Goal: Transaction & Acquisition: Purchase product/service

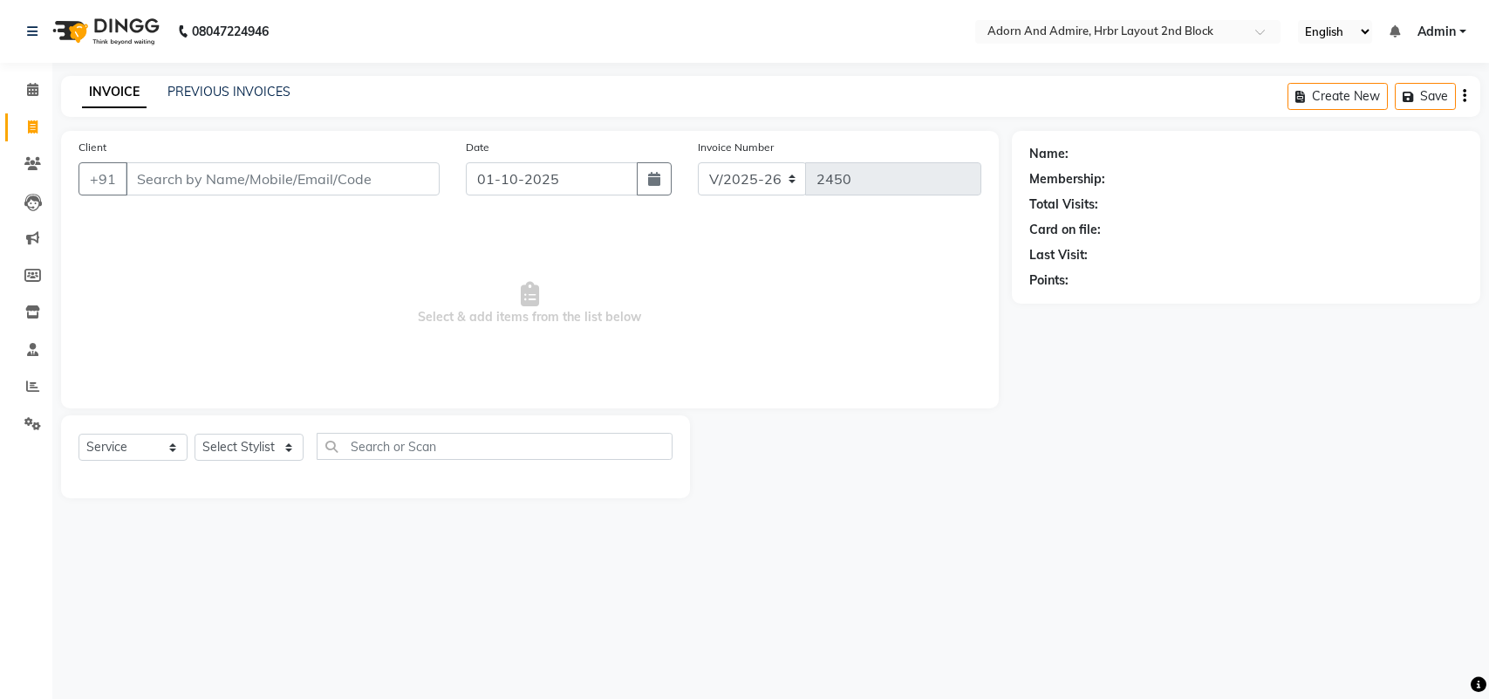
select select "7203"
select select "service"
click at [185, 187] on input "Client" at bounding box center [283, 178] width 314 height 33
click at [235, 445] on select "Select Stylist [PERSON_NAME] [PERSON_NAME] [PERSON_NAME] [PERSON_NAME] [PERSON_…" at bounding box center [248, 446] width 109 height 27
select select "61576"
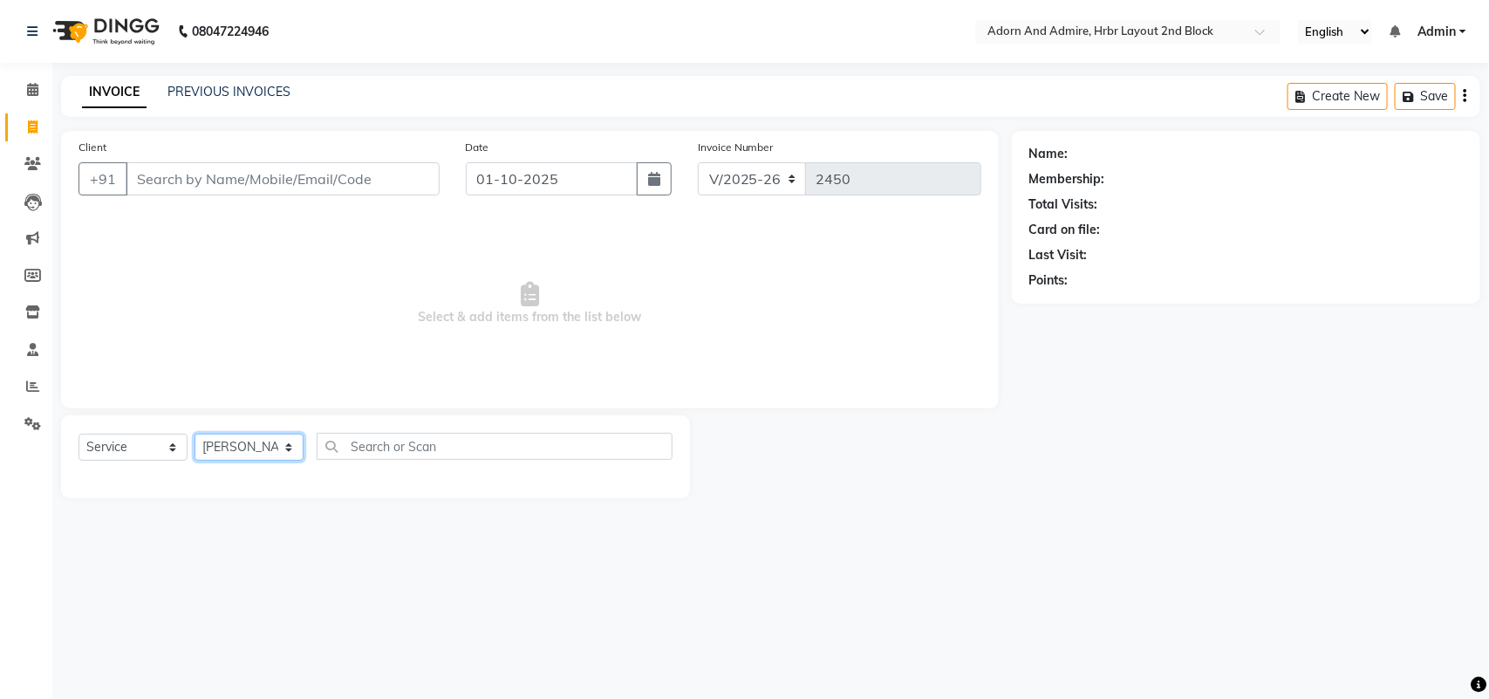
click at [194, 433] on select "Select Stylist [PERSON_NAME] [PERSON_NAME] [PERSON_NAME] [PERSON_NAME] [PERSON_…" at bounding box center [248, 446] width 109 height 27
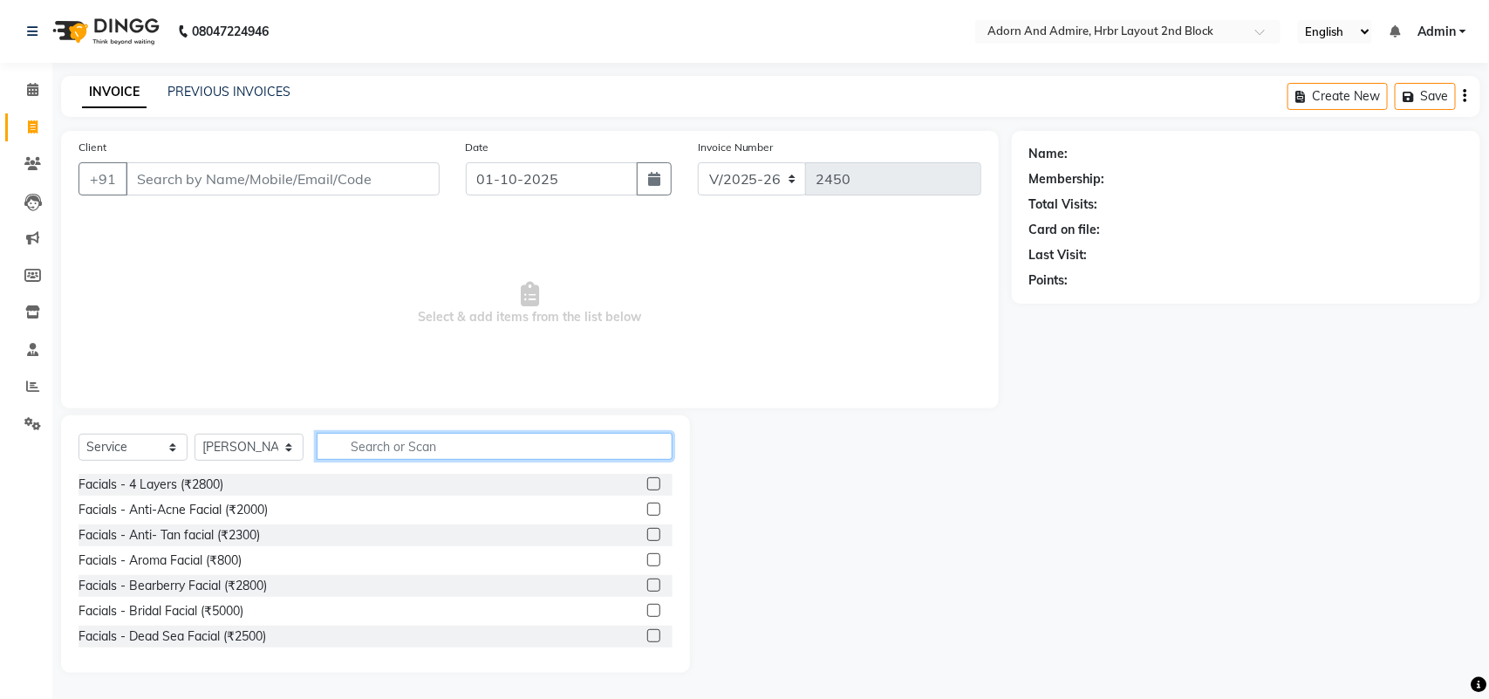
click at [412, 446] on input "text" at bounding box center [495, 446] width 356 height 27
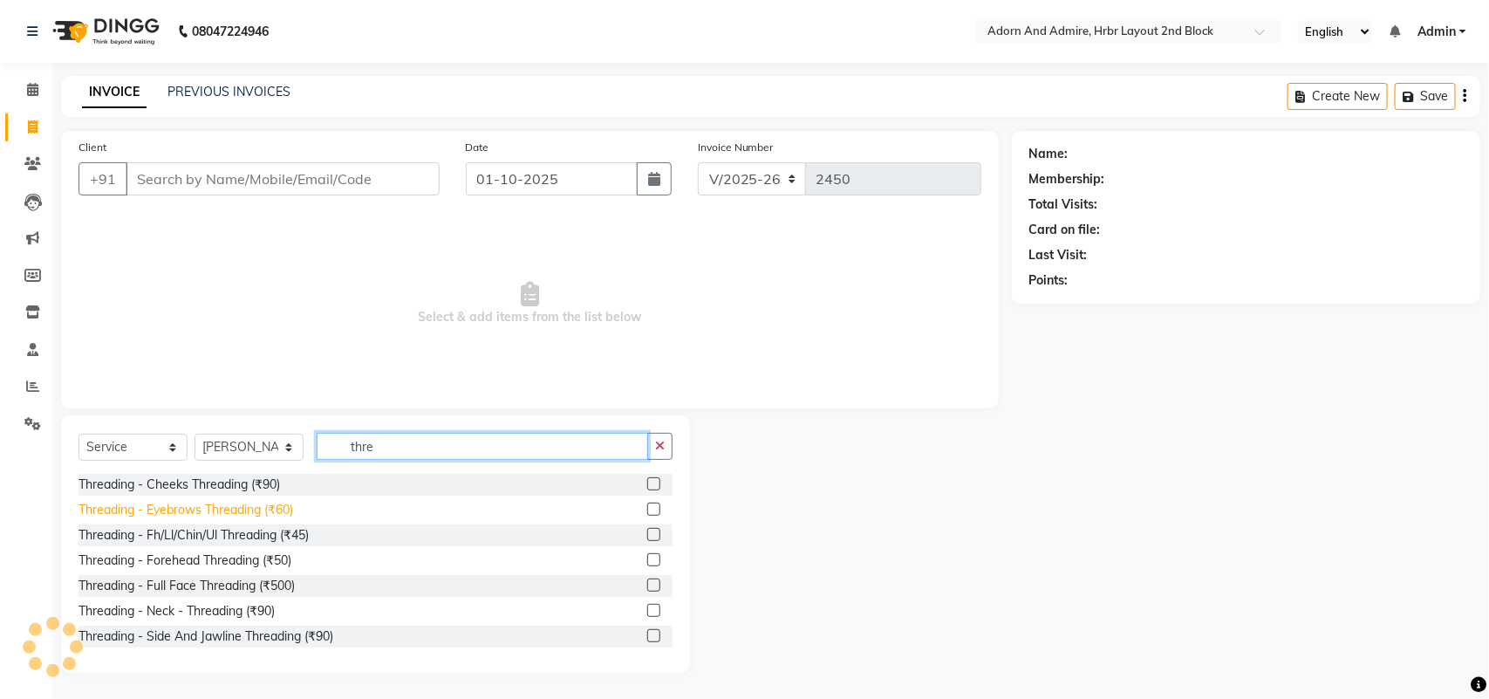
type input "thre"
click at [270, 507] on div "Threading - Eyebrows Threading (₹60)" at bounding box center [185, 510] width 215 height 18
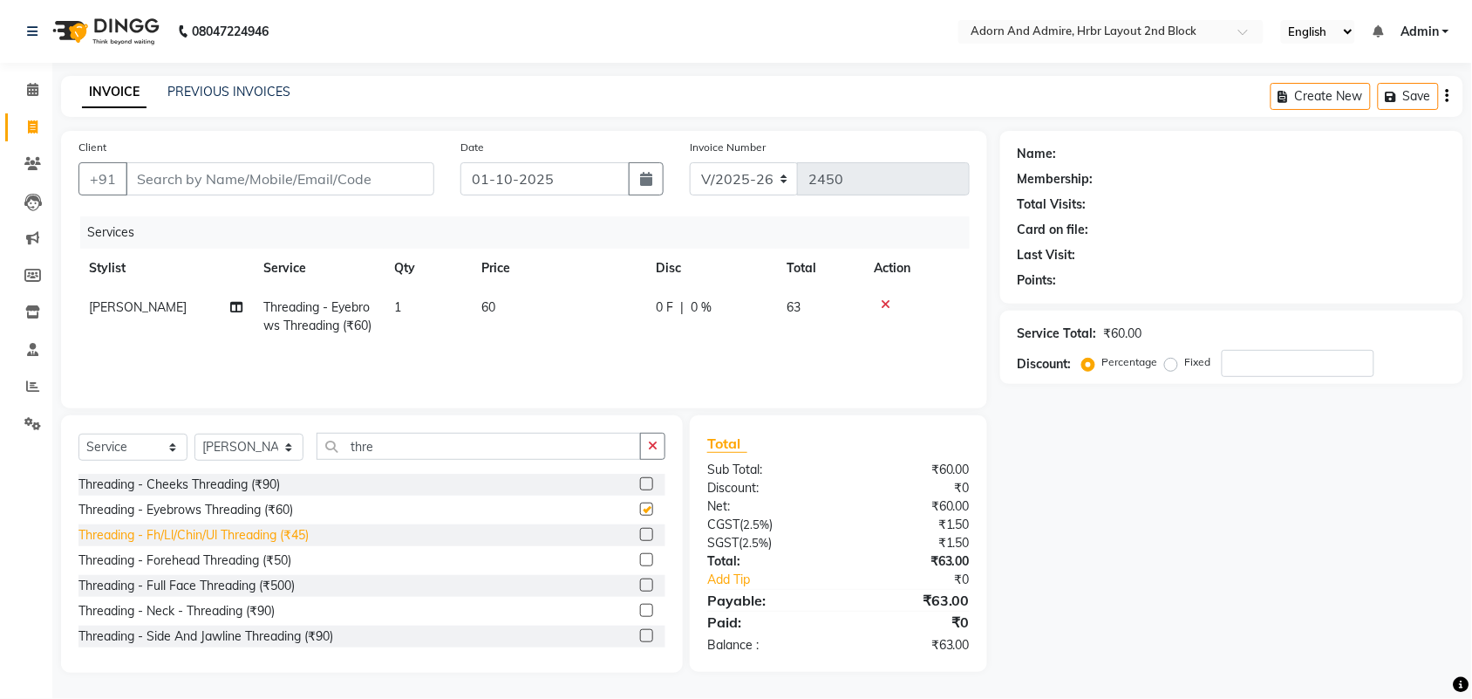
checkbox input "false"
click at [272, 562] on div "Threading - Forehead Threading (₹50)" at bounding box center [184, 560] width 213 height 18
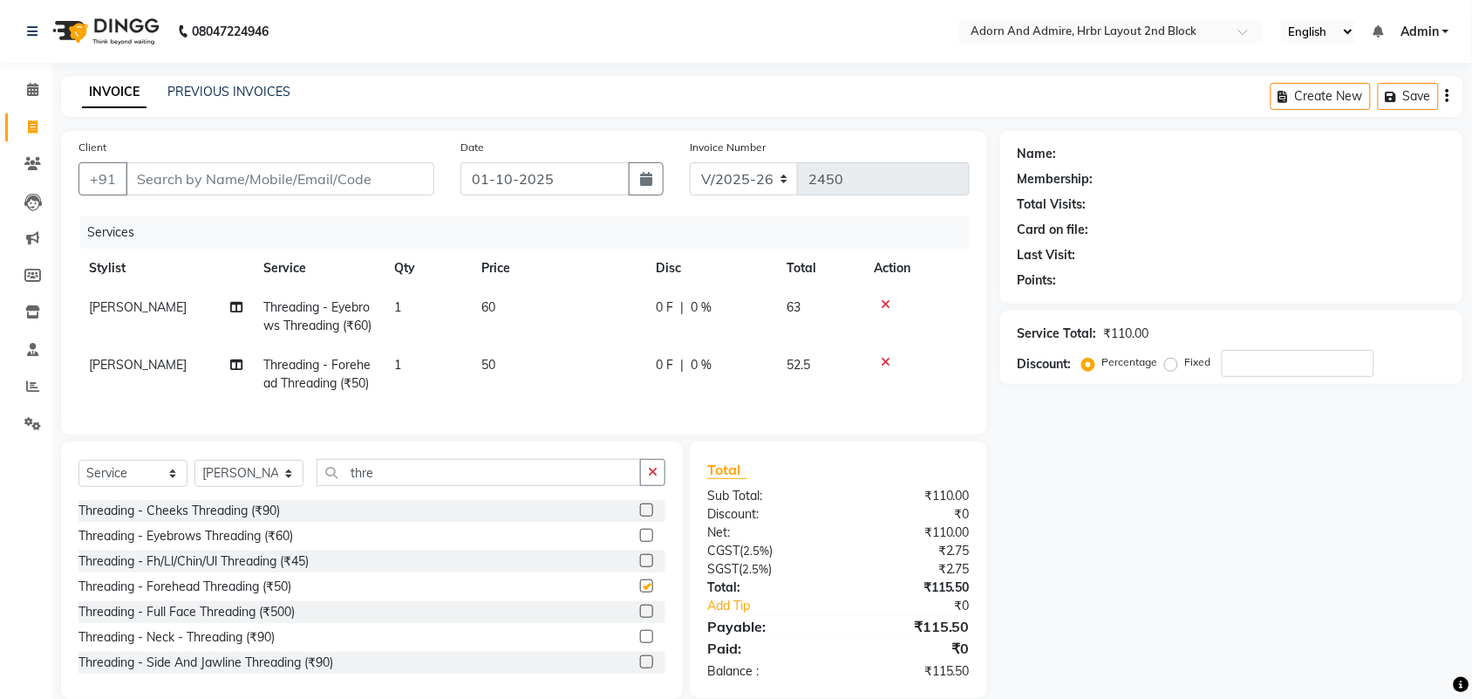
checkbox input "false"
click at [275, 570] on div "Threading - Fh/Ll/Chin/Ul Threading (₹45)" at bounding box center [193, 561] width 230 height 18
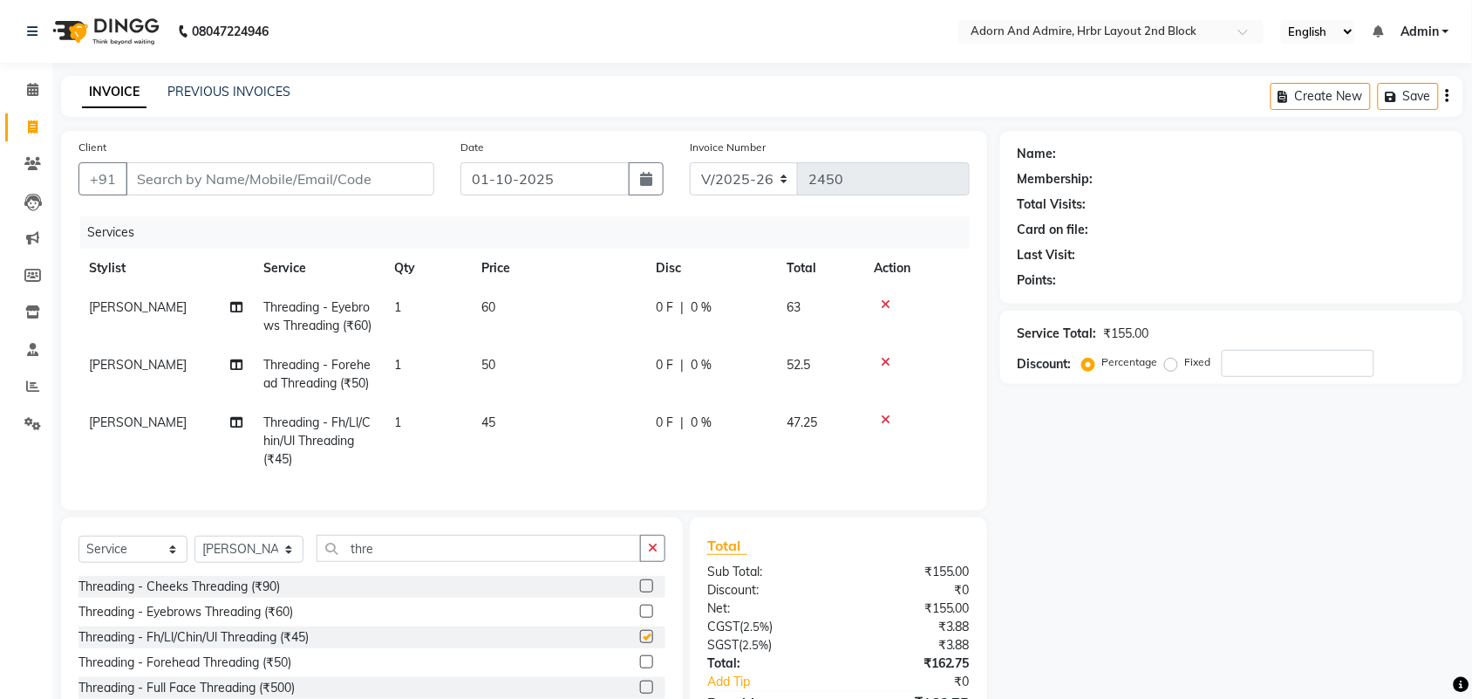
checkbox input "false"
click at [359, 184] on input "Client" at bounding box center [280, 178] width 309 height 33
type input "9"
type input "0"
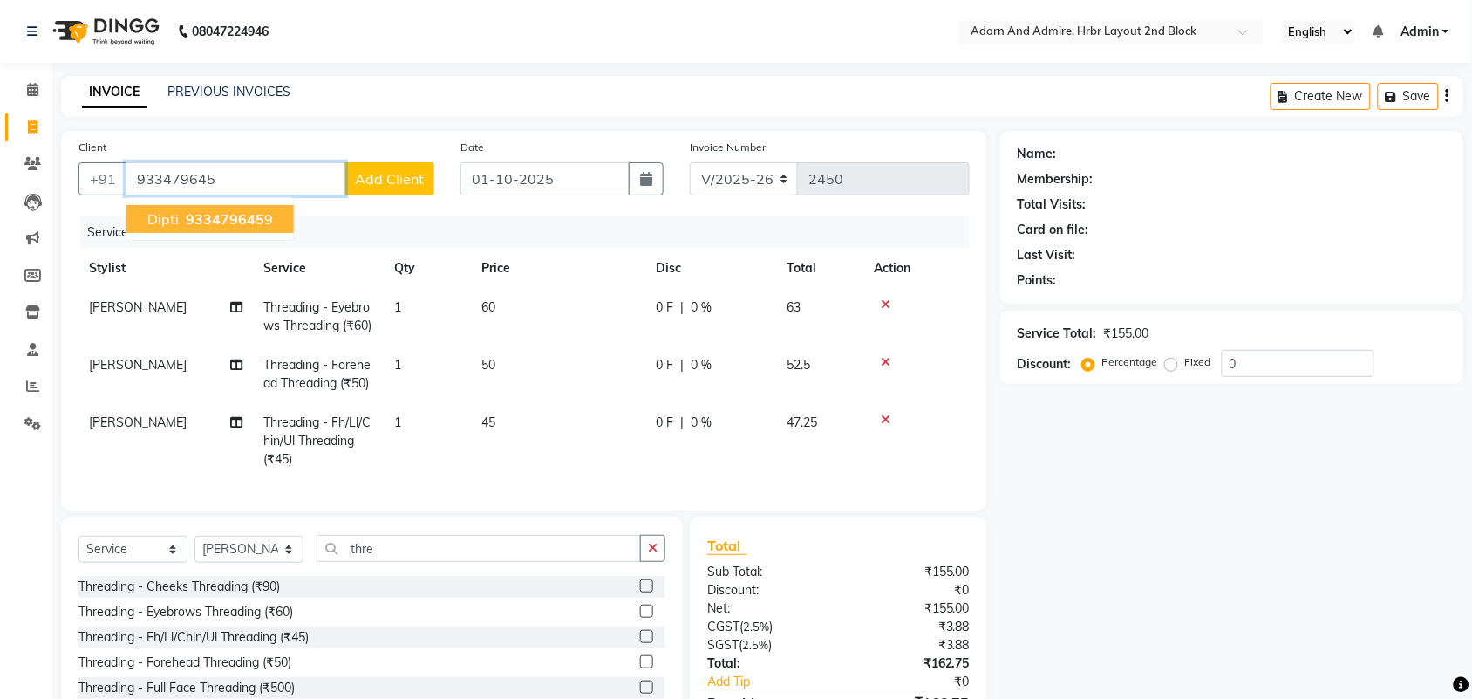
drag, startPoint x: 257, startPoint y: 219, endPoint x: 295, endPoint y: 216, distance: 37.6
click at [256, 218] on span "933479645" at bounding box center [225, 218] width 78 height 17
type input "9334796459"
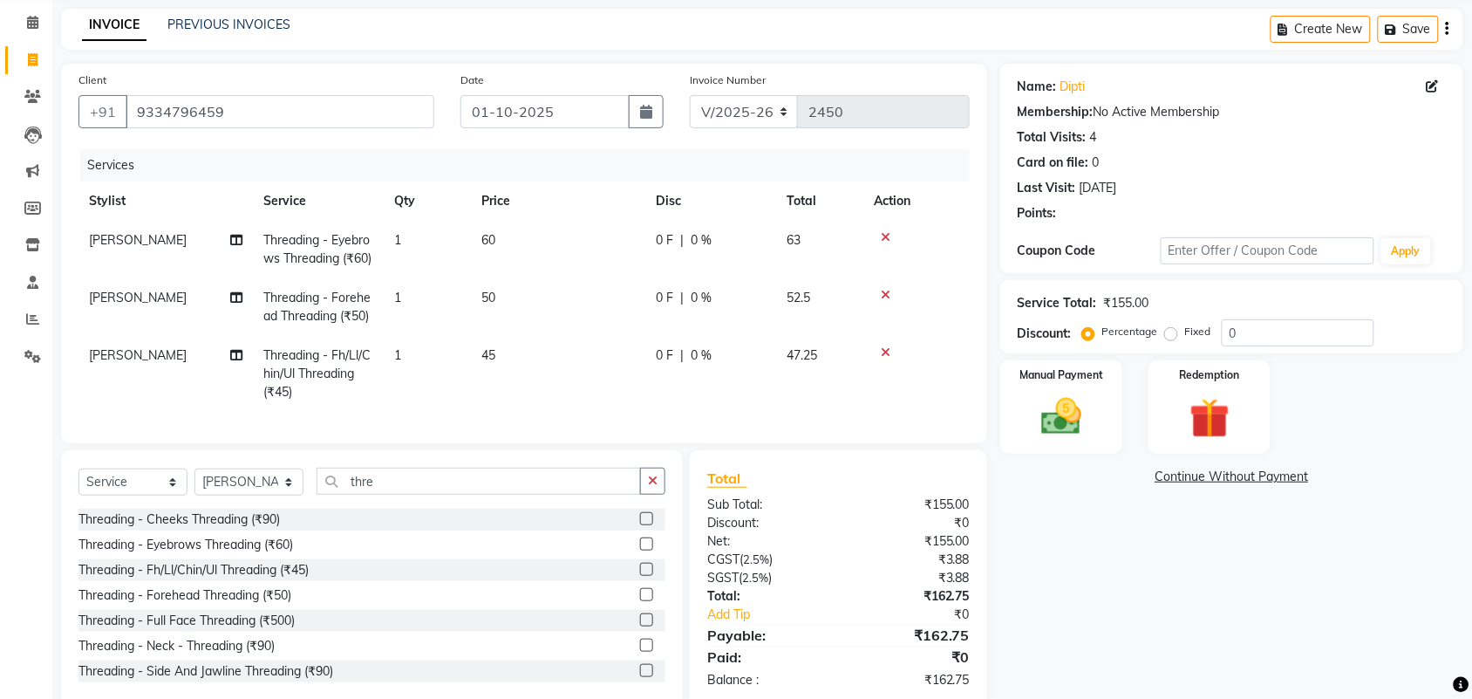
scroll to position [136, 0]
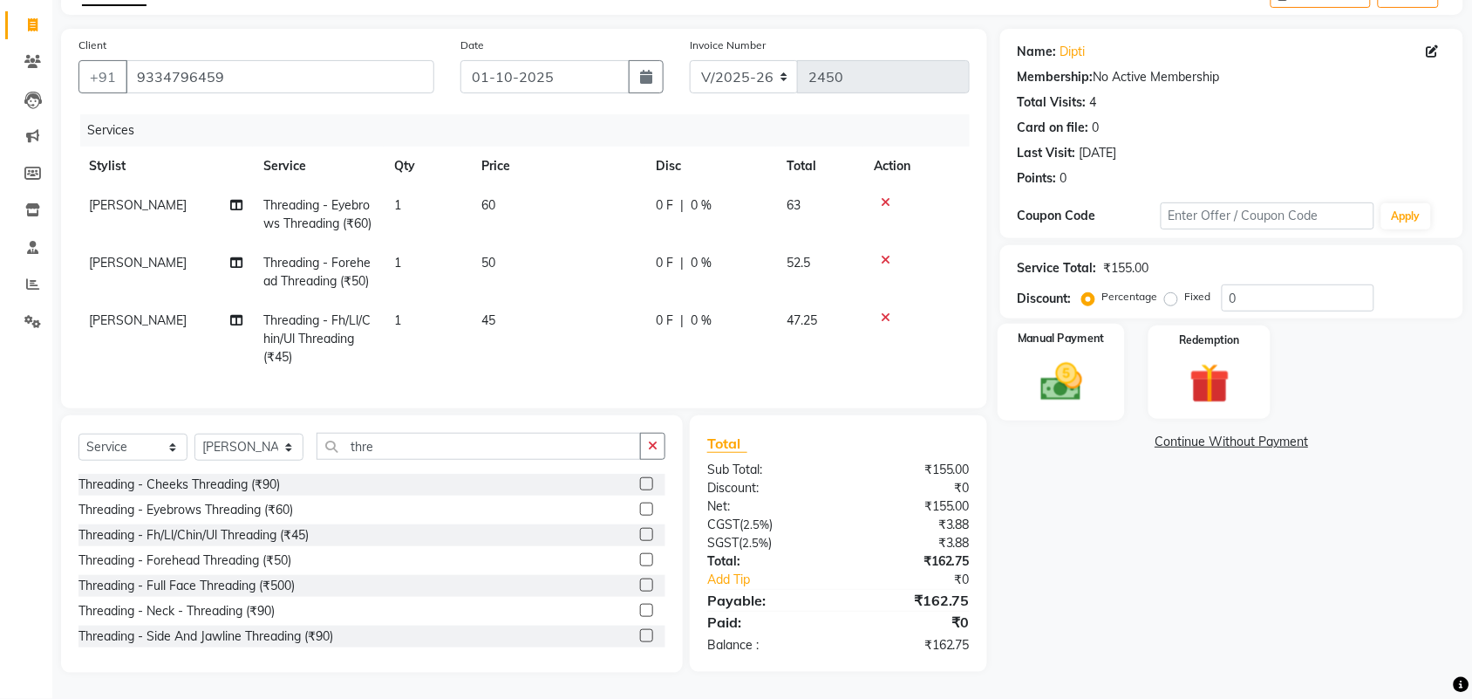
drag, startPoint x: 1047, startPoint y: 324, endPoint x: 1065, endPoint y: 318, distance: 18.2
click at [1048, 358] on img at bounding box center [1061, 382] width 68 height 48
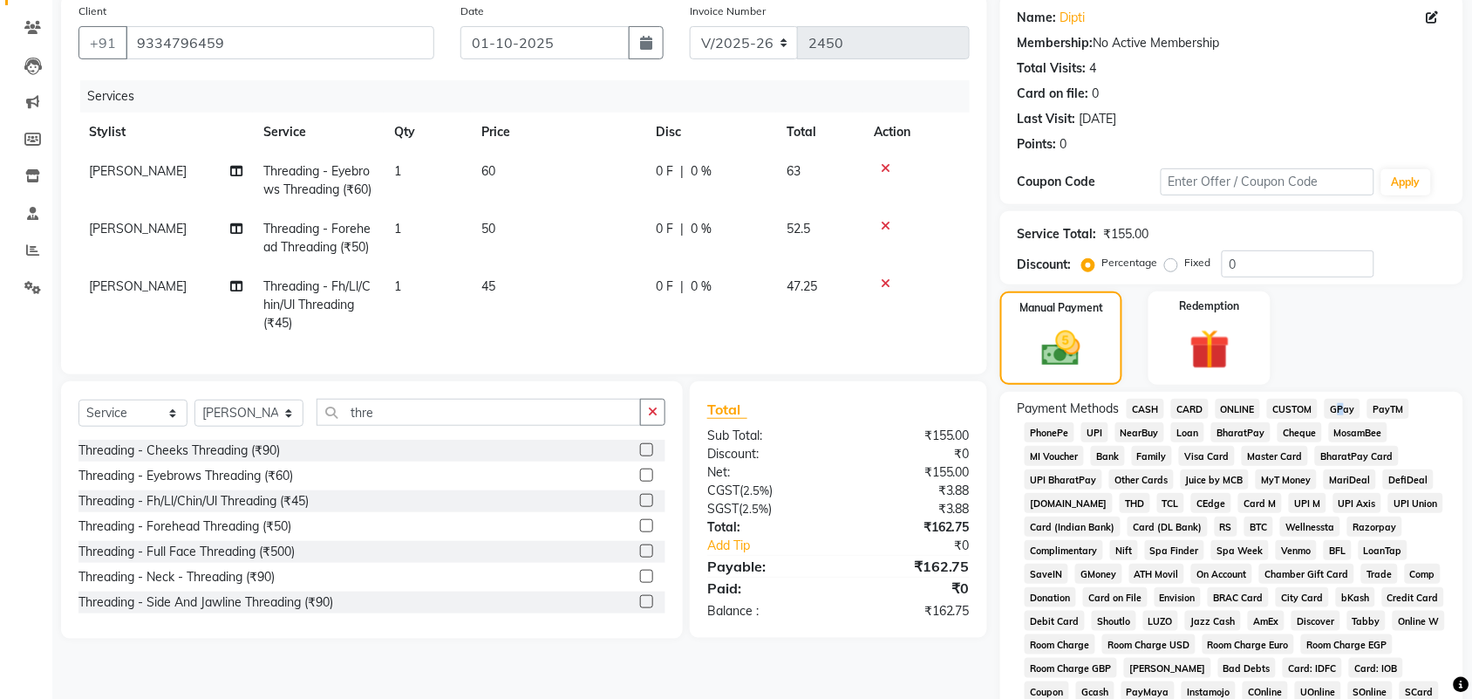
drag, startPoint x: 1339, startPoint y: 390, endPoint x: 1339, endPoint y: 402, distance: 12.2
click at [1339, 402] on div "Name: [PERSON_NAME] Membership: No Active Membership Total Visits: 4 Card on fi…" at bounding box center [1238, 463] width 476 height 937
click at [1339, 402] on span "GPay" at bounding box center [1343, 409] width 36 height 20
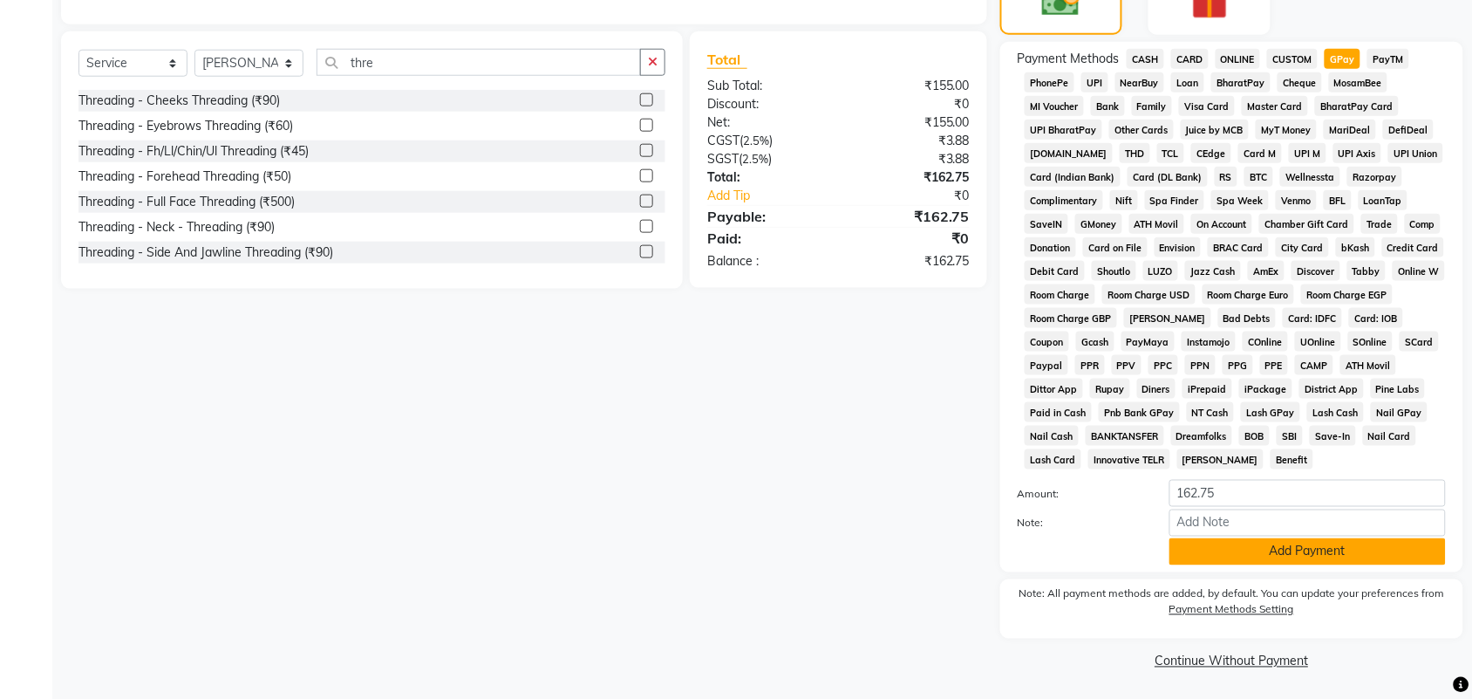
click at [1353, 555] on button "Add Payment" at bounding box center [1307, 551] width 276 height 27
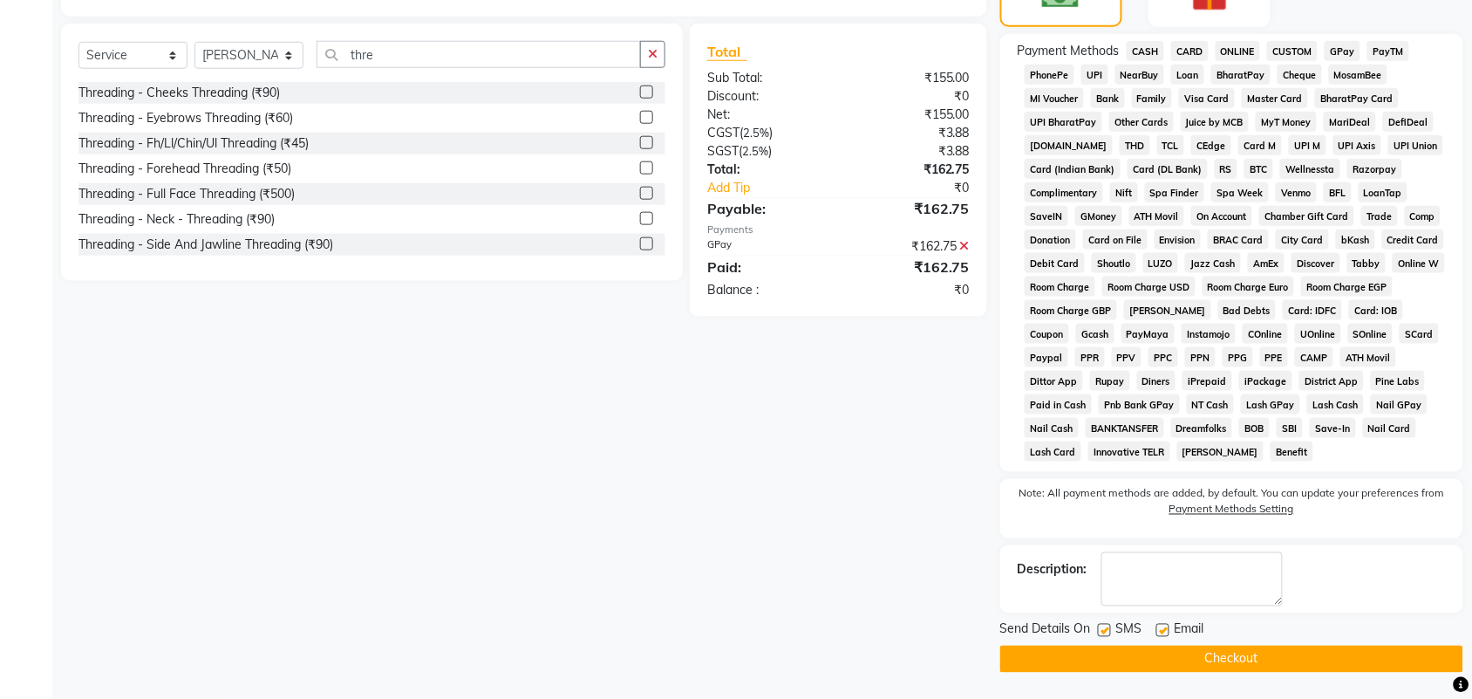
click at [1310, 665] on button "Checkout" at bounding box center [1231, 658] width 463 height 27
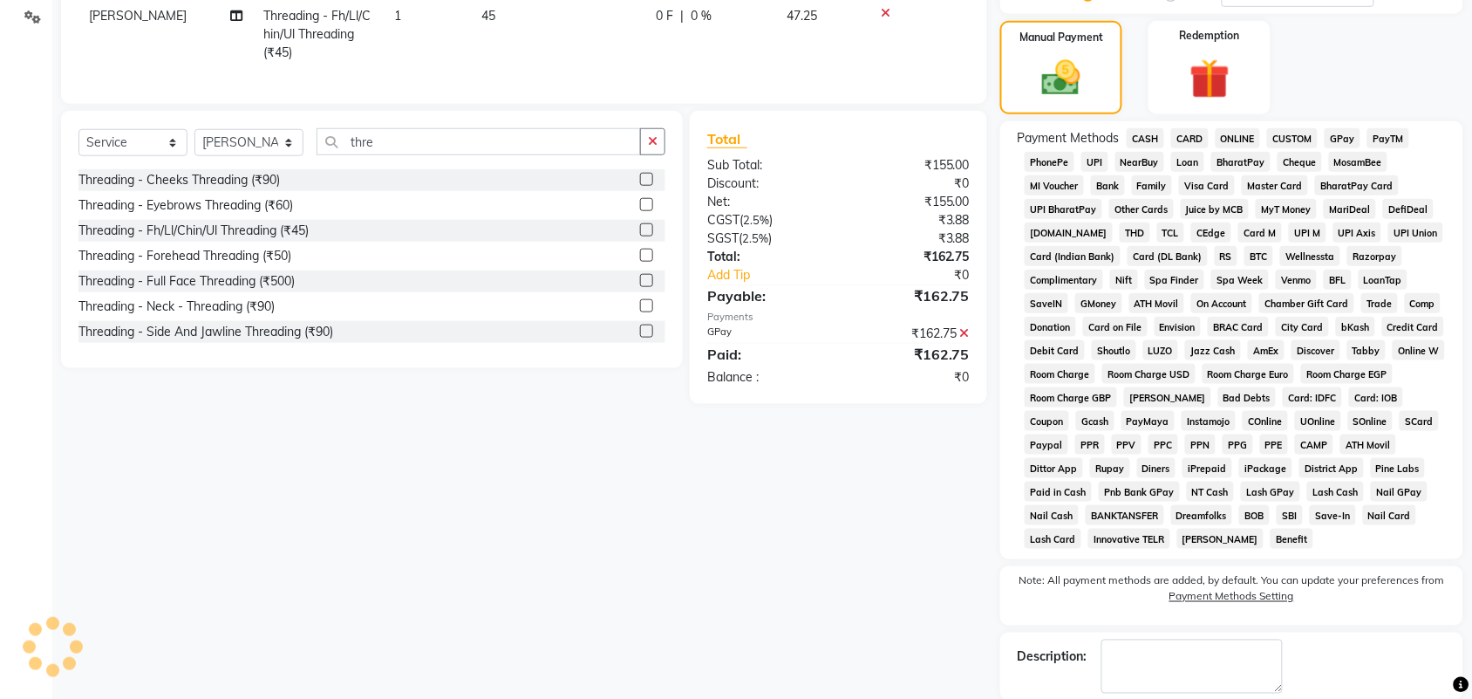
scroll to position [58, 0]
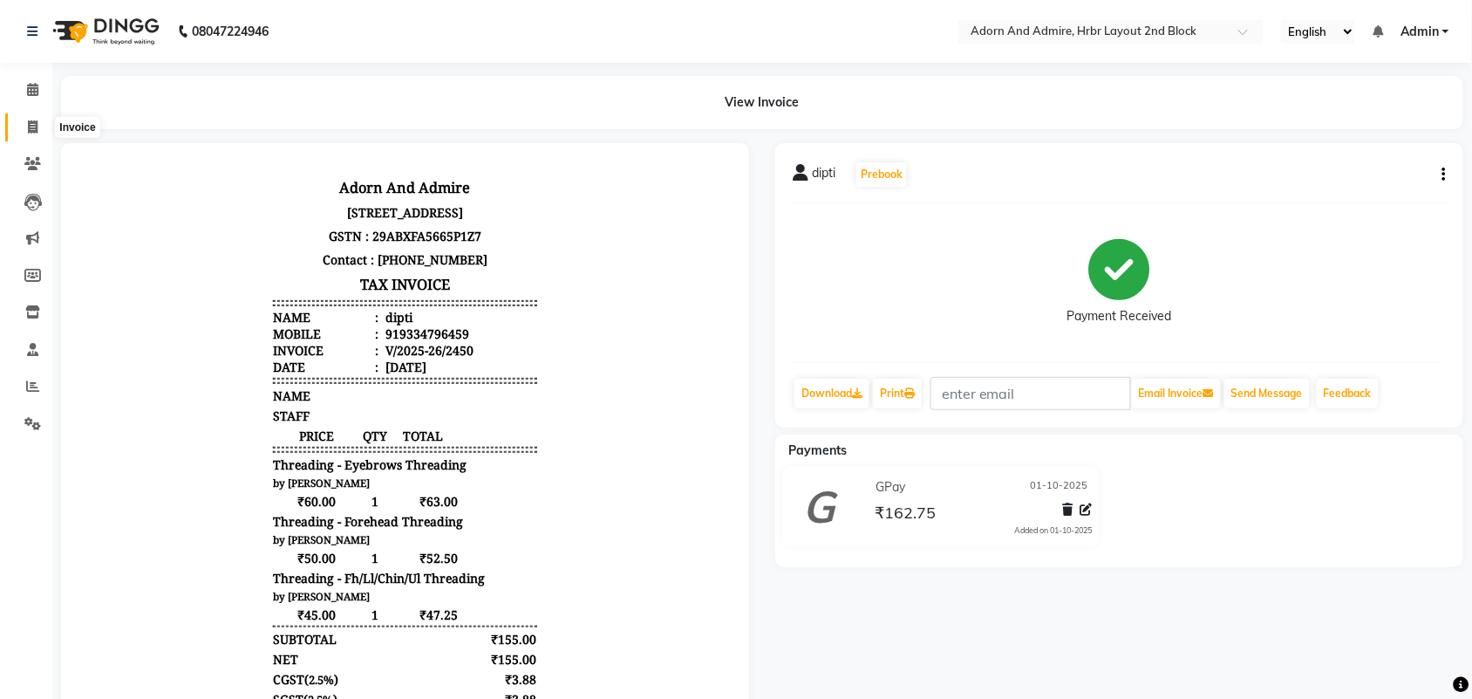
click at [46, 128] on span at bounding box center [32, 128] width 31 height 20
select select "service"
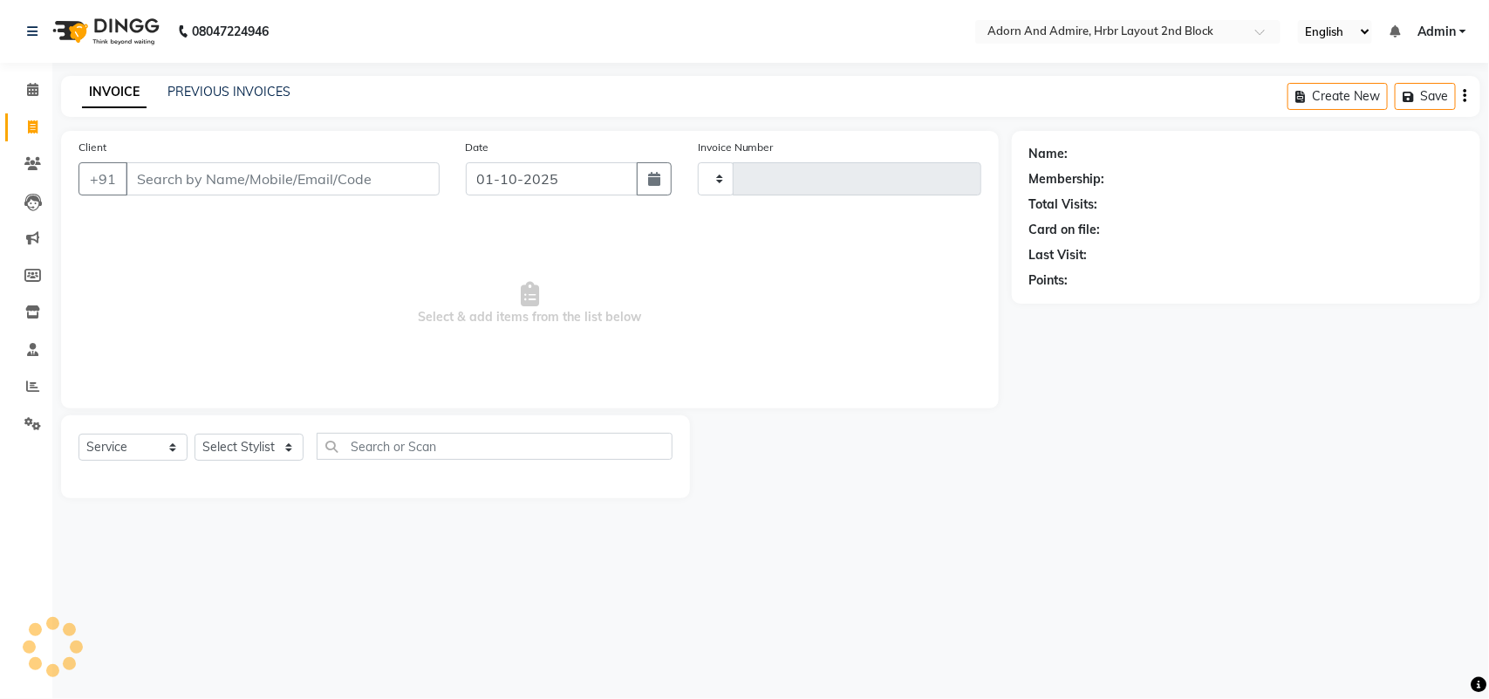
type input "2451"
select select "7203"
click at [234, 452] on select "Select Stylist" at bounding box center [248, 446] width 109 height 27
select select "61576"
click at [194, 433] on select "Select Stylist [PERSON_NAME] [PERSON_NAME] [PERSON_NAME] [PERSON_NAME] [PERSON_…" at bounding box center [248, 446] width 109 height 27
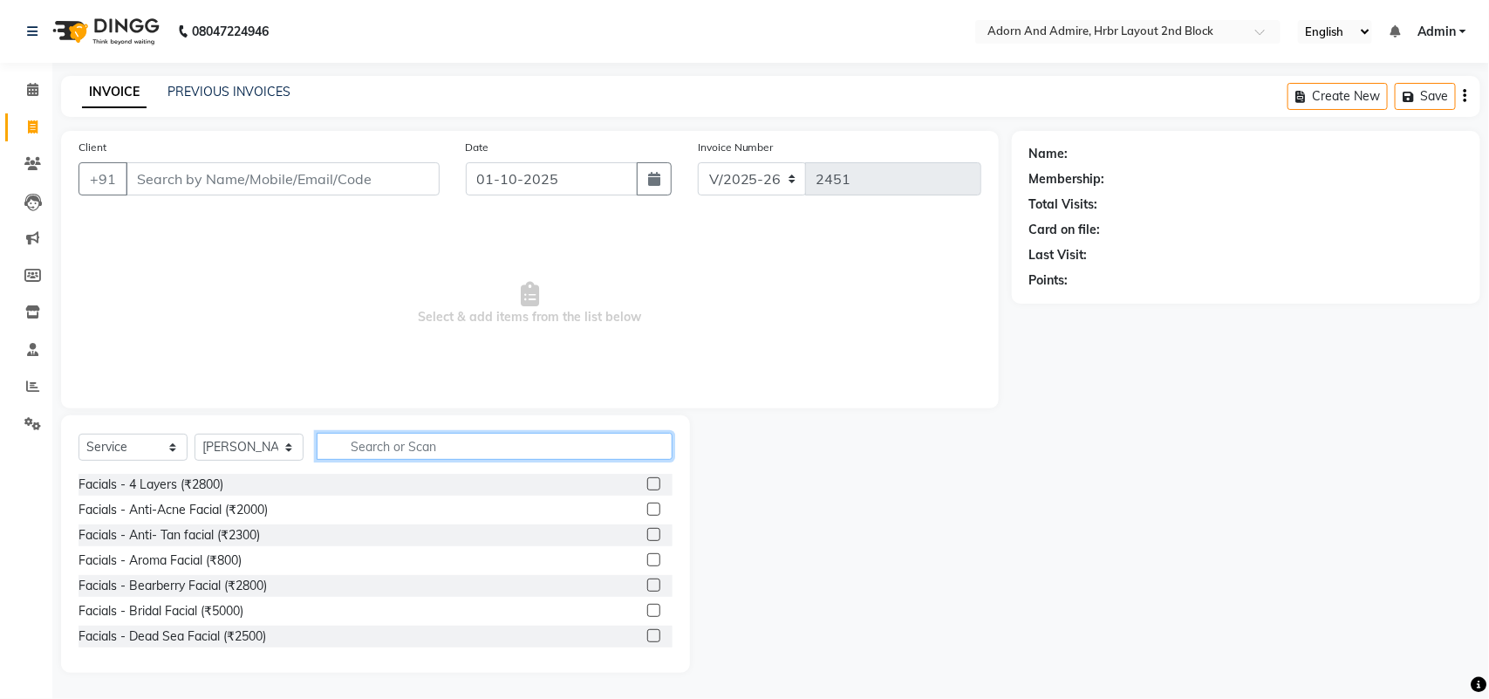
click at [495, 450] on input "text" at bounding box center [495, 446] width 356 height 27
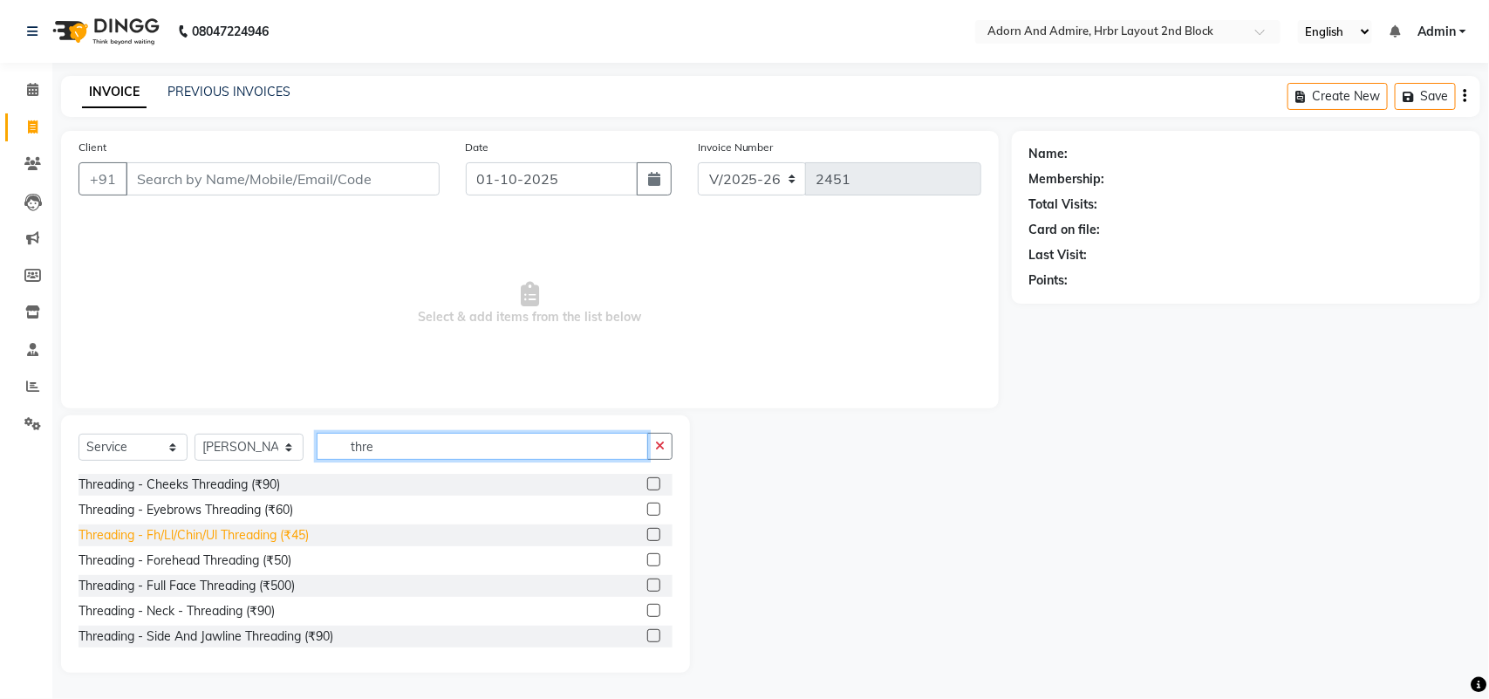
type input "thre"
click at [280, 530] on div "Threading - Fh/Ll/Chin/Ul Threading (₹45)" at bounding box center [193, 535] width 230 height 18
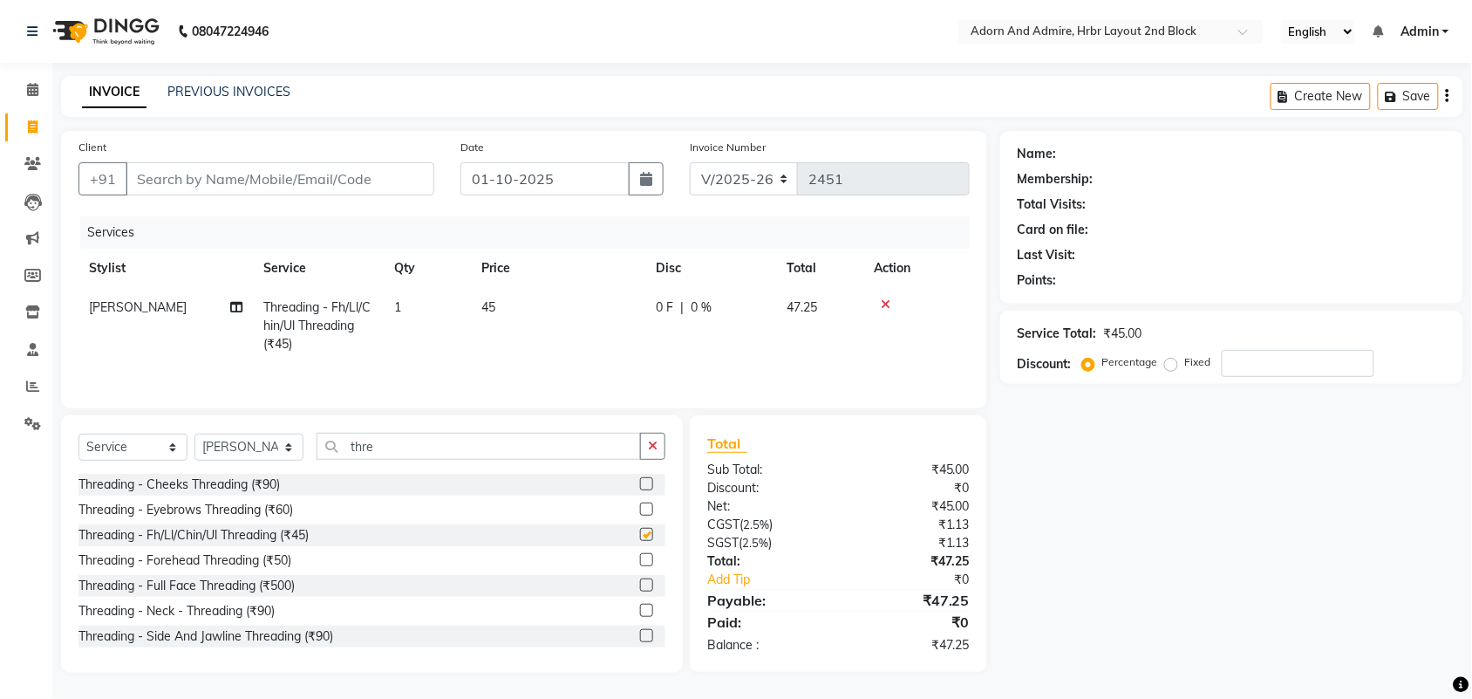
checkbox input "false"
click at [334, 173] on input "Client" at bounding box center [280, 178] width 309 height 33
type input "9"
type input "0"
type input "9844943105"
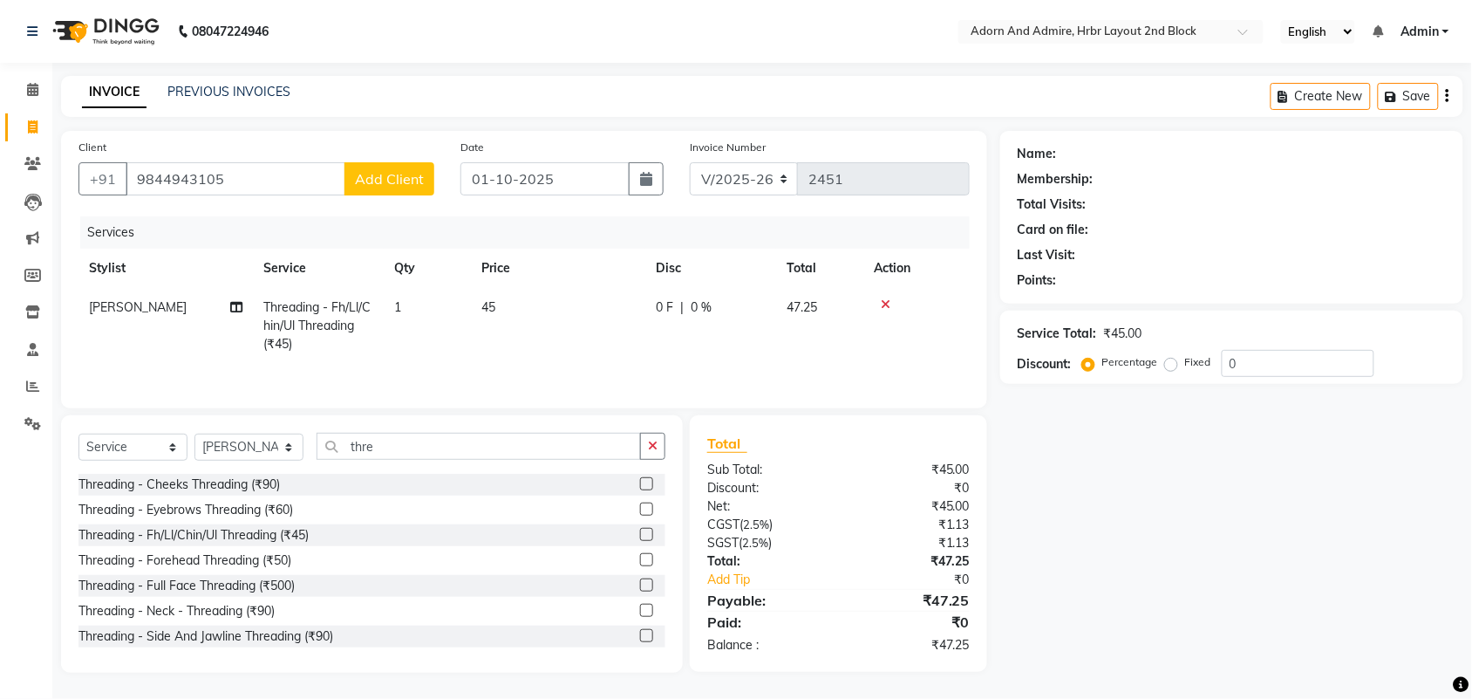
click at [412, 193] on button "Add Client" at bounding box center [389, 178] width 90 height 33
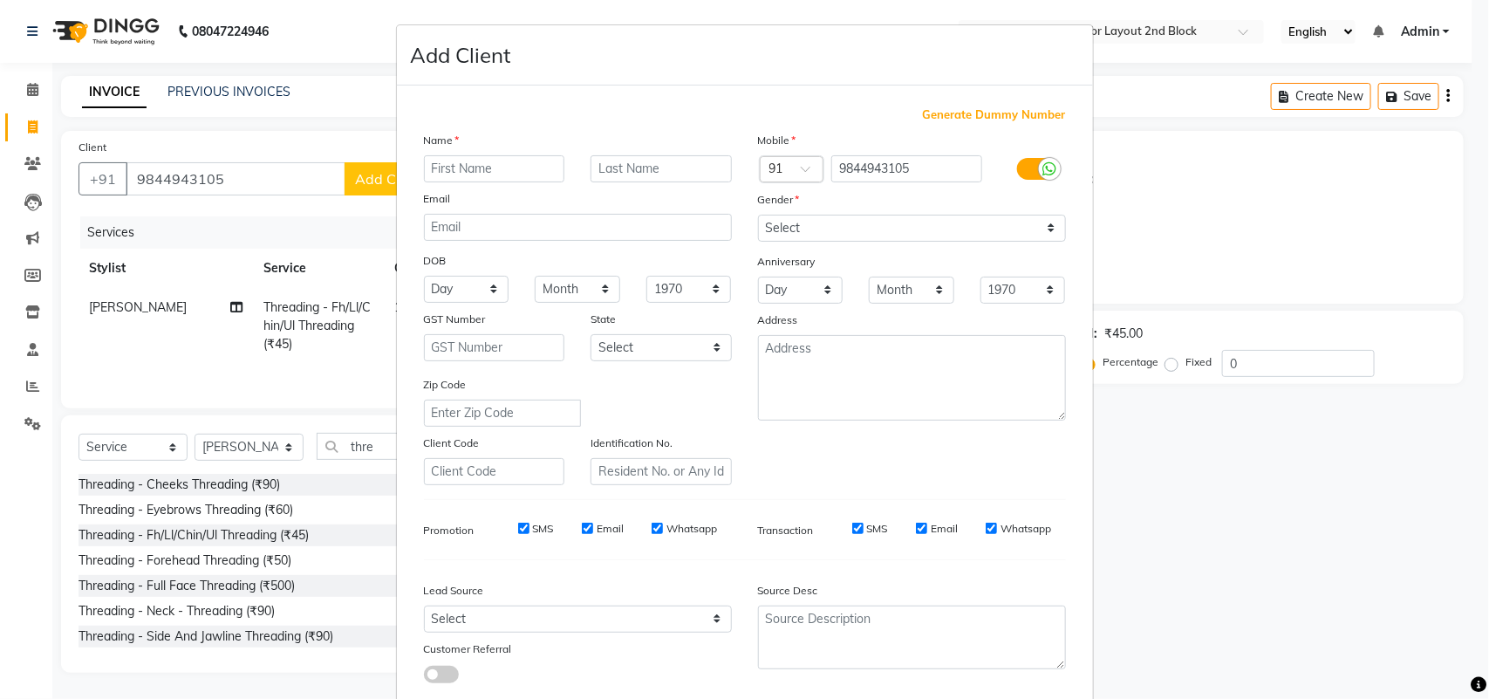
click at [467, 167] on input "text" at bounding box center [494, 168] width 141 height 27
type input "ovaiya"
click at [878, 235] on select "Select [DEMOGRAPHIC_DATA] [DEMOGRAPHIC_DATA] Other Prefer Not To Say" at bounding box center [912, 228] width 308 height 27
select select "[DEMOGRAPHIC_DATA]"
click at [758, 215] on select "Select [DEMOGRAPHIC_DATA] [DEMOGRAPHIC_DATA] Other Prefer Not To Say" at bounding box center [912, 228] width 308 height 27
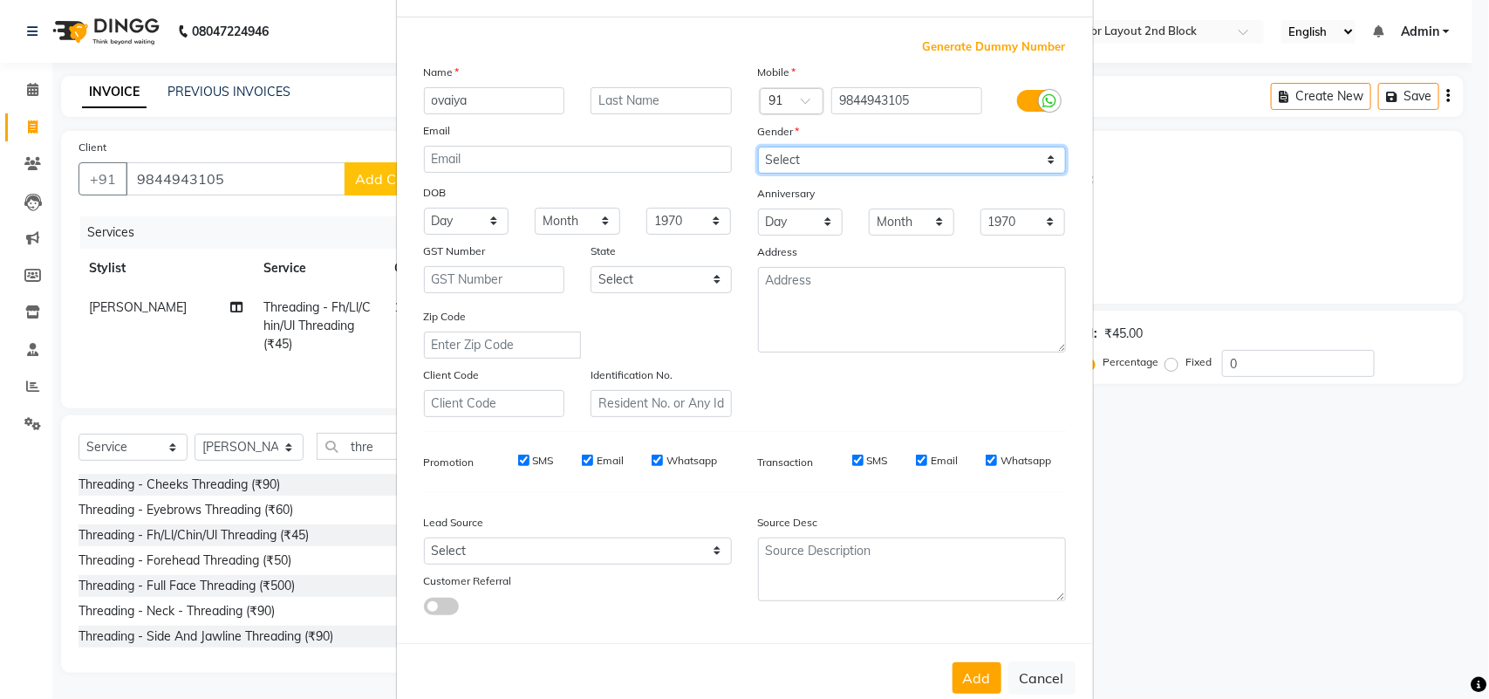
scroll to position [100, 0]
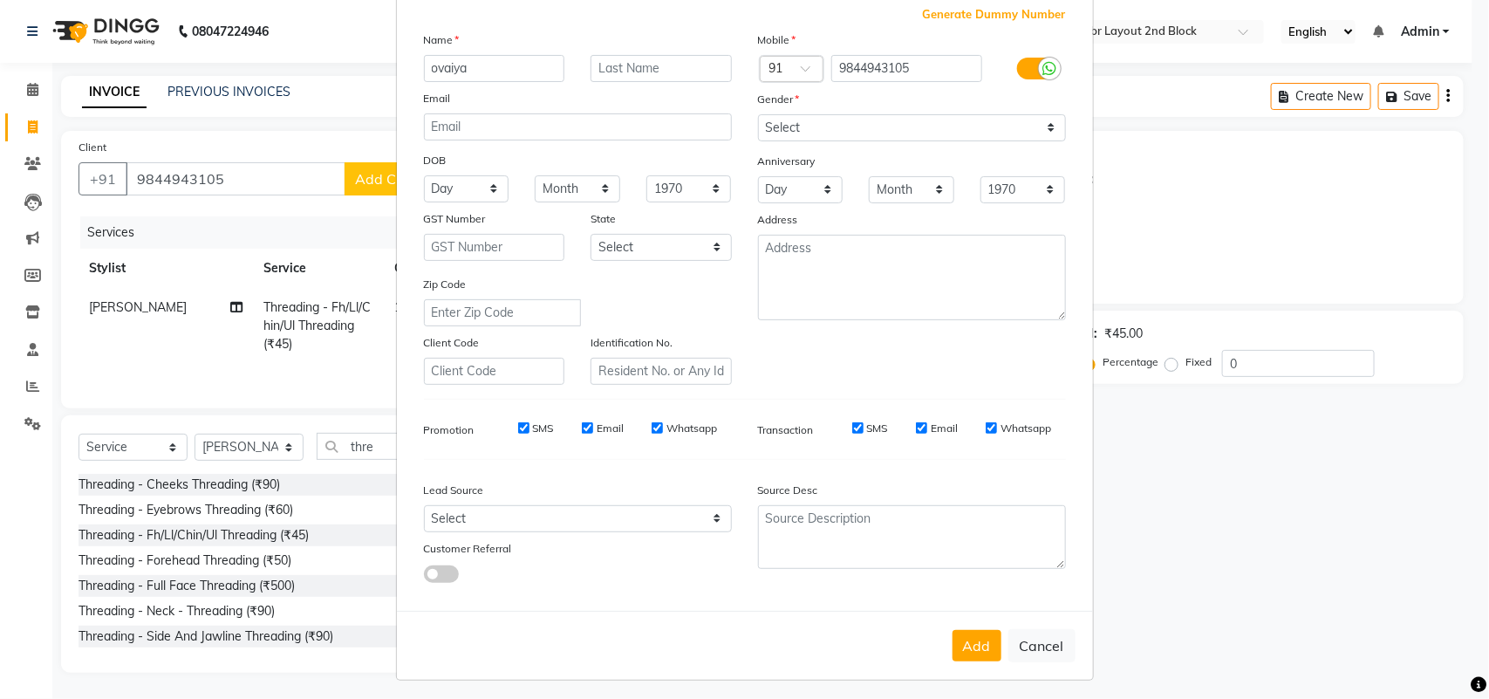
drag, startPoint x: 977, startPoint y: 637, endPoint x: 988, endPoint y: 634, distance: 11.6
click at [979, 637] on button "Add" at bounding box center [976, 645] width 49 height 31
select select
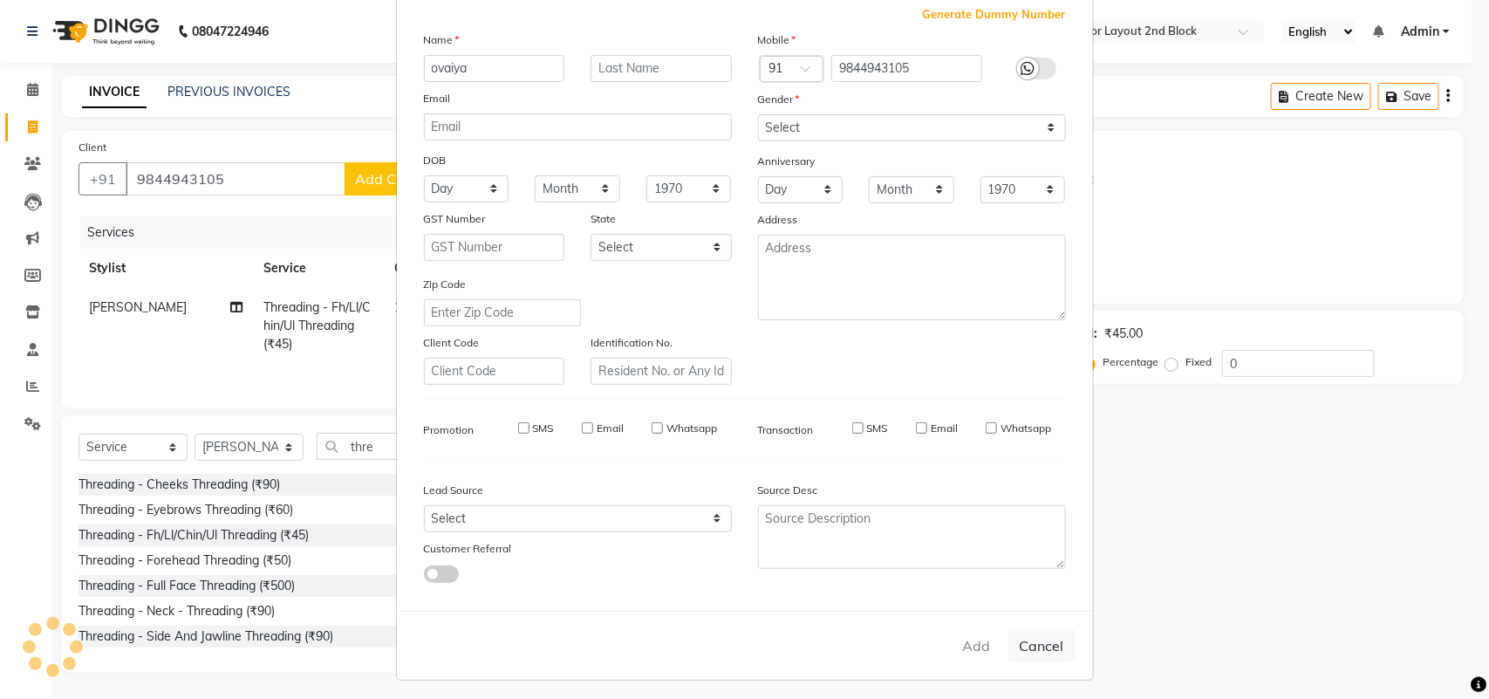
select select
checkbox input "false"
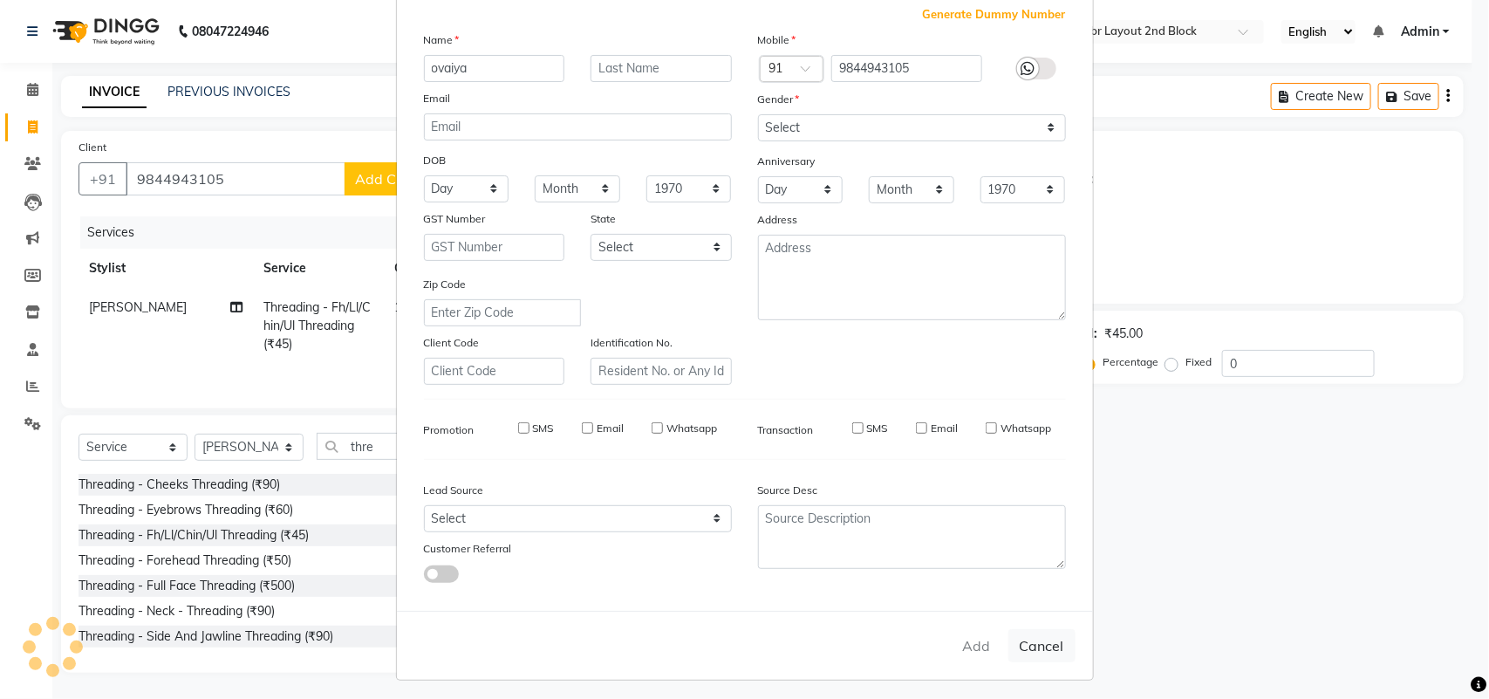
checkbox input "false"
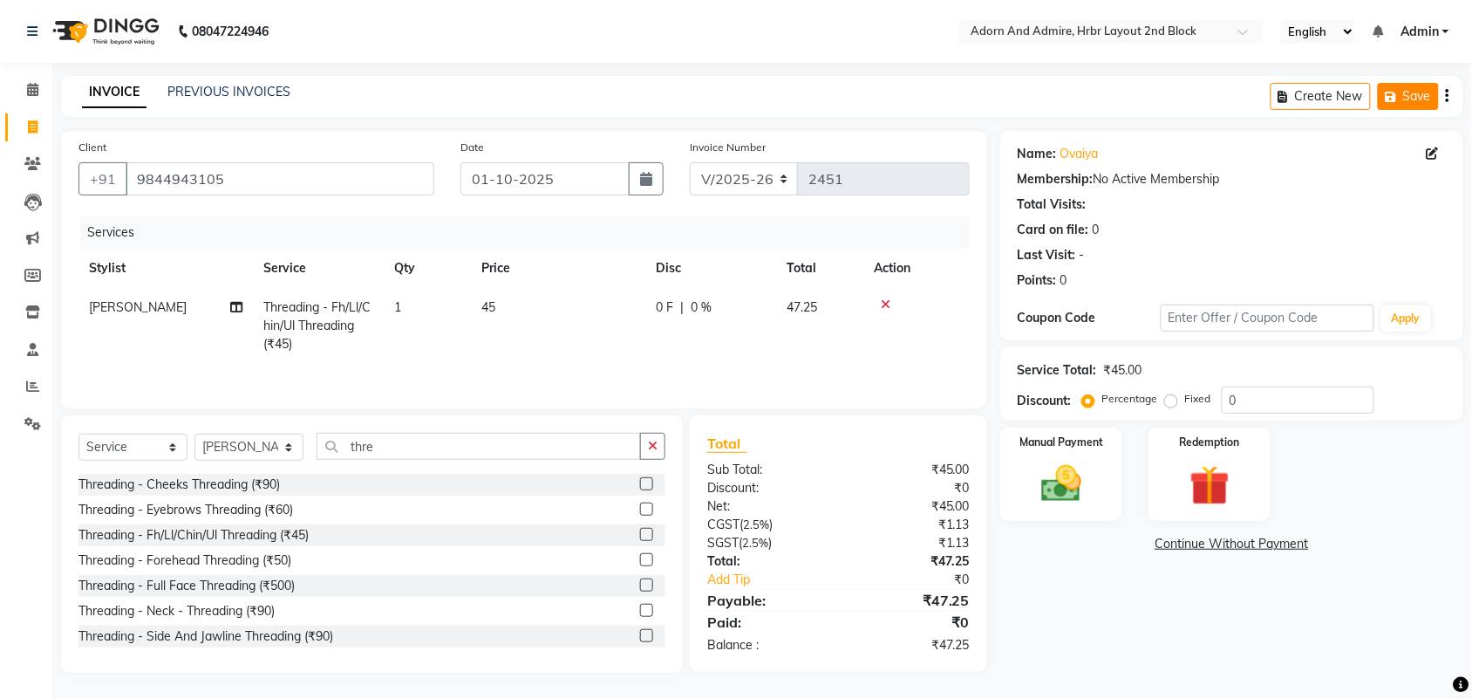
click at [1401, 100] on icon "button" at bounding box center [1394, 97] width 17 height 12
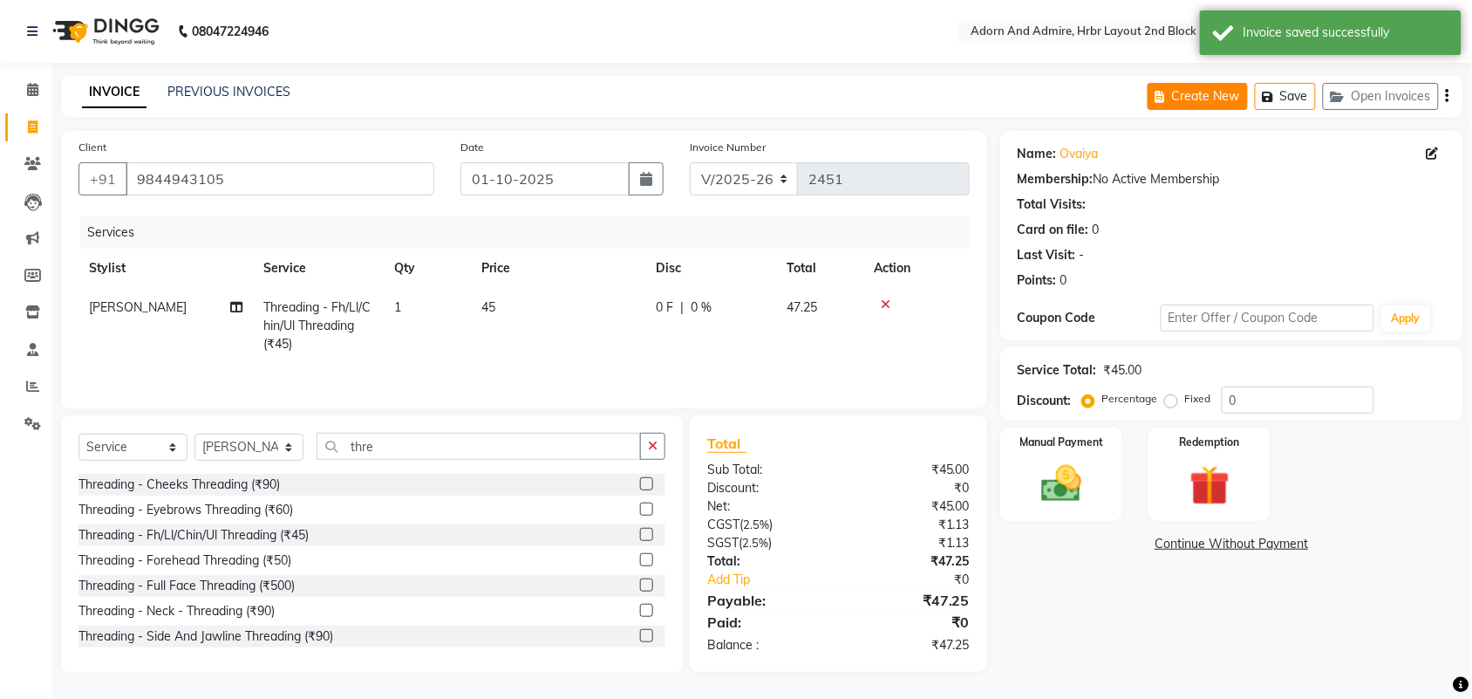
click at [1200, 101] on button "Create New" at bounding box center [1198, 96] width 100 height 27
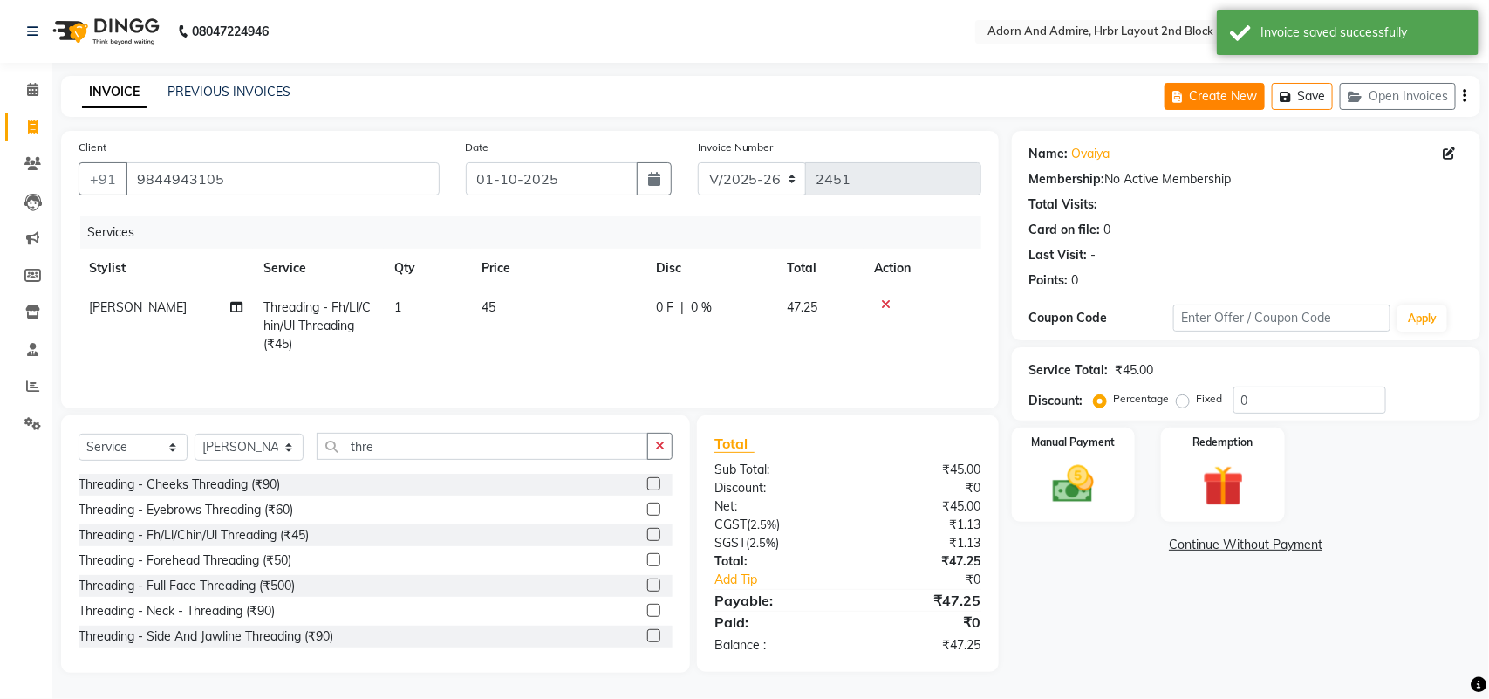
select select "service"
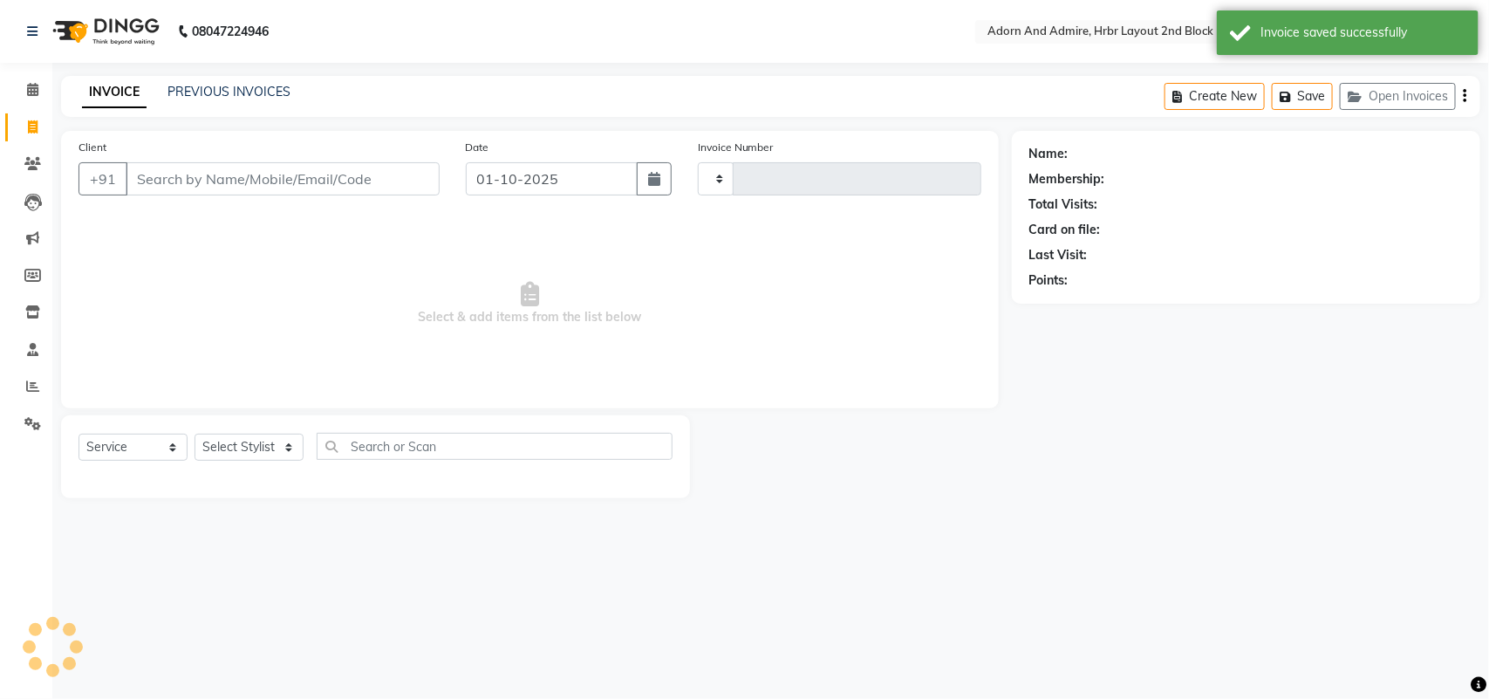
type input "2451"
select select "7203"
click at [276, 443] on select "Select Stylist [PERSON_NAME] [PERSON_NAME] [PERSON_NAME] [PERSON_NAME] [PERSON_…" at bounding box center [248, 446] width 109 height 27
select select "61718"
click at [194, 433] on select "Select Stylist [PERSON_NAME] [PERSON_NAME] [PERSON_NAME] [PERSON_NAME] [PERSON_…" at bounding box center [248, 446] width 109 height 27
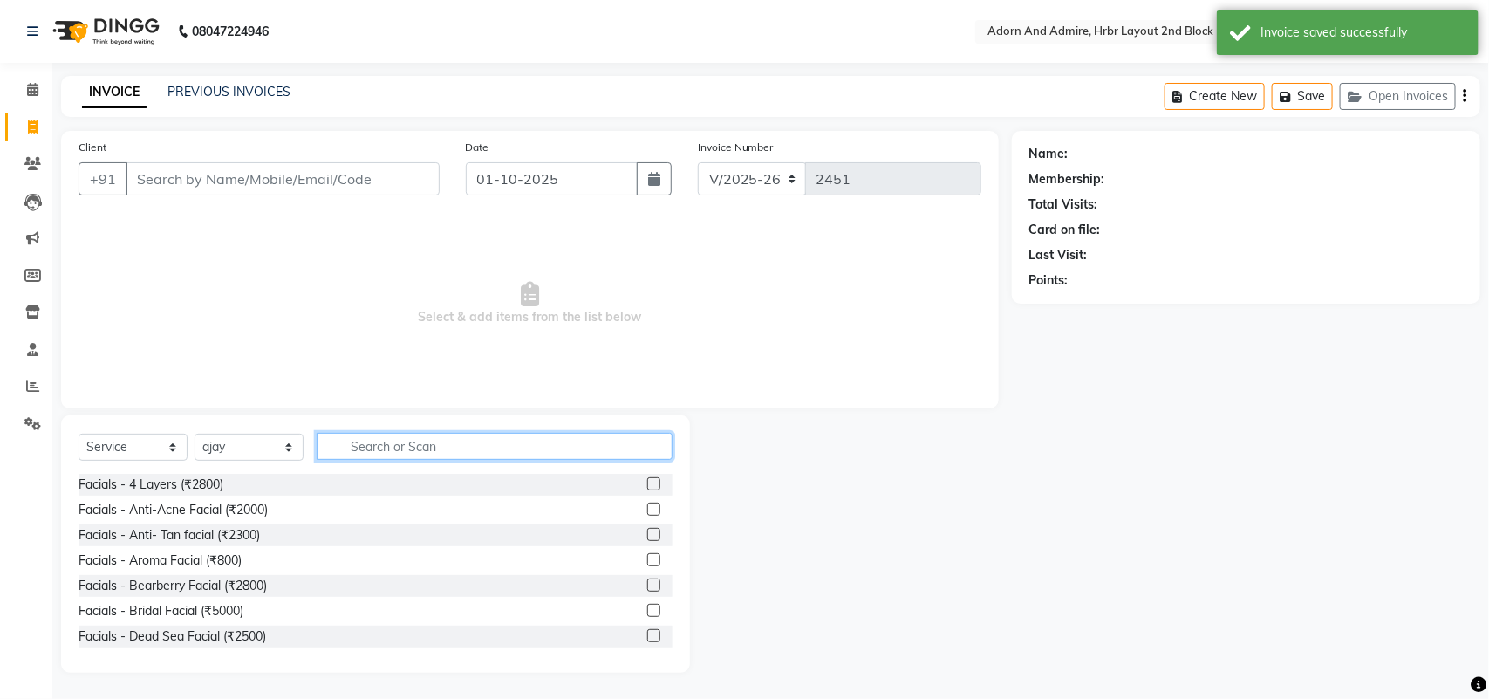
click at [392, 438] on input "text" at bounding box center [495, 446] width 356 height 27
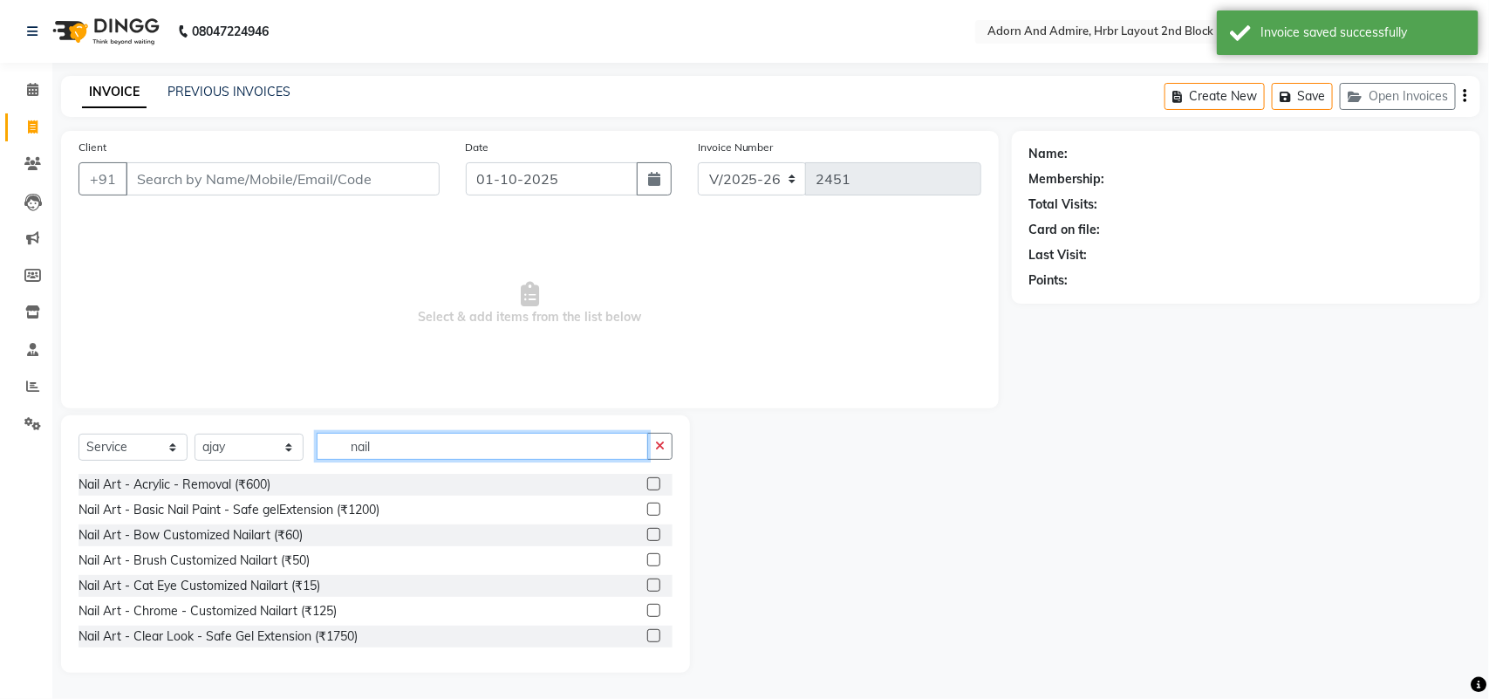
type input "nail"
click at [384, 504] on div "Nail Art - Basic Nail Paint - Safe gelExtension (₹1200)" at bounding box center [375, 510] width 594 height 22
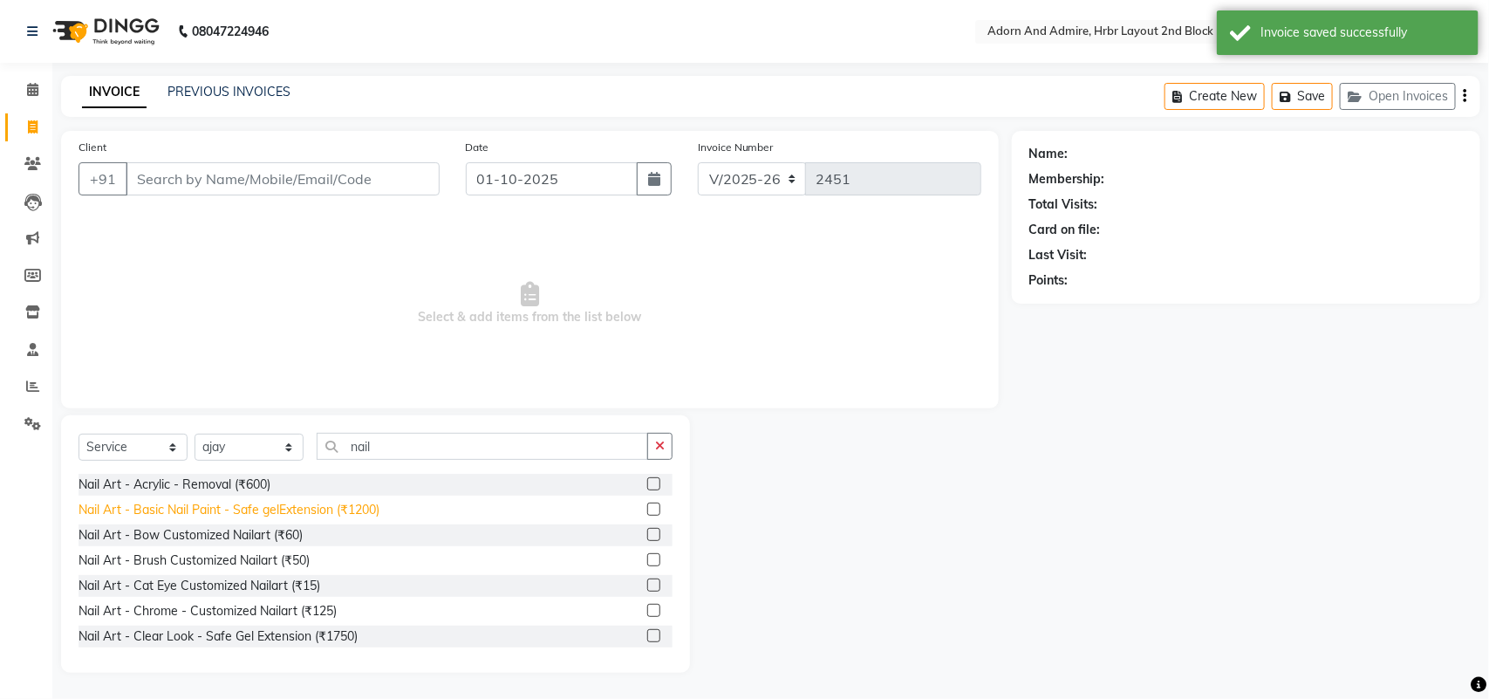
click at [365, 511] on div "Nail Art - Basic Nail Paint - Safe gelExtension (₹1200)" at bounding box center [228, 510] width 301 height 18
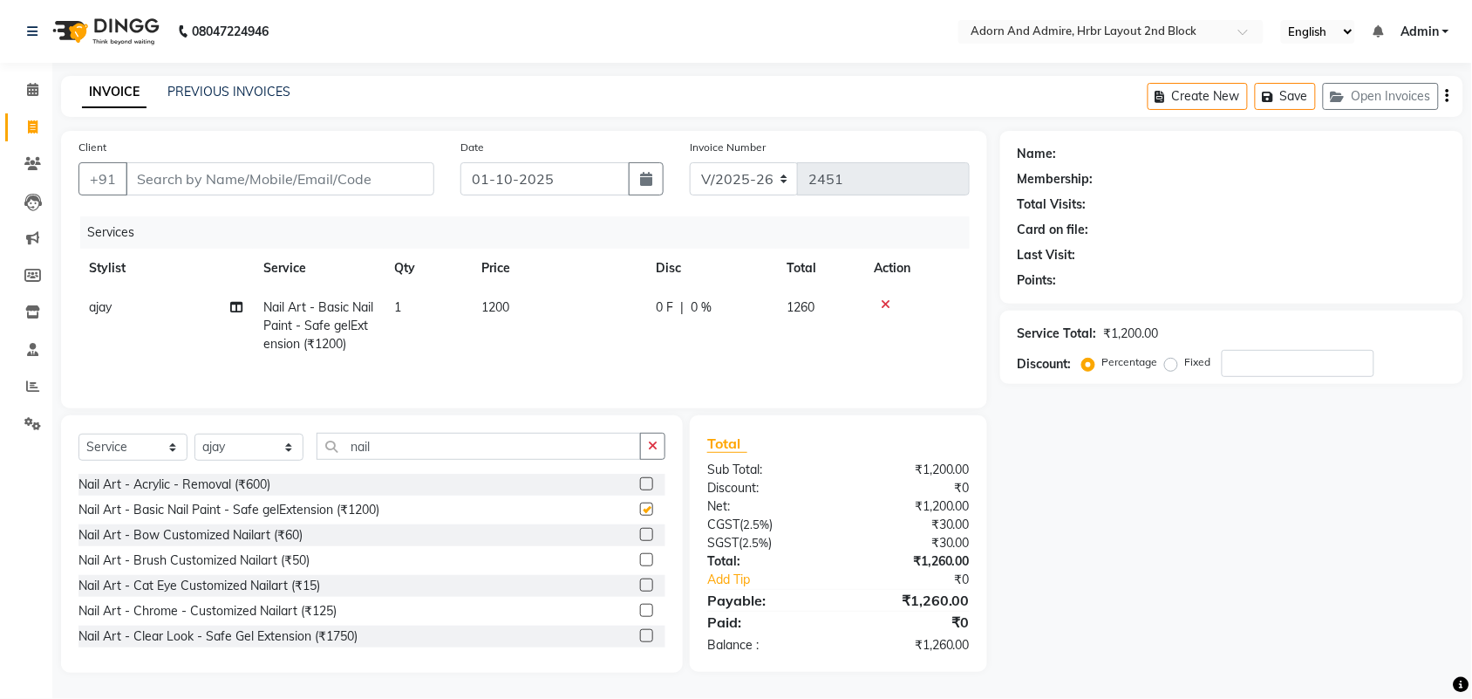
checkbox input "false"
click at [503, 314] on span "1200" at bounding box center [495, 307] width 28 height 16
select select "61718"
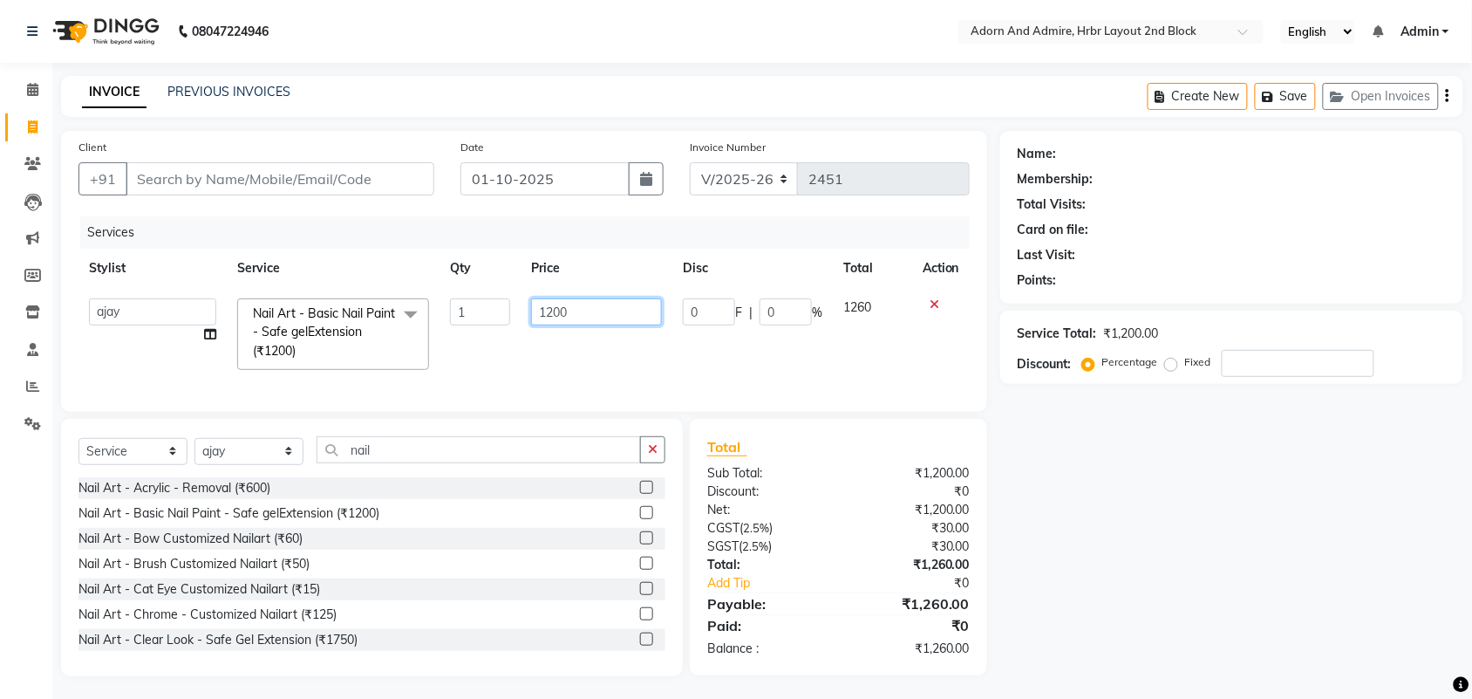
drag, startPoint x: 608, startPoint y: 311, endPoint x: 493, endPoint y: 321, distance: 115.5
click at [493, 321] on tr "[PERSON_NAME] ALEXX [PERSON_NAME] [PERSON_NAME] [PERSON_NAME] [PERSON_NAME] [PE…" at bounding box center [523, 334] width 891 height 92
type input "750"
drag, startPoint x: 1174, startPoint y: 538, endPoint x: 1165, endPoint y: 539, distance: 8.8
click at [1173, 538] on div "Name: Membership: Total Visits: Card on file: Last Visit: Points: Service Total…" at bounding box center [1238, 403] width 476 height 545
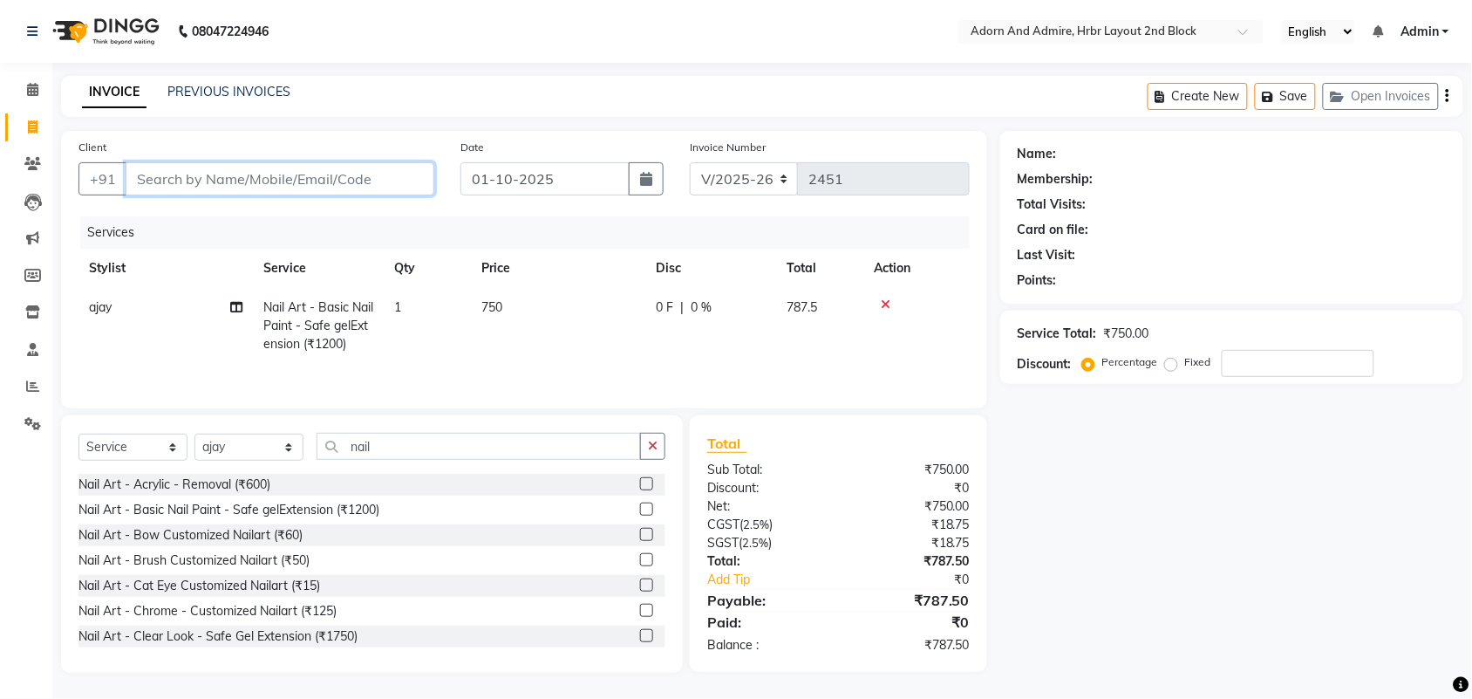
click at [327, 183] on input "Client" at bounding box center [280, 178] width 309 height 33
type input "9"
type input "0"
type input "9148779883"
click at [393, 180] on span "Add Client" at bounding box center [389, 178] width 69 height 17
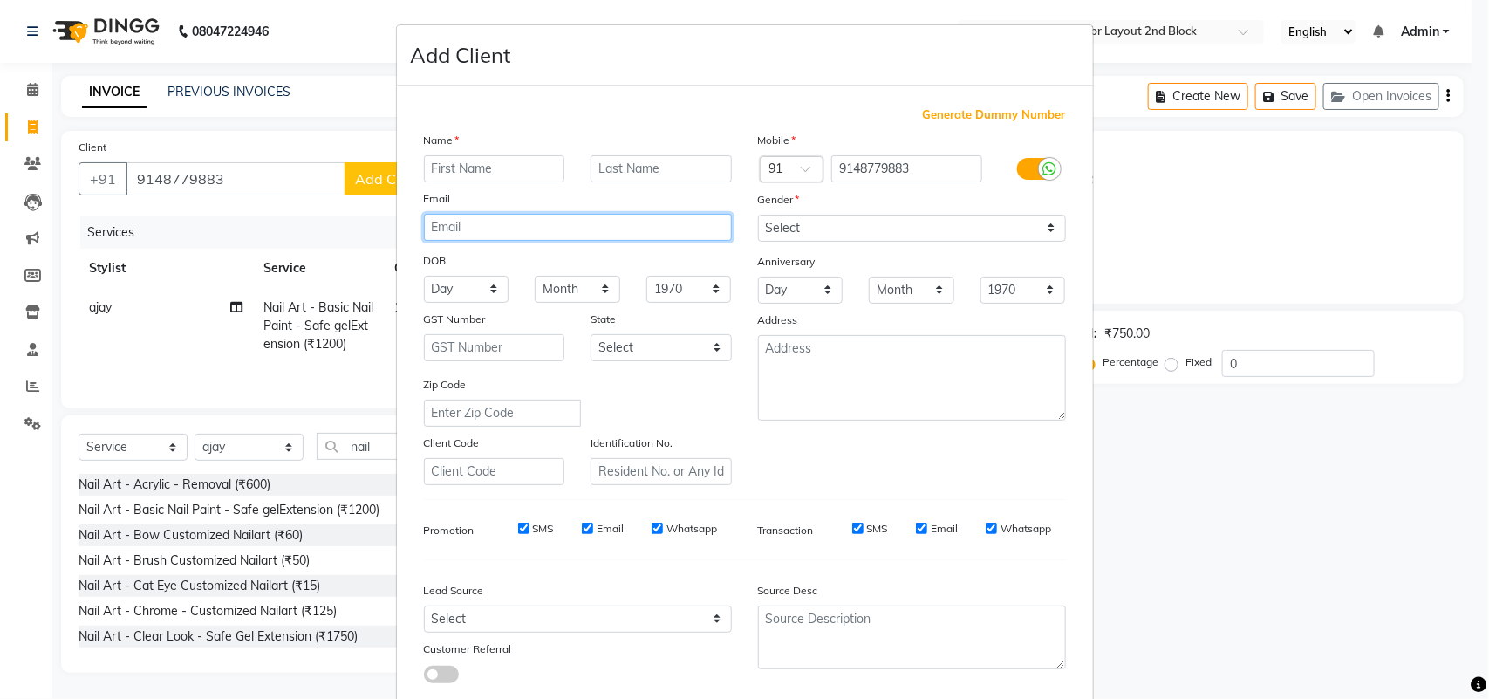
click at [528, 227] on input "email" at bounding box center [578, 227] width 308 height 27
click at [467, 149] on div "Name" at bounding box center [578, 143] width 334 height 24
click at [481, 172] on input "text" at bounding box center [494, 168] width 141 height 27
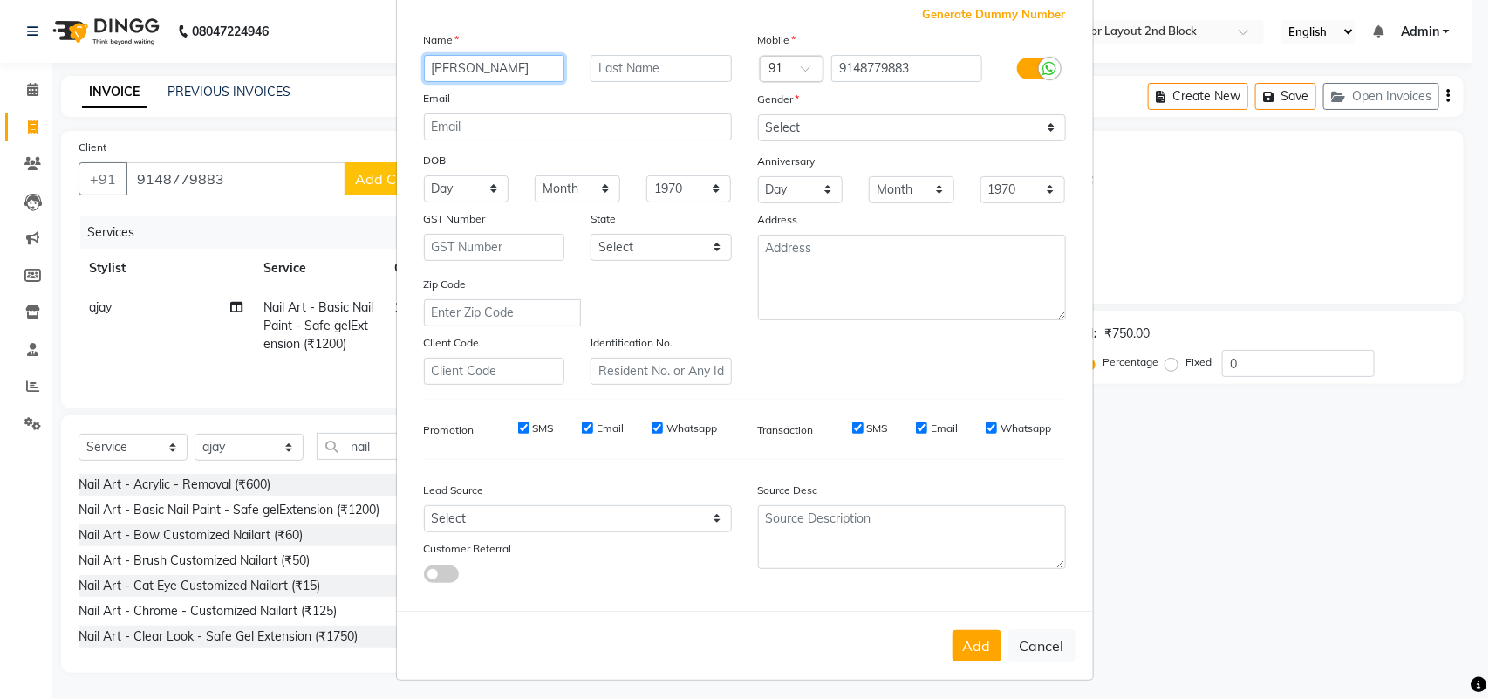
type input "[PERSON_NAME]"
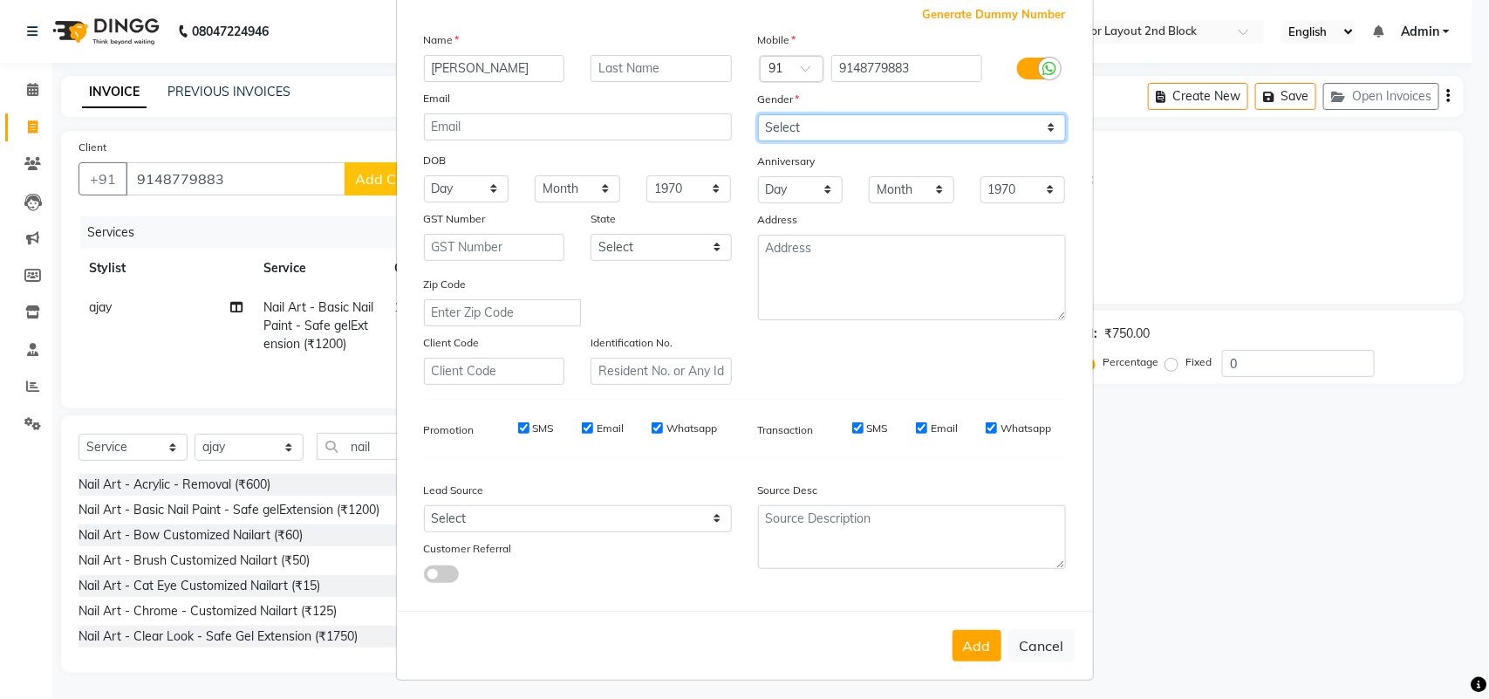
click at [886, 124] on select "Select [DEMOGRAPHIC_DATA] [DEMOGRAPHIC_DATA] Other Prefer Not To Say" at bounding box center [912, 127] width 308 height 27
select select "[DEMOGRAPHIC_DATA]"
click at [758, 114] on select "Select [DEMOGRAPHIC_DATA] [DEMOGRAPHIC_DATA] Other Prefer Not To Say" at bounding box center [912, 127] width 308 height 27
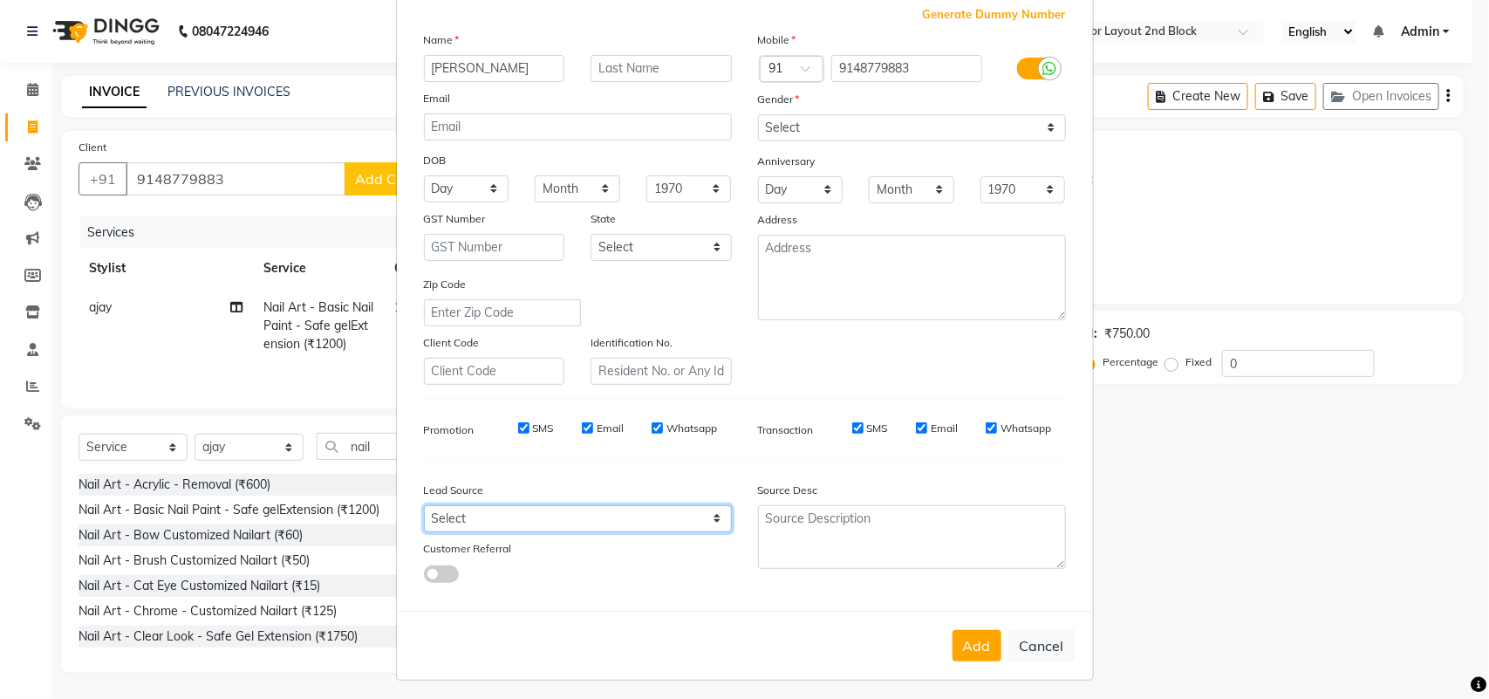
click at [712, 515] on select "Select Walk-in Referral Internet Friend Word of Mouth Advertisement Facebook Ju…" at bounding box center [578, 518] width 308 height 27
select select "49602"
click at [424, 505] on select "Select Walk-in Referral Internet Friend Word of Mouth Advertisement Facebook Ju…" at bounding box center [578, 518] width 308 height 27
click at [961, 630] on button "Add" at bounding box center [976, 645] width 49 height 31
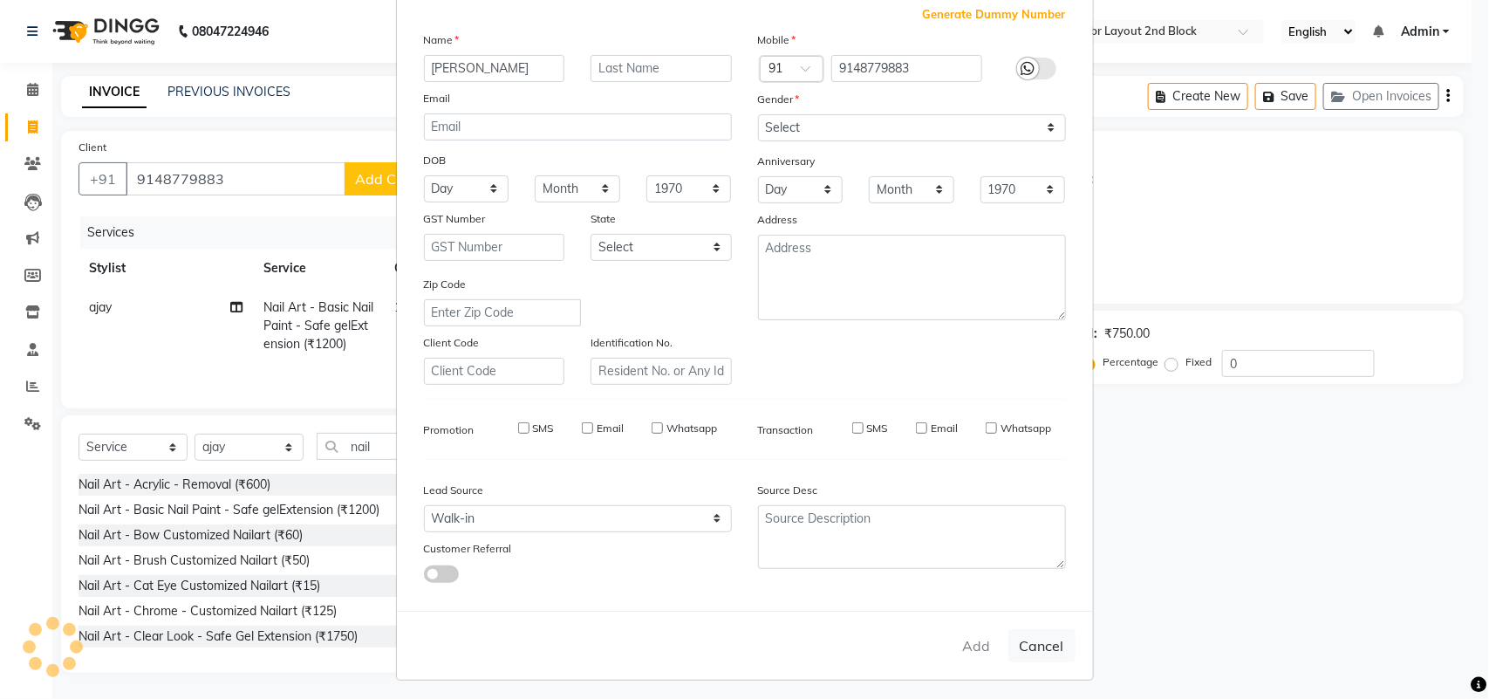
select select
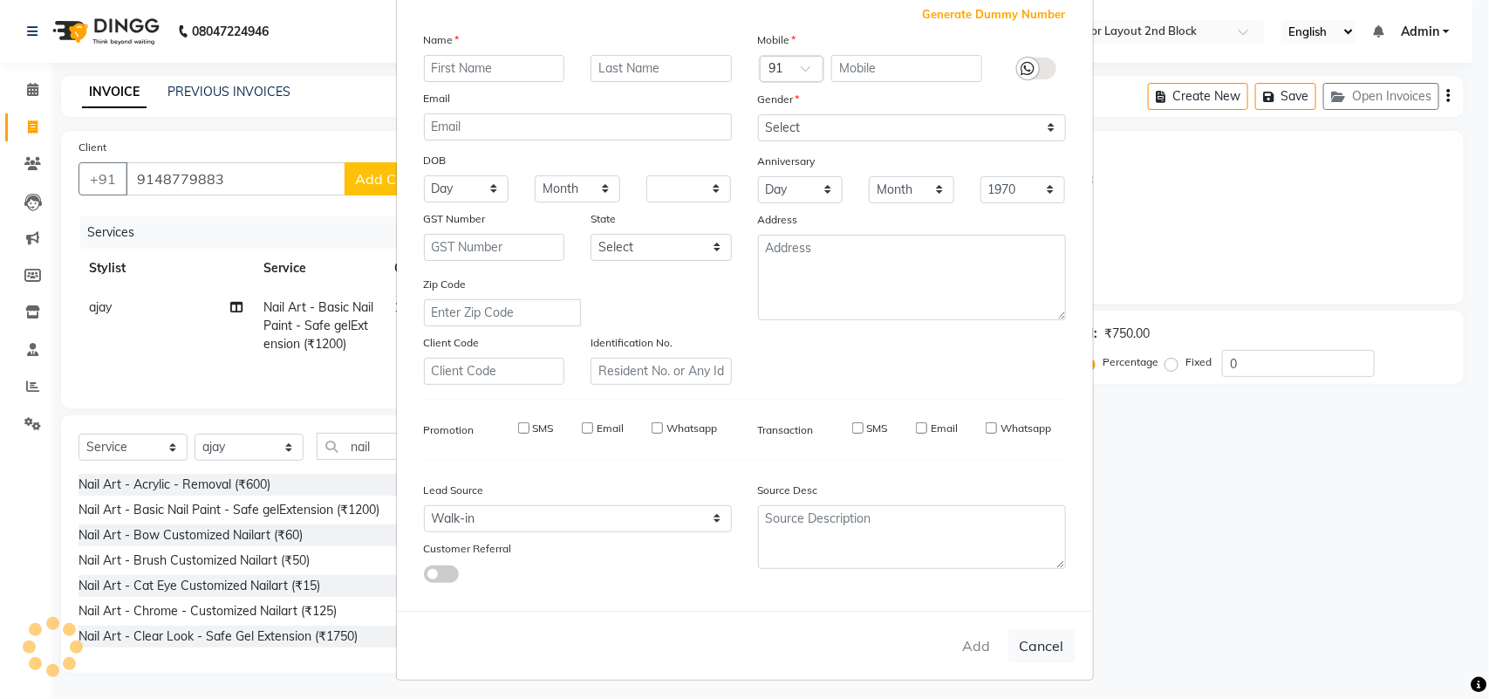
select select
checkbox input "false"
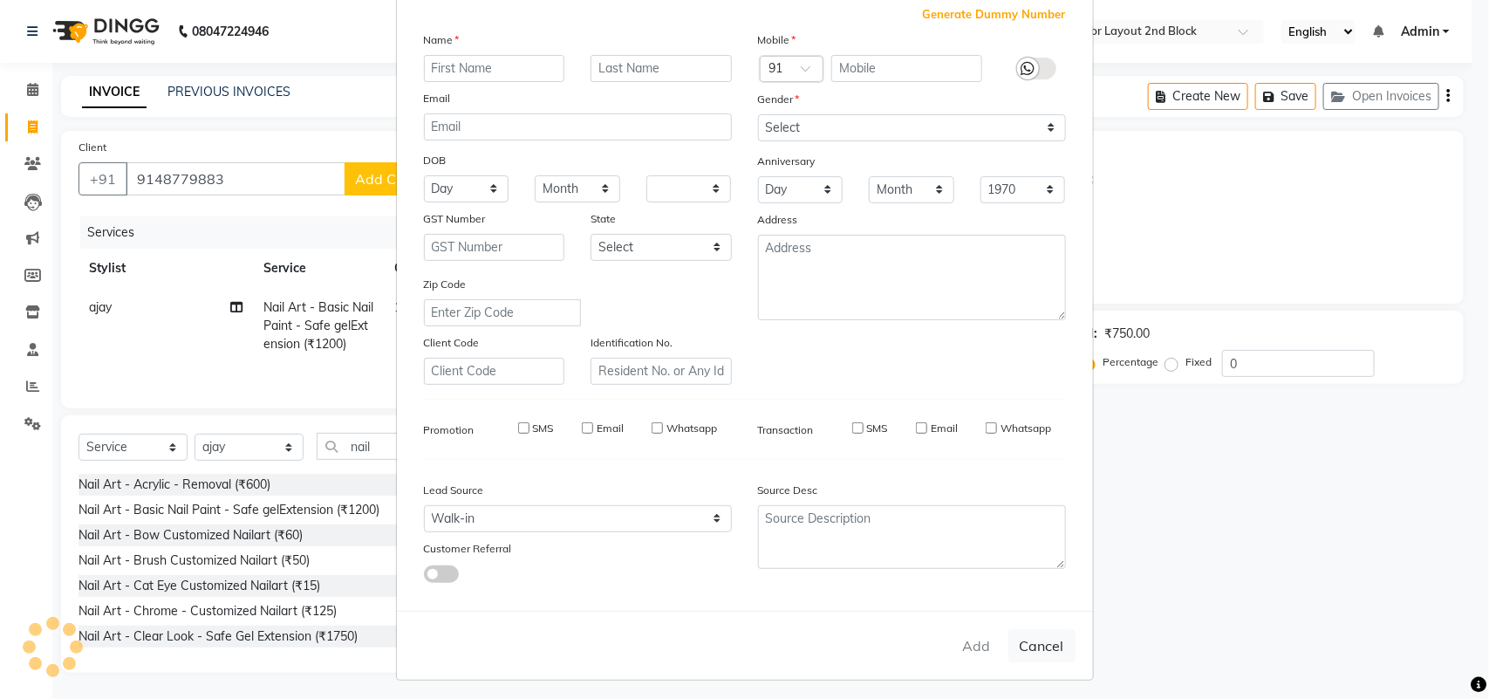
checkbox input "false"
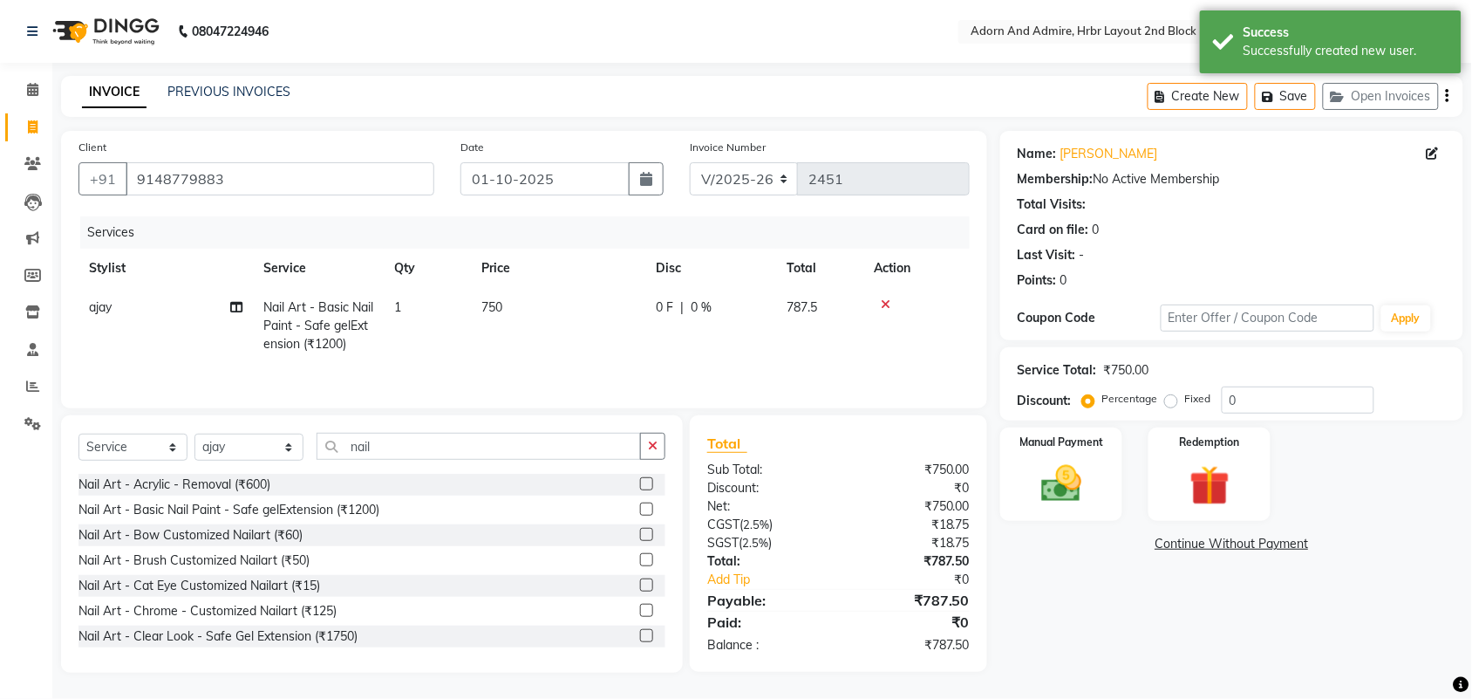
scroll to position [3, 0]
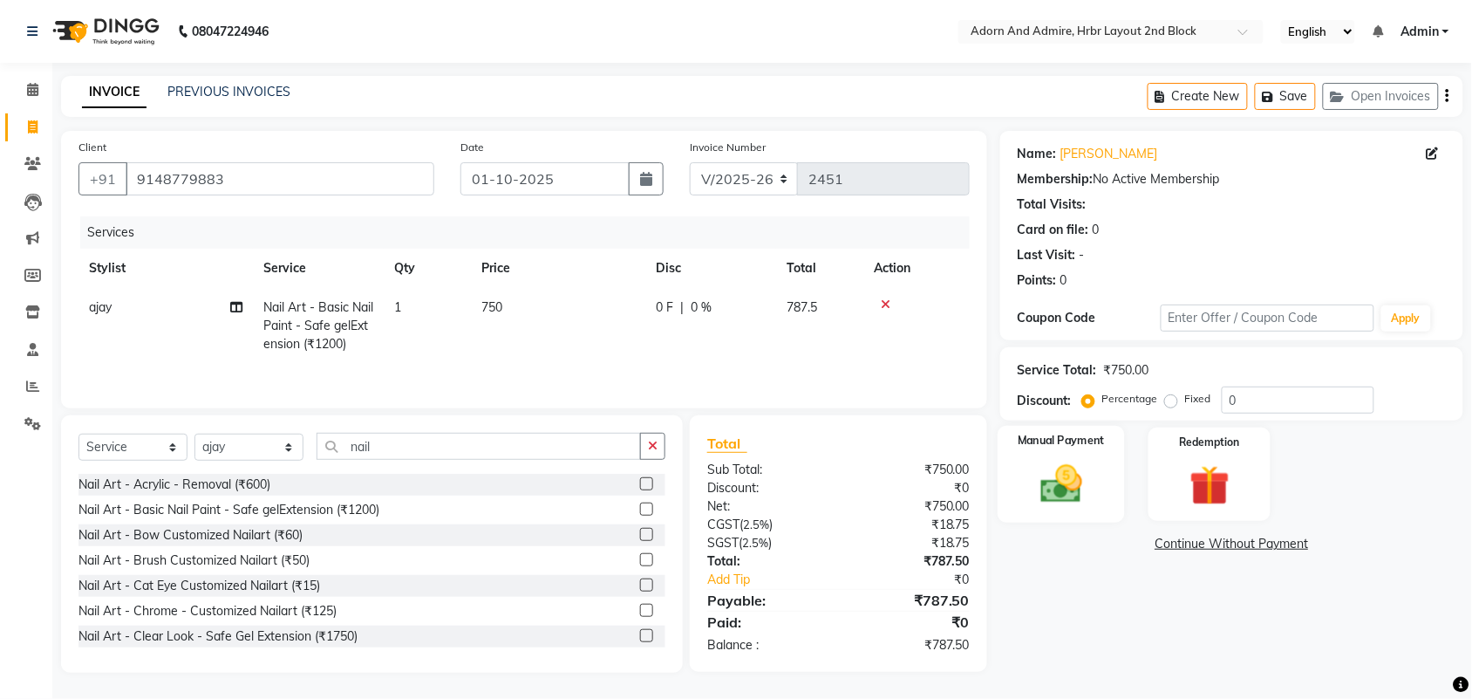
click at [1088, 493] on img at bounding box center [1061, 484] width 68 height 48
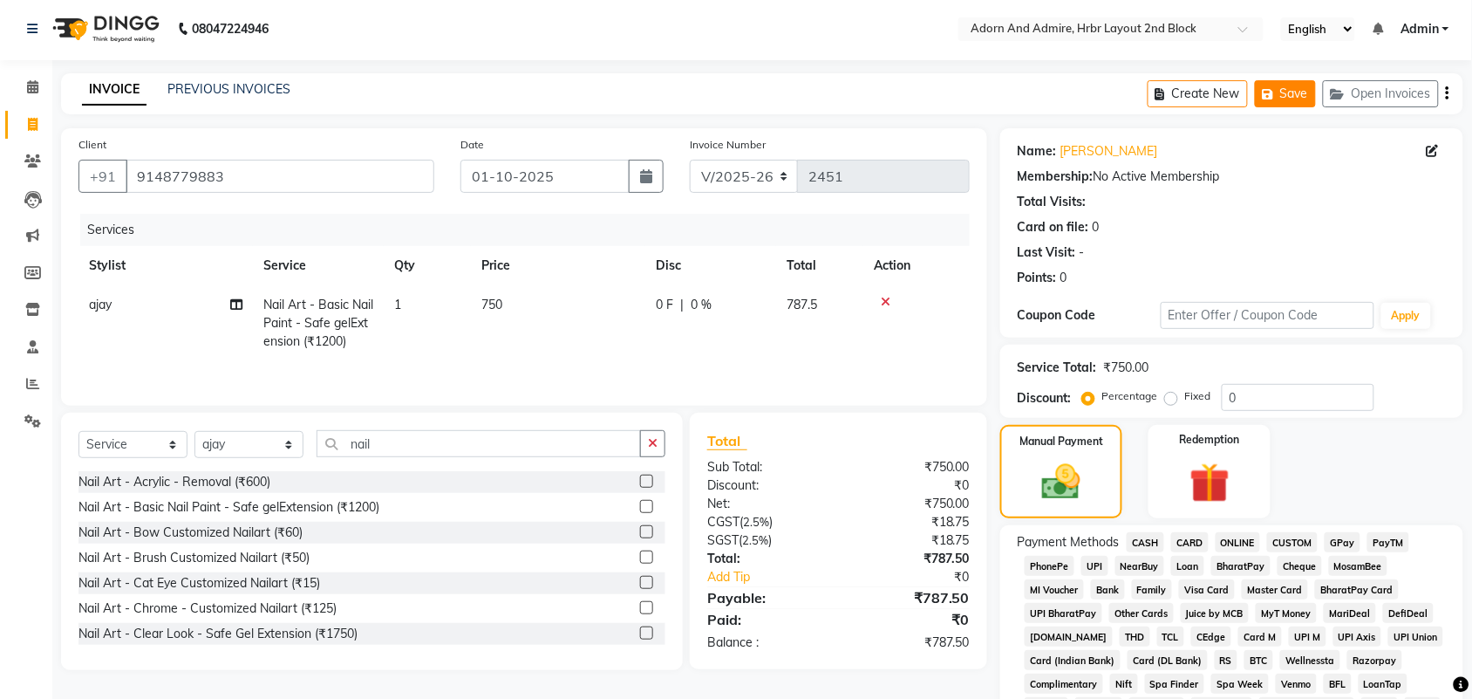
click at [1306, 93] on button "Save" at bounding box center [1285, 93] width 61 height 27
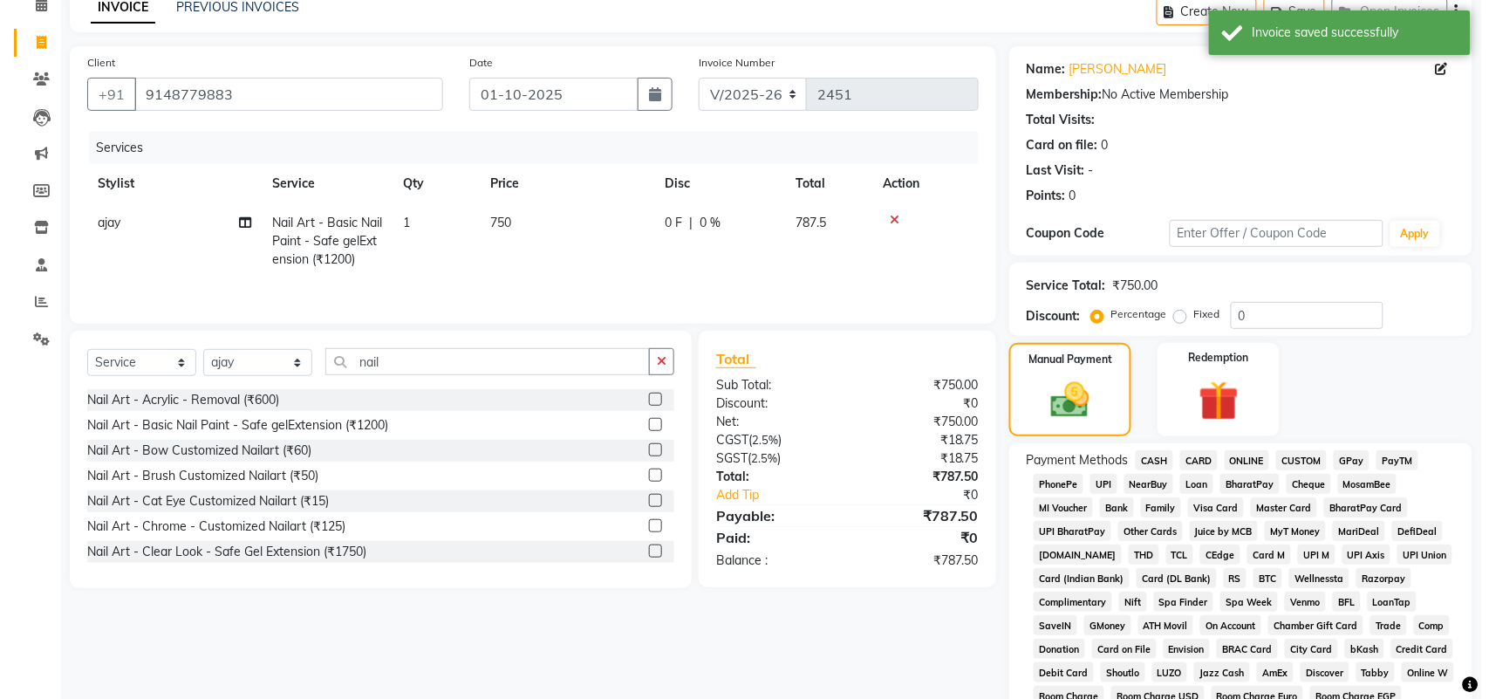
scroll to position [0, 0]
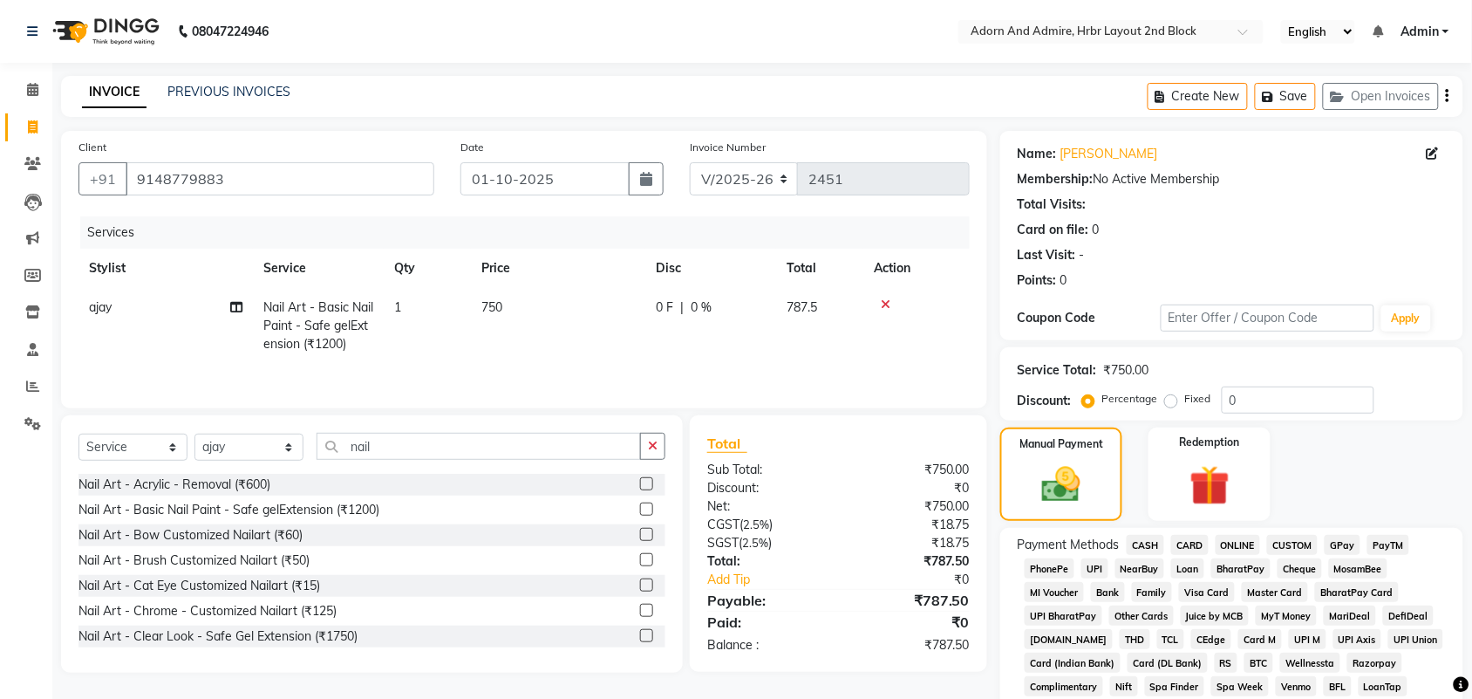
click at [33, 140] on li "Invoice" at bounding box center [26, 127] width 52 height 37
click at [39, 140] on link "Invoice" at bounding box center [26, 127] width 42 height 29
select select "service"
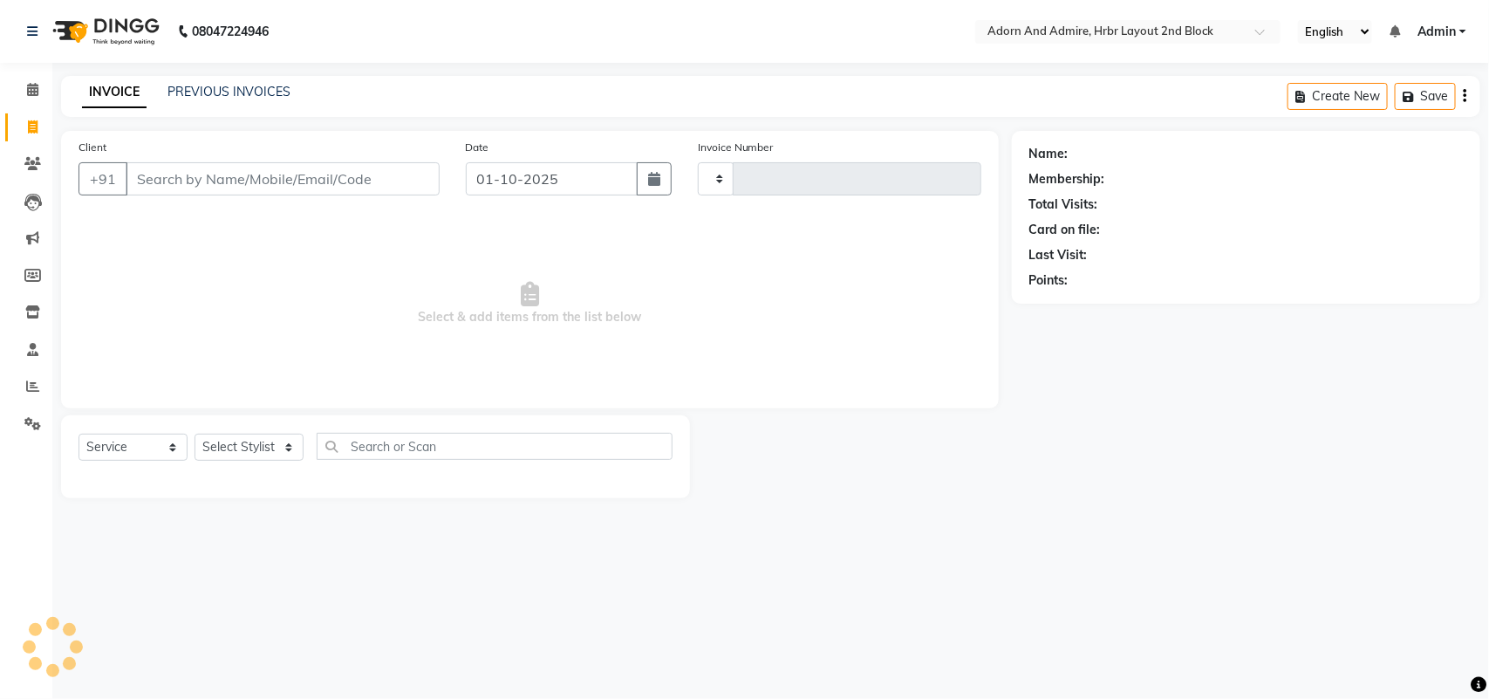
type input "2451"
select select "7203"
click at [37, 136] on span at bounding box center [32, 128] width 31 height 20
select select "service"
type input "2451"
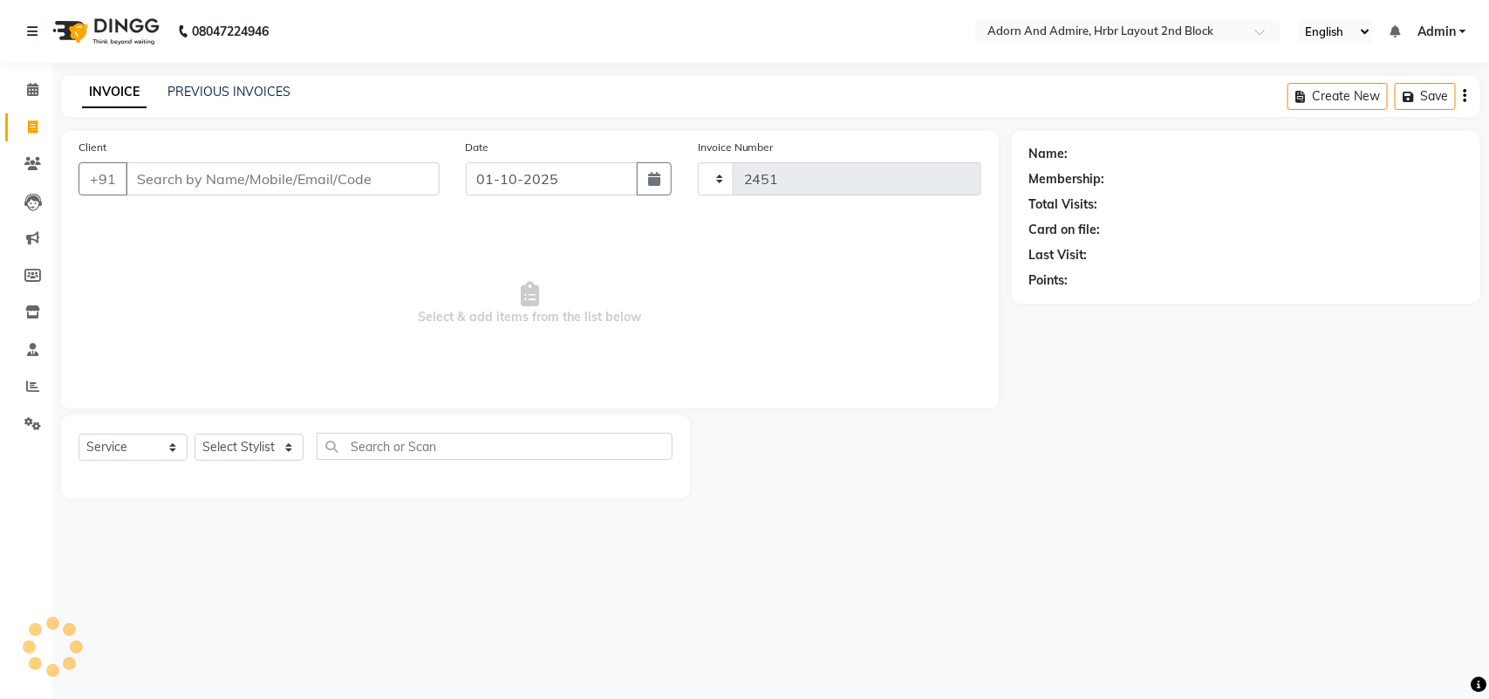
select select "7203"
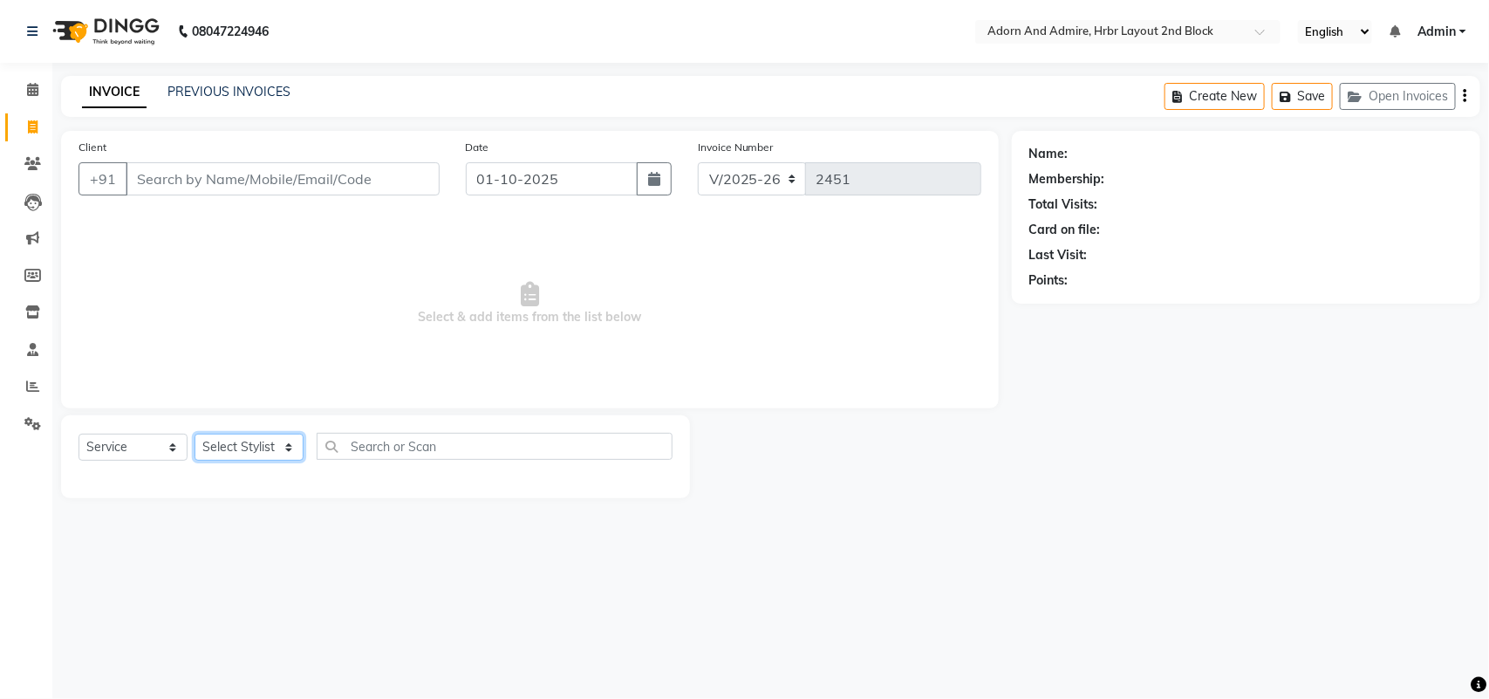
drag, startPoint x: 233, startPoint y: 460, endPoint x: 218, endPoint y: 443, distance: 22.2
click at [233, 460] on select "Select Stylist [PERSON_NAME] [PERSON_NAME] [PERSON_NAME] [PERSON_NAME] [PERSON_…" at bounding box center [248, 446] width 109 height 27
select select "88808"
click at [194, 433] on select "Select Stylist [PERSON_NAME] [PERSON_NAME] [PERSON_NAME] [PERSON_NAME] [PERSON_…" at bounding box center [248, 446] width 109 height 27
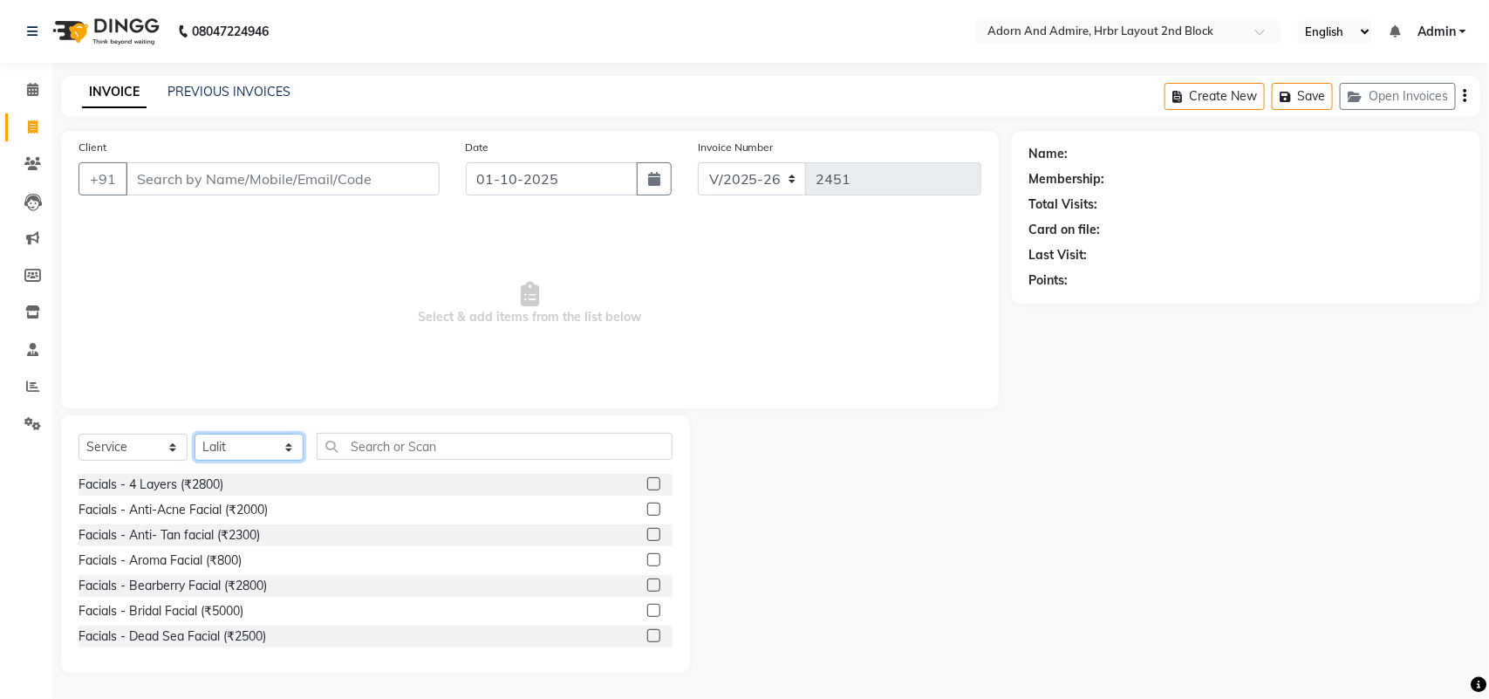
click at [294, 447] on select "Select Stylist [PERSON_NAME] [PERSON_NAME] [PERSON_NAME] [PERSON_NAME] [PERSON_…" at bounding box center [248, 446] width 109 height 27
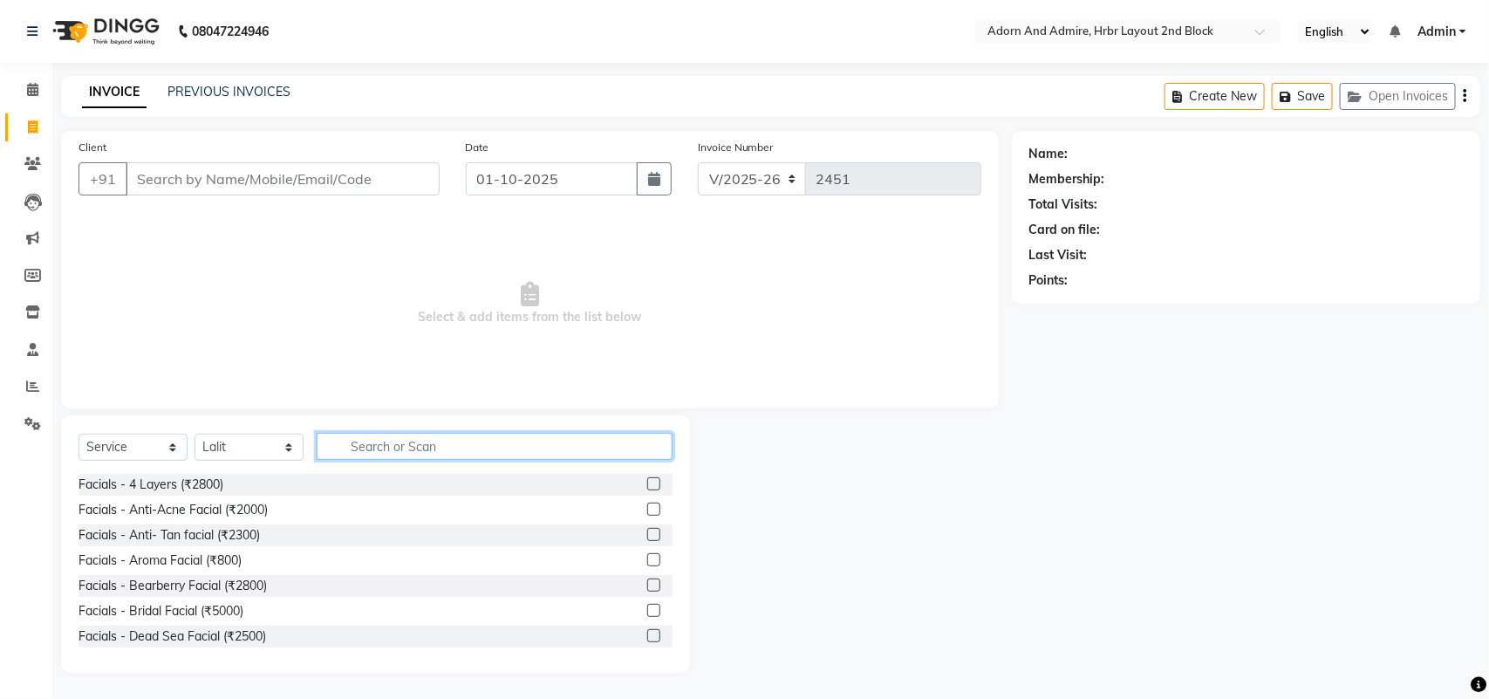
click at [426, 459] on input "text" at bounding box center [495, 446] width 356 height 27
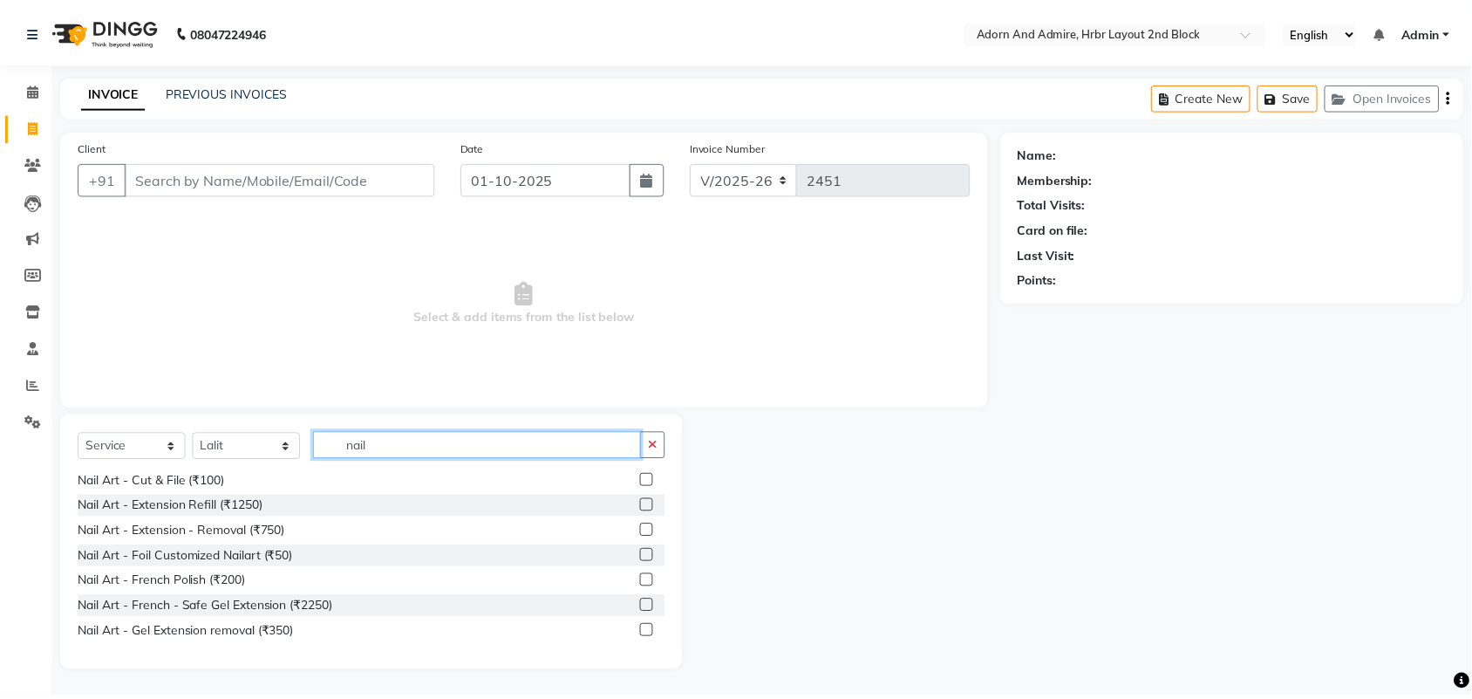
scroll to position [218, 0]
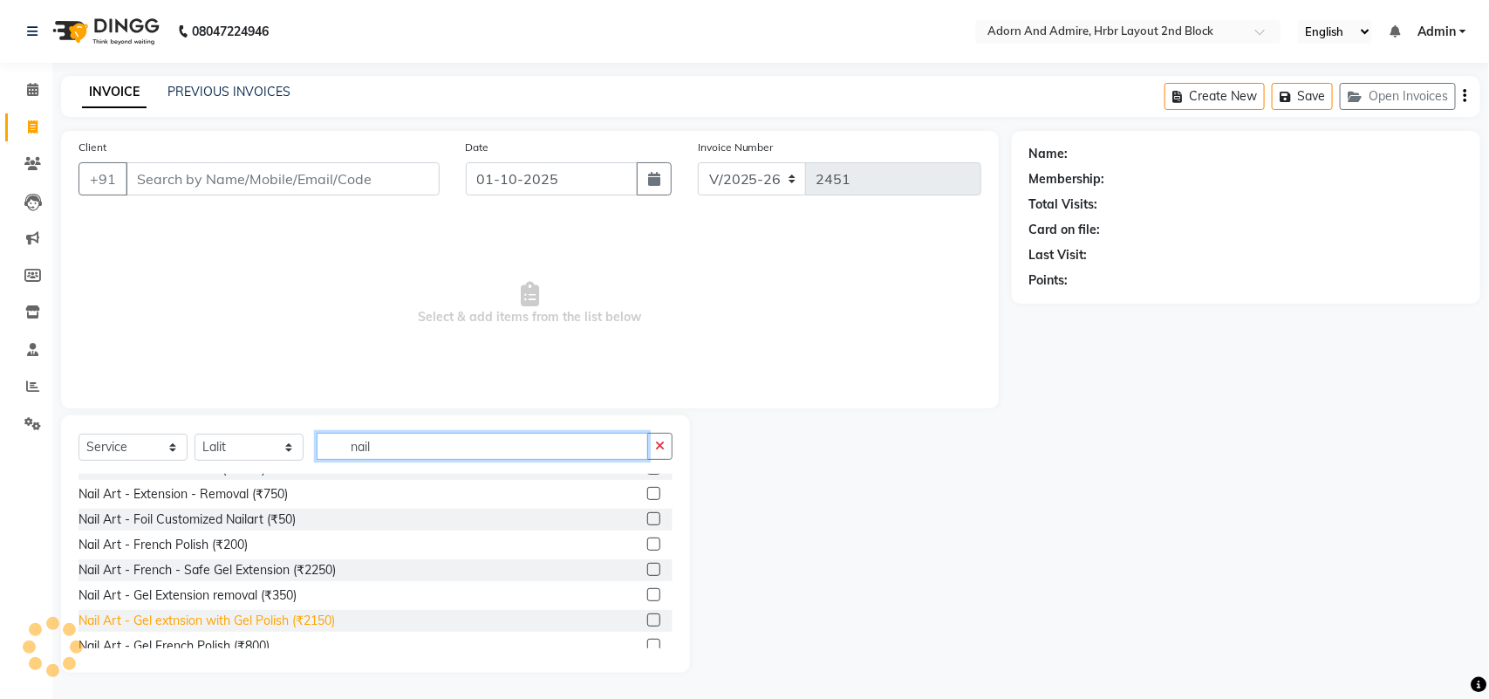
type input "nail"
click at [307, 617] on div "Nail Art - Gel extnsion with Gel Polish (₹2150)" at bounding box center [206, 620] width 256 height 18
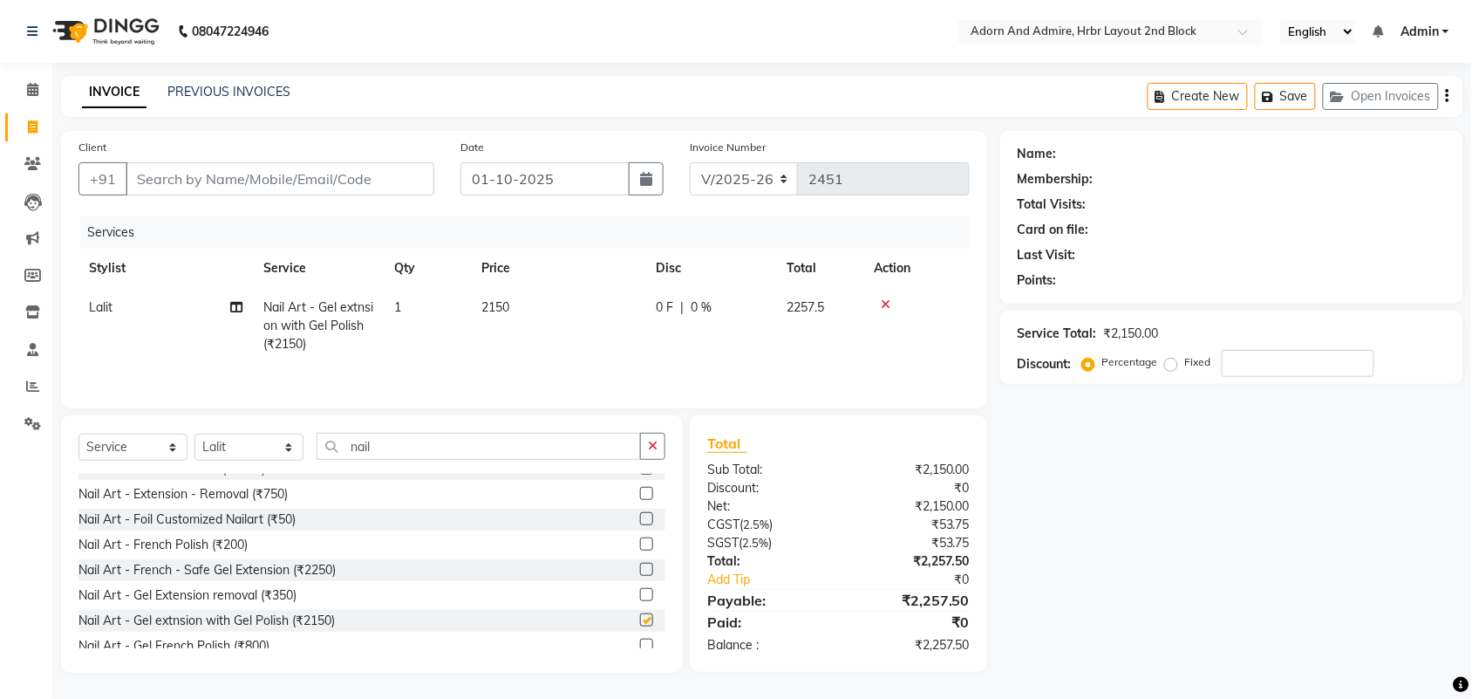
checkbox input "false"
click at [576, 312] on td "2150" at bounding box center [558, 326] width 174 height 76
select select "88808"
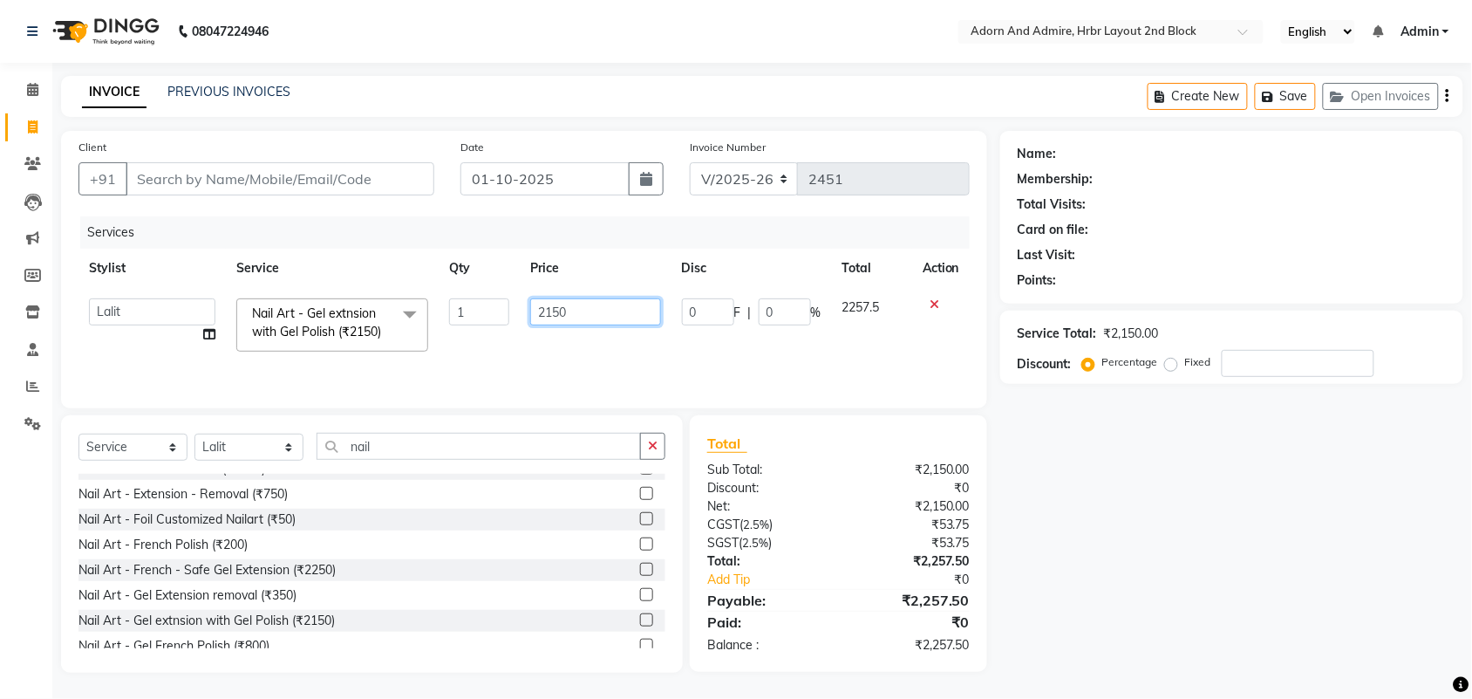
click at [434, 329] on tr "[PERSON_NAME] ALEXX [PERSON_NAME] [PERSON_NAME] [PERSON_NAME] [PERSON_NAME] [PE…" at bounding box center [523, 325] width 891 height 74
type input "1500"
click at [1196, 554] on div "Name: Membership: Total Visits: Card on file: Last Visit: Points: Service Total…" at bounding box center [1238, 402] width 476 height 542
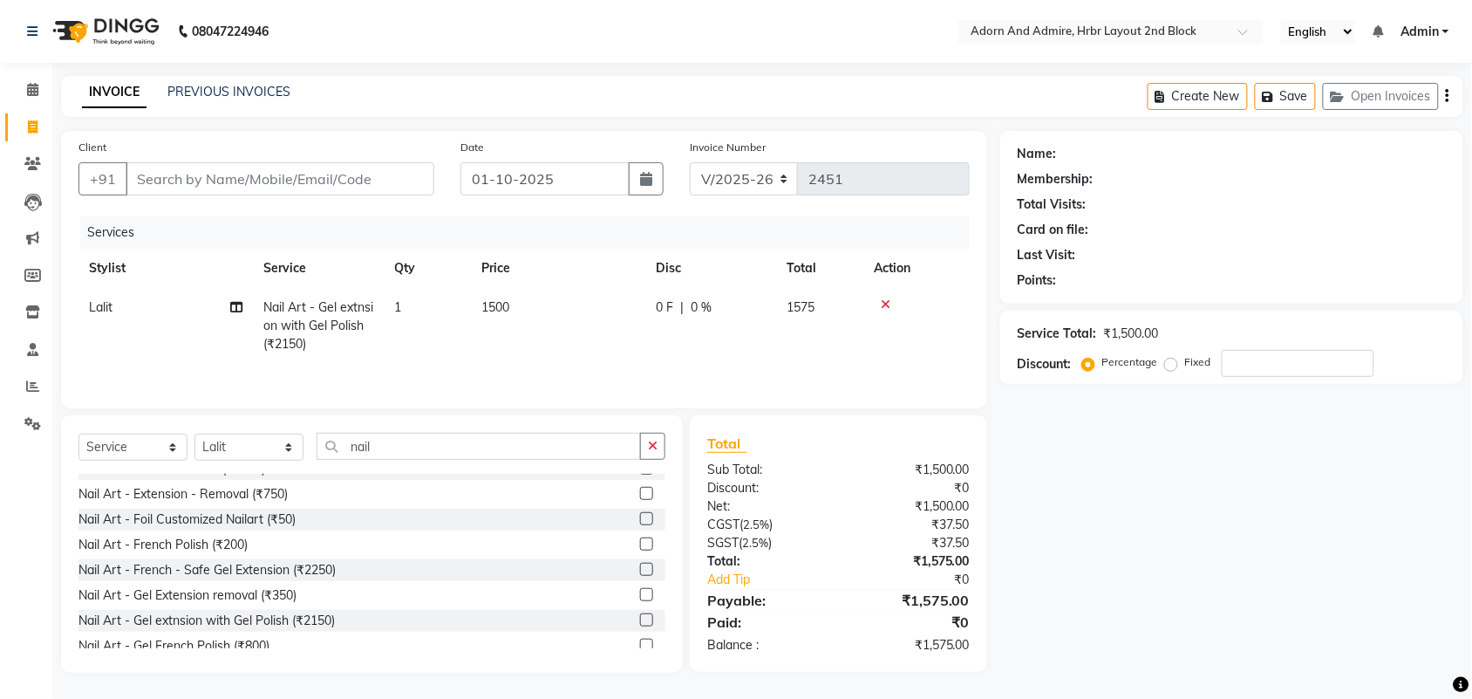
scroll to position [3, 0]
drag, startPoint x: 197, startPoint y: 144, endPoint x: 209, endPoint y: 187, distance: 45.3
click at [201, 149] on div "Client +91" at bounding box center [256, 174] width 382 height 72
click at [214, 187] on input "Client" at bounding box center [280, 178] width 309 height 33
type input "7"
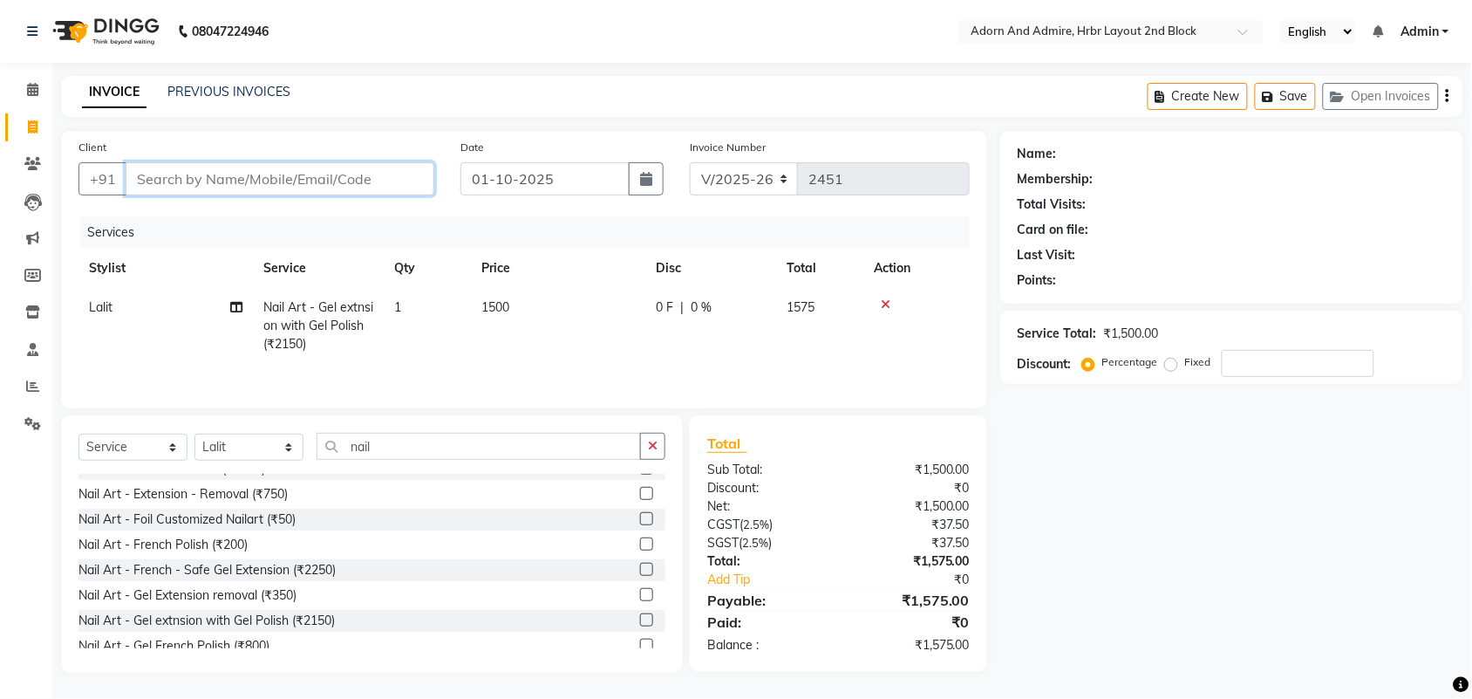
type input "0"
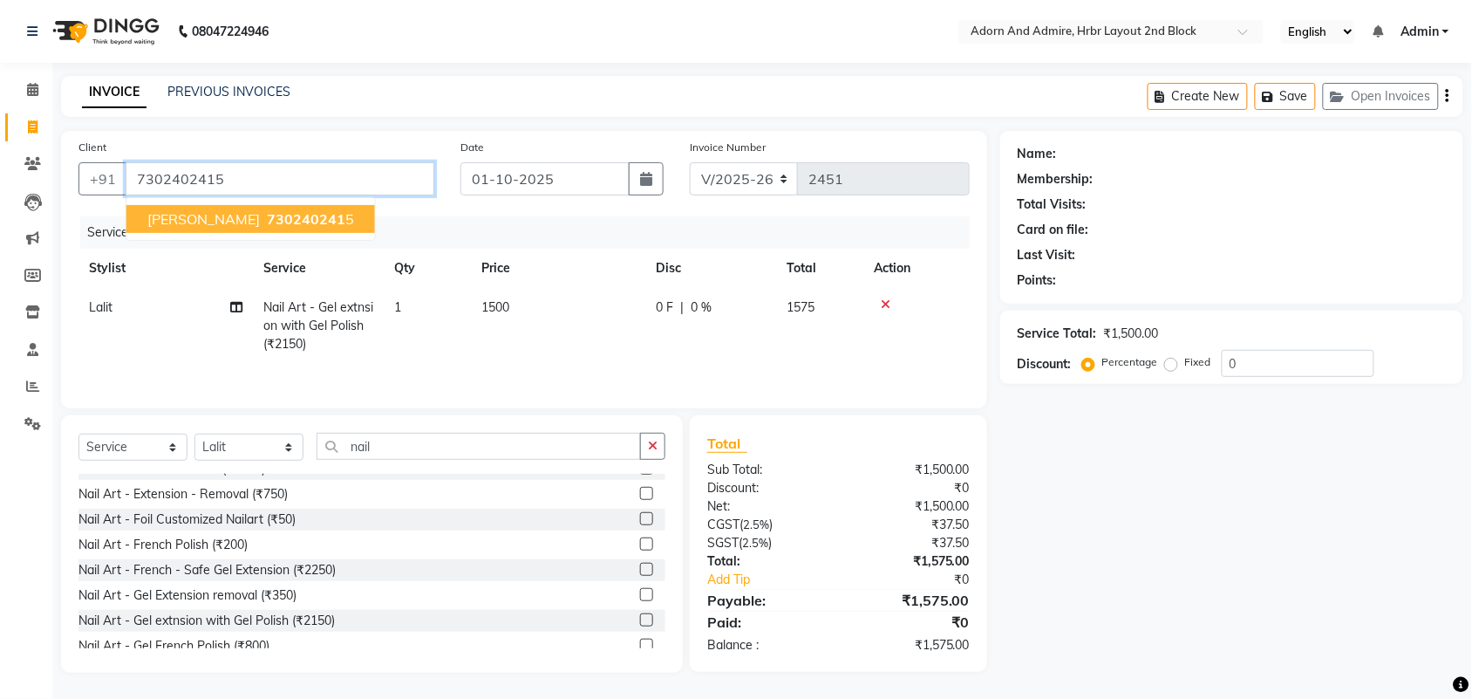
type input "7302402415"
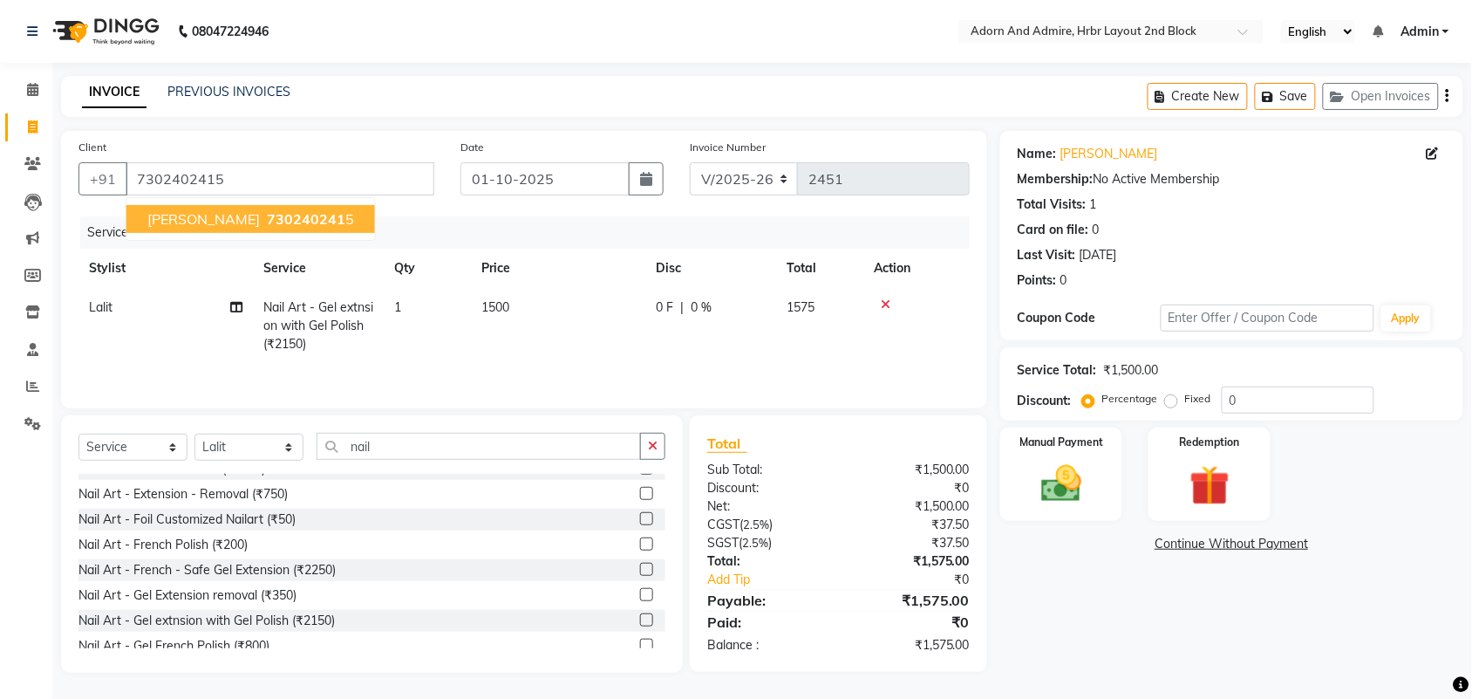
click at [312, 210] on ngb-highlight "730240241 5" at bounding box center [308, 218] width 91 height 17
click at [1096, 480] on div "Manual Payment" at bounding box center [1061, 475] width 127 height 98
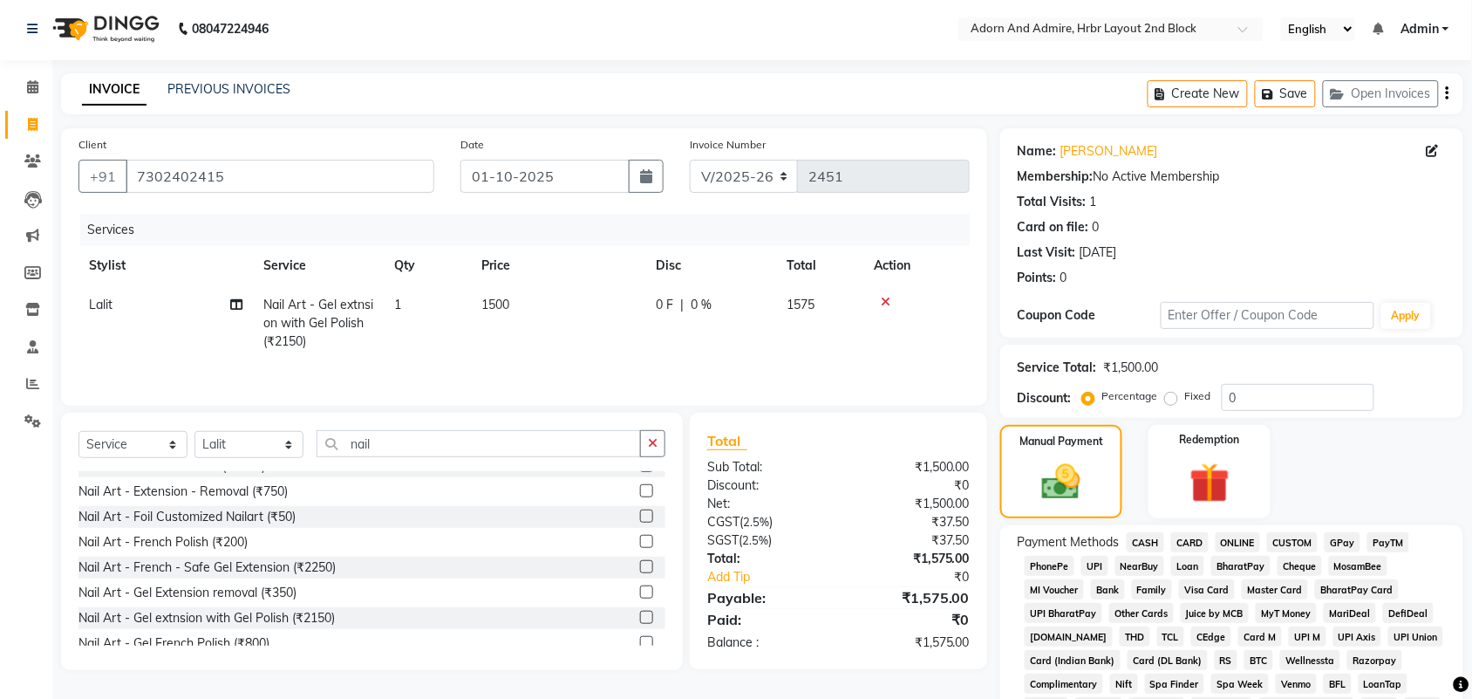
drag, startPoint x: 1343, startPoint y: 539, endPoint x: 1230, endPoint y: 578, distance: 120.0
click at [1327, 541] on span "GPay" at bounding box center [1343, 542] width 36 height 20
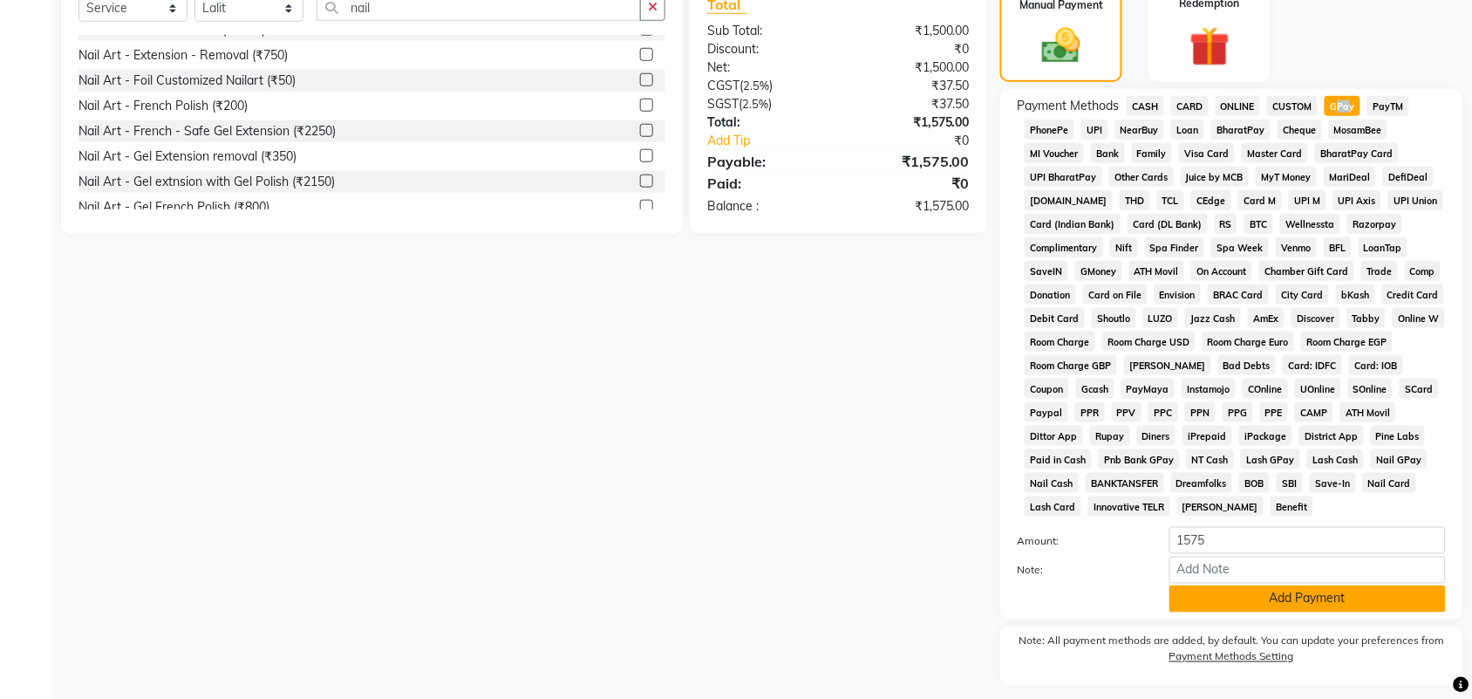
click at [1245, 603] on button "Add Payment" at bounding box center [1307, 598] width 276 height 27
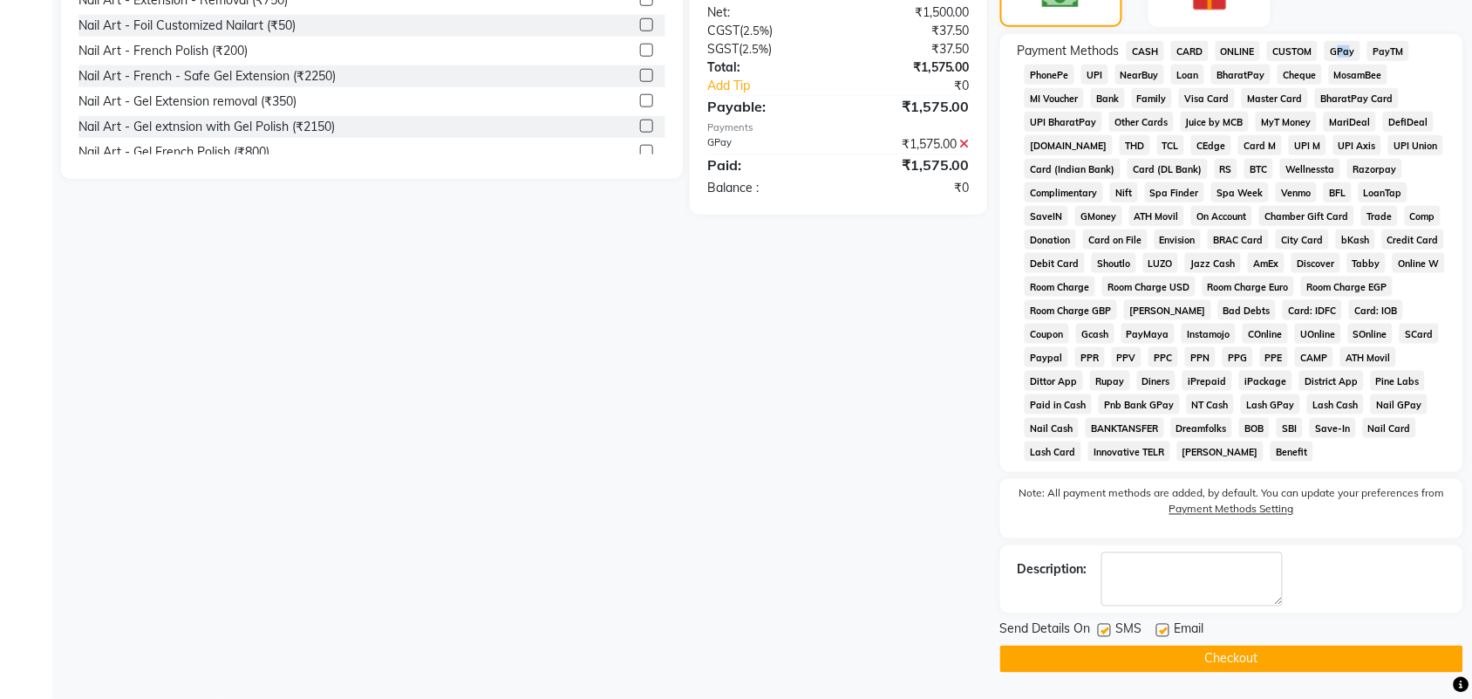
drag, startPoint x: 1217, startPoint y: 661, endPoint x: 1205, endPoint y: 659, distance: 11.5
click at [1213, 661] on button "Checkout" at bounding box center [1231, 658] width 463 height 27
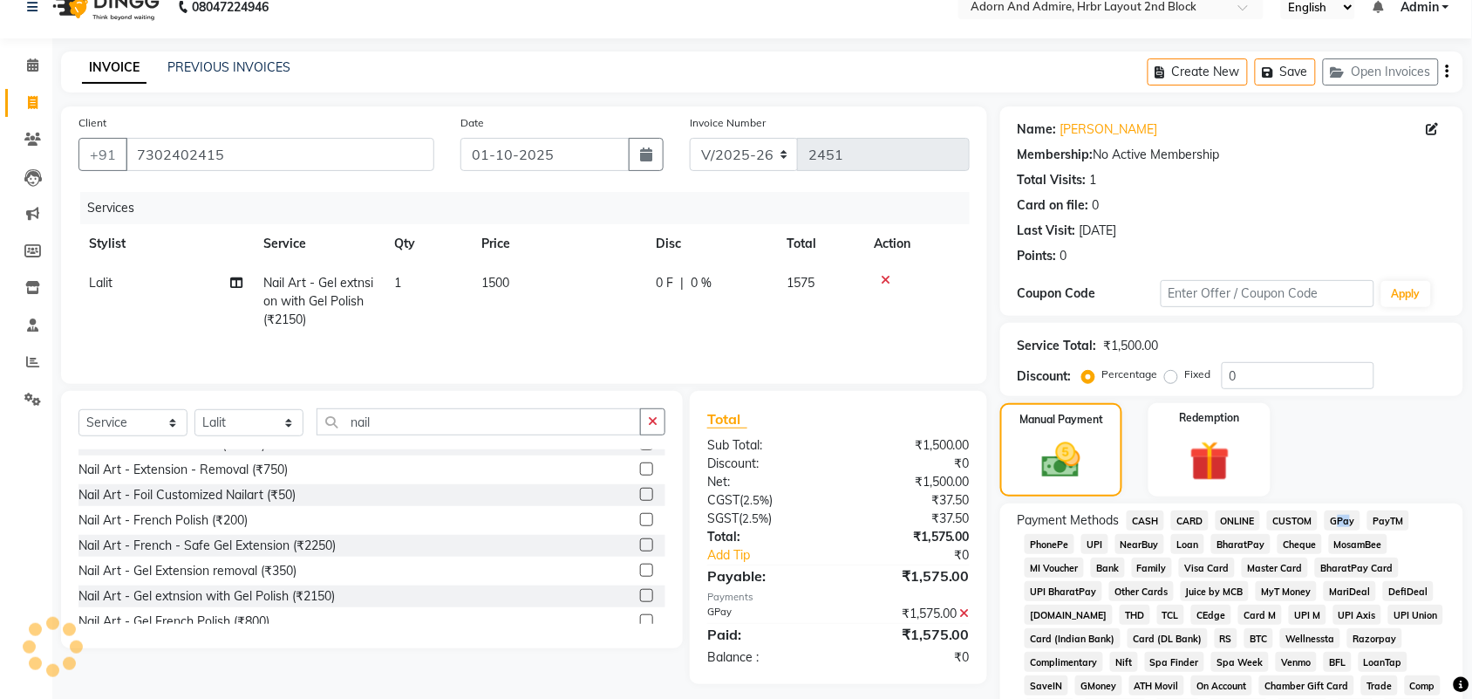
scroll to position [0, 0]
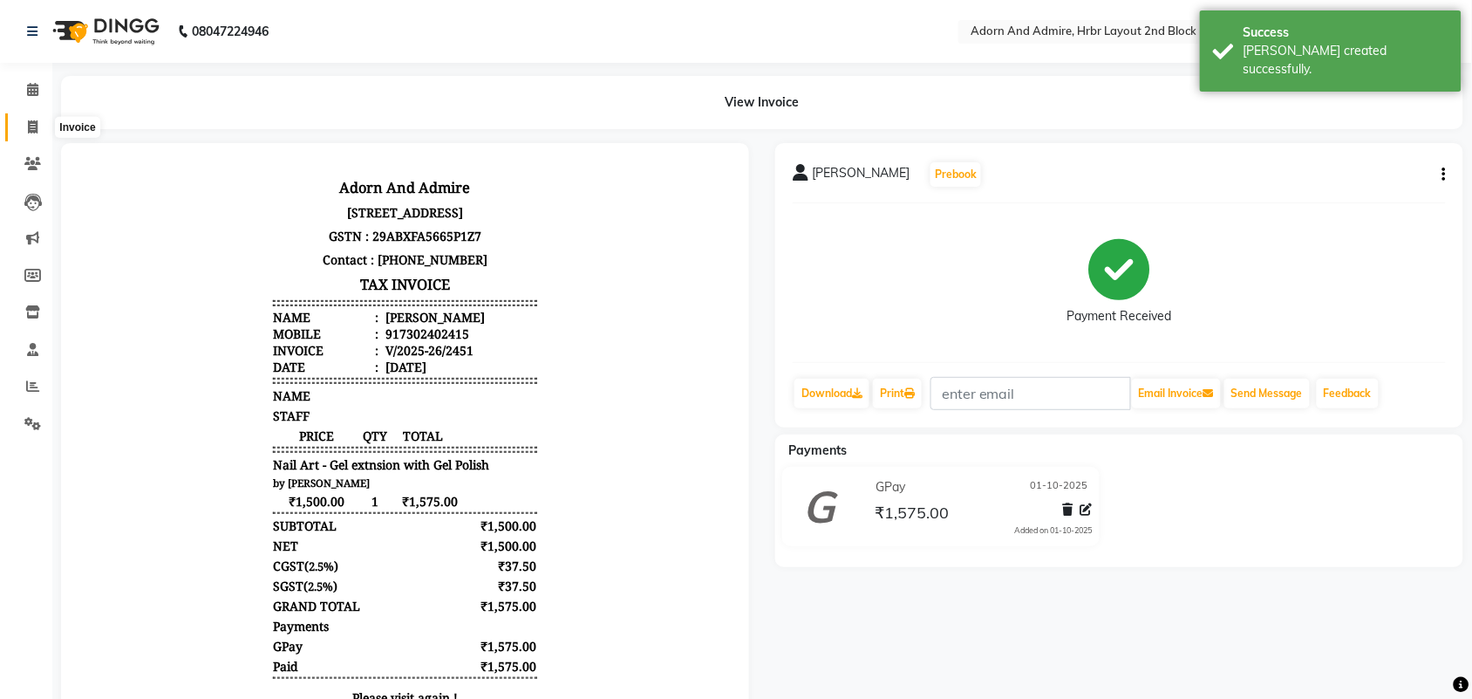
click at [39, 124] on span at bounding box center [32, 128] width 31 height 20
select select "service"
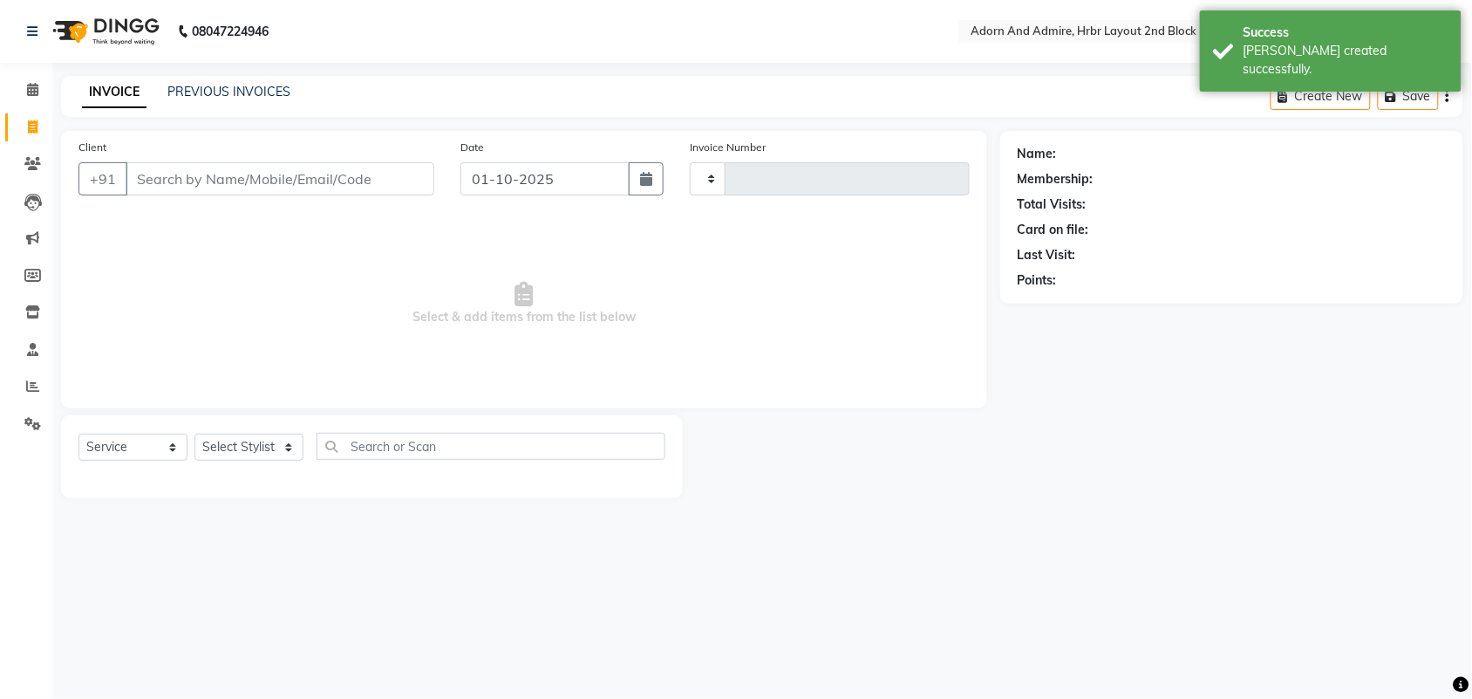
type input "2452"
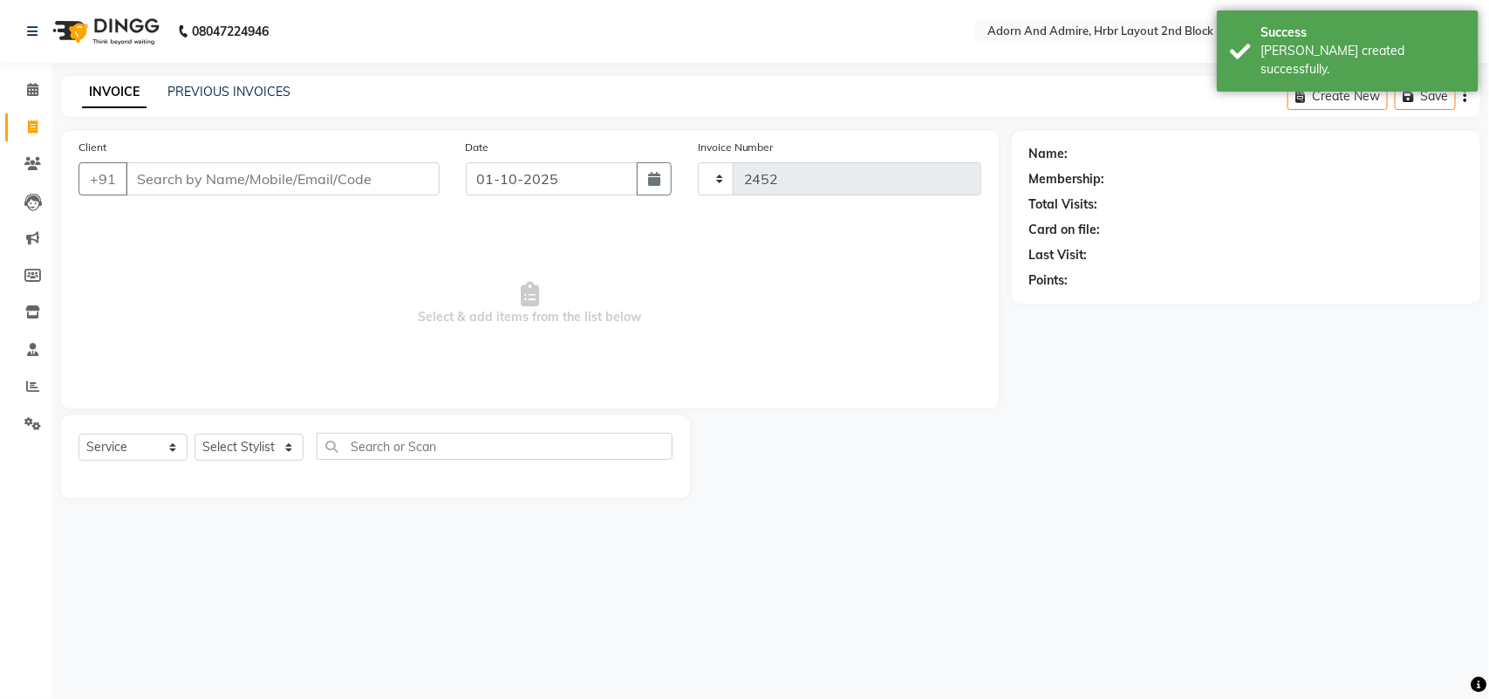
select select "7203"
click at [241, 179] on input "Client" at bounding box center [283, 178] width 314 height 33
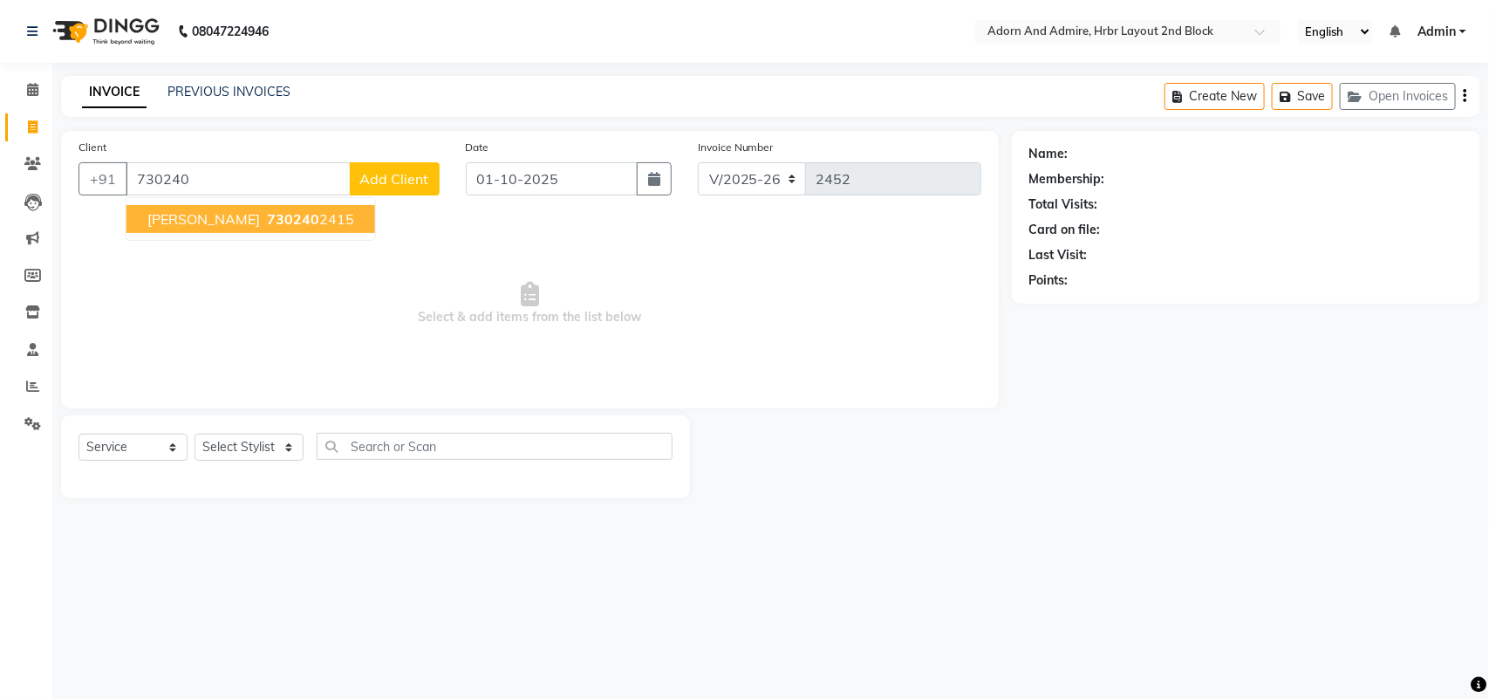
click at [310, 218] on ngb-highlight "730240 2415" at bounding box center [308, 218] width 91 height 17
type input "7302402415"
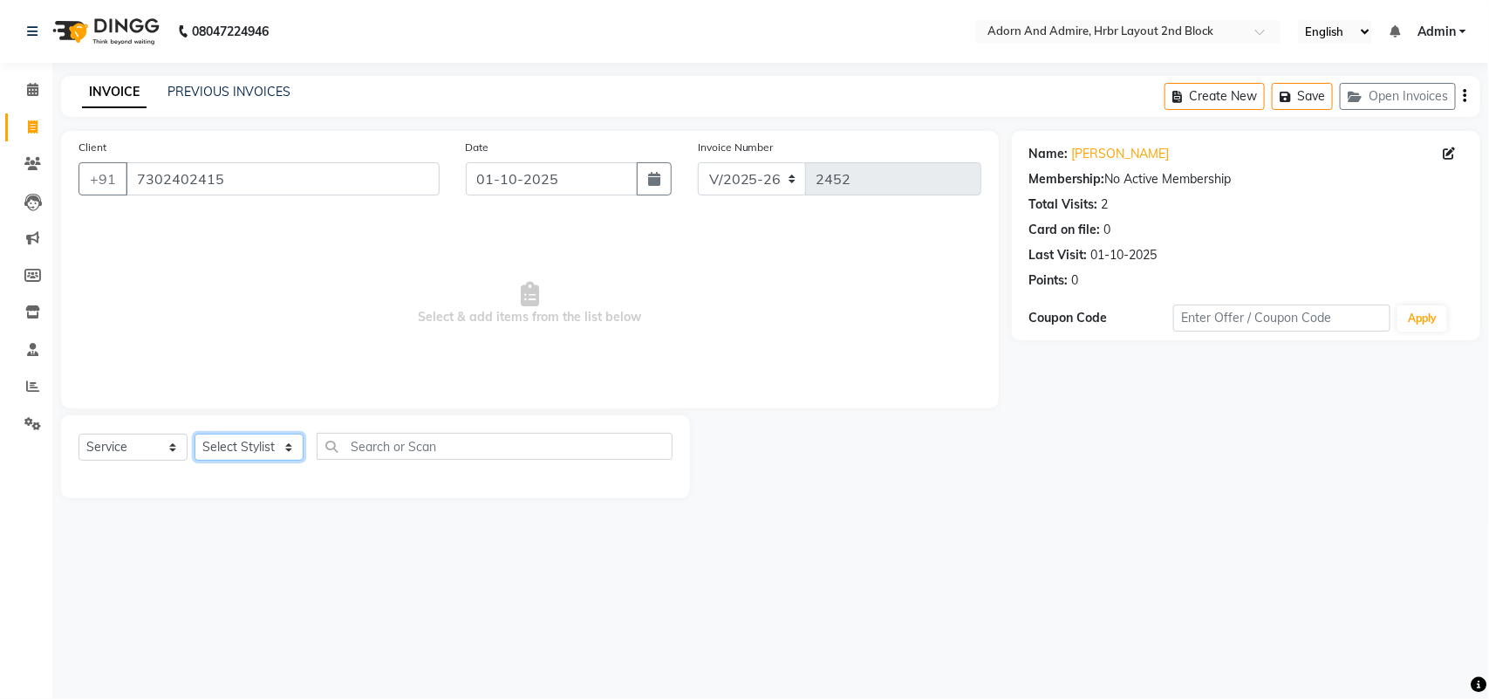
click at [288, 439] on select "Select Stylist [PERSON_NAME] [PERSON_NAME] [PERSON_NAME] [PERSON_NAME] [PERSON_…" at bounding box center [248, 446] width 109 height 27
select select "88808"
click at [194, 433] on select "Select Stylist [PERSON_NAME] [PERSON_NAME] [PERSON_NAME] [PERSON_NAME] [PERSON_…" at bounding box center [248, 446] width 109 height 27
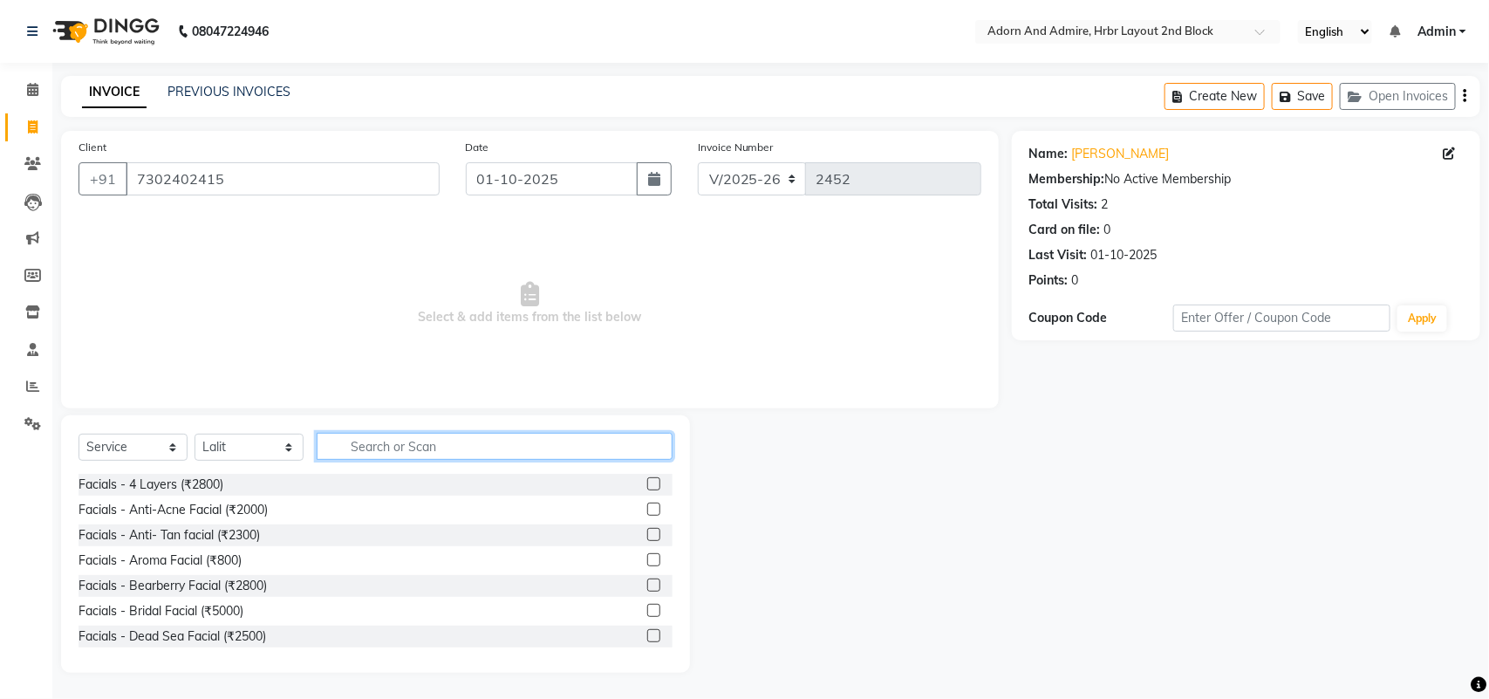
click at [397, 440] on input "text" at bounding box center [495, 446] width 356 height 27
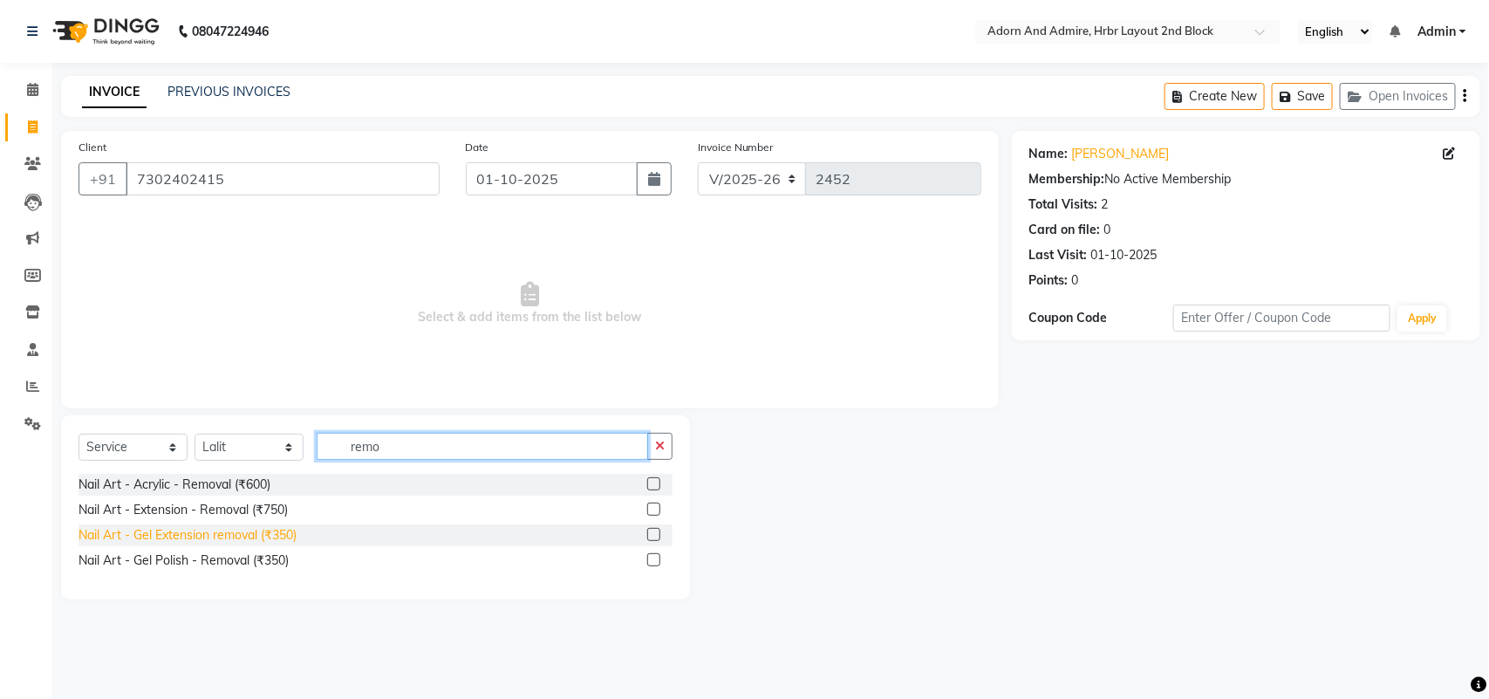
type input "remo"
click at [260, 528] on div "Nail Art - Gel Extension removal (₹350)" at bounding box center [187, 535] width 218 height 18
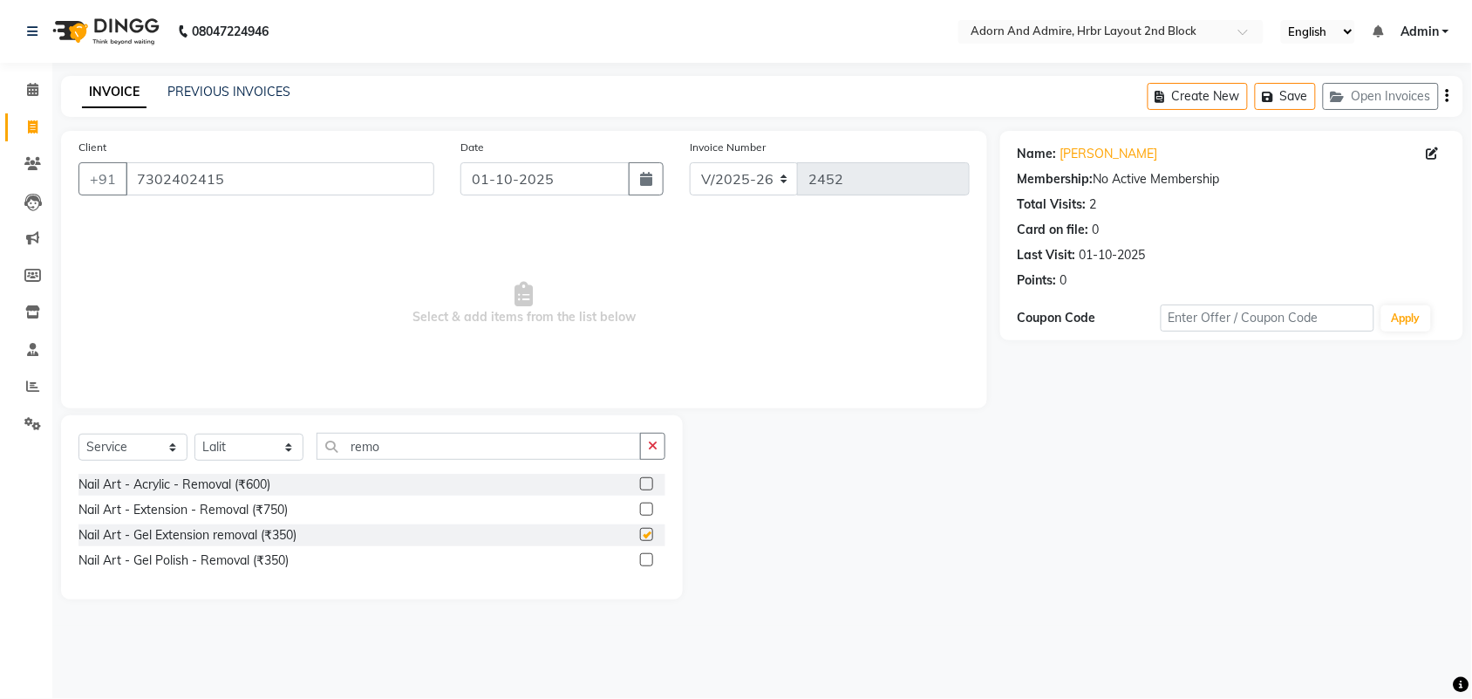
checkbox input "false"
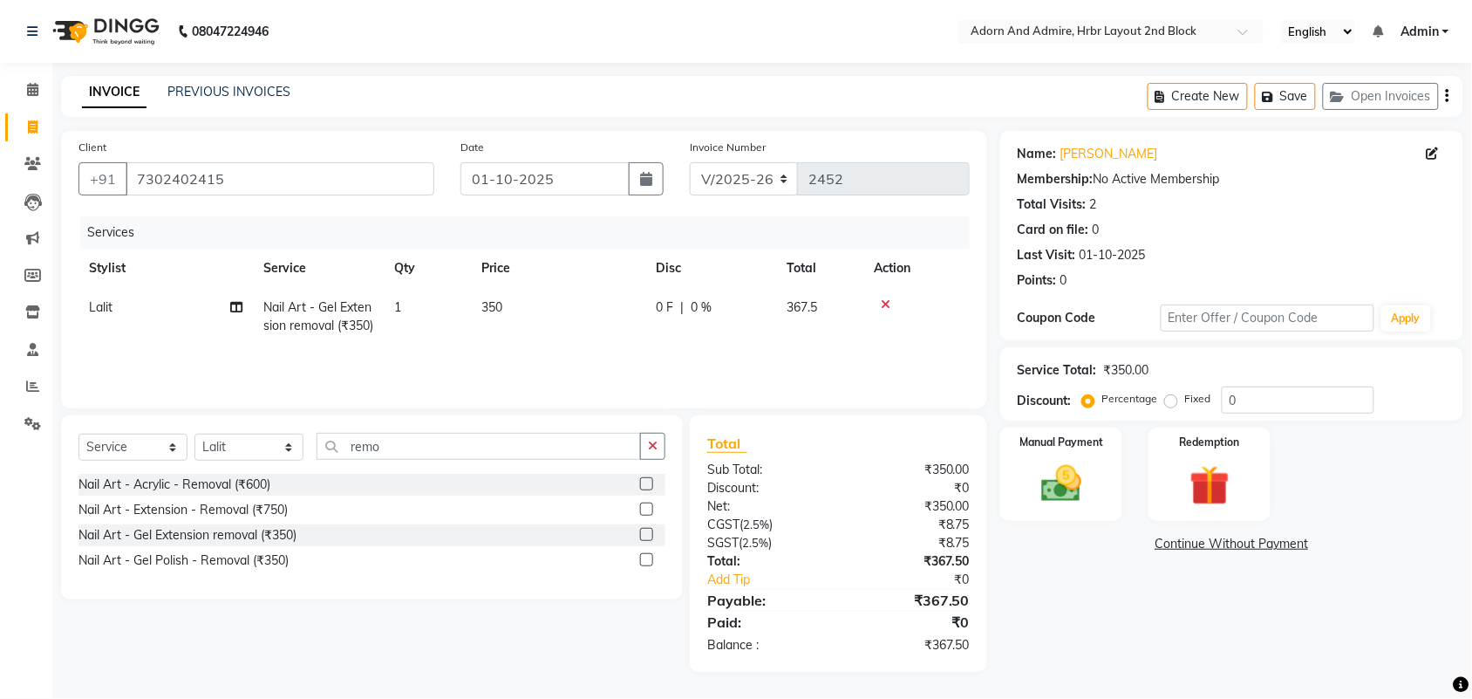
click at [523, 303] on td "350" at bounding box center [558, 317] width 174 height 58
select select "88808"
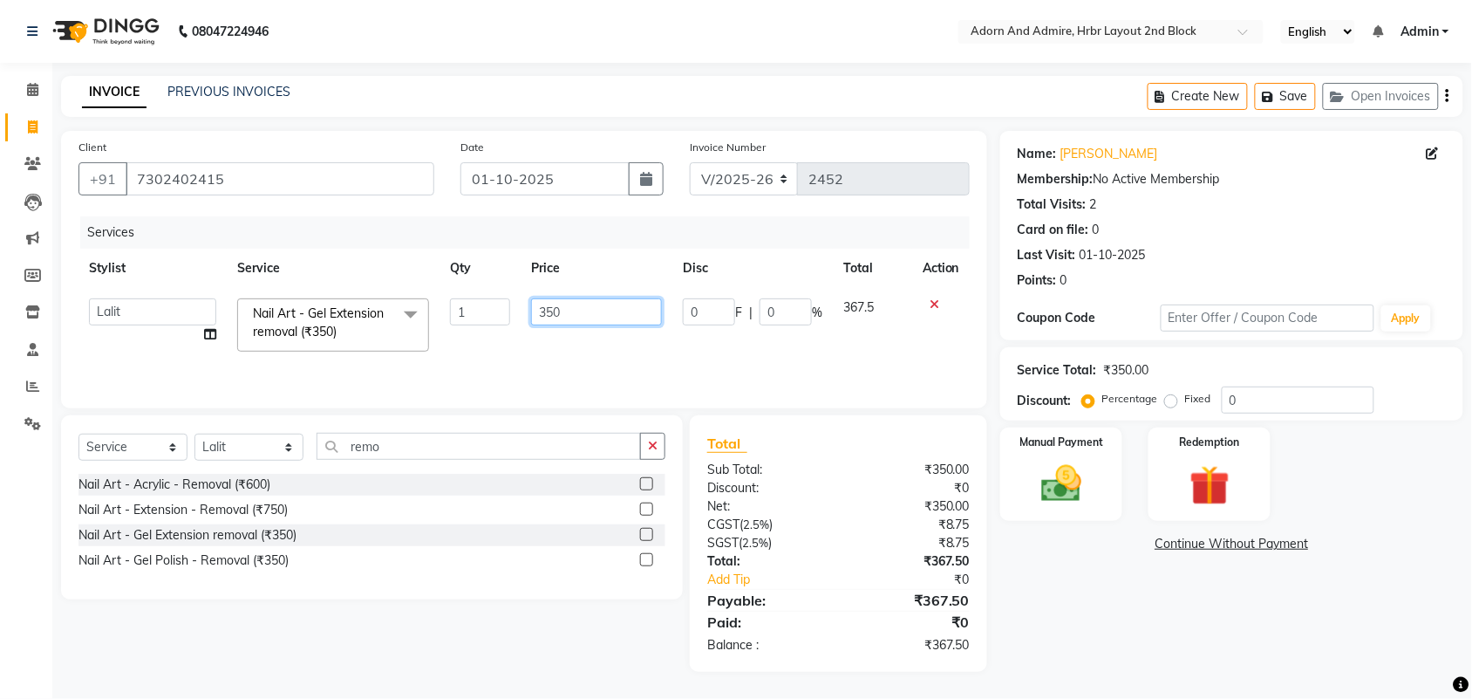
drag, startPoint x: 564, startPoint y: 314, endPoint x: 499, endPoint y: 318, distance: 65.6
click at [499, 318] on tr "[PERSON_NAME] ALEXX anusiya [PERSON_NAME] [PERSON_NAME] [PERSON_NAME] [PERSON_N…" at bounding box center [523, 325] width 891 height 74
type input "250"
click at [1195, 659] on div "Name: [PERSON_NAME] Membership: No Active Membership Total Visits: 2 Card on fi…" at bounding box center [1238, 401] width 476 height 541
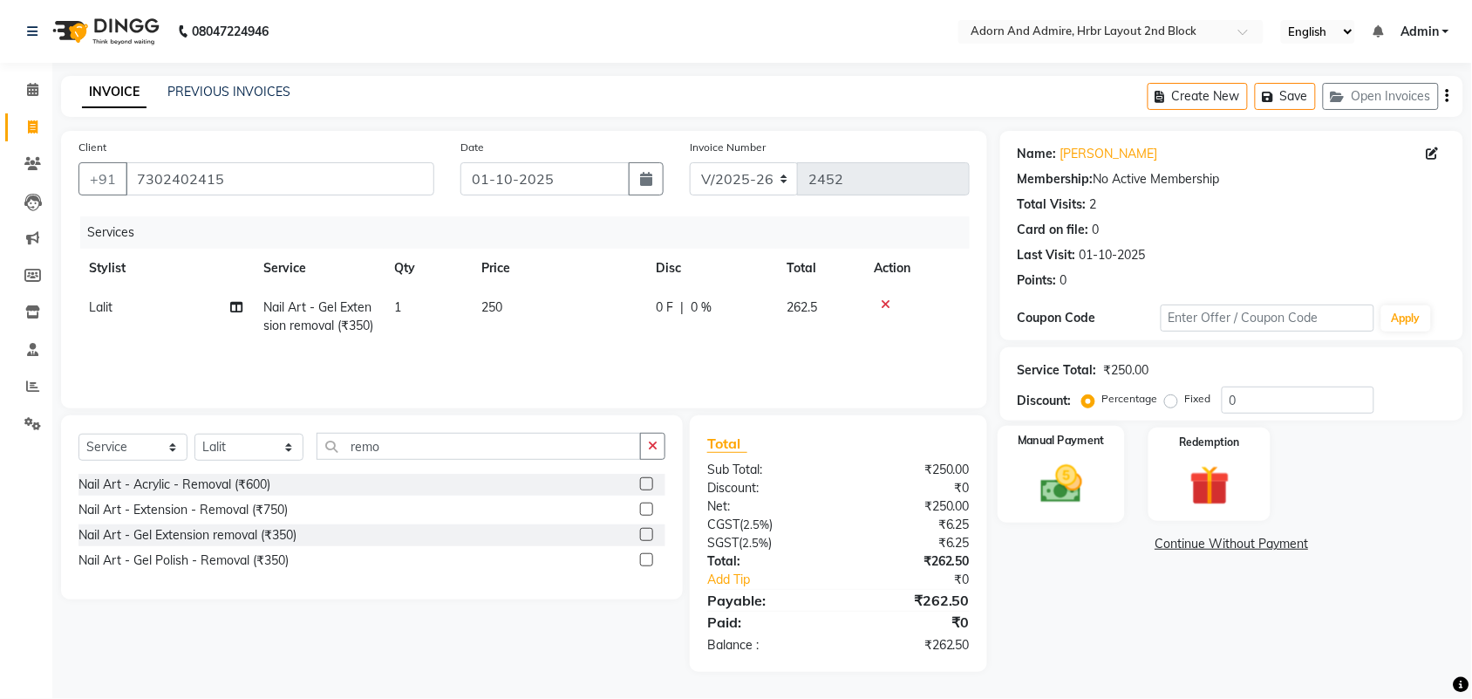
click at [1087, 488] on img at bounding box center [1061, 484] width 68 height 48
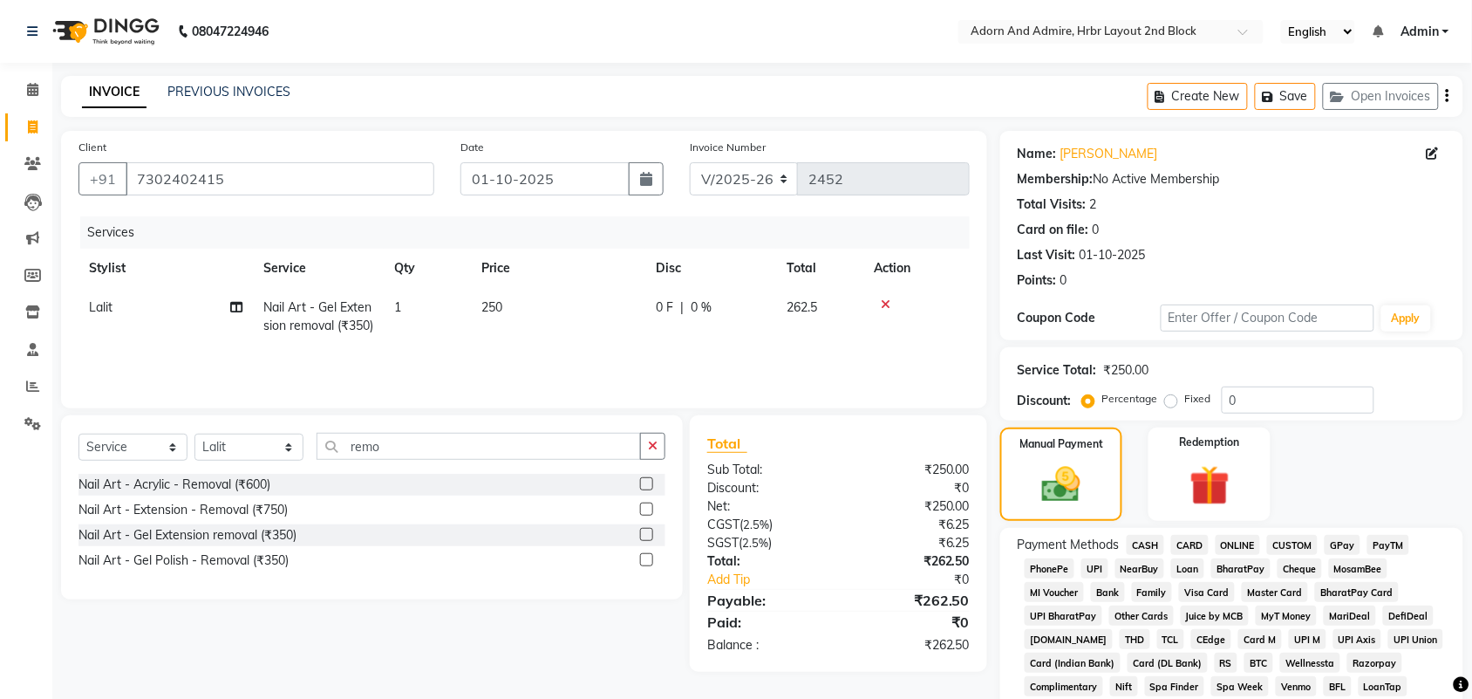
click at [1337, 539] on span "GPay" at bounding box center [1343, 545] width 36 height 20
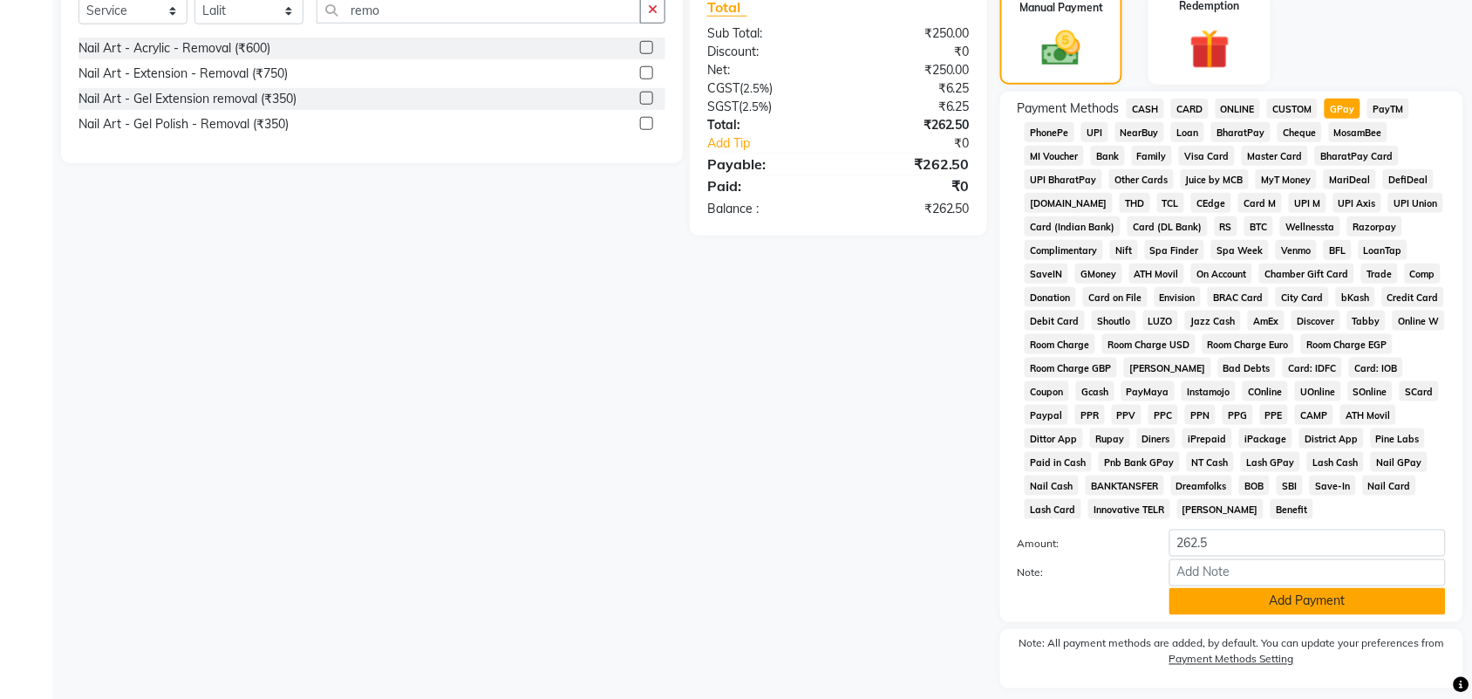
click at [1333, 588] on button "Add Payment" at bounding box center [1307, 601] width 276 height 27
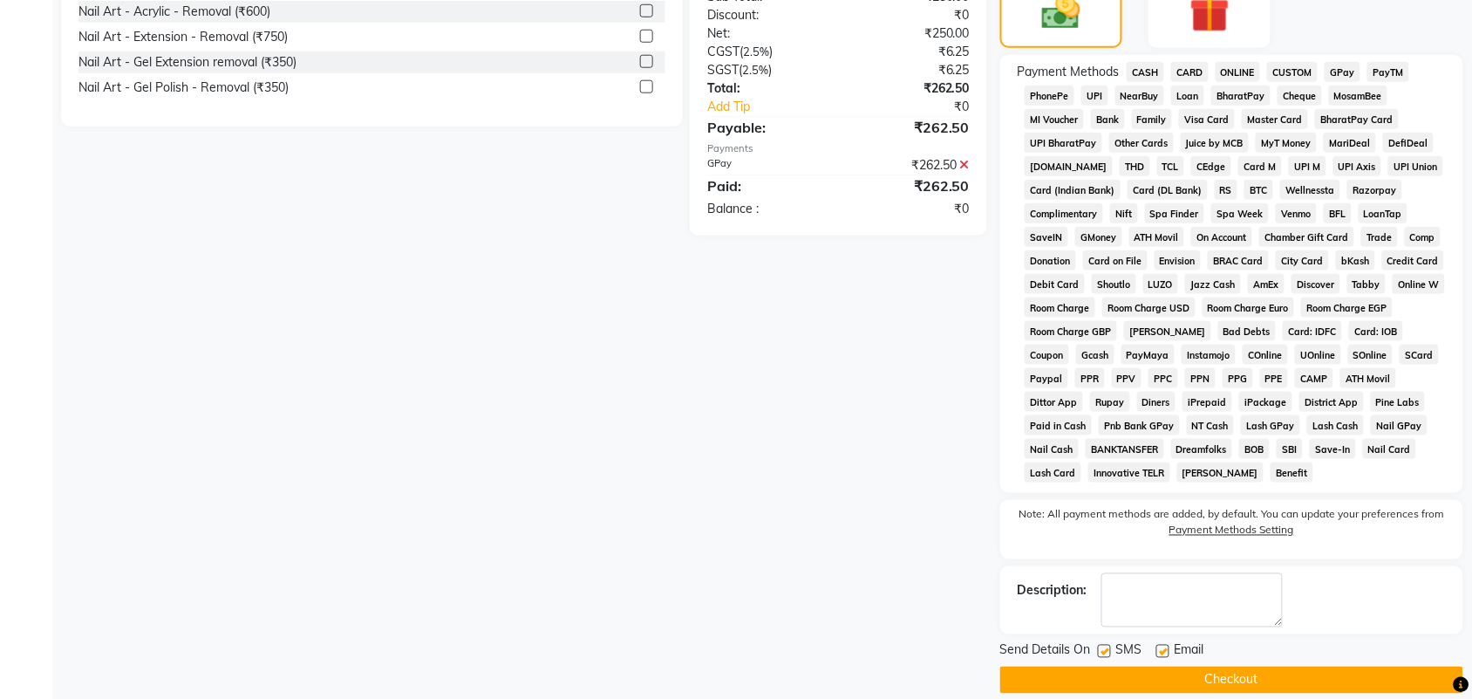
scroll to position [494, 0]
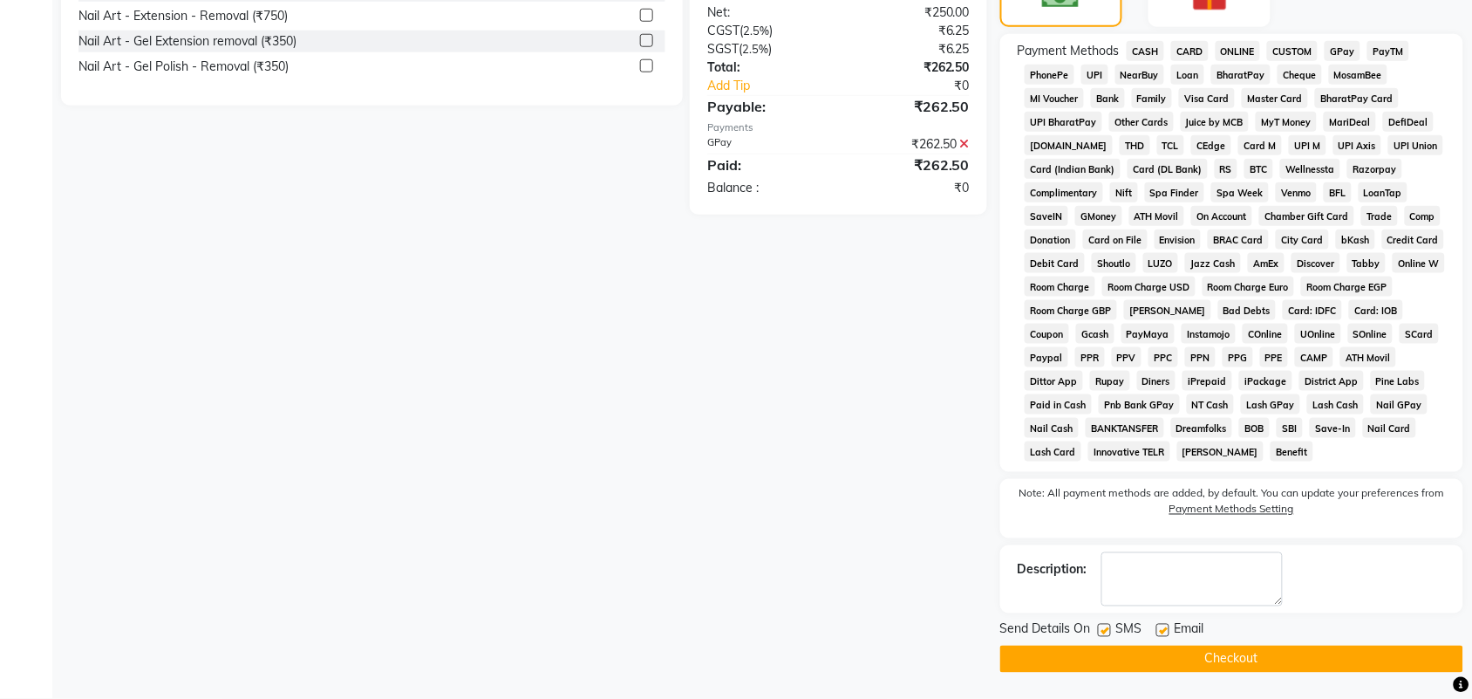
click at [1302, 669] on button "Checkout" at bounding box center [1231, 658] width 463 height 27
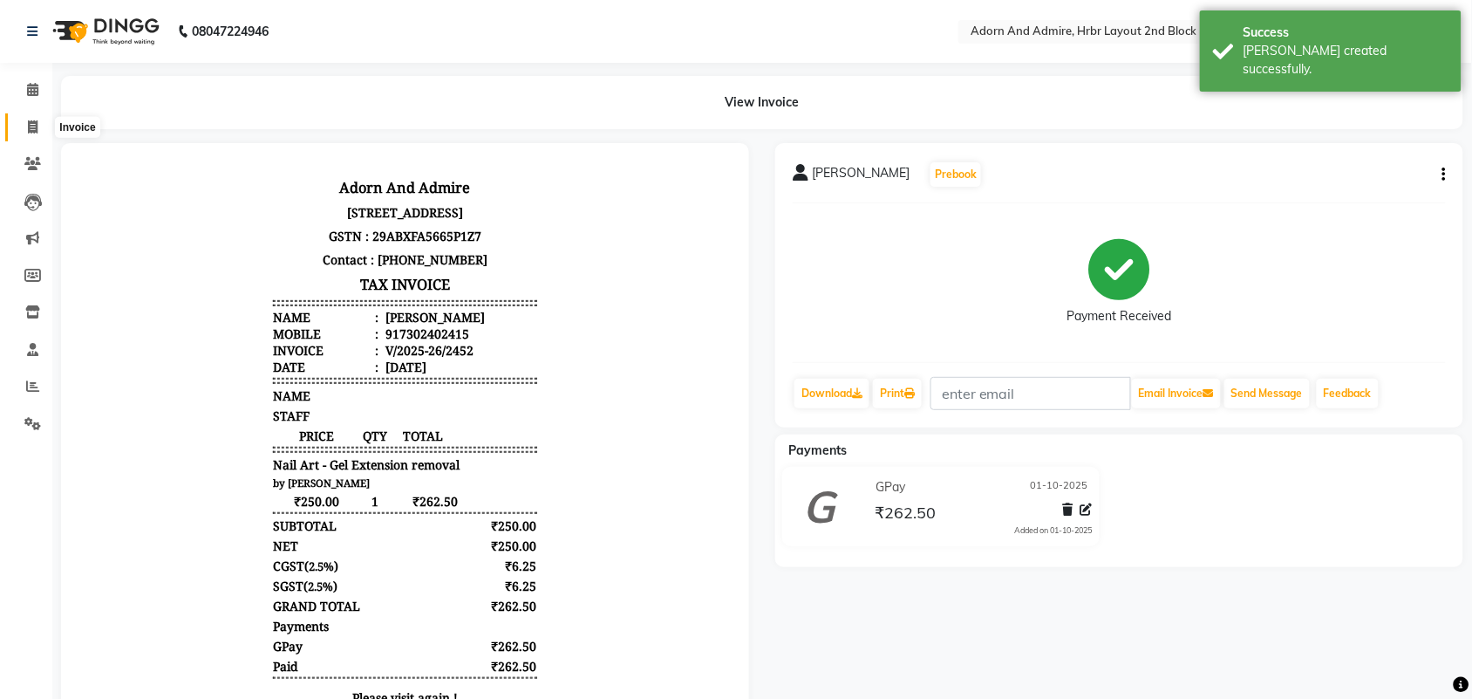
click at [18, 131] on span at bounding box center [32, 128] width 31 height 20
select select "service"
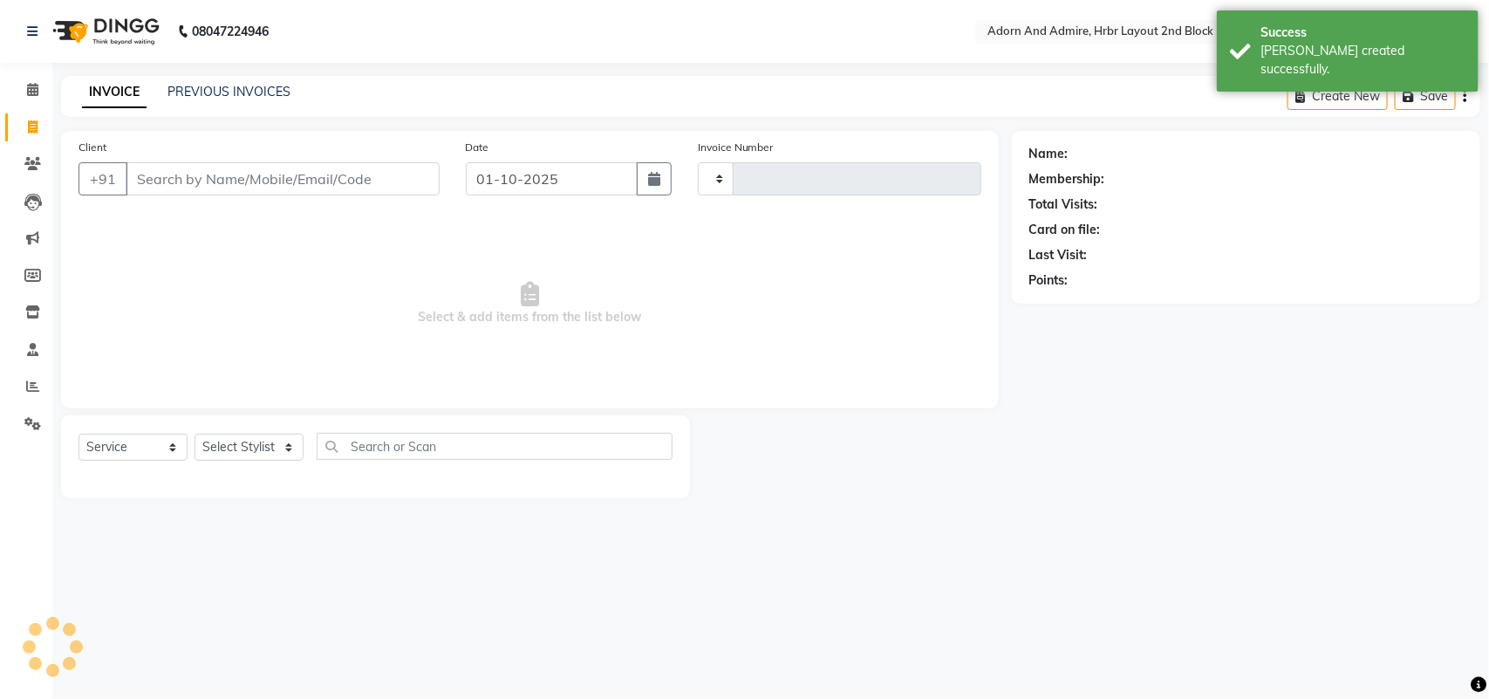
type input "2453"
select select "7203"
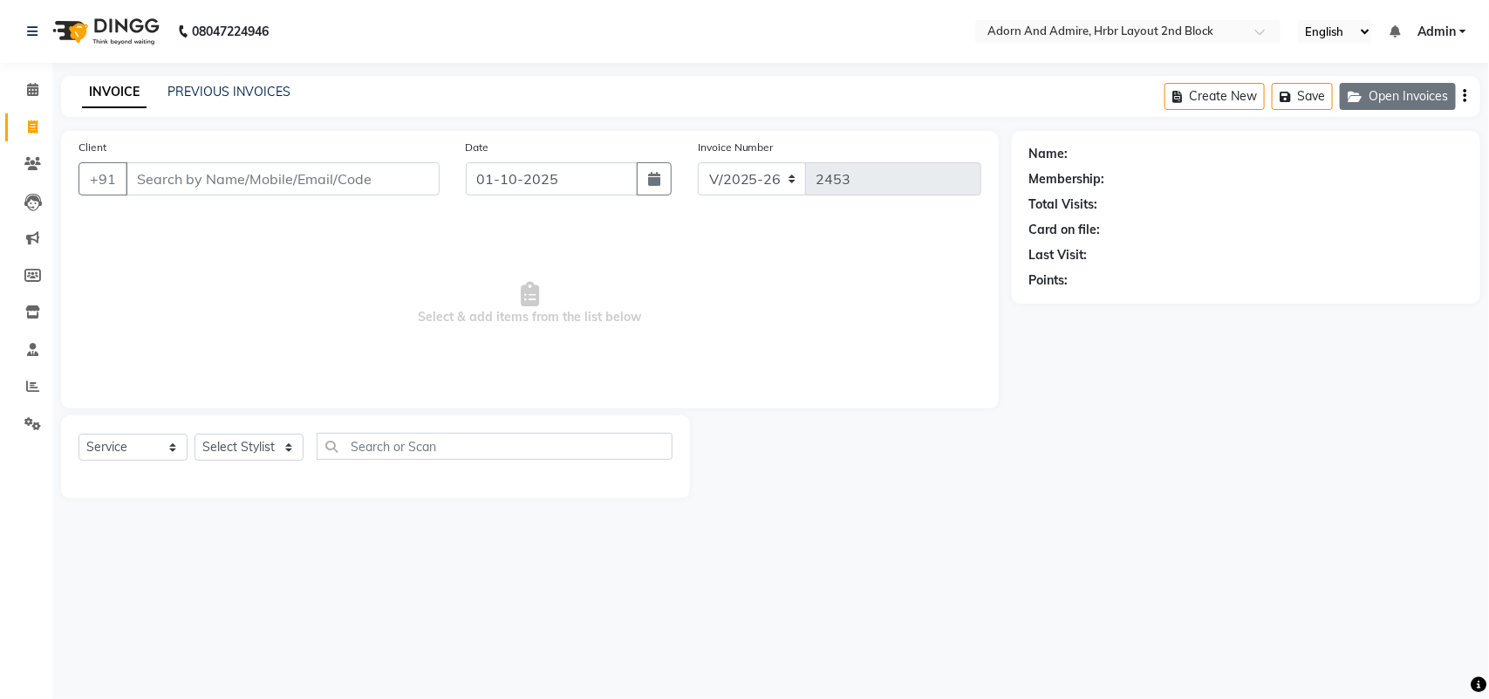
click at [1387, 110] on button "Open Invoices" at bounding box center [1398, 96] width 116 height 27
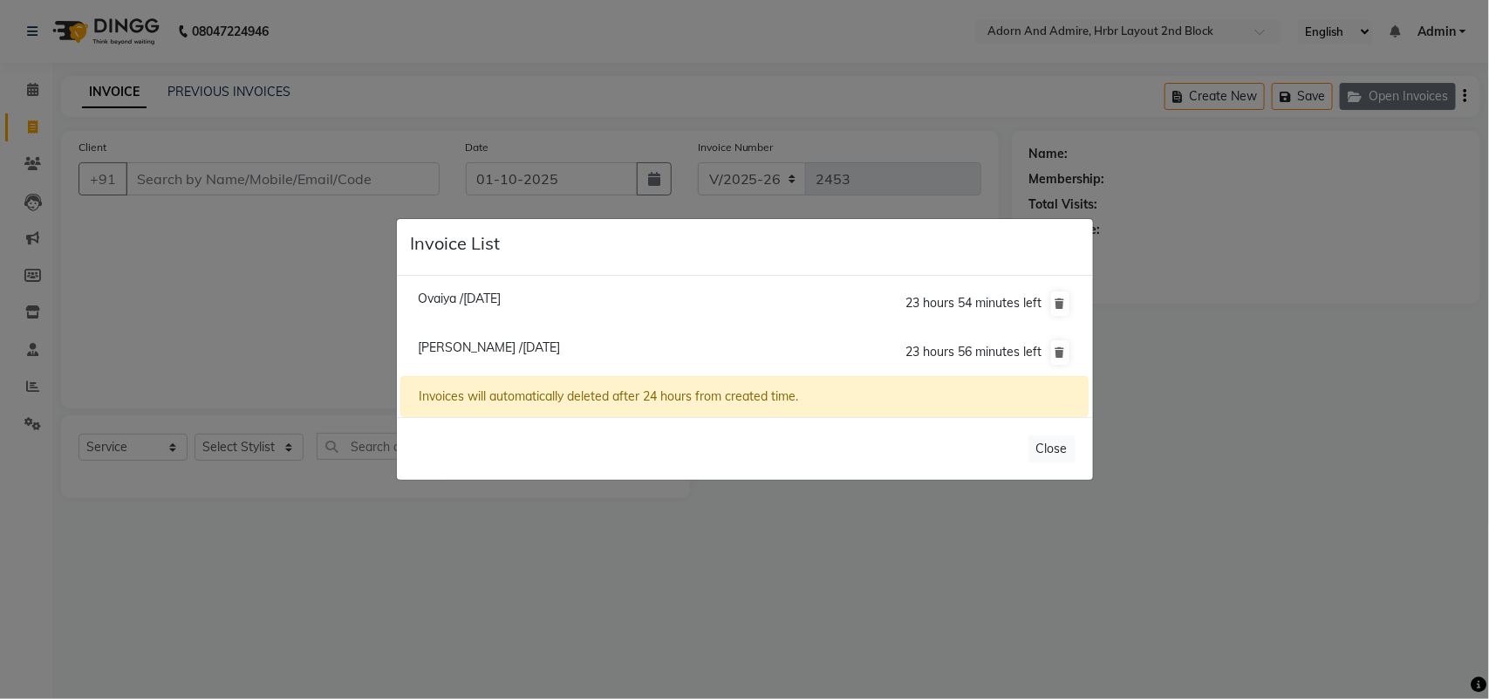
click at [1389, 107] on ngb-modal-window "Invoice List Ovaiya /[DATE] 23 hours 54 minutes left [PERSON_NAME] /[DATE] 23 h…" at bounding box center [744, 349] width 1489 height 699
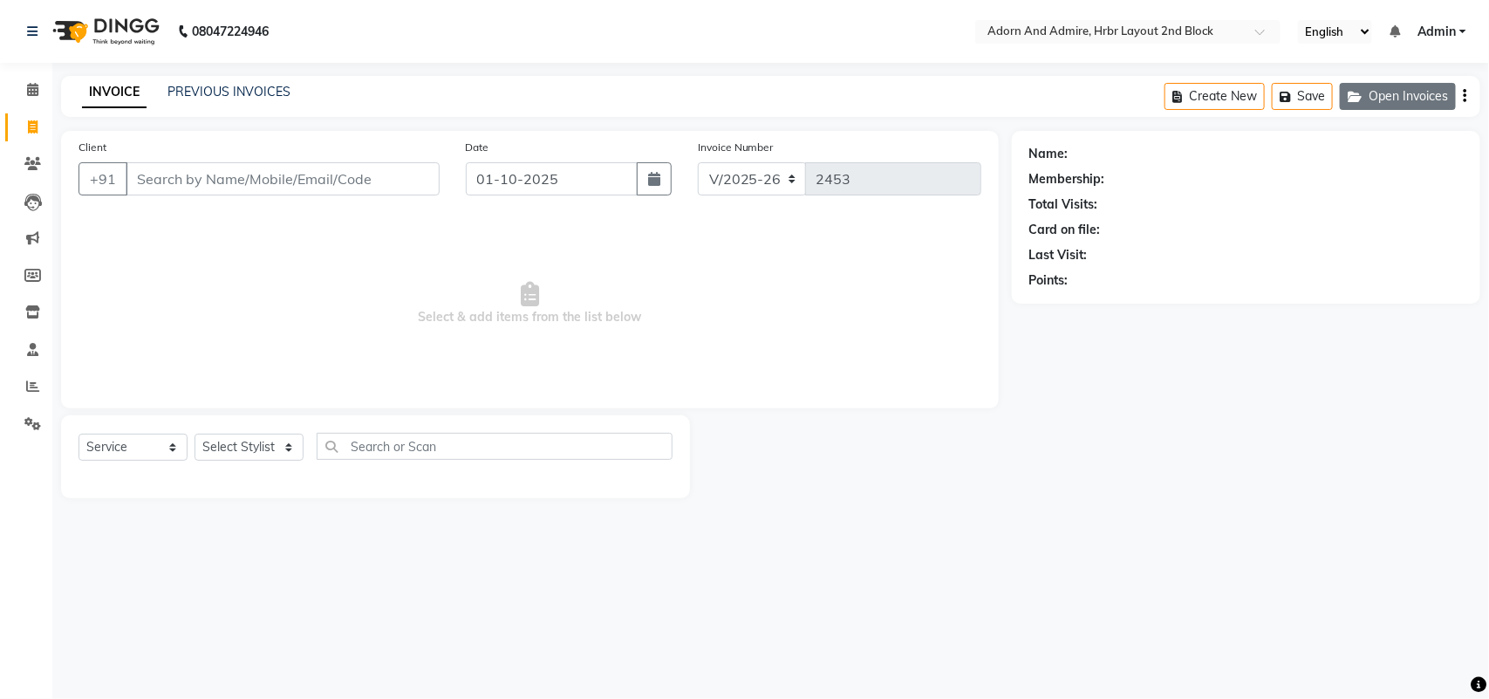
click at [1370, 103] on button "Open Invoices" at bounding box center [1398, 96] width 116 height 27
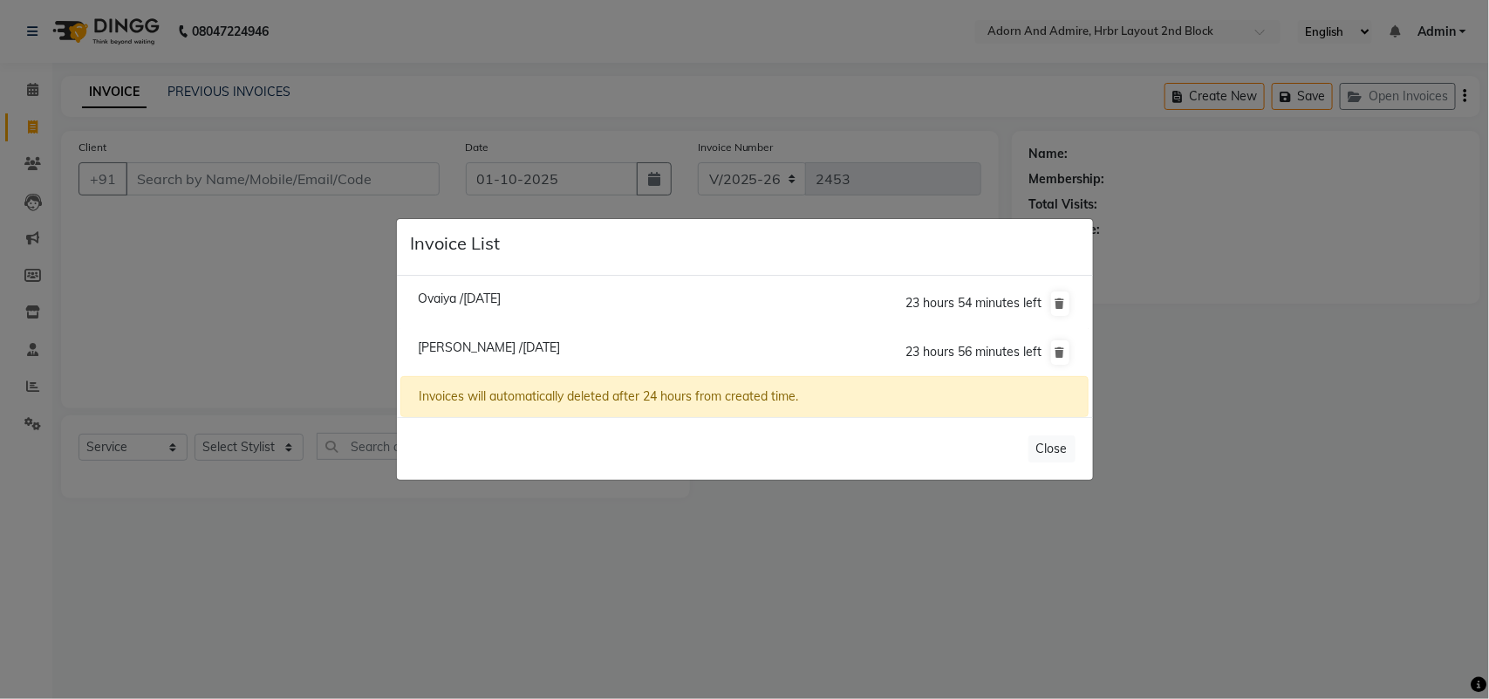
click at [311, 272] on ngb-modal-window "Invoice List Ovaiya /[DATE] 23 hours 54 minutes left [PERSON_NAME] /[DATE] 23 h…" at bounding box center [744, 349] width 1489 height 699
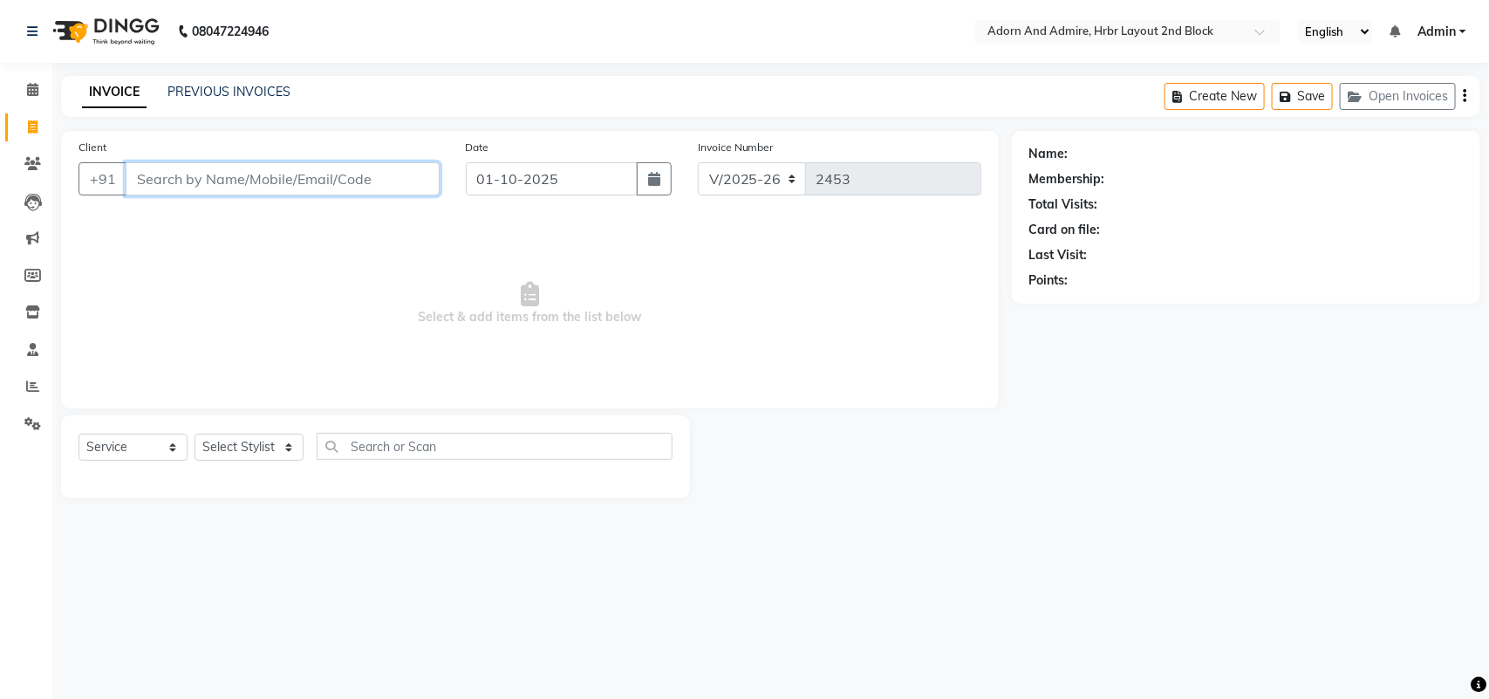
click at [290, 181] on input "Client" at bounding box center [283, 178] width 314 height 33
click at [247, 442] on select "Select Stylist [PERSON_NAME] [PERSON_NAME] [PERSON_NAME] [PERSON_NAME] [PERSON_…" at bounding box center [248, 446] width 109 height 27
select select "61580"
click at [194, 433] on select "Select Stylist [PERSON_NAME] [PERSON_NAME] [PERSON_NAME] [PERSON_NAME] [PERSON_…" at bounding box center [248, 446] width 109 height 27
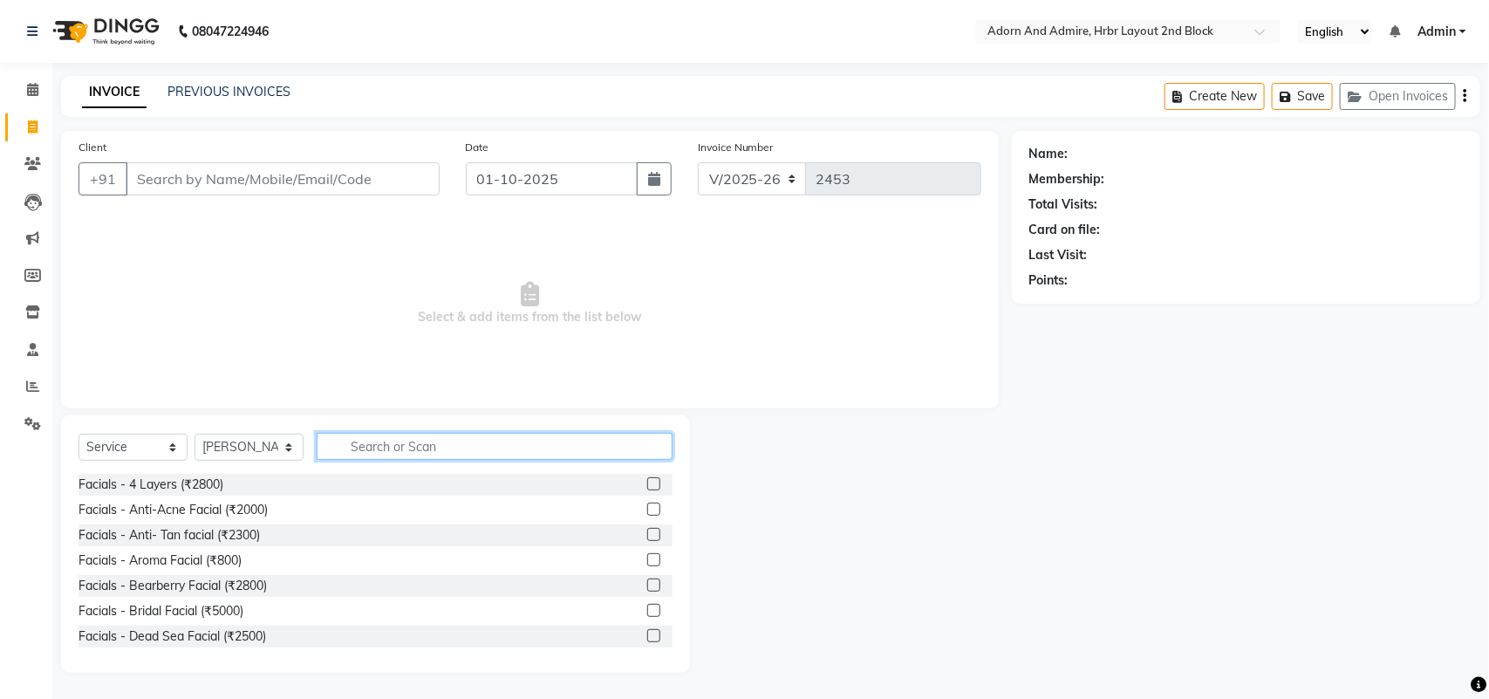
drag, startPoint x: 447, startPoint y: 433, endPoint x: 469, endPoint y: 429, distance: 22.2
click at [451, 433] on input "text" at bounding box center [495, 446] width 356 height 27
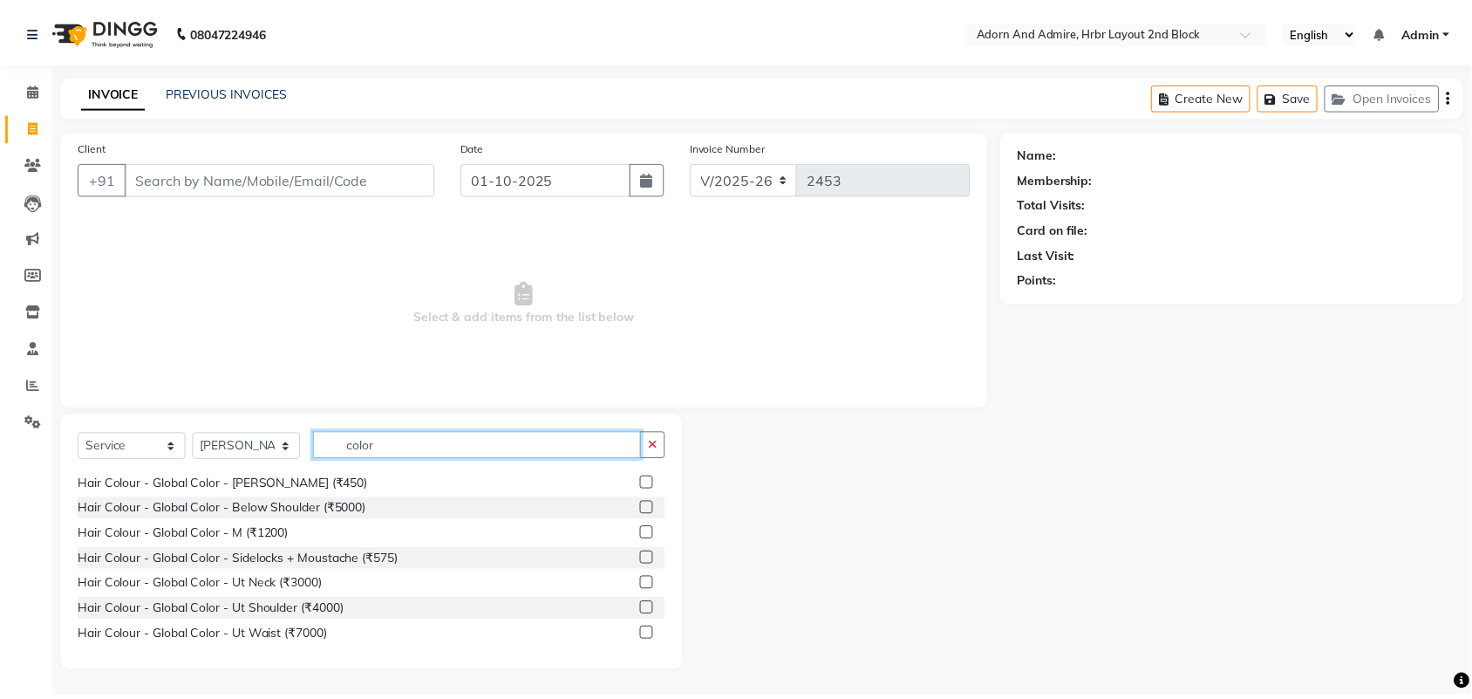
scroll to position [179, 0]
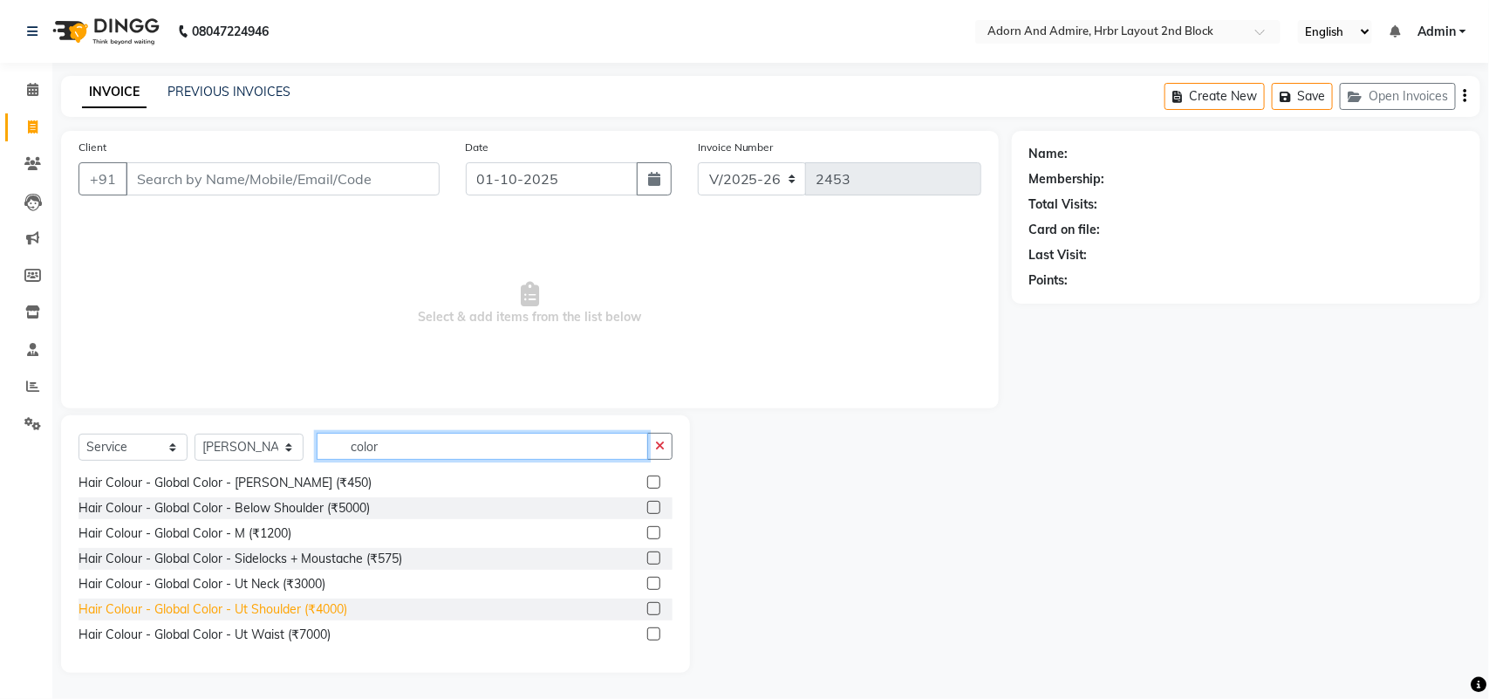
type input "color"
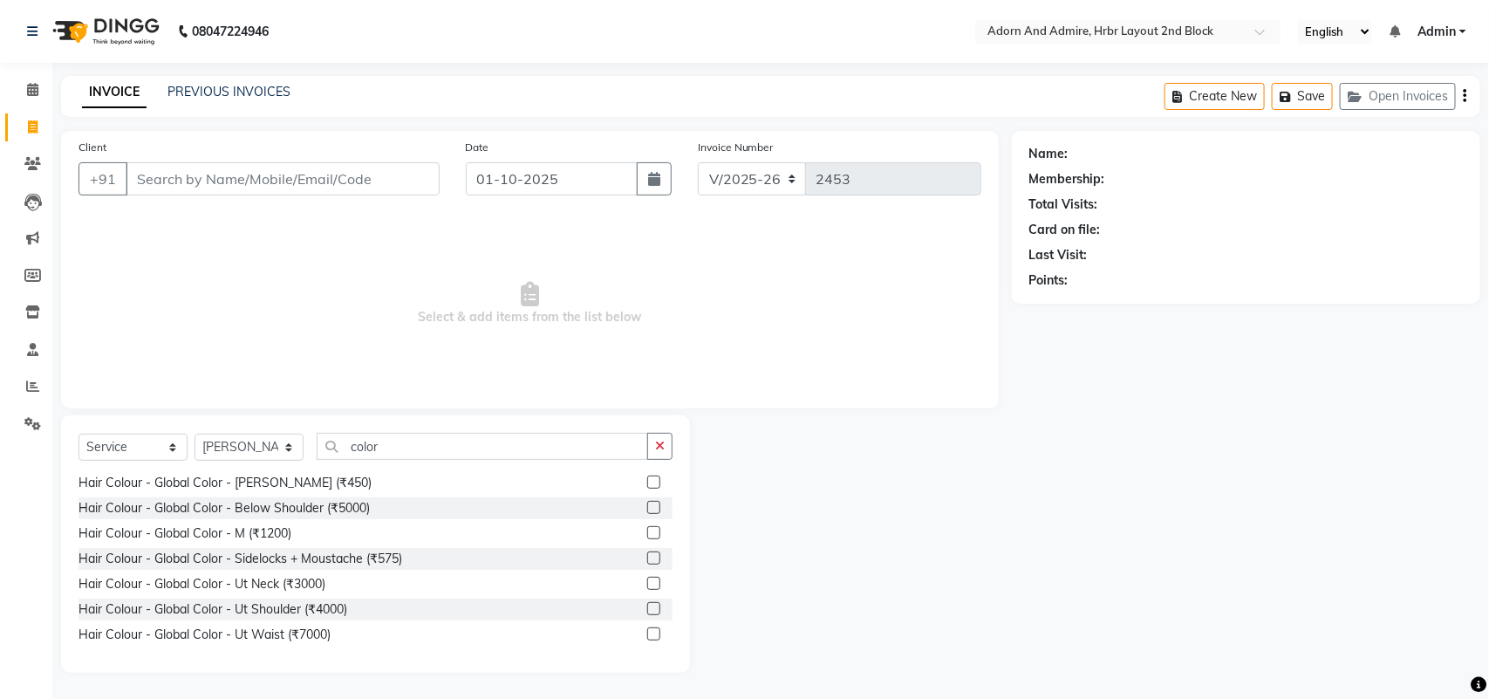
drag, startPoint x: 289, startPoint y: 600, endPoint x: 404, endPoint y: 510, distance: 146.0
click at [292, 598] on div "Hair Colour - Global Color - Ut Shoulder (₹4000)" at bounding box center [375, 609] width 594 height 22
drag, startPoint x: 280, startPoint y: 613, endPoint x: 363, endPoint y: 488, distance: 149.7
click at [281, 612] on div "Hair Colour - Global Color - Ut Shoulder (₹4000)" at bounding box center [212, 609] width 269 height 18
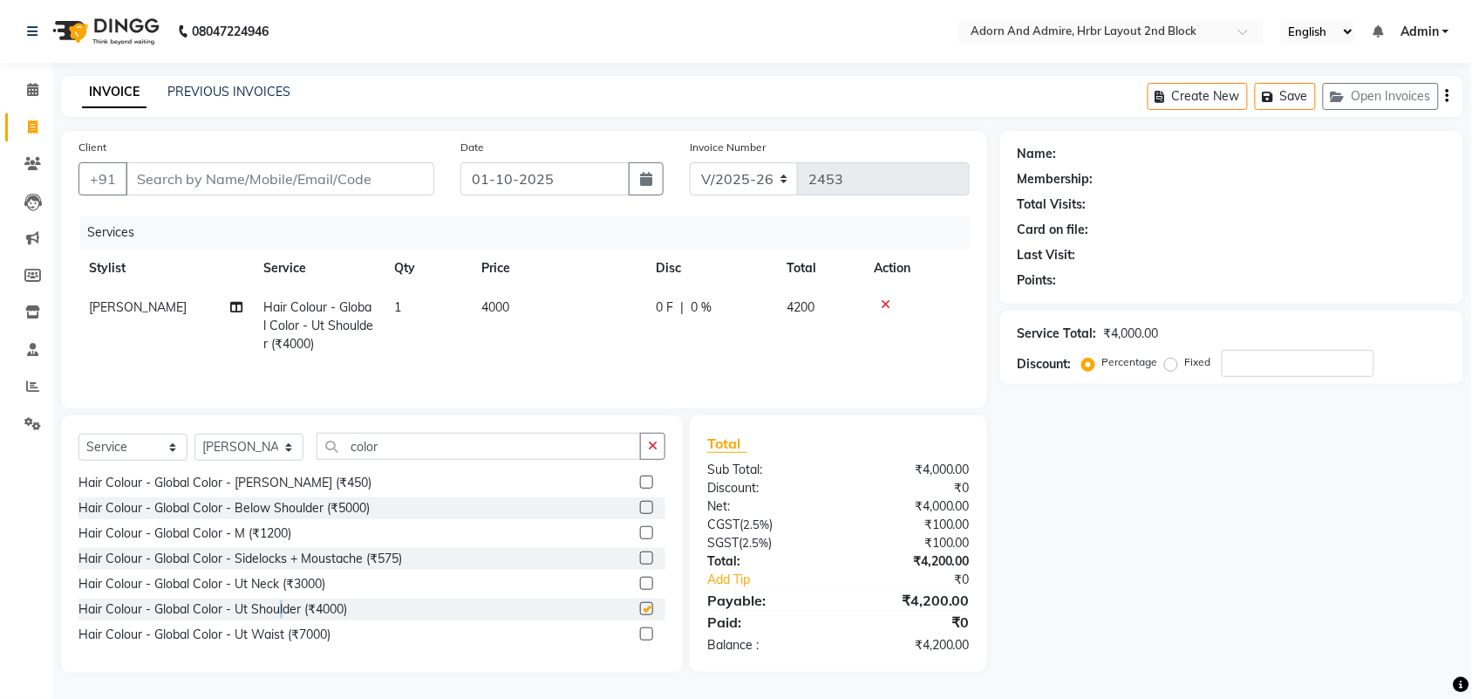
checkbox input "false"
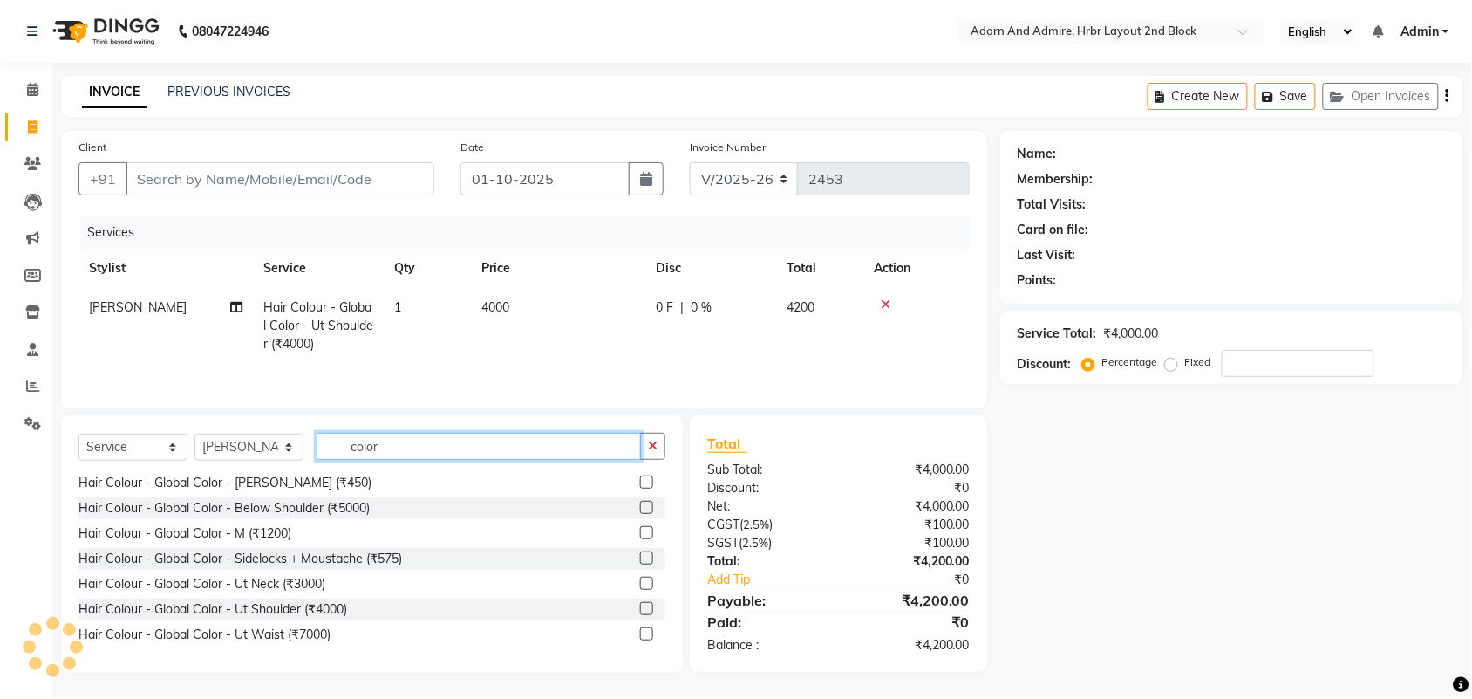
drag, startPoint x: 321, startPoint y: 446, endPoint x: 272, endPoint y: 434, distance: 50.1
click at [260, 438] on div "Select Service Product Membership Package Voucher Prepaid Gift Card Select Styl…" at bounding box center [371, 453] width 587 height 41
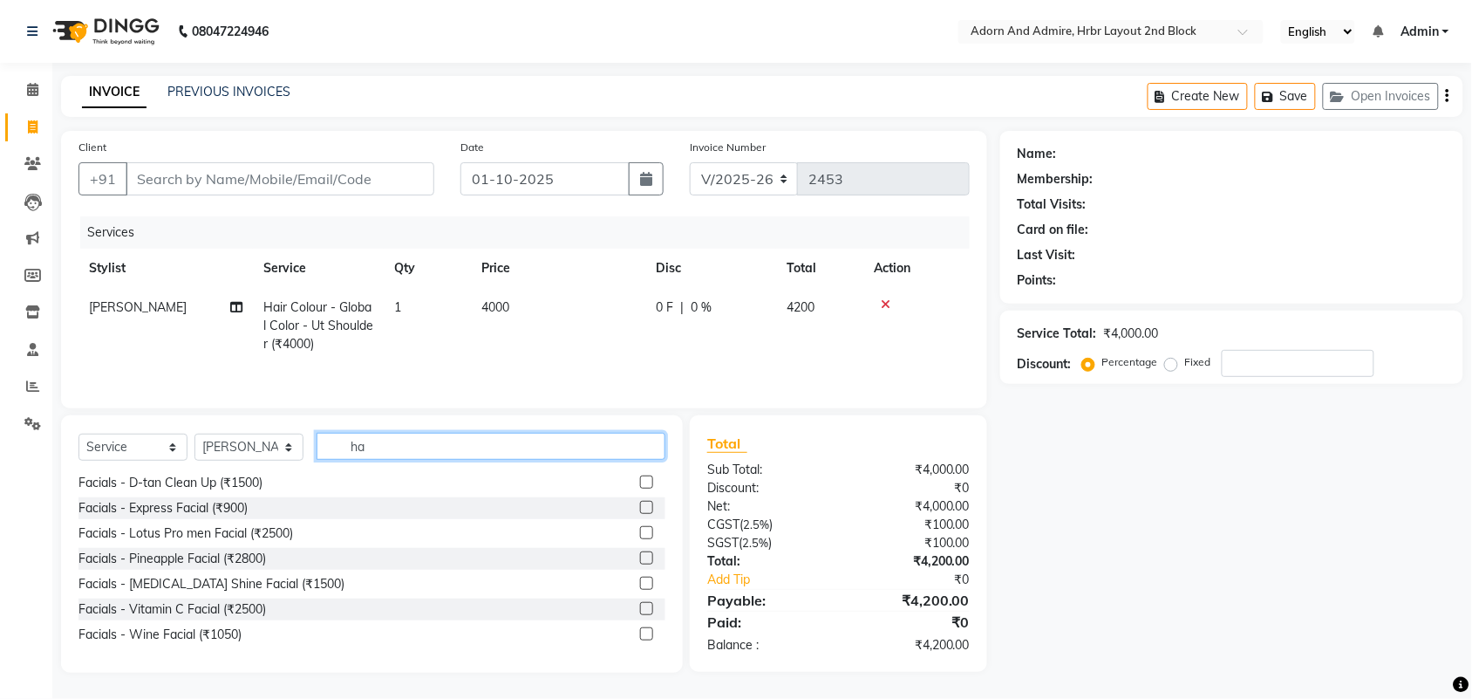
scroll to position [0, 0]
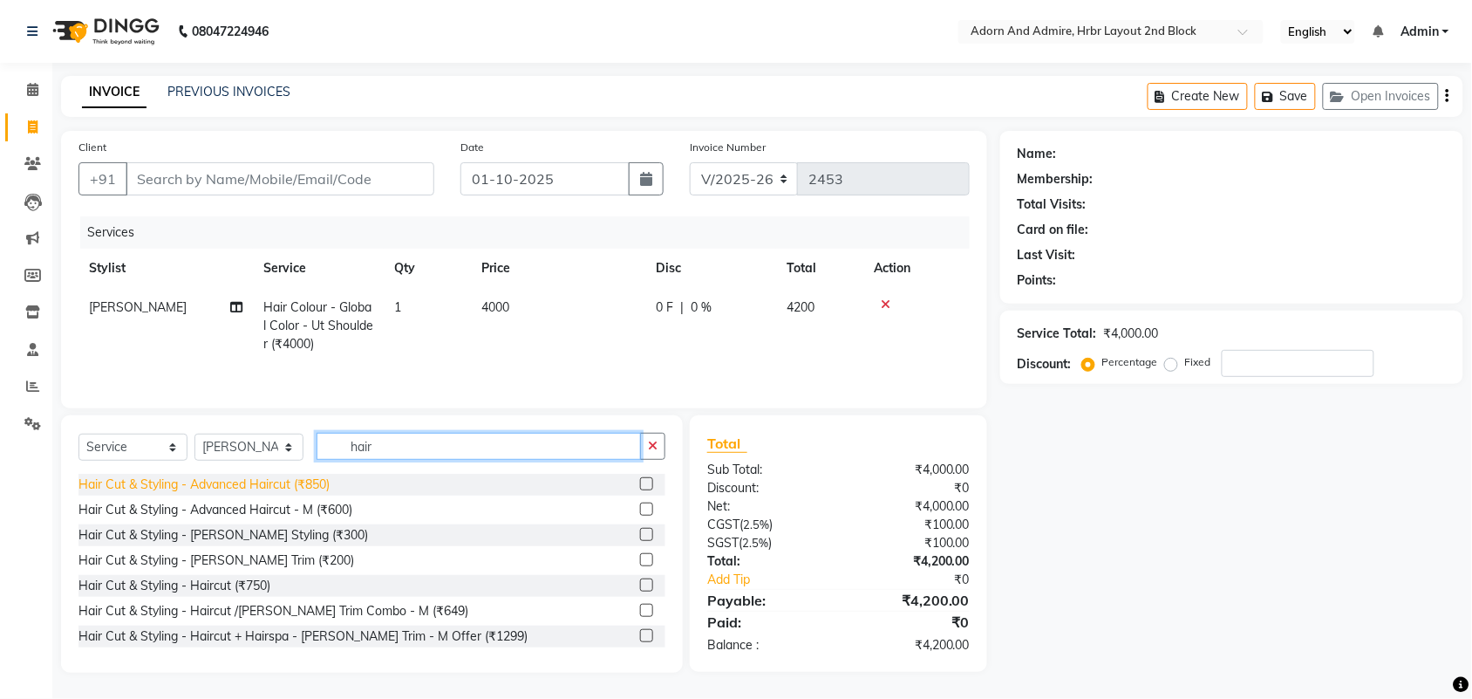
type input "hair"
click at [314, 494] on div "Hair Cut & Styling - Advanced Haircut (₹850)" at bounding box center [203, 484] width 251 height 18
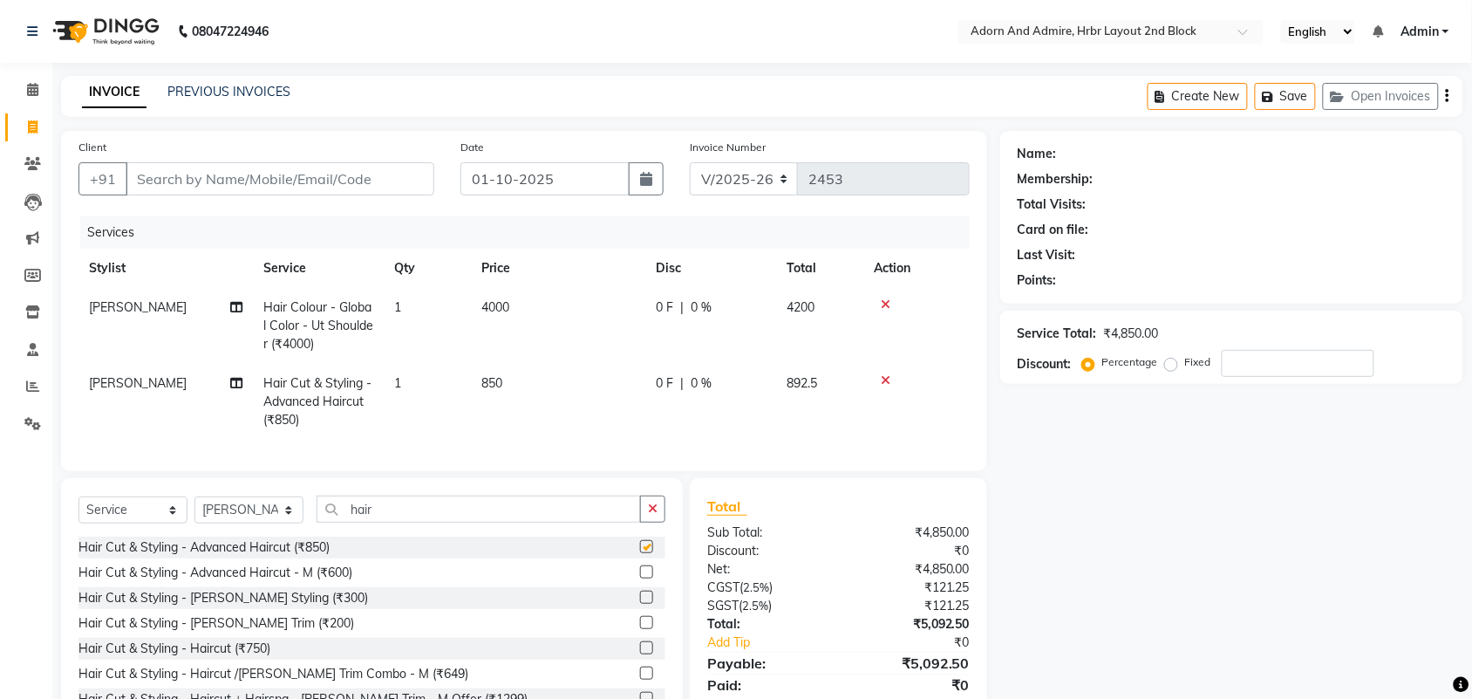
checkbox input "false"
click at [497, 371] on td "850" at bounding box center [558, 402] width 174 height 76
select select "61580"
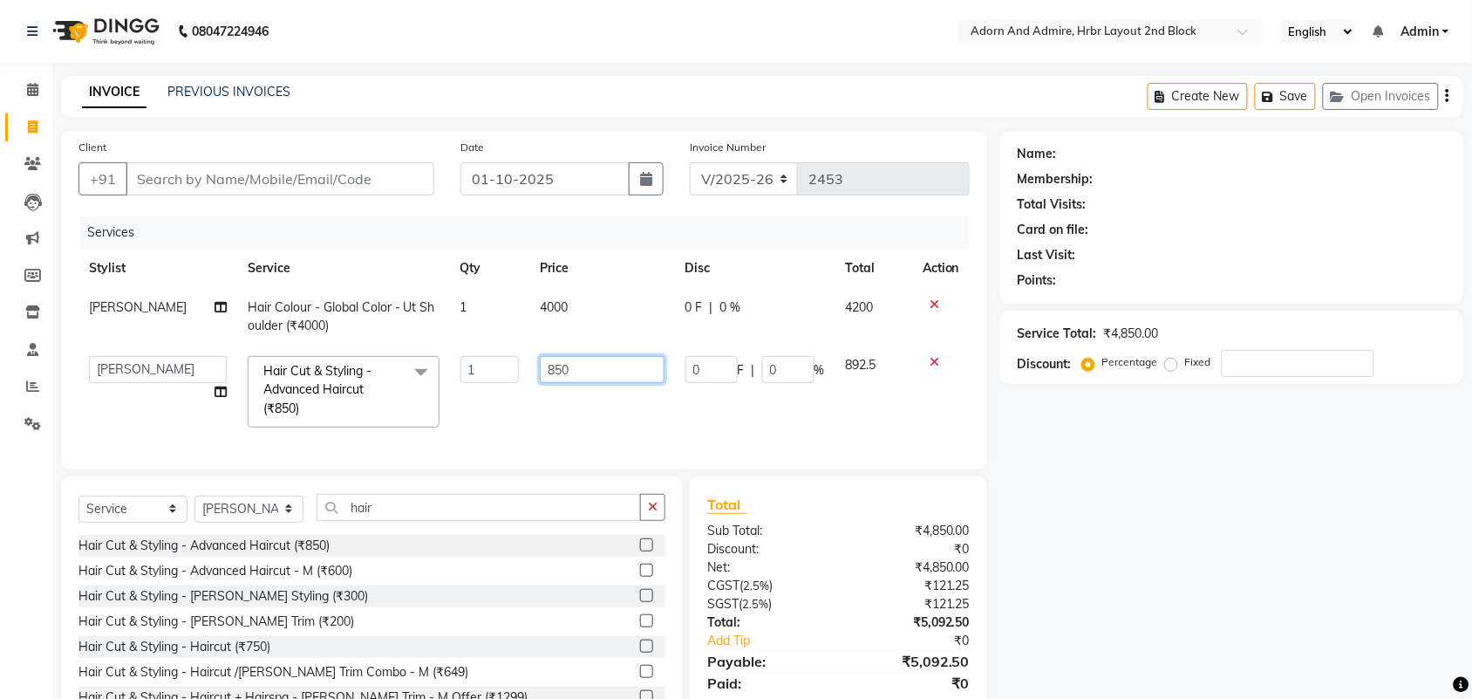
drag, startPoint x: 556, startPoint y: 378, endPoint x: 526, endPoint y: 371, distance: 30.5
click at [529, 371] on td "850" at bounding box center [602, 391] width 146 height 92
drag, startPoint x: 562, startPoint y: 363, endPoint x: 469, endPoint y: 367, distance: 93.4
click at [469, 367] on tr "[PERSON_NAME] ALEXX [PERSON_NAME] [PERSON_NAME] [PERSON_NAME] [PERSON_NAME] [PE…" at bounding box center [523, 391] width 891 height 92
type input "1000"
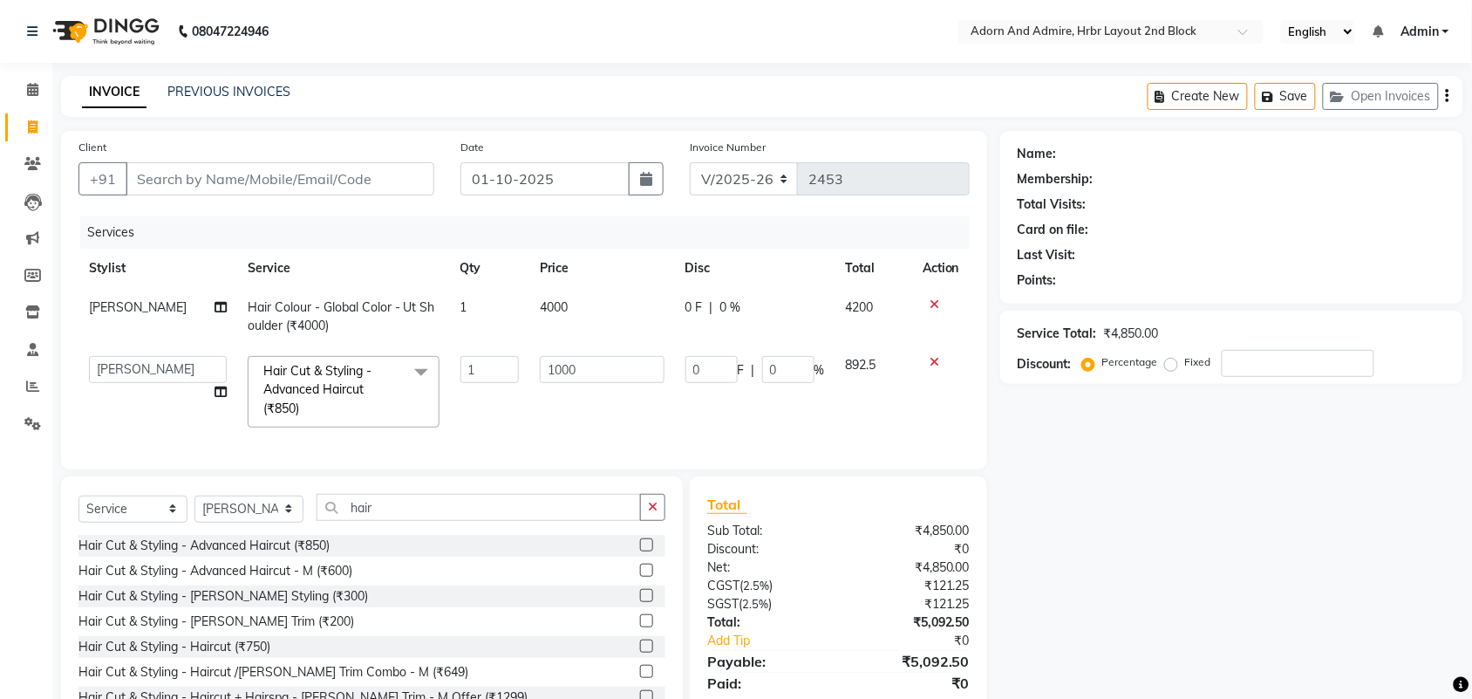
click at [1136, 519] on div "Name: Membership: Total Visits: Card on file: Last Visit: Points: Service Total…" at bounding box center [1238, 432] width 476 height 603
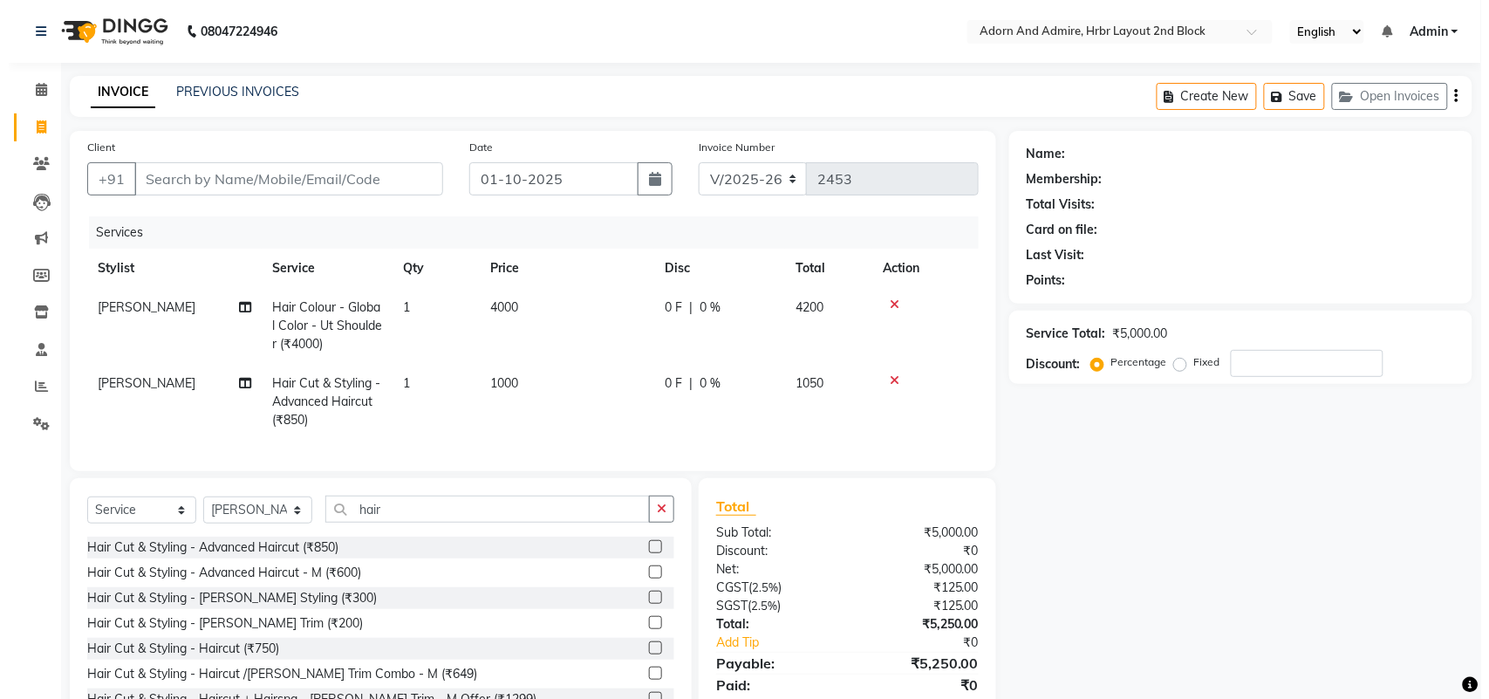
scroll to position [78, 0]
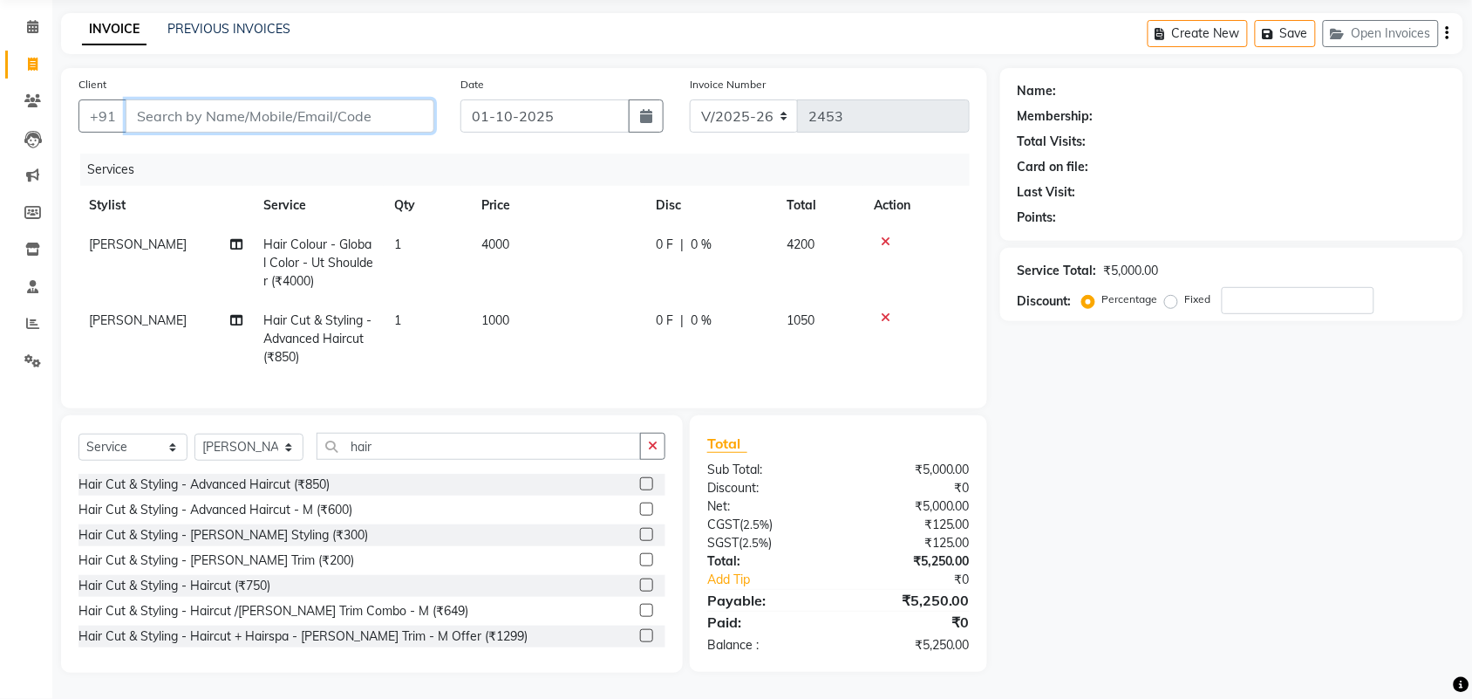
click at [378, 106] on input "Client" at bounding box center [280, 115] width 309 height 33
type input "9"
type input "0"
type input "9886524248"
click at [388, 107] on span "Add Client" at bounding box center [389, 115] width 69 height 17
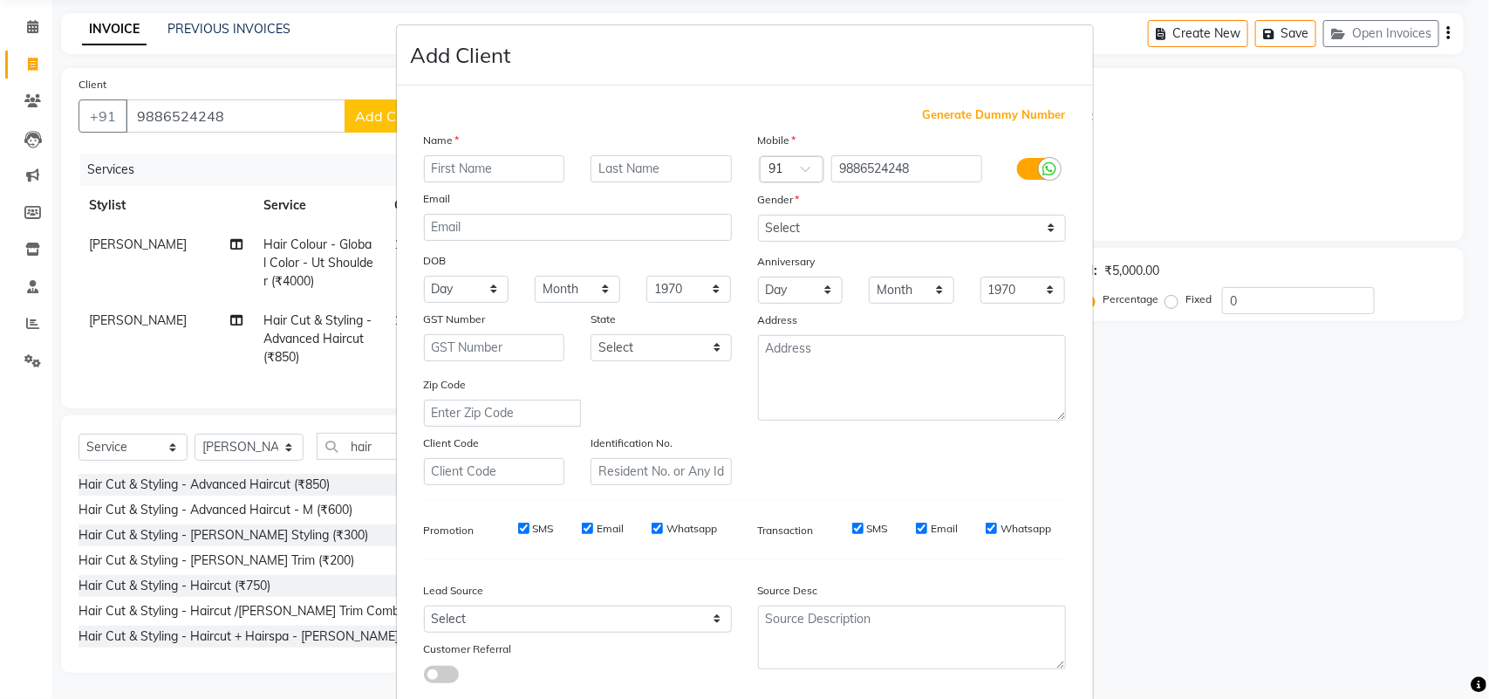
click at [481, 159] on input "text" at bounding box center [494, 168] width 141 height 27
type input "ion"
click at [937, 237] on select "Select [DEMOGRAPHIC_DATA] [DEMOGRAPHIC_DATA] Other Prefer Not To Say" at bounding box center [912, 228] width 308 height 27
select select "[DEMOGRAPHIC_DATA]"
click at [758, 215] on select "Select [DEMOGRAPHIC_DATA] [DEMOGRAPHIC_DATA] Other Prefer Not To Say" at bounding box center [912, 228] width 308 height 27
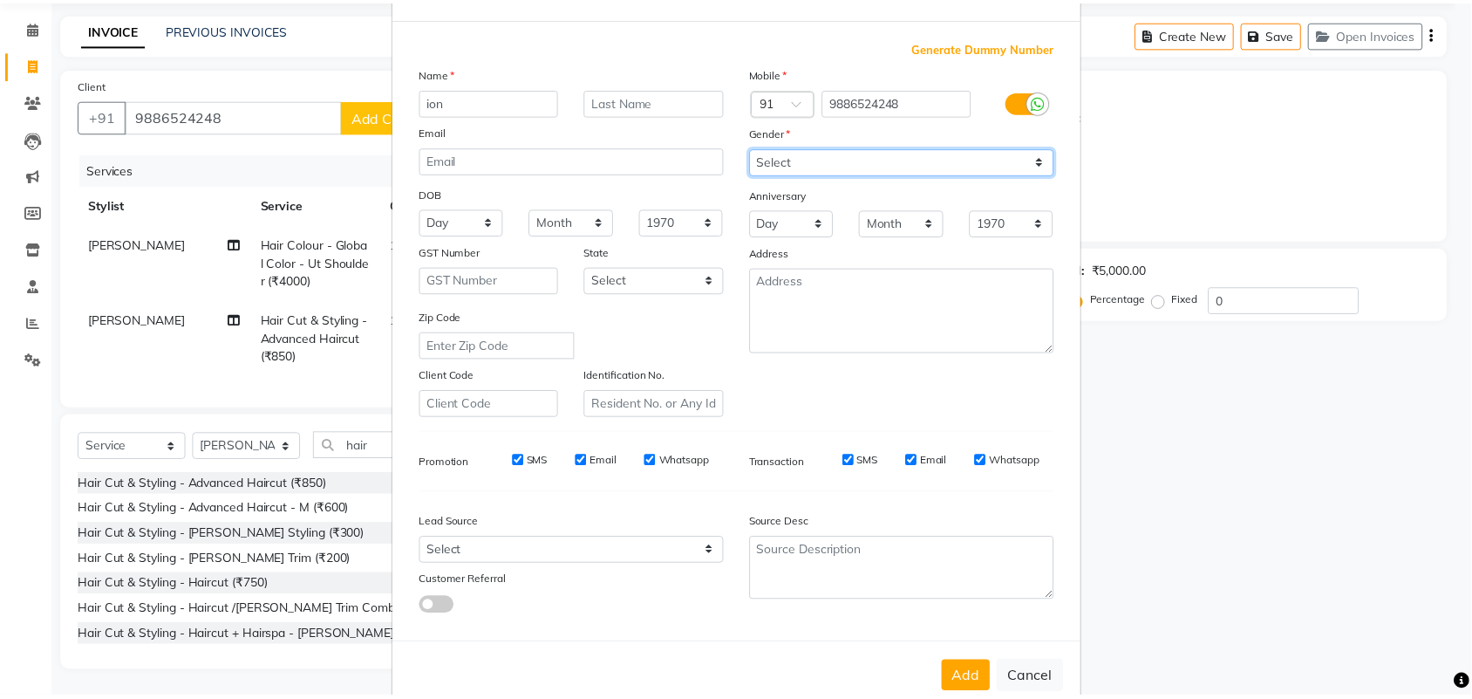
scroll to position [100, 0]
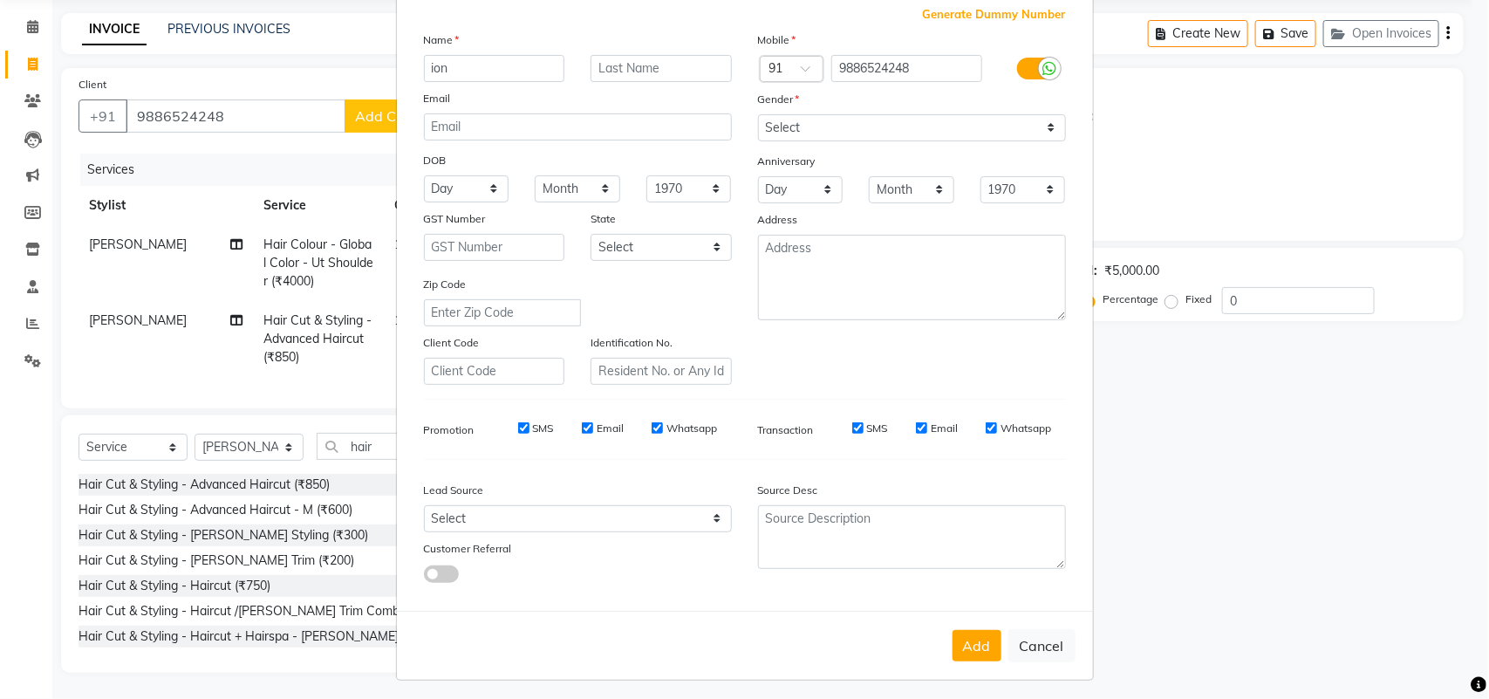
click at [982, 630] on button "Add" at bounding box center [976, 645] width 49 height 31
select select
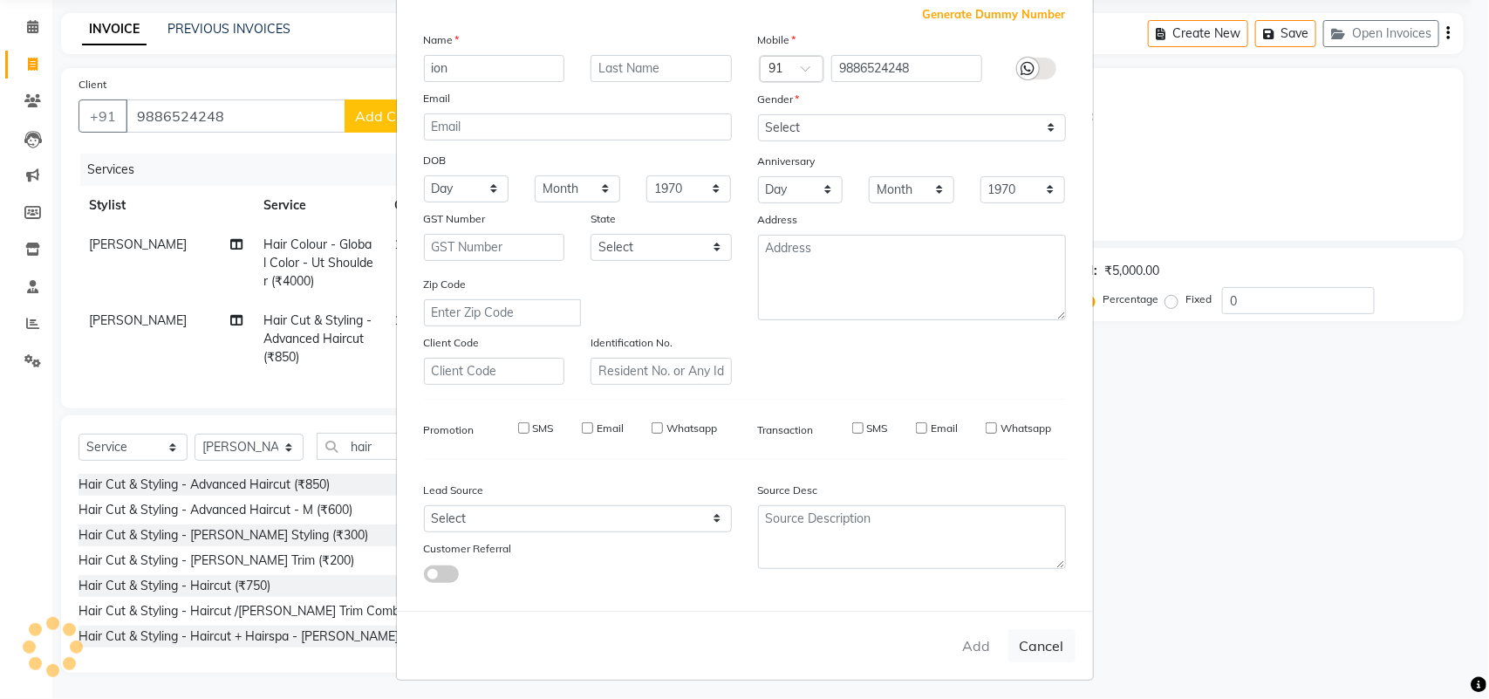
select select
checkbox input "false"
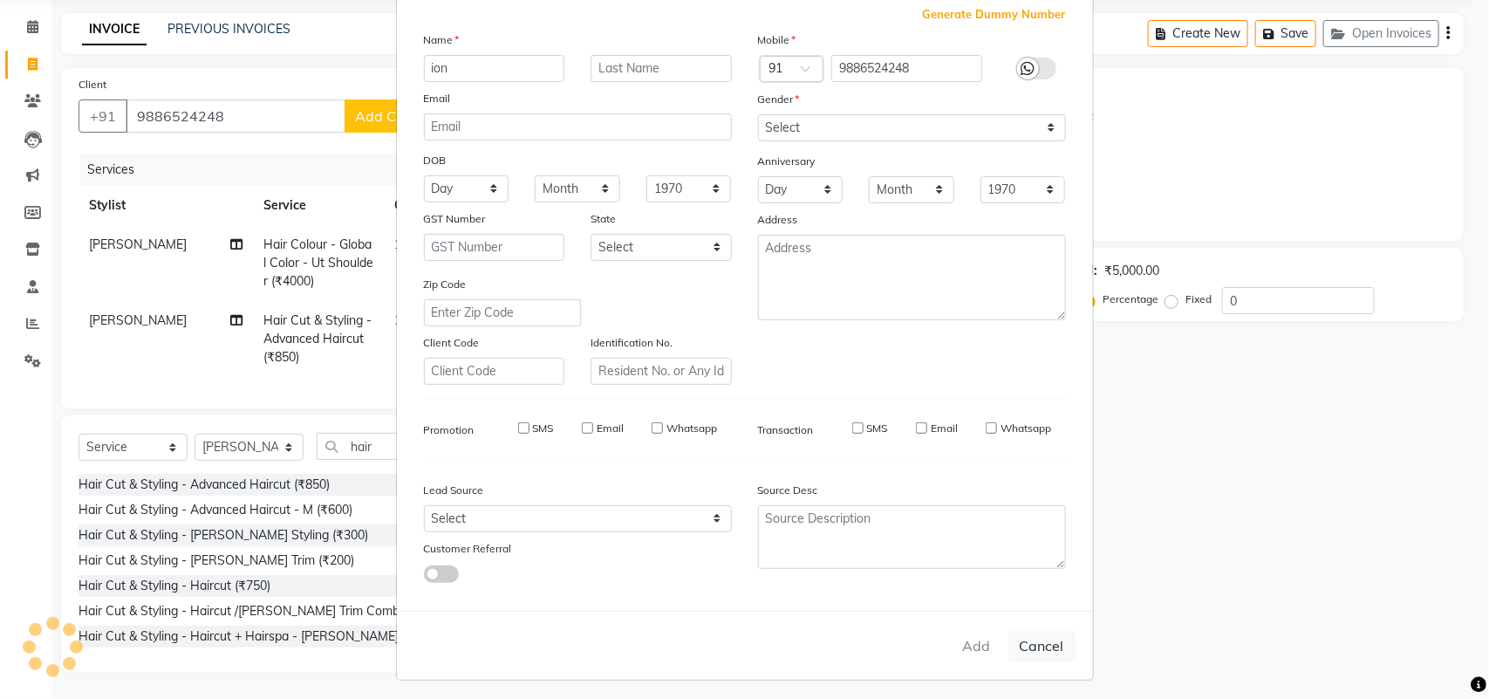
checkbox input "false"
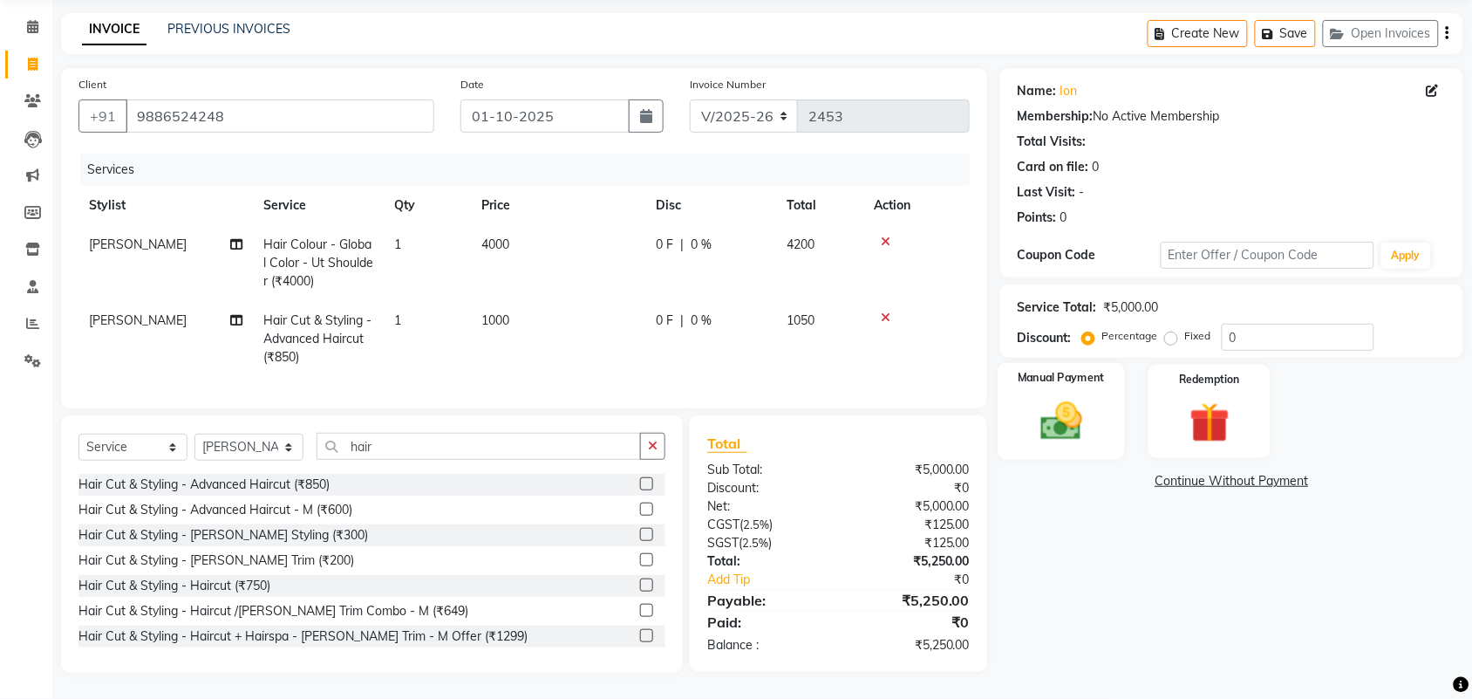
click at [1070, 420] on img at bounding box center [1061, 421] width 68 height 48
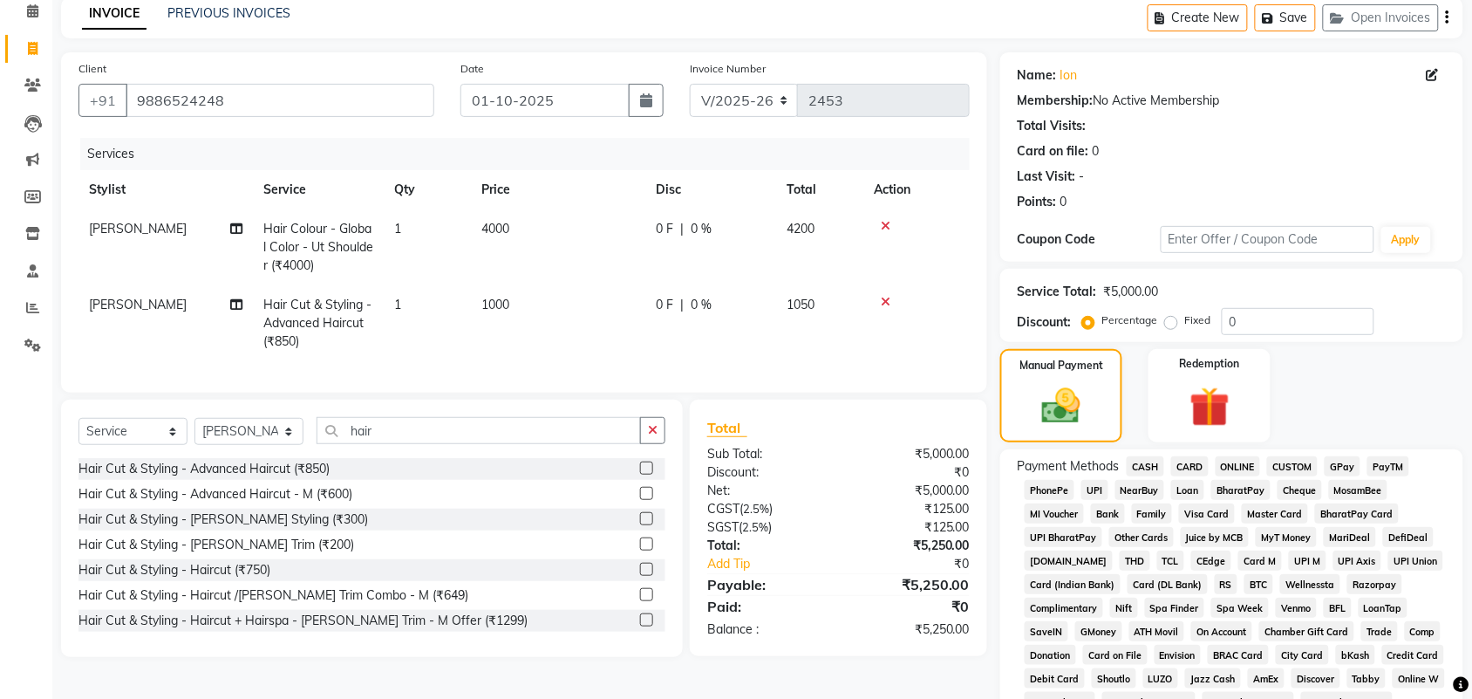
click at [1196, 459] on span "CARD" at bounding box center [1189, 466] width 37 height 20
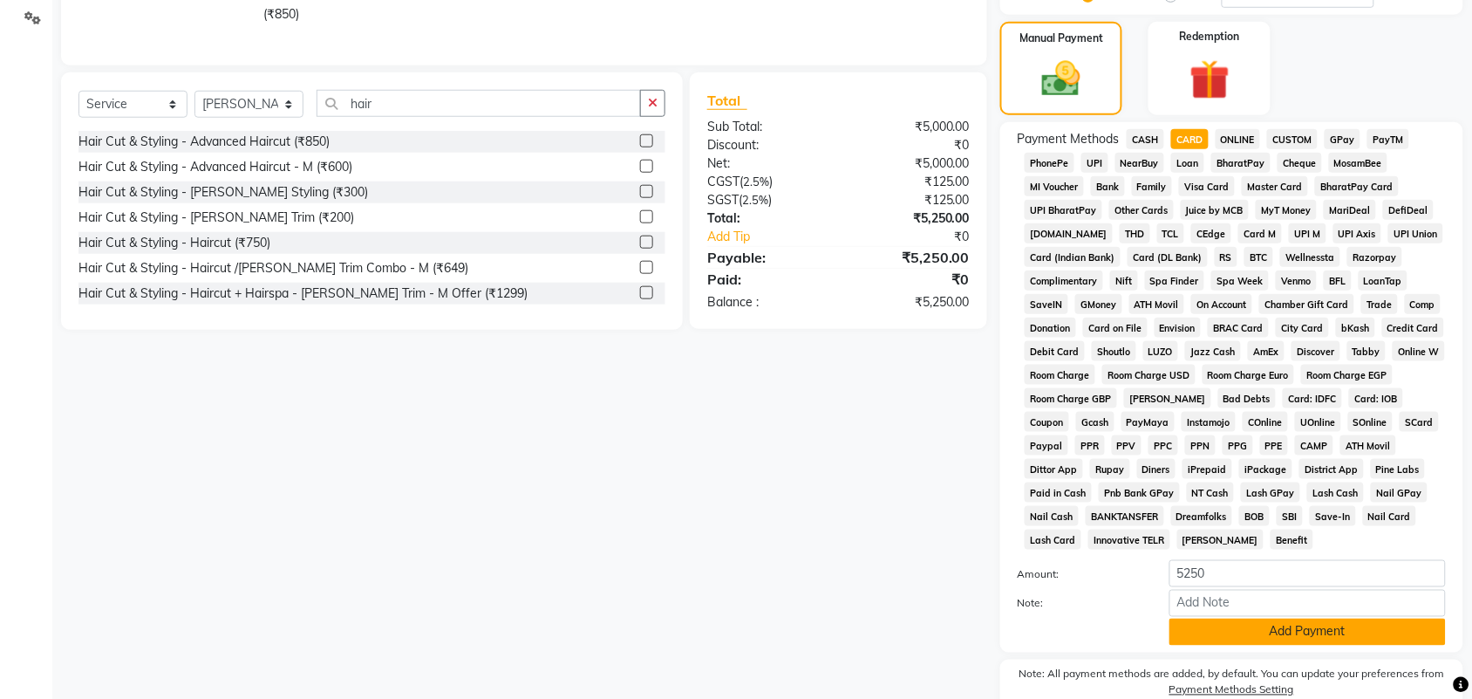
click at [1291, 632] on button "Add Payment" at bounding box center [1307, 631] width 276 height 27
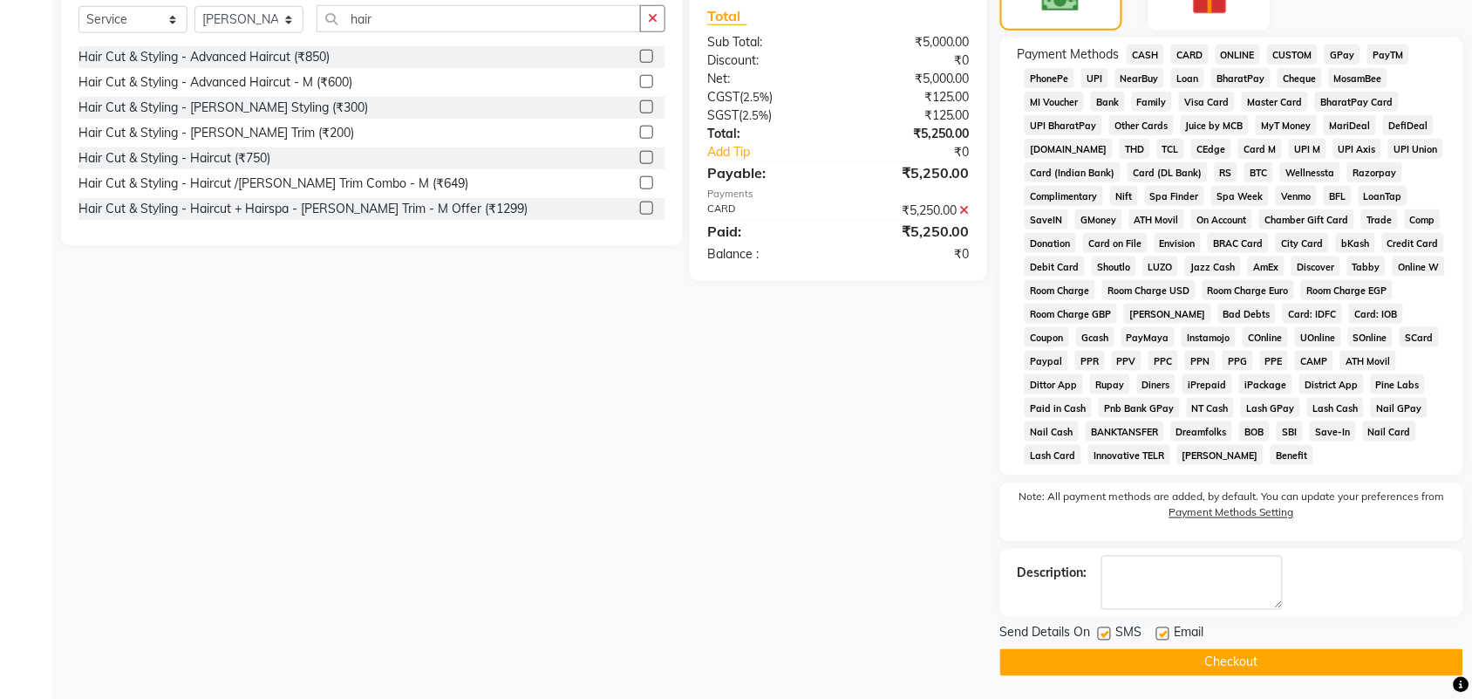
scroll to position [494, 0]
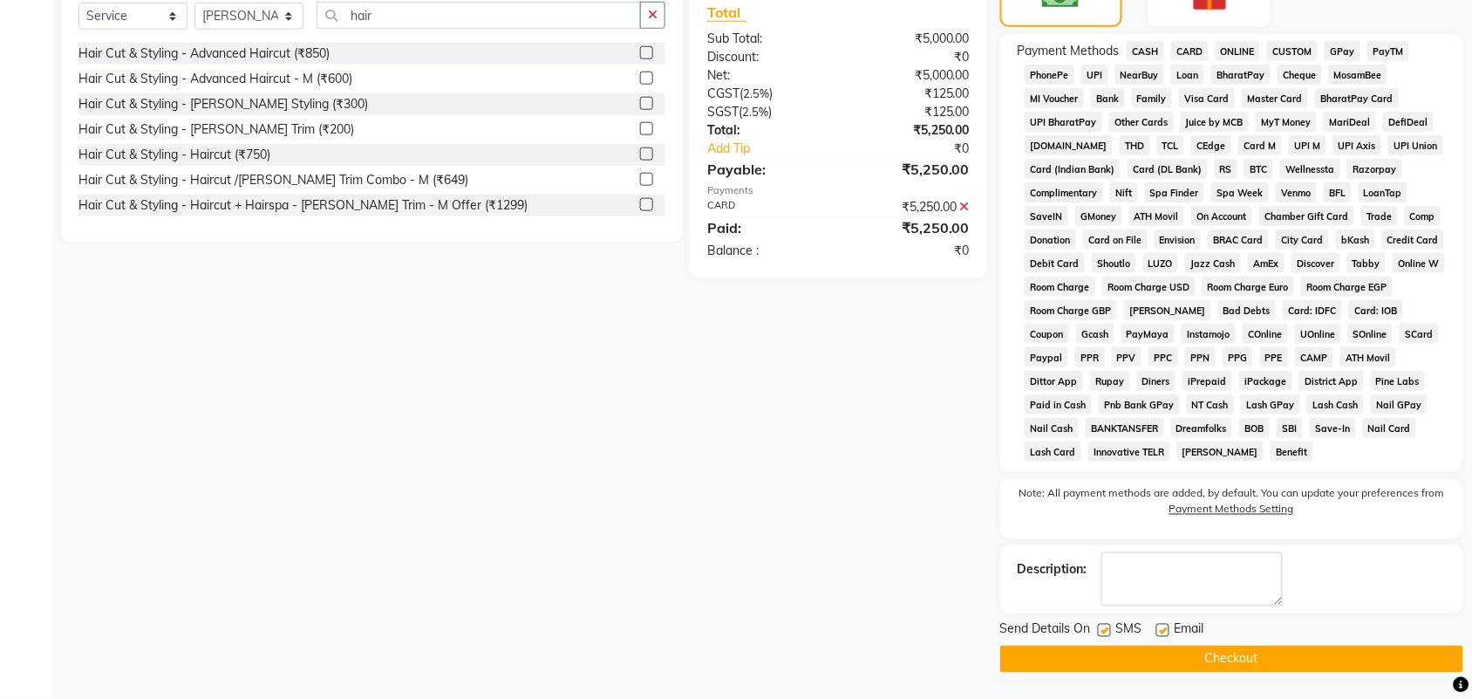
click at [1295, 663] on button "Checkout" at bounding box center [1231, 658] width 463 height 27
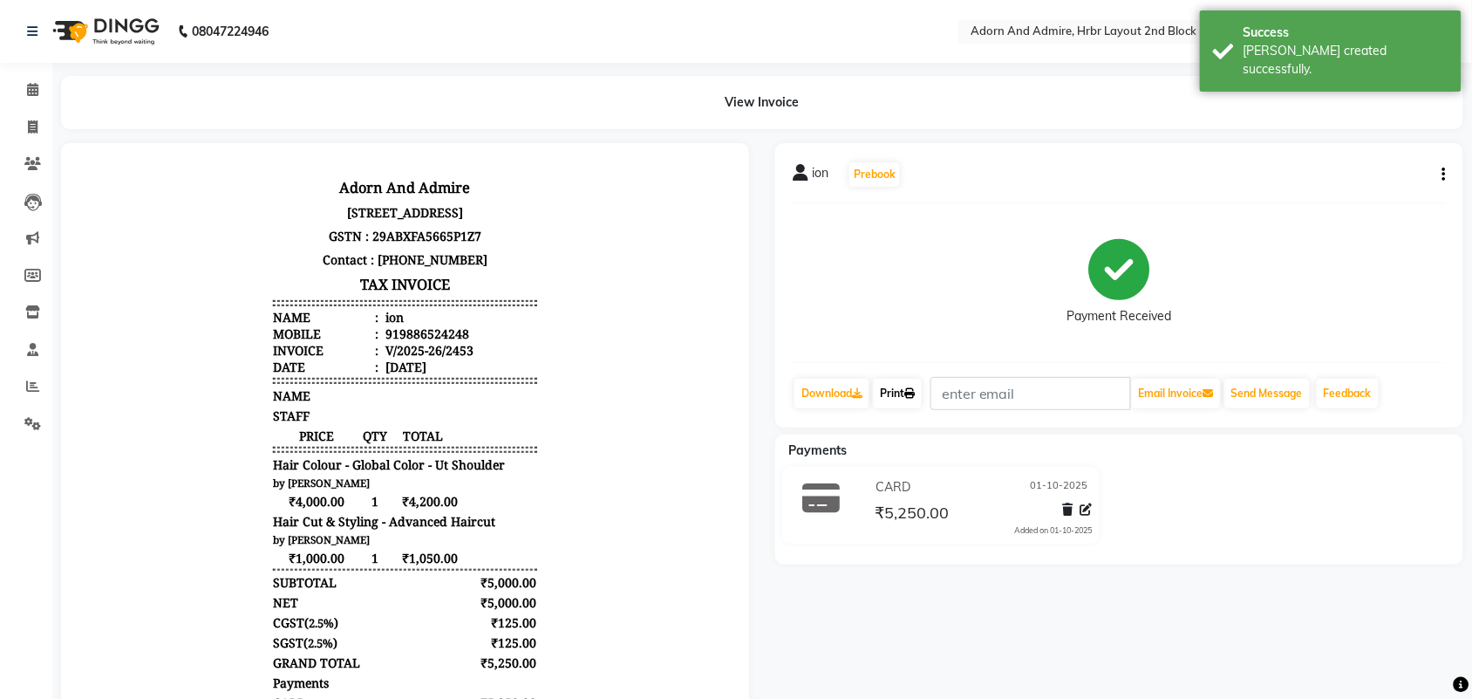
click at [903, 386] on link "Print" at bounding box center [897, 393] width 49 height 30
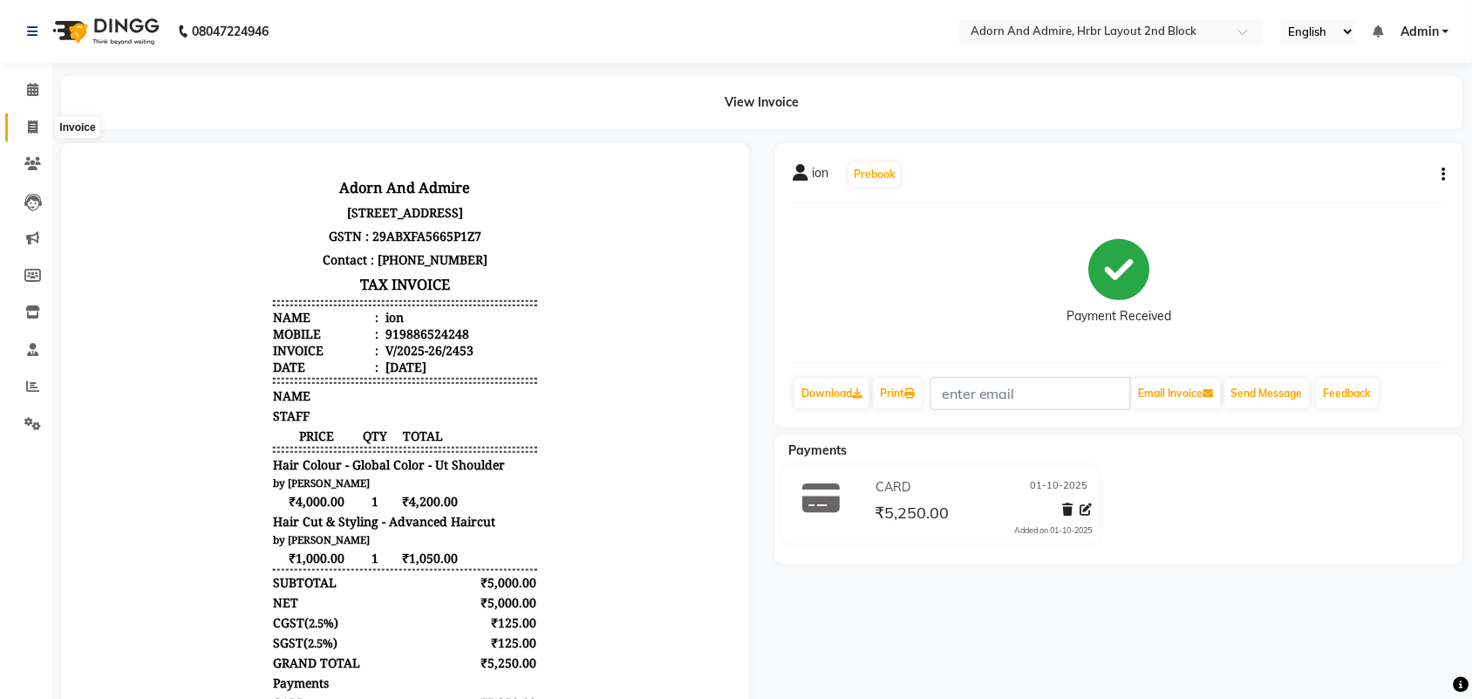
click at [37, 133] on span at bounding box center [32, 128] width 31 height 20
select select "service"
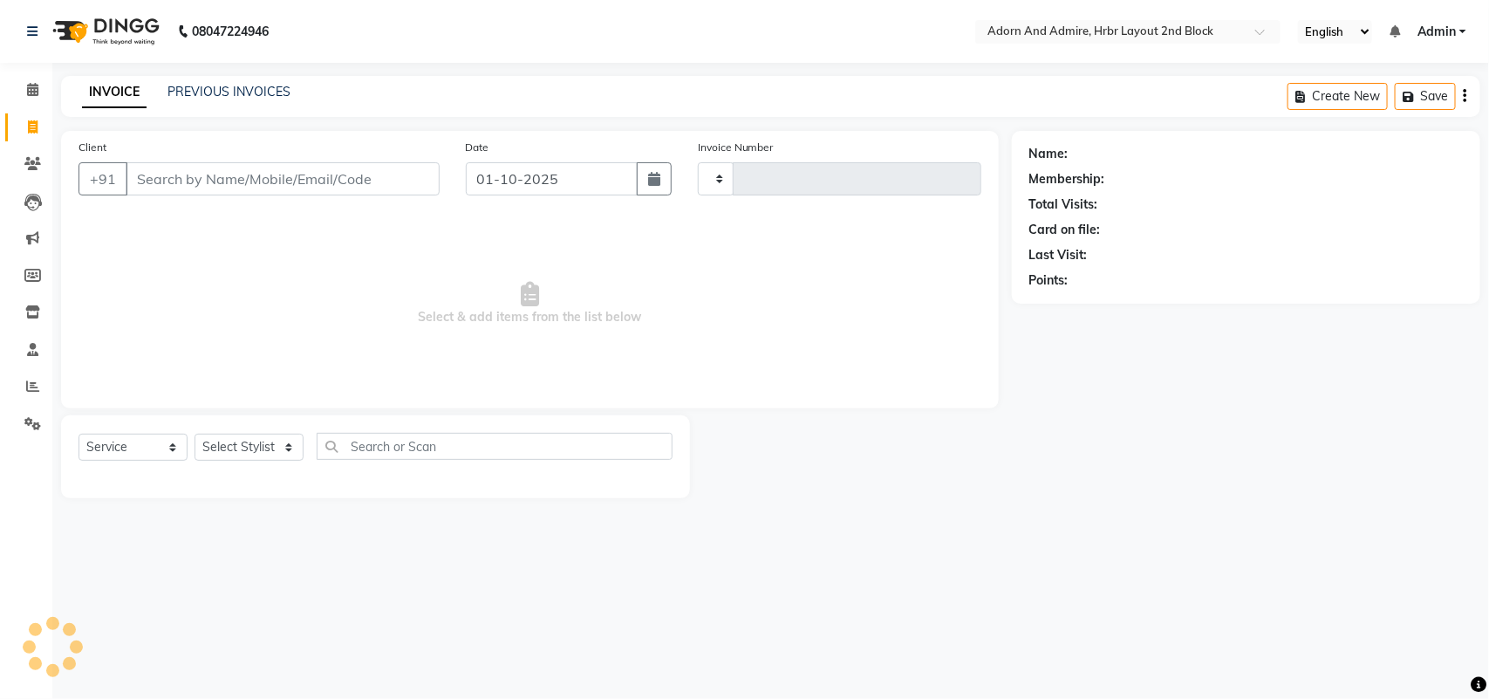
type input "2454"
select select "7203"
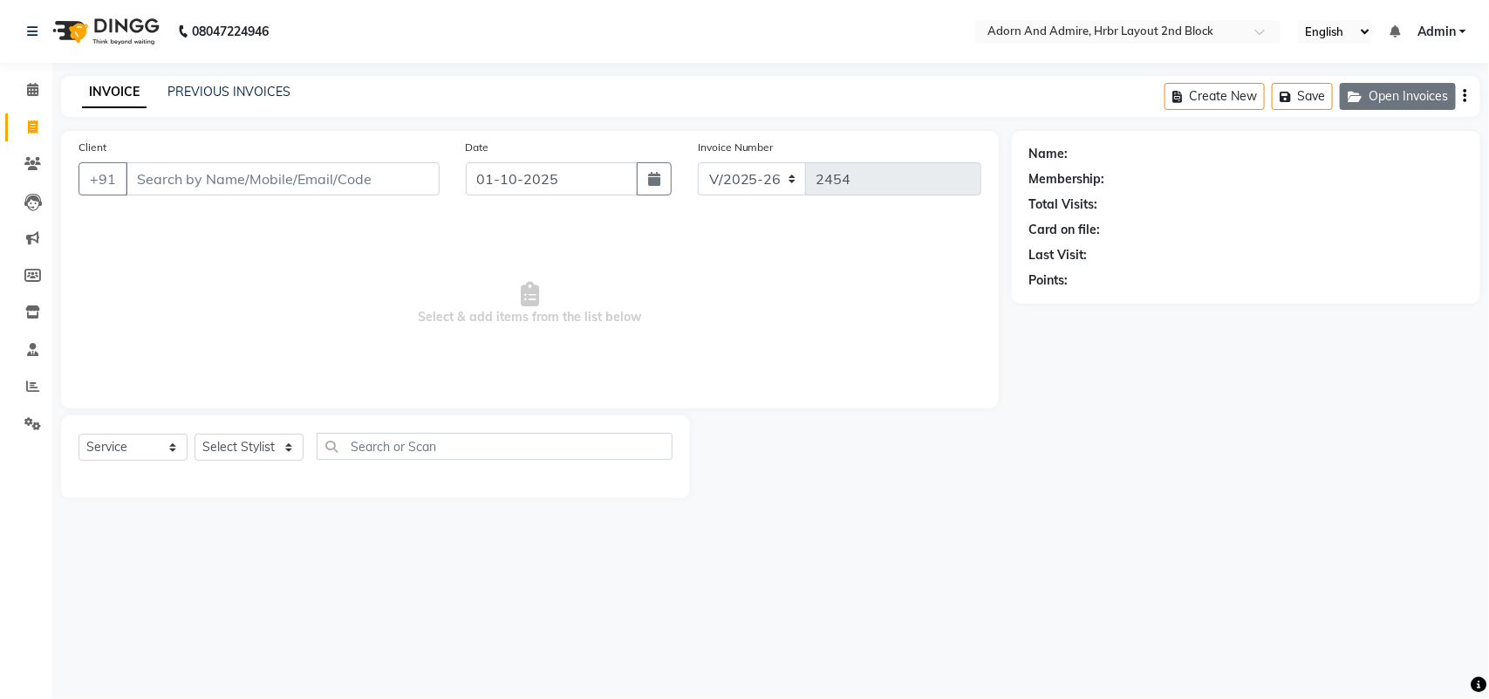
click at [1394, 96] on button "Open Invoices" at bounding box center [1398, 96] width 116 height 27
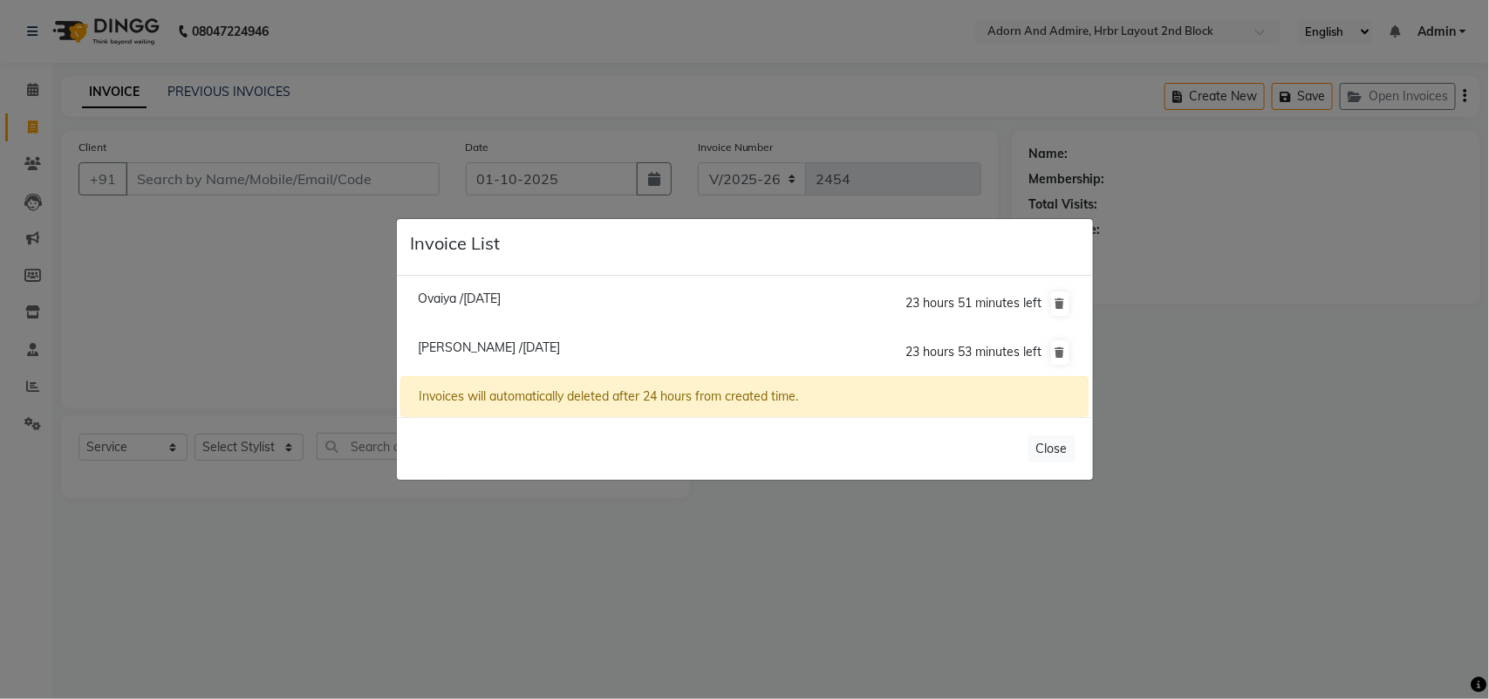
click at [475, 346] on span "[PERSON_NAME] /[DATE]" at bounding box center [489, 347] width 142 height 16
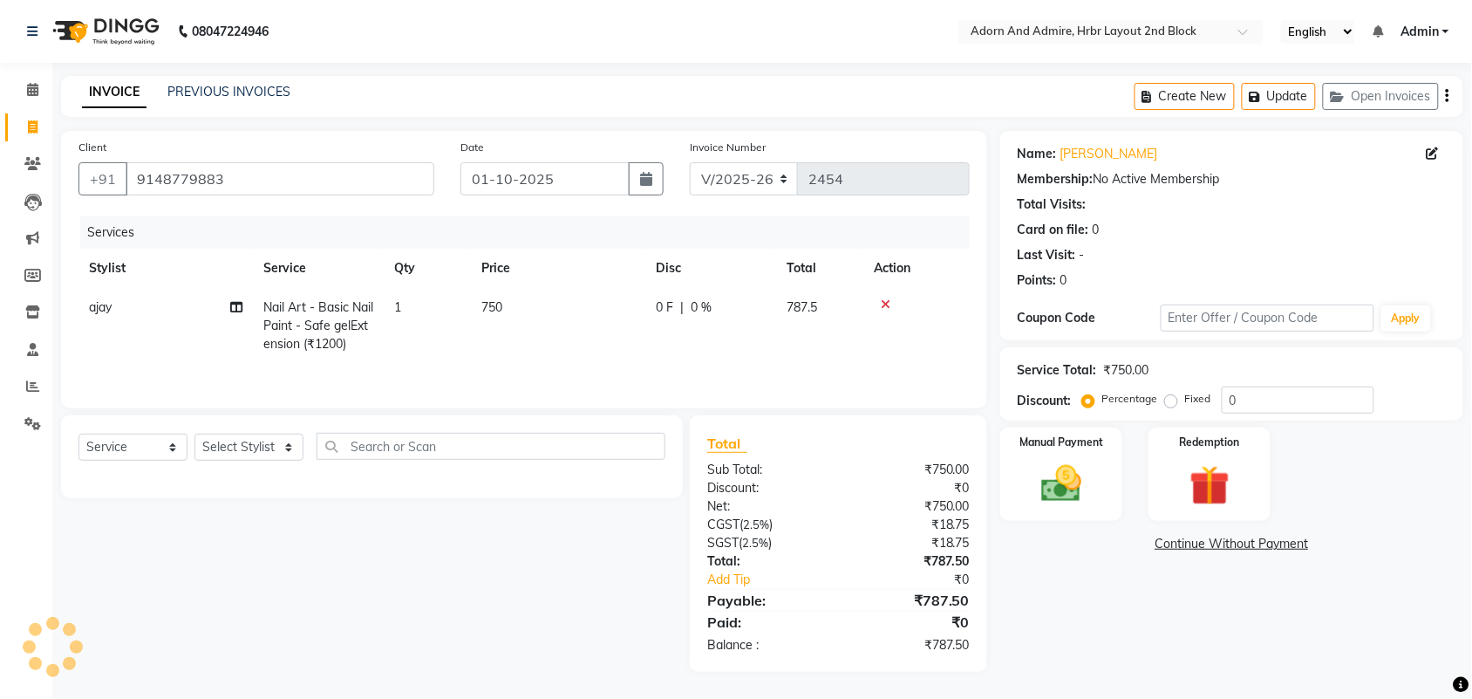
click at [1392, 80] on div "Create New Update Open Invoices" at bounding box center [1299, 96] width 329 height 41
click at [1384, 100] on button "Open Invoices" at bounding box center [1381, 96] width 116 height 27
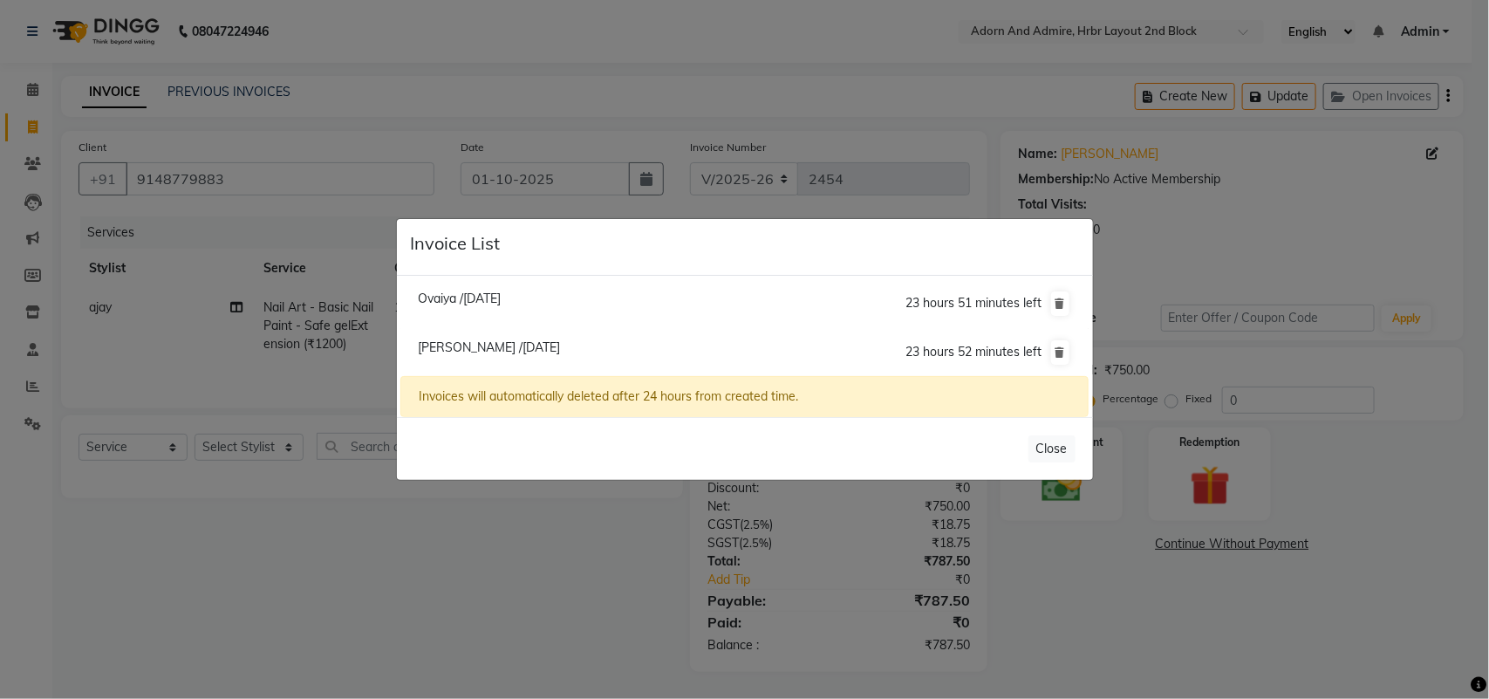
click at [454, 294] on span "Ovaiya /[DATE]" at bounding box center [459, 298] width 83 height 16
type input "9844943105"
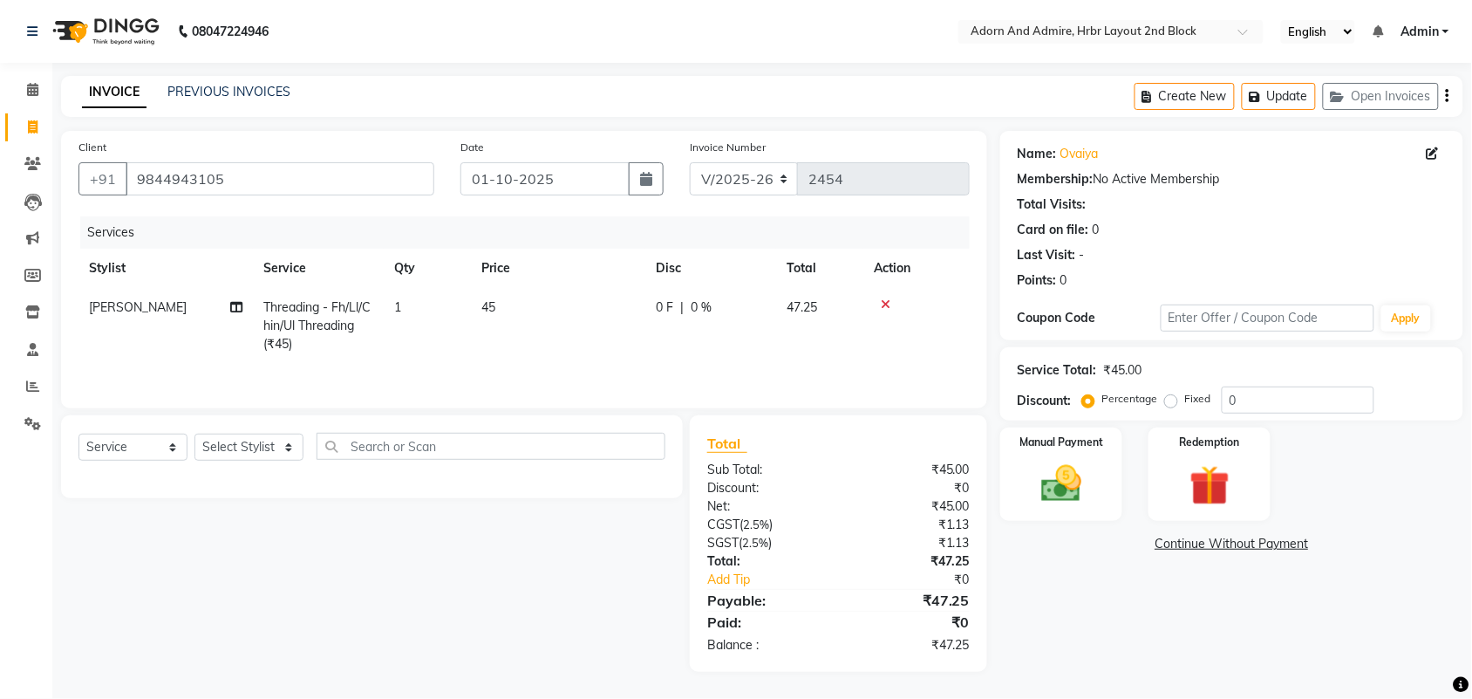
click at [266, 99] on div "PREVIOUS INVOICES" at bounding box center [228, 92] width 123 height 18
click at [270, 98] on link "PREVIOUS INVOICES" at bounding box center [228, 92] width 123 height 16
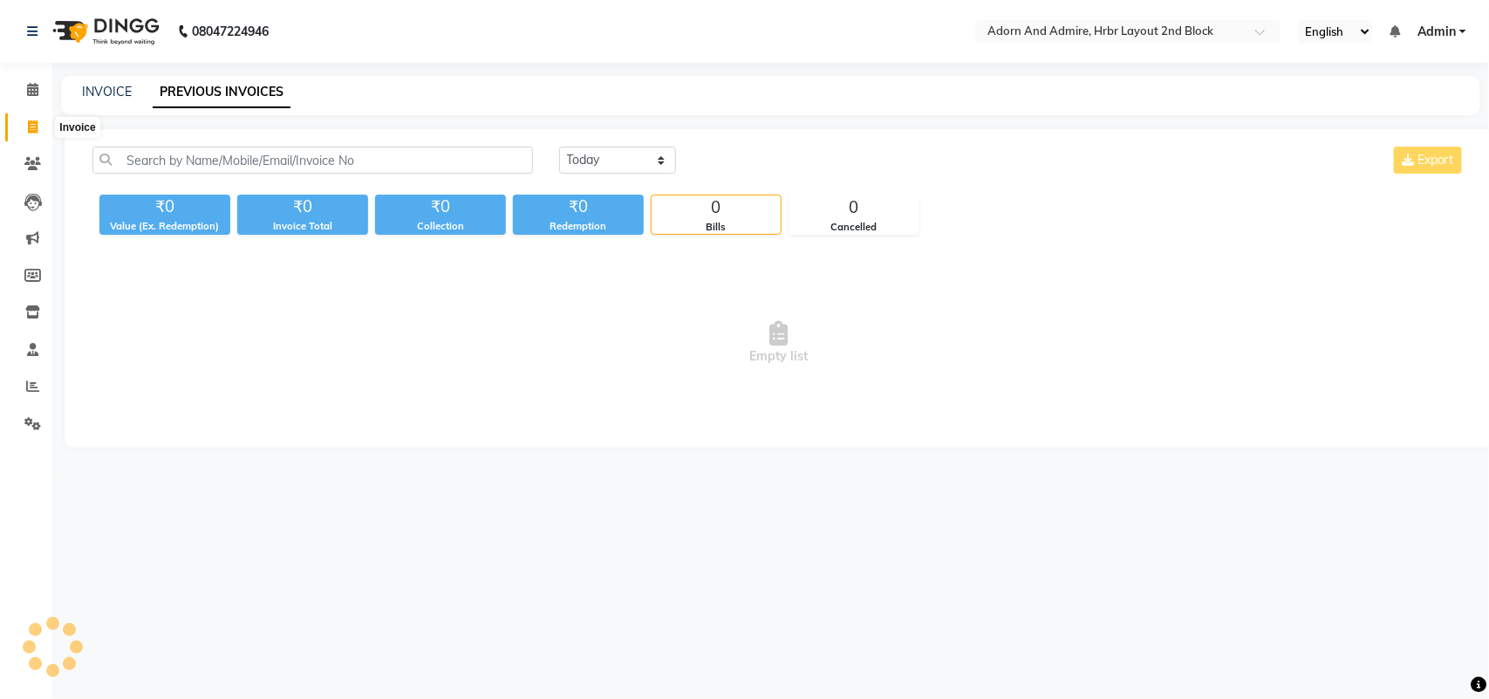
click at [28, 122] on icon at bounding box center [33, 126] width 10 height 13
select select "7203"
select select "service"
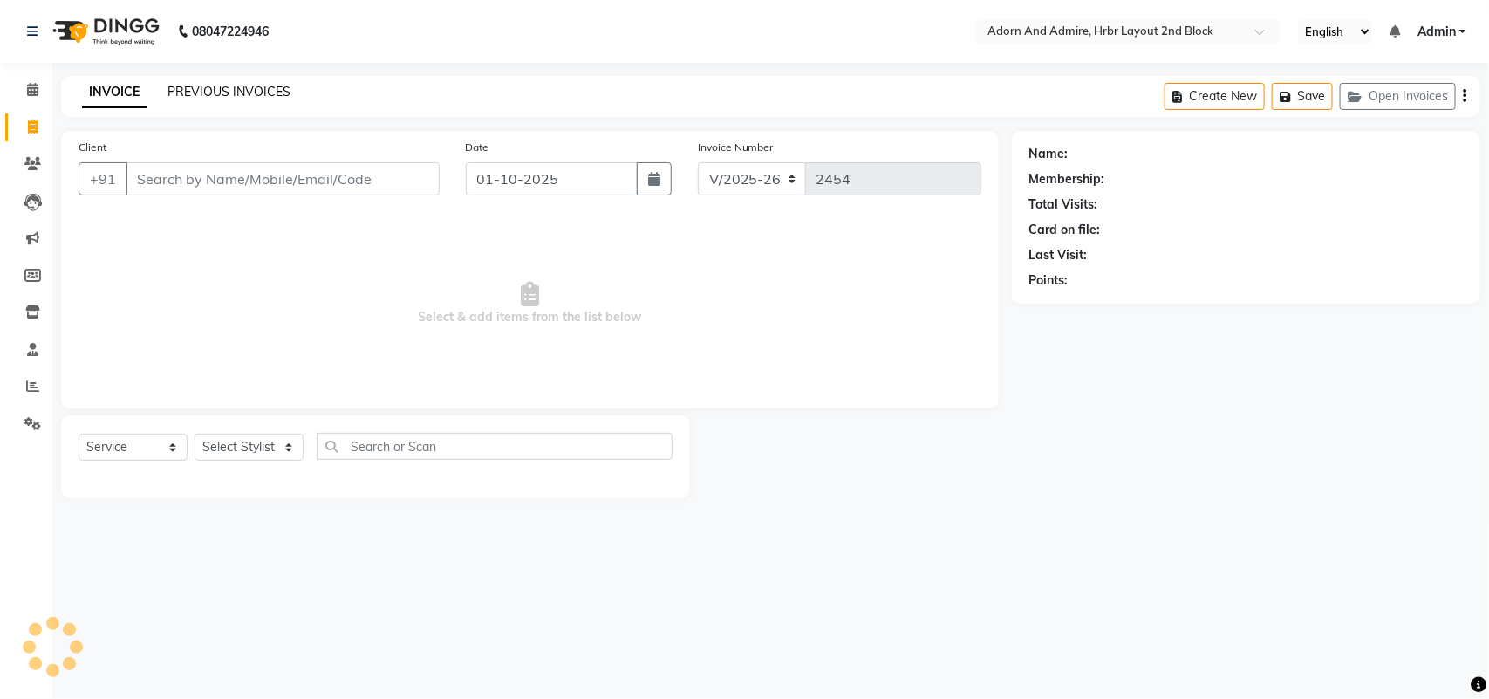
click at [221, 92] on link "PREVIOUS INVOICES" at bounding box center [228, 92] width 123 height 16
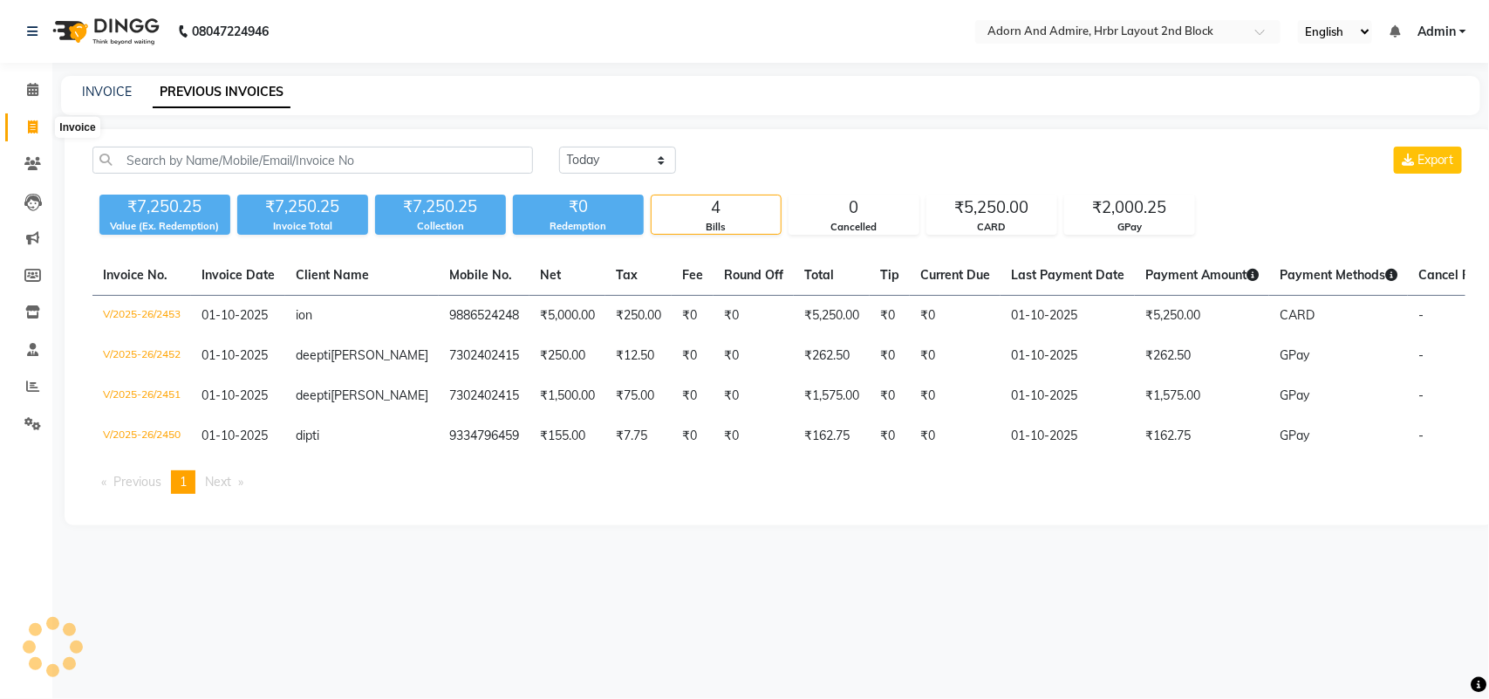
drag, startPoint x: 28, startPoint y: 127, endPoint x: 99, endPoint y: 140, distance: 71.8
click at [29, 127] on icon at bounding box center [33, 126] width 10 height 13
select select "service"
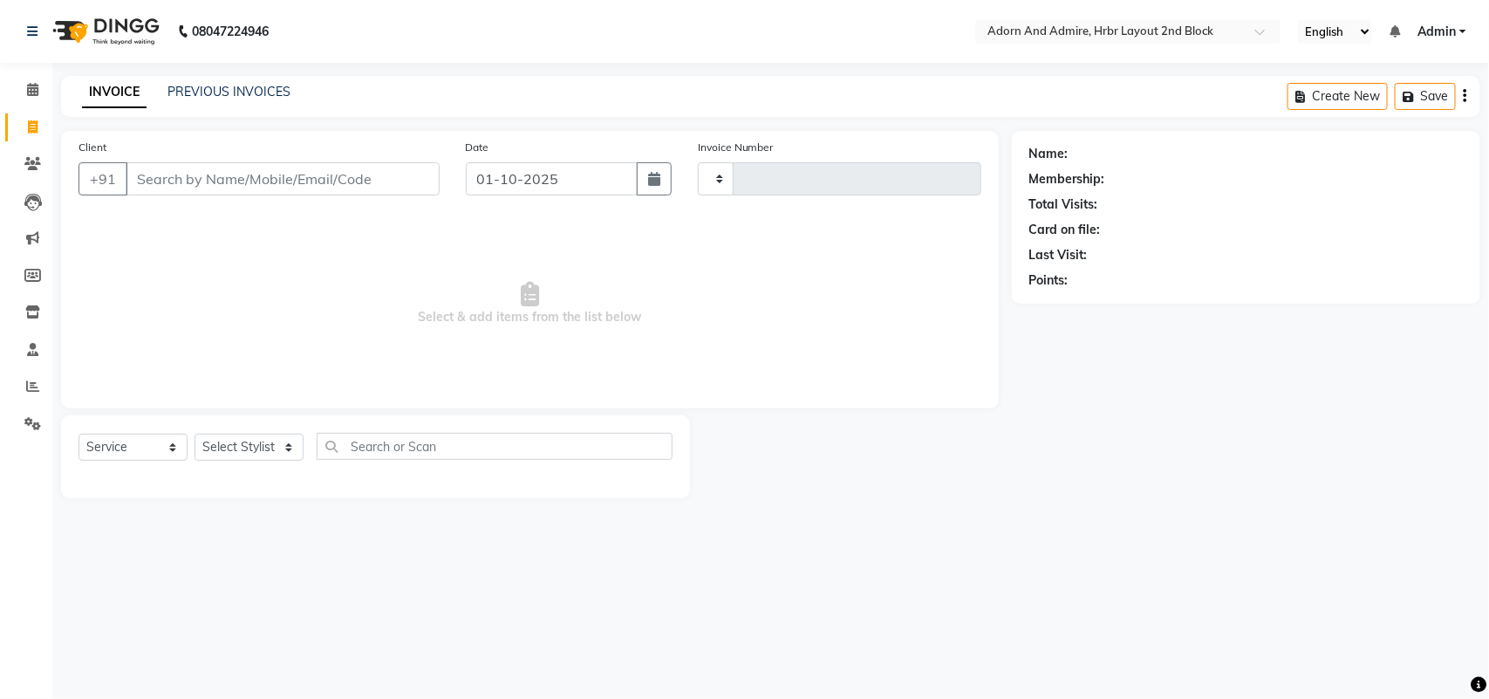
type input "2454"
select select "7203"
click at [40, 124] on span at bounding box center [32, 128] width 31 height 20
select select "service"
click at [39, 124] on span at bounding box center [32, 128] width 31 height 20
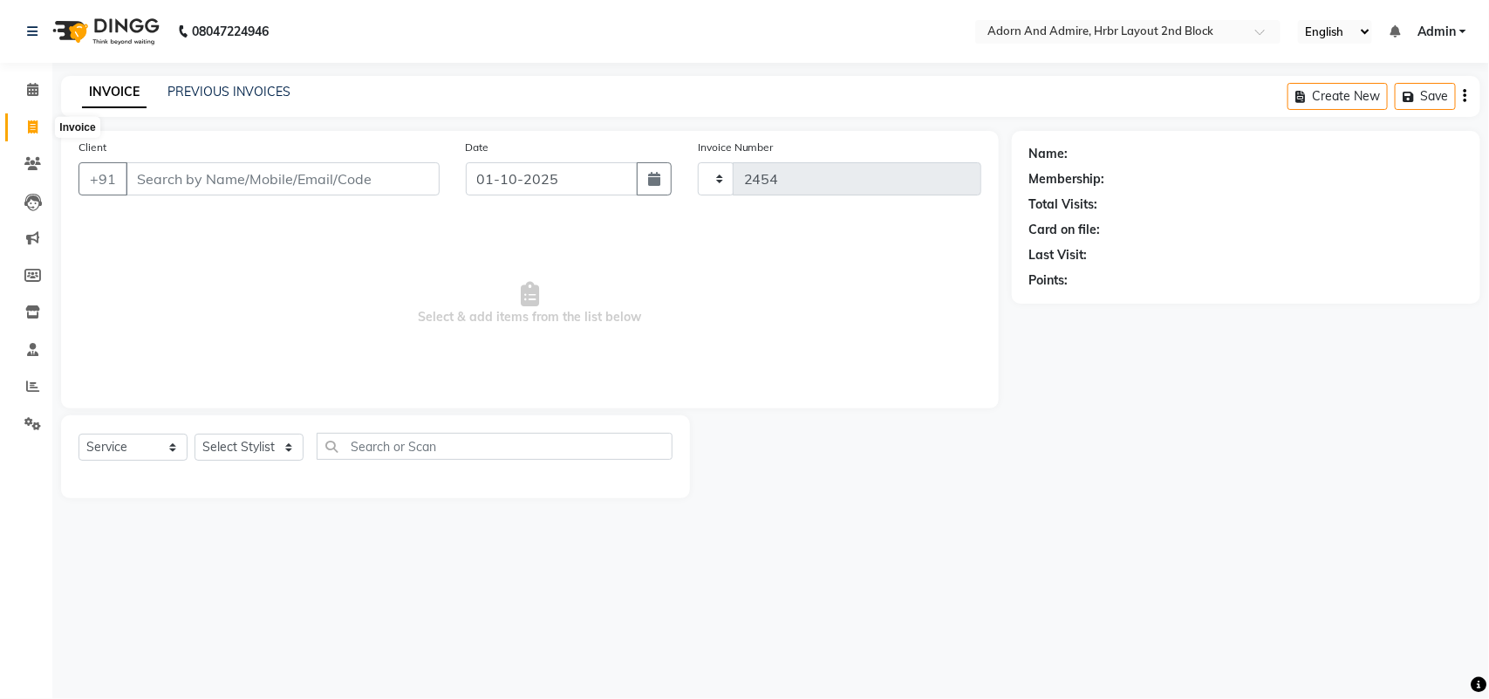
select select "service"
type input "2454"
select select "7203"
click at [1401, 103] on button "Open Invoices" at bounding box center [1398, 96] width 116 height 27
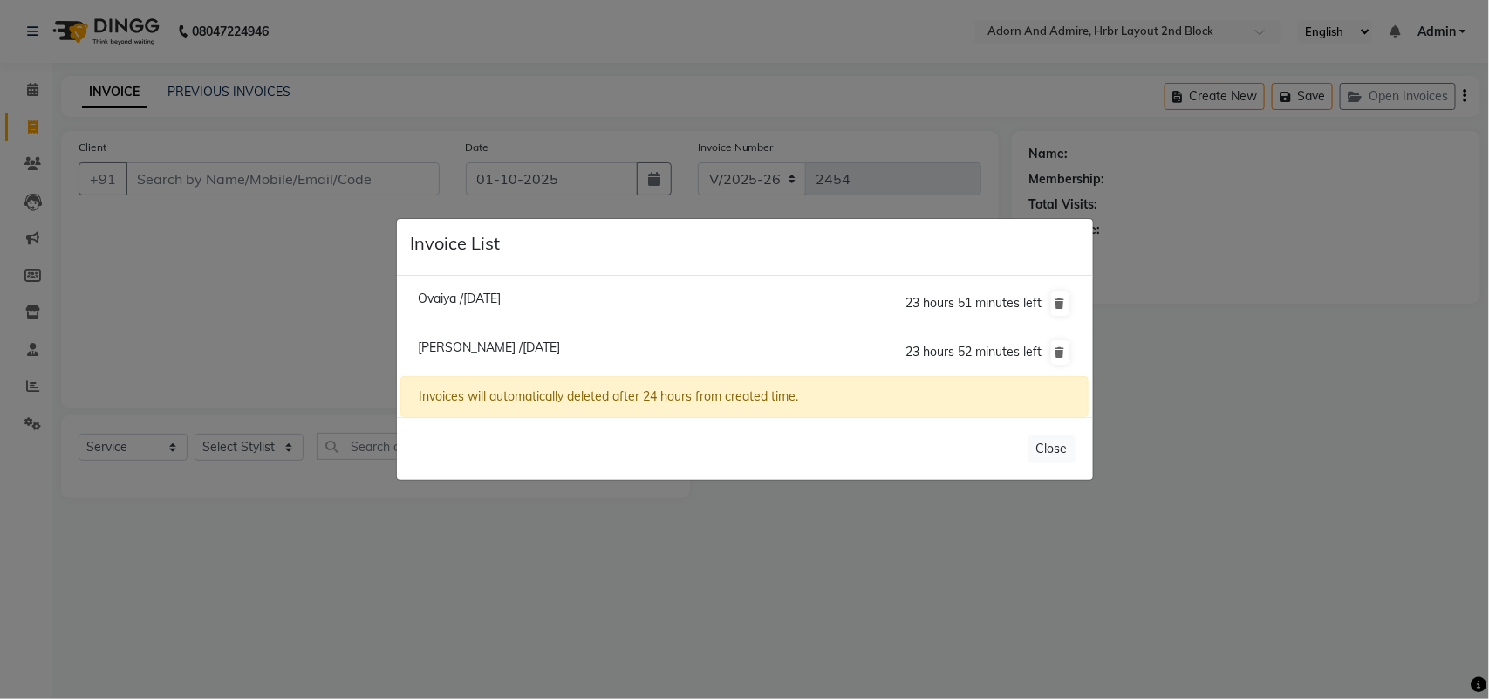
click at [498, 295] on span "Ovaiya /[DATE]" at bounding box center [459, 298] width 83 height 16
type input "9844943105"
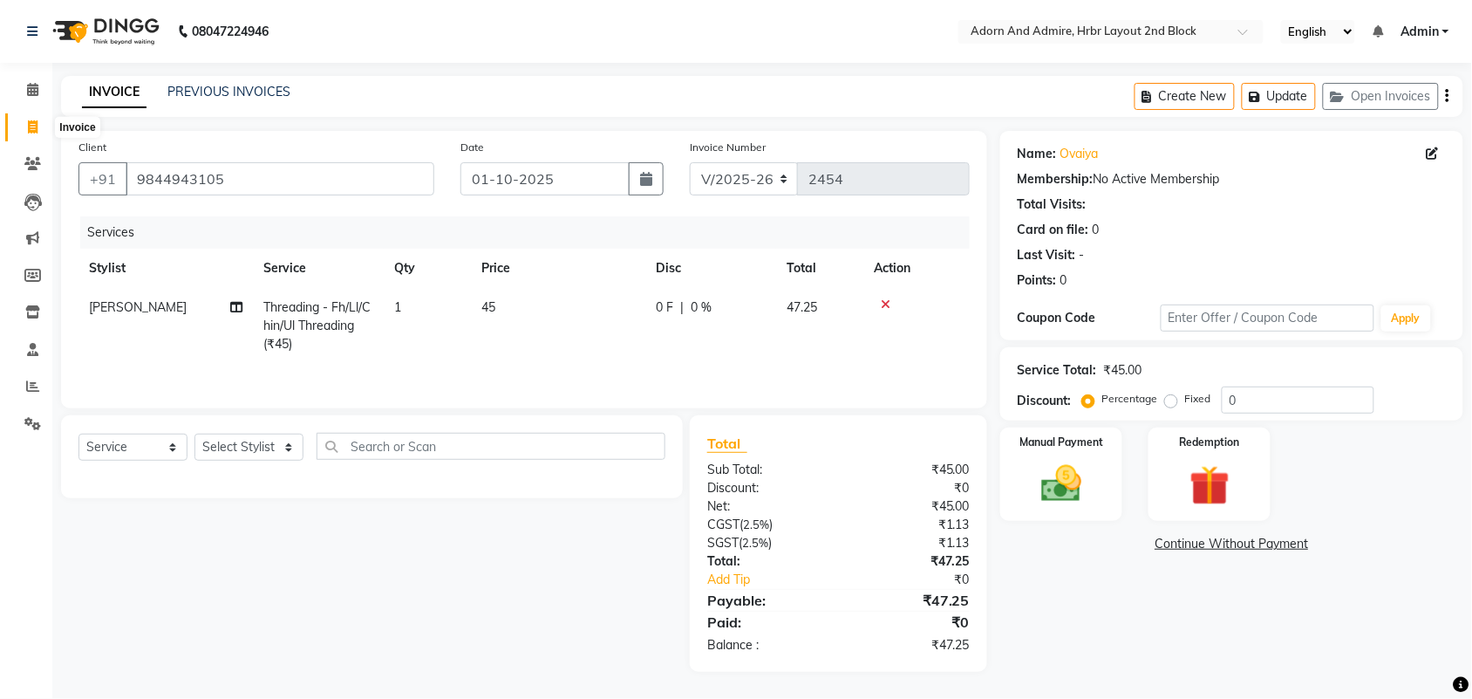
click at [19, 125] on span at bounding box center [32, 128] width 31 height 20
select select "7203"
select select "service"
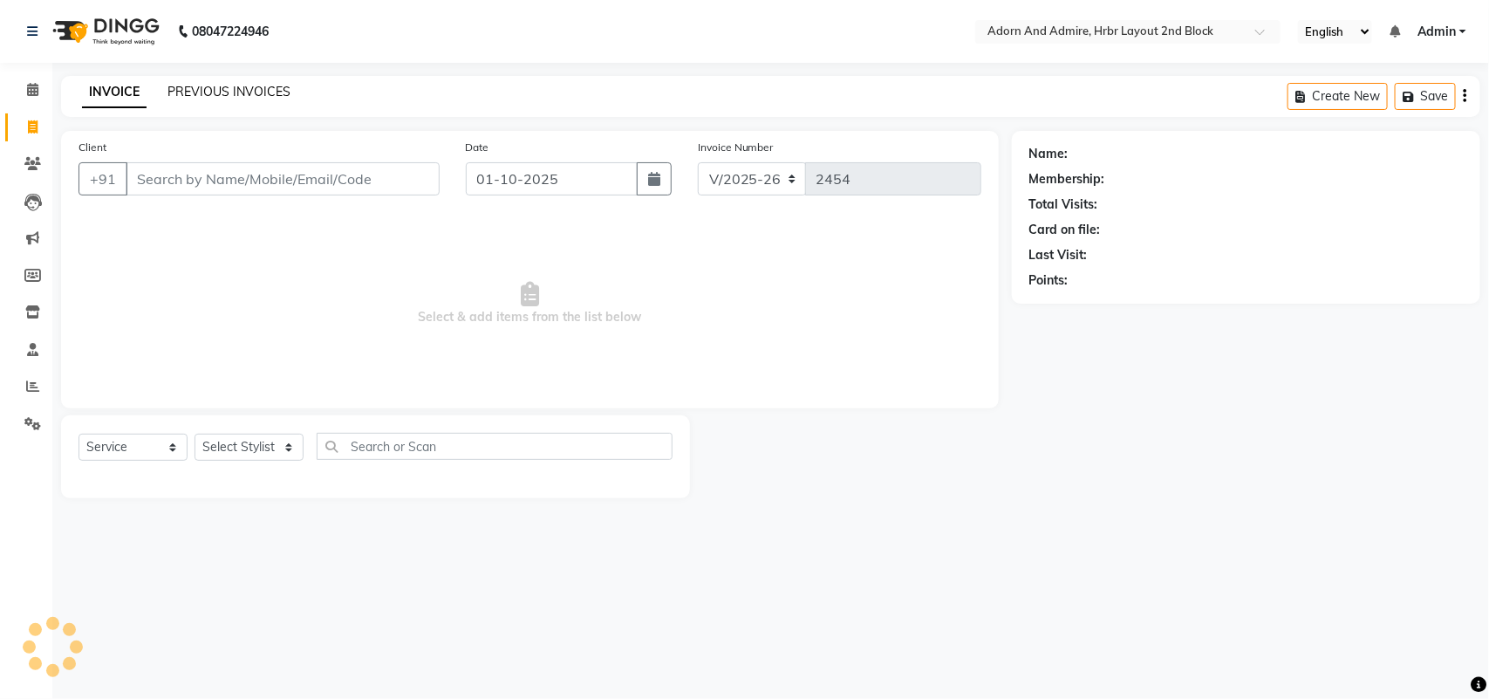
click at [214, 89] on link "PREVIOUS INVOICES" at bounding box center [228, 92] width 123 height 16
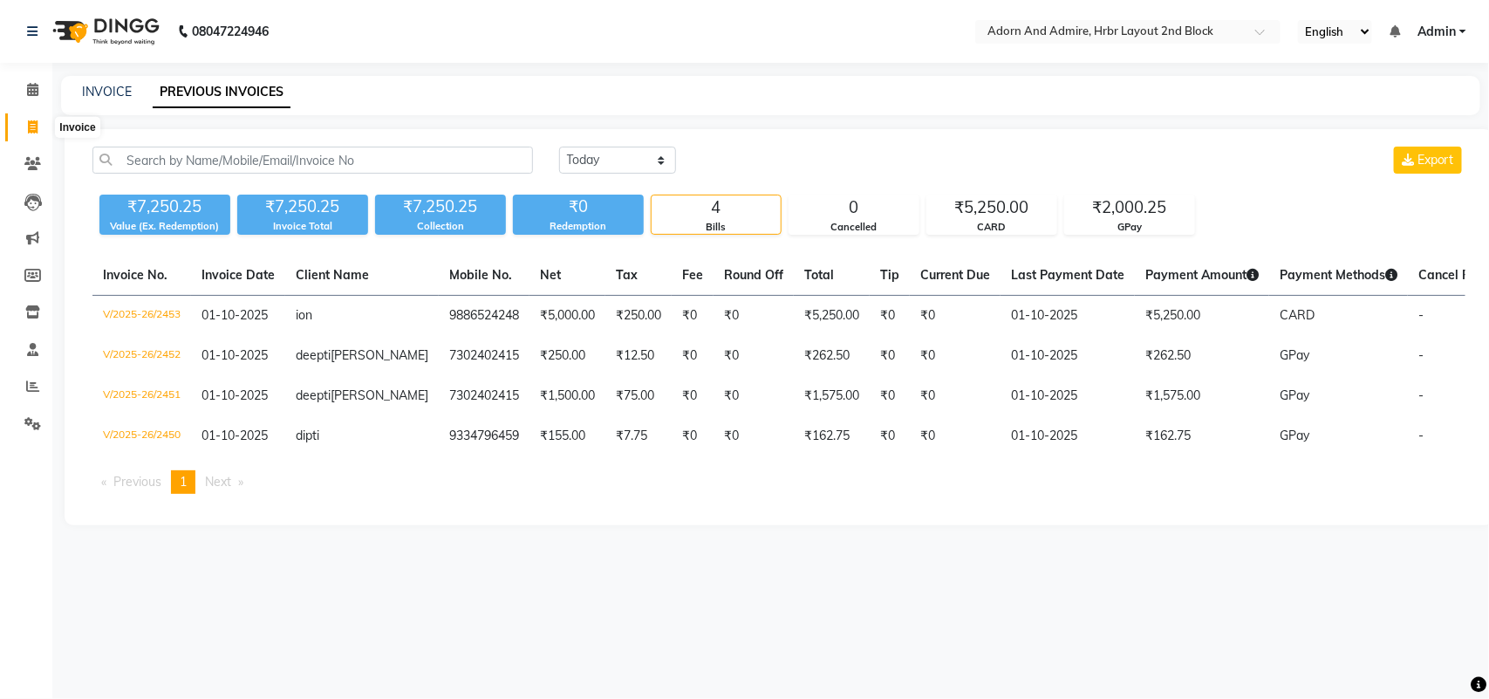
click at [24, 122] on span at bounding box center [32, 128] width 31 height 20
select select "7203"
select select "service"
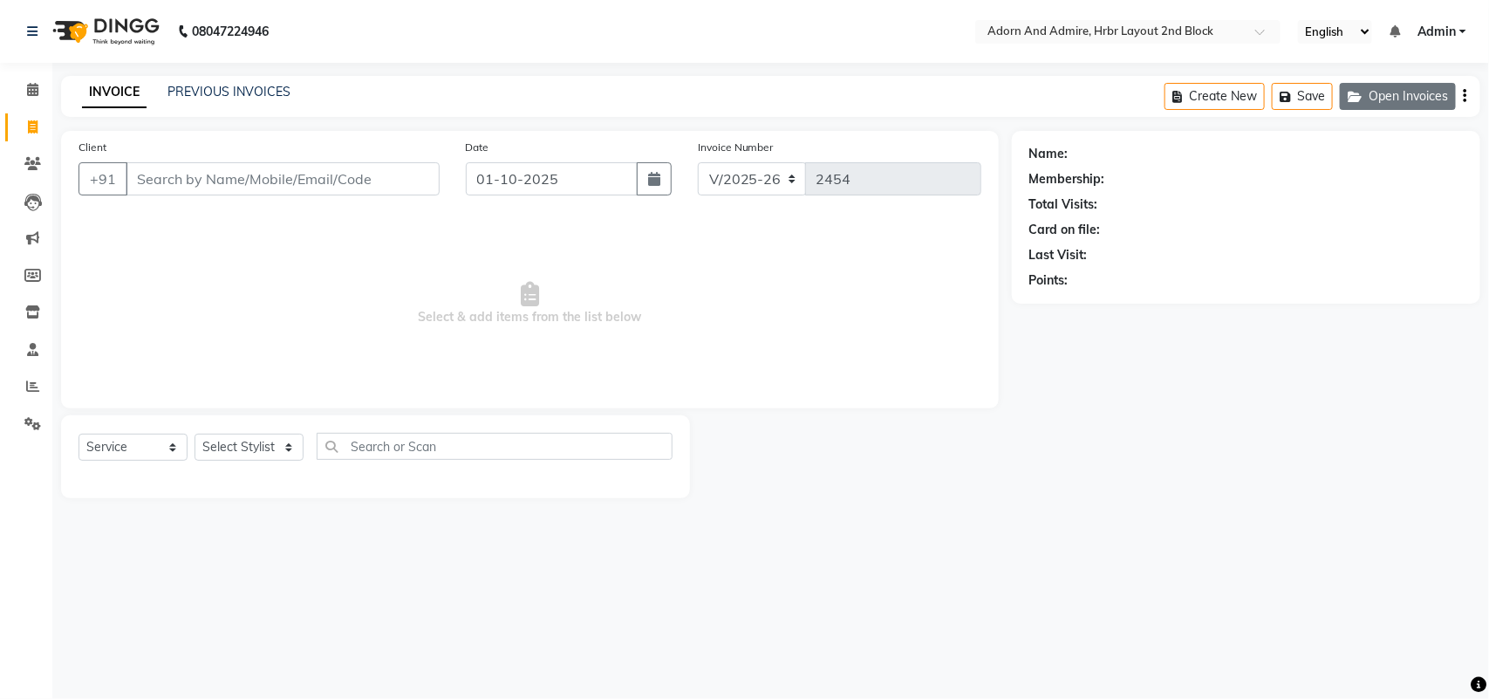
click at [1404, 92] on button "Open Invoices" at bounding box center [1398, 96] width 116 height 27
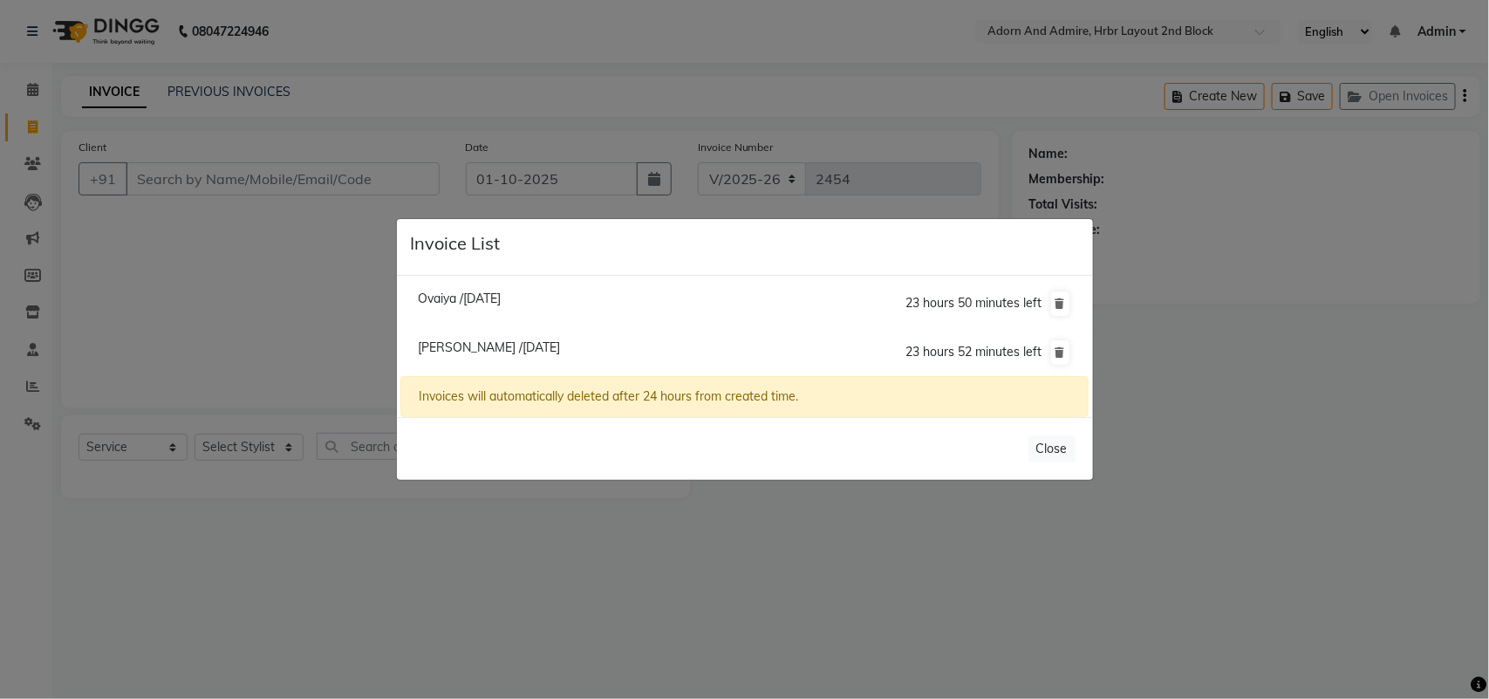
drag, startPoint x: 443, startPoint y: 292, endPoint x: 533, endPoint y: 290, distance: 89.8
click at [447, 292] on span "Ovaiya /[DATE]" at bounding box center [459, 298] width 83 height 16
type input "9844943105"
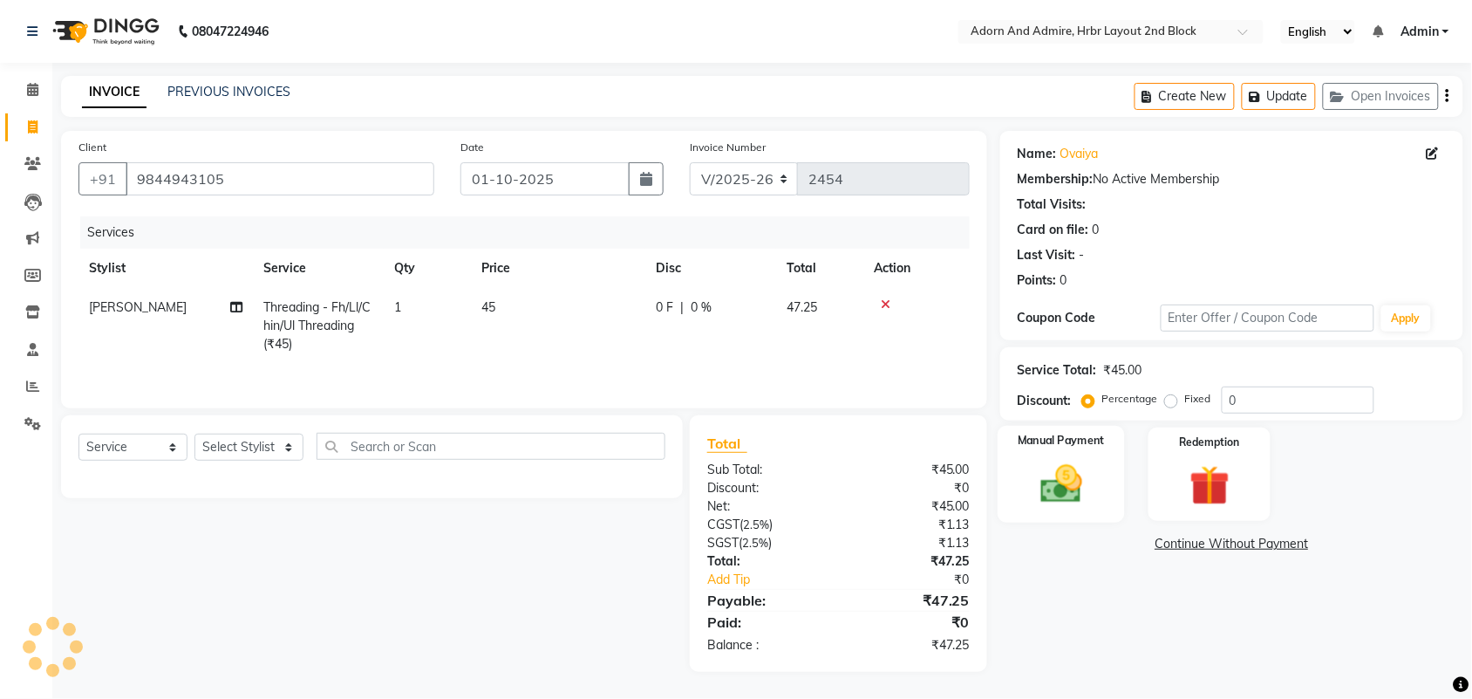
click at [1075, 445] on label "Manual Payment" at bounding box center [1061, 441] width 87 height 17
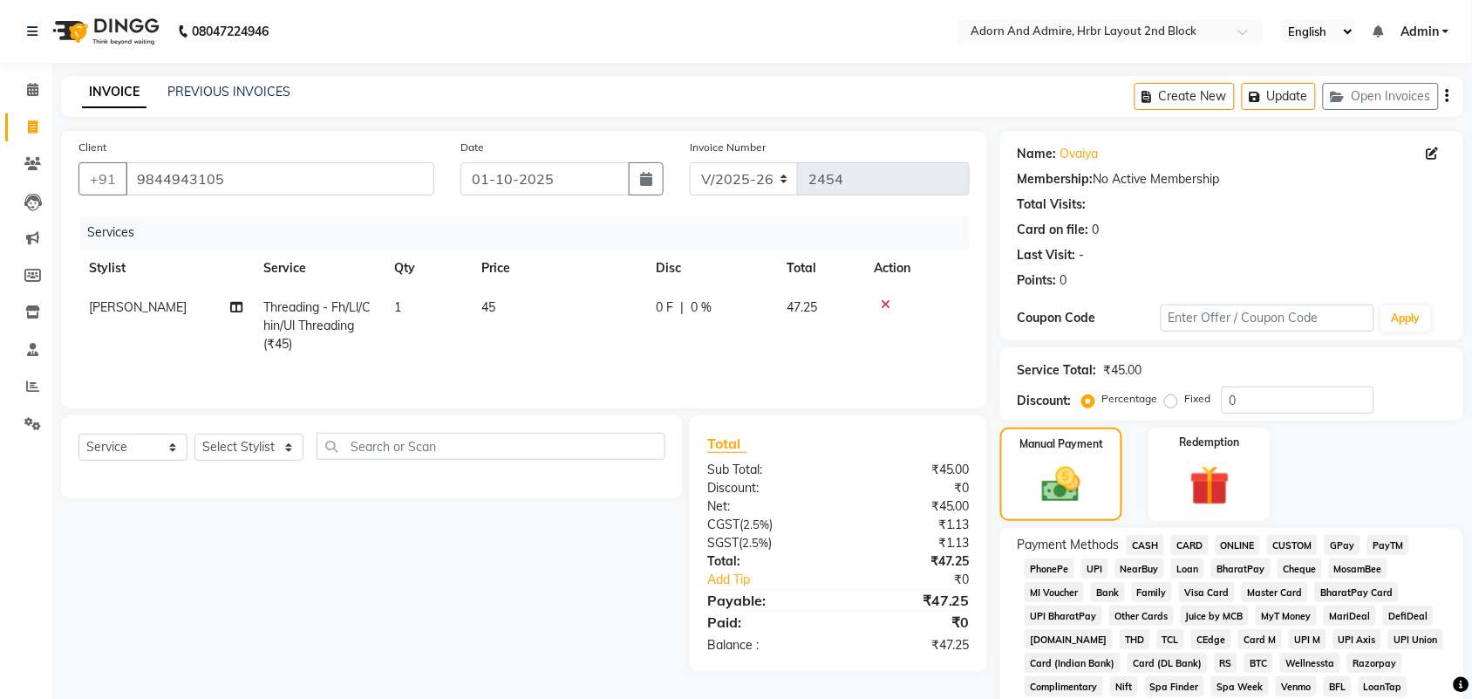
click at [1330, 549] on span "GPay" at bounding box center [1343, 545] width 36 height 20
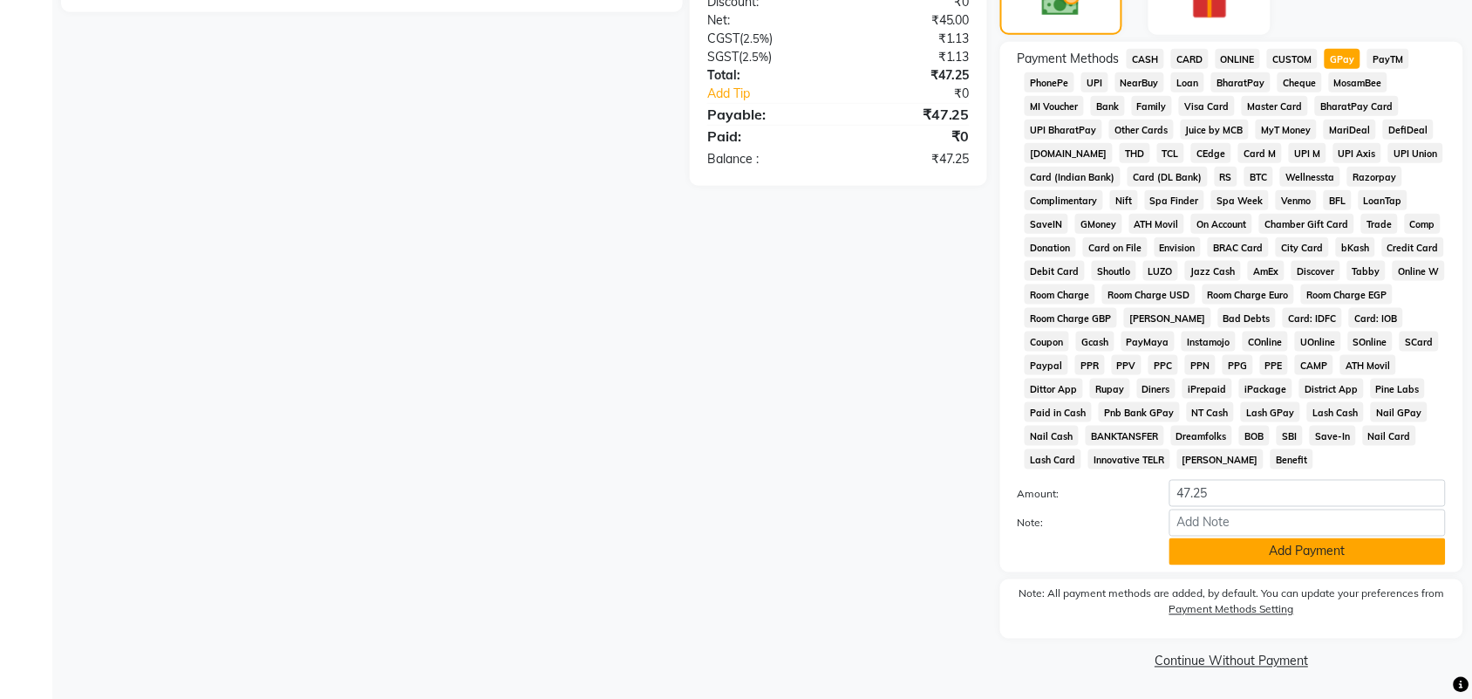
click at [1293, 561] on button "Add Payment" at bounding box center [1307, 551] width 276 height 27
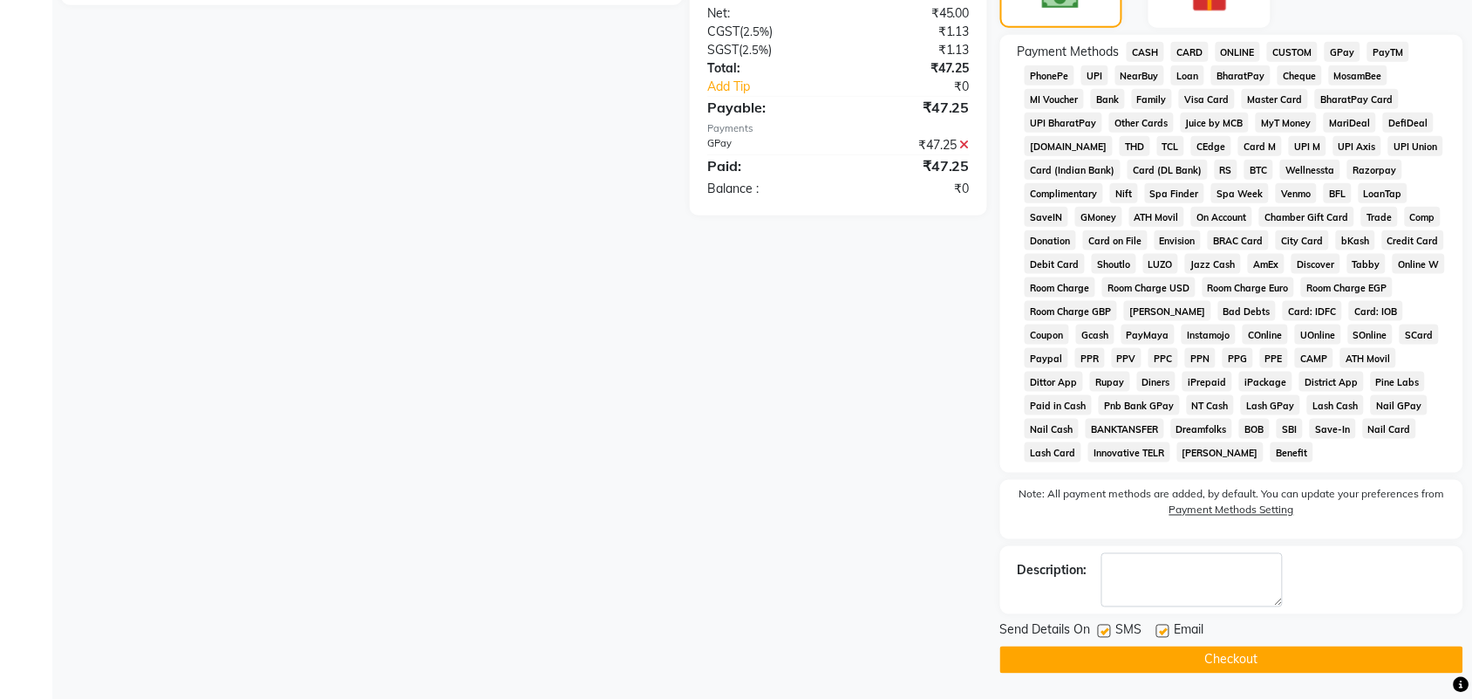
scroll to position [494, 0]
click at [1261, 648] on button "Checkout" at bounding box center [1231, 658] width 463 height 27
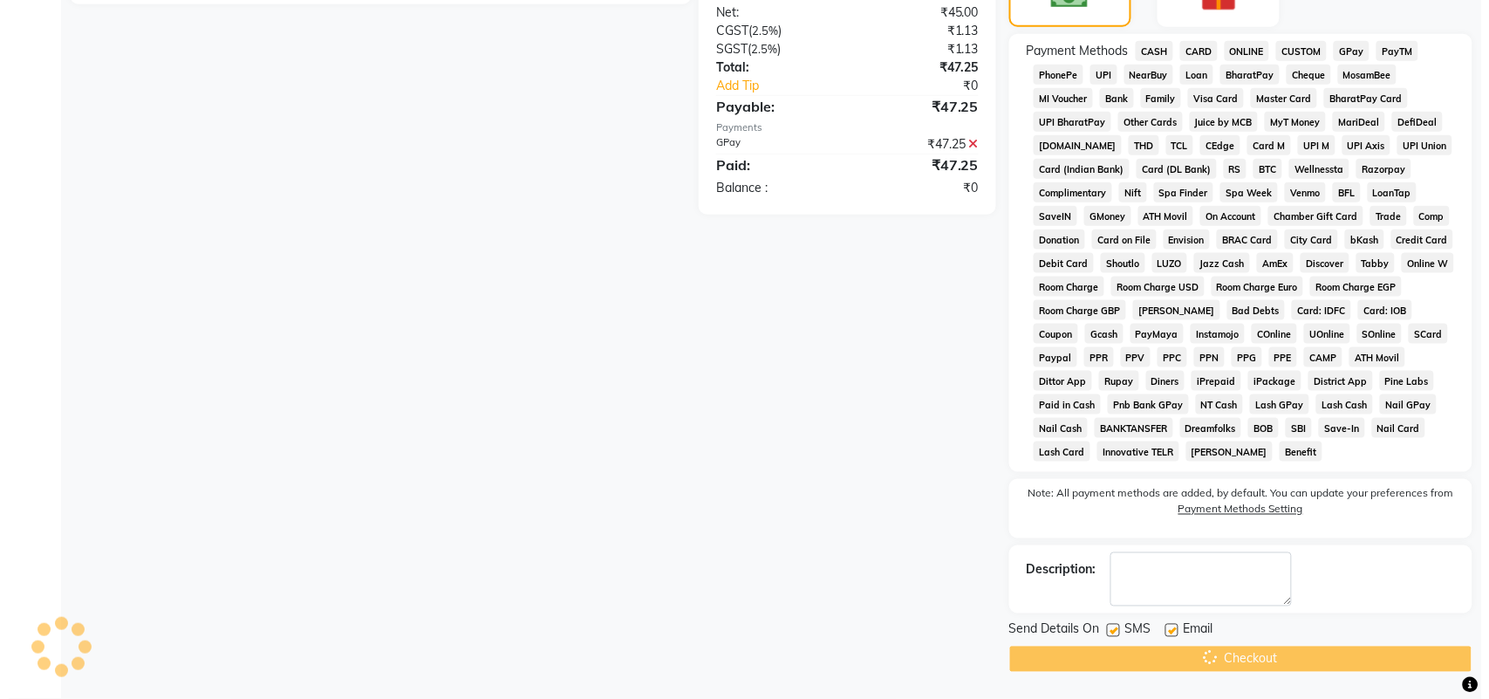
scroll to position [0, 0]
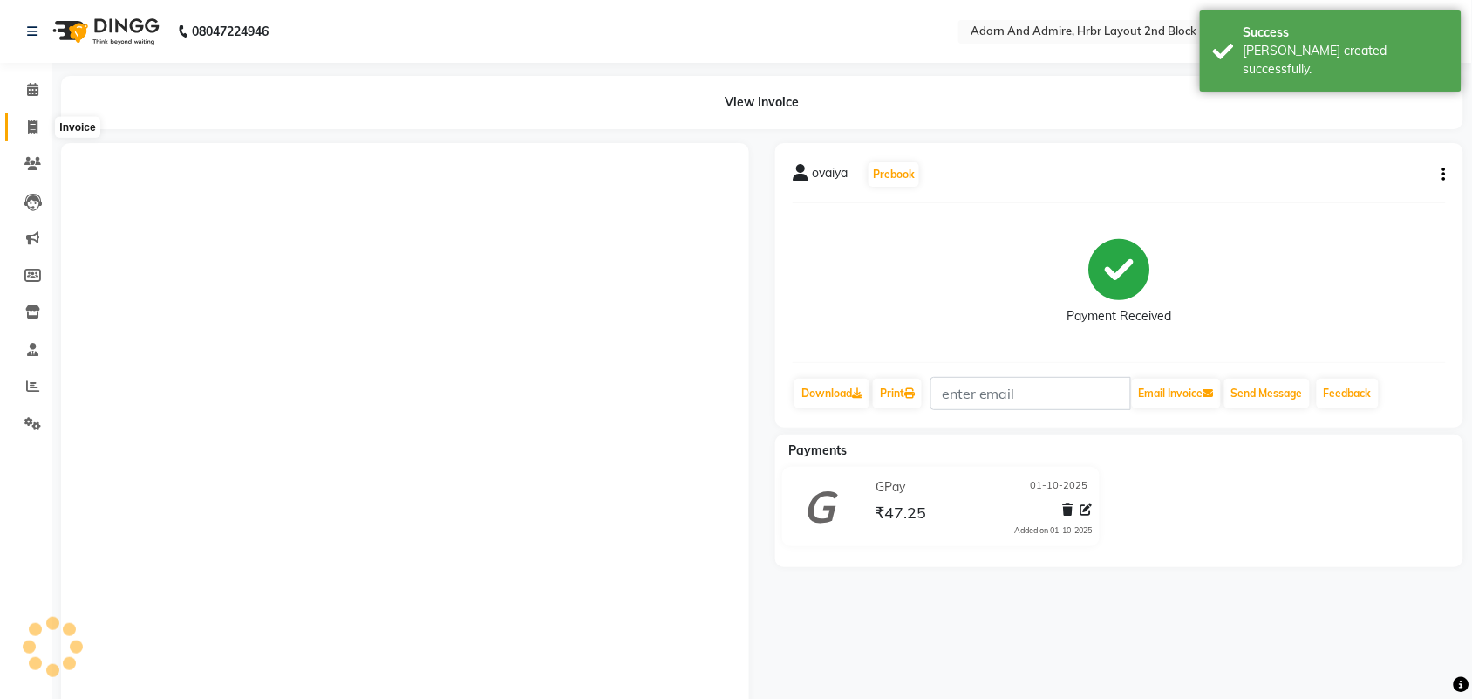
click at [31, 122] on icon at bounding box center [33, 126] width 10 height 13
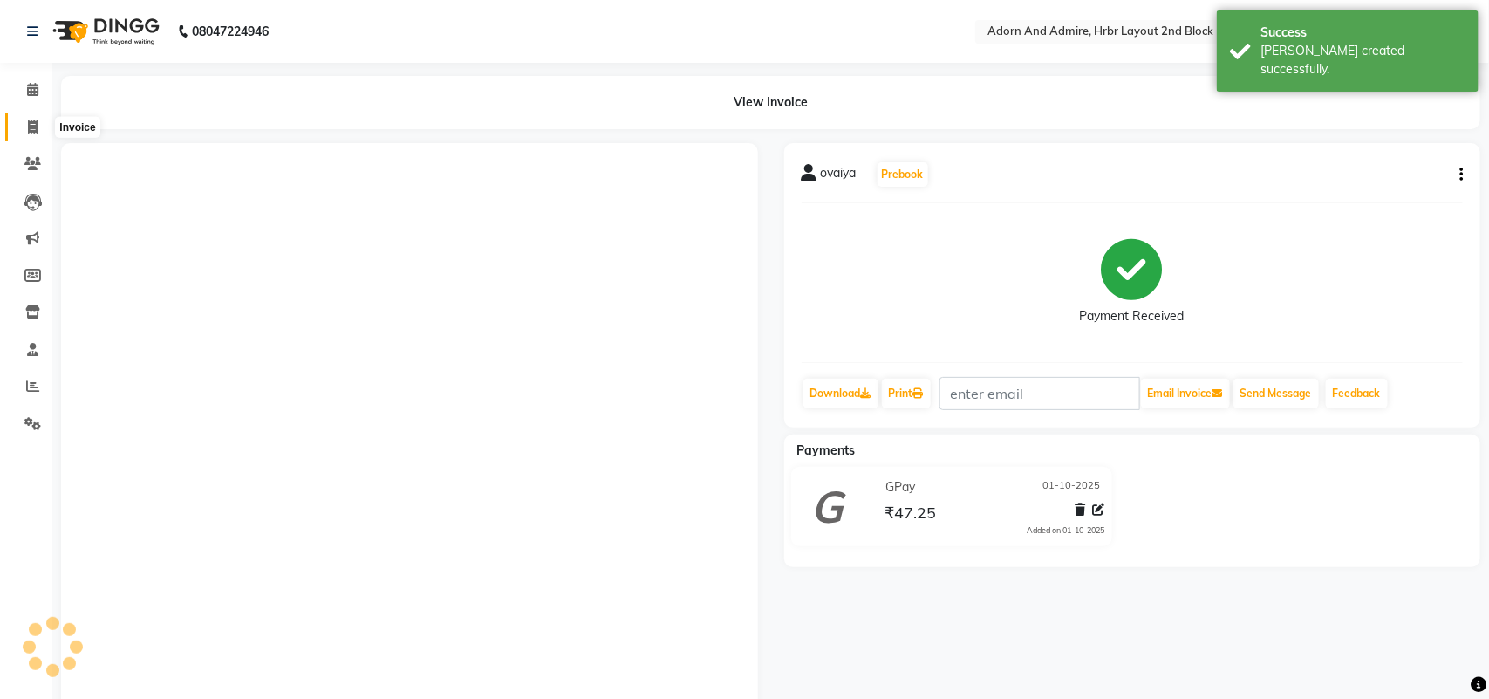
select select "7203"
select select "service"
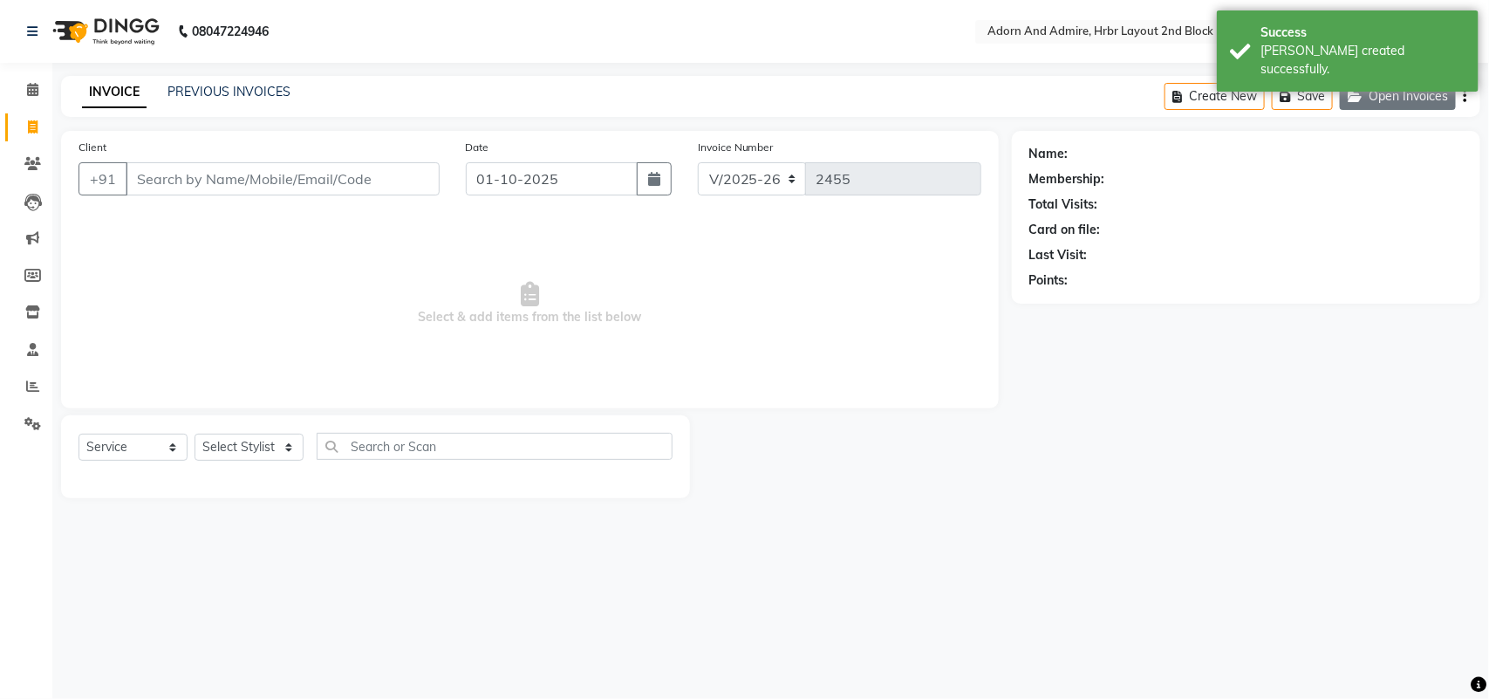
click at [1401, 105] on button "Open Invoices" at bounding box center [1398, 96] width 116 height 27
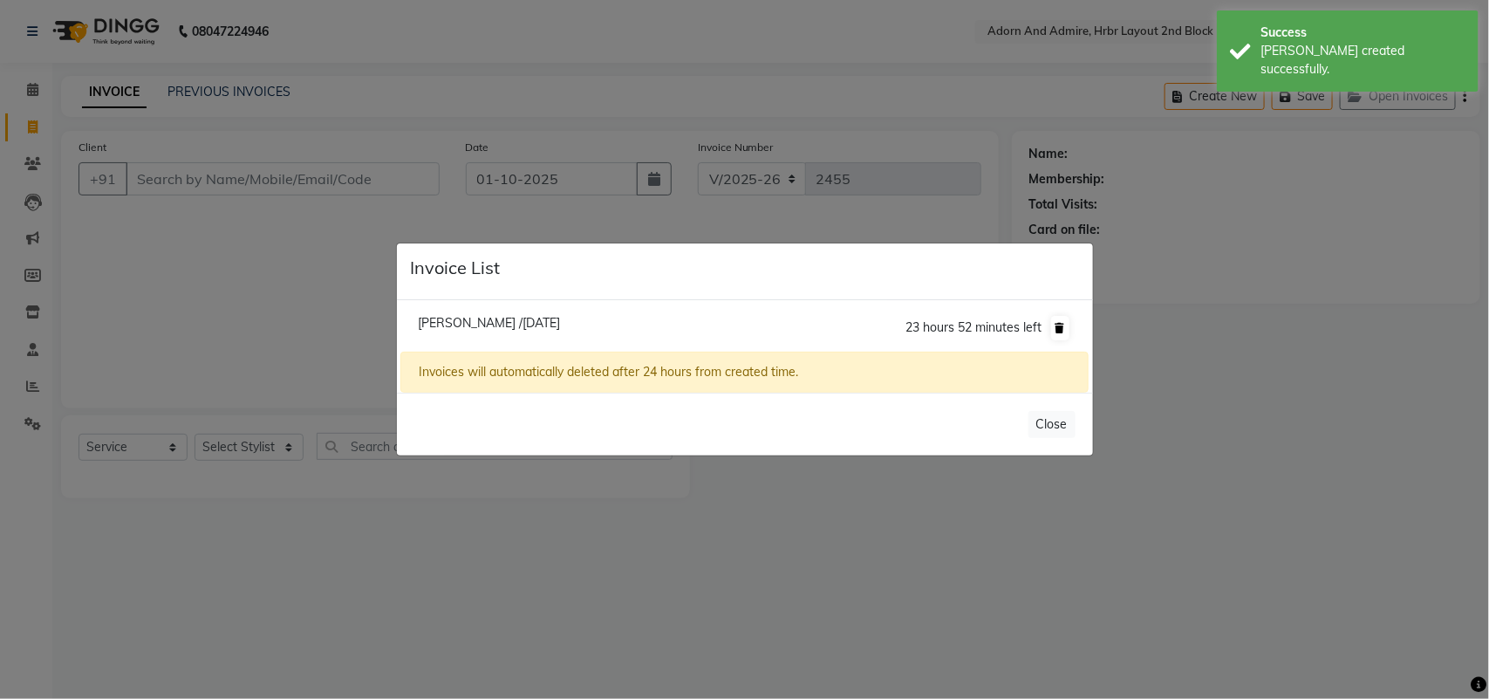
click at [1060, 327] on icon at bounding box center [1060, 328] width 10 height 10
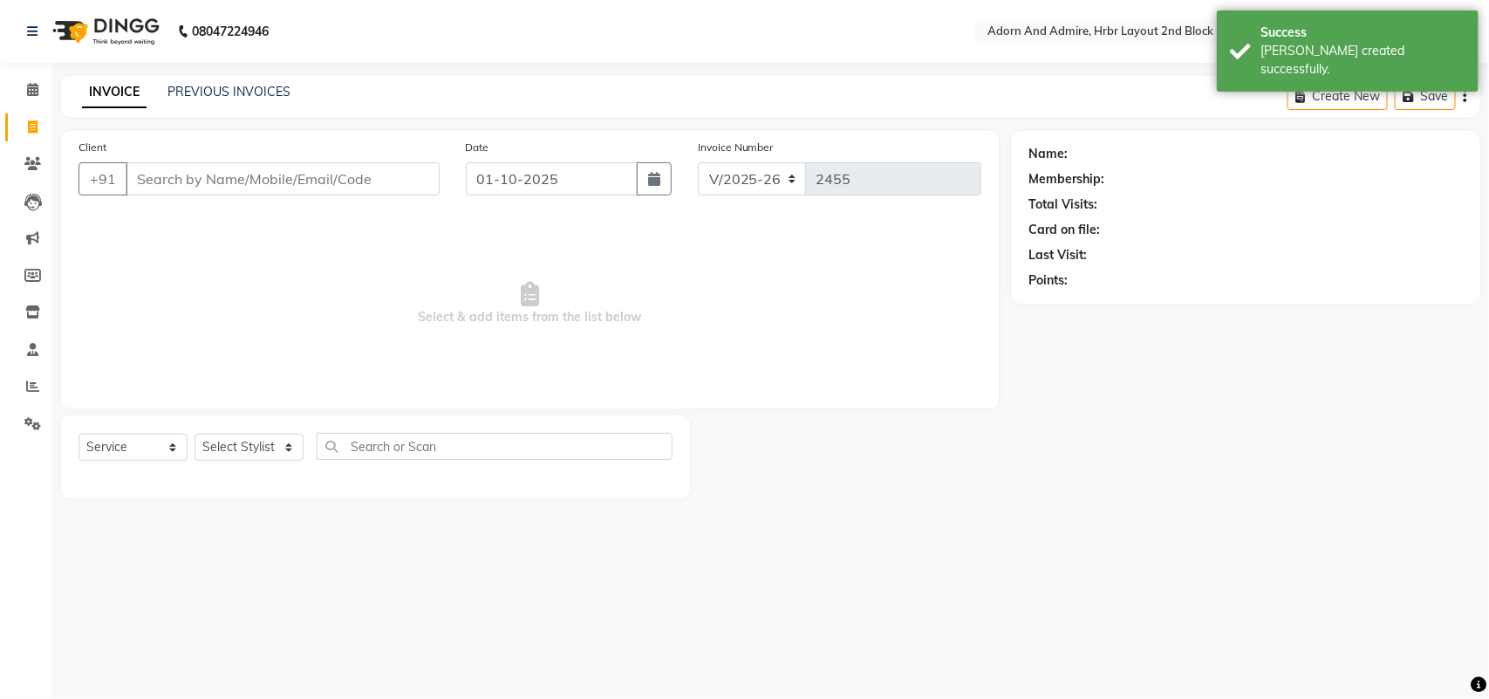
click at [11, 126] on link "Invoice" at bounding box center [26, 127] width 42 height 29
select select "7203"
select select "service"
click at [18, 124] on span at bounding box center [32, 128] width 31 height 20
select select "service"
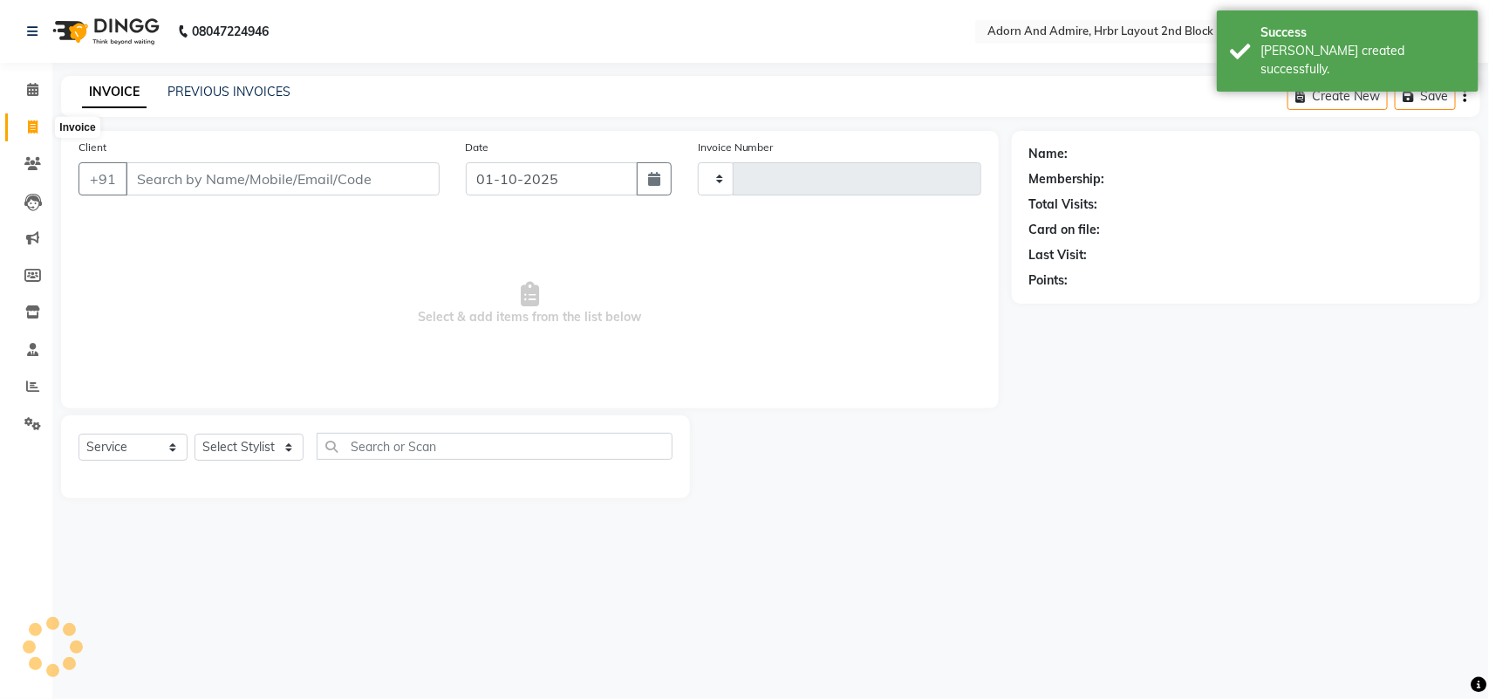
type input "2455"
select select "7203"
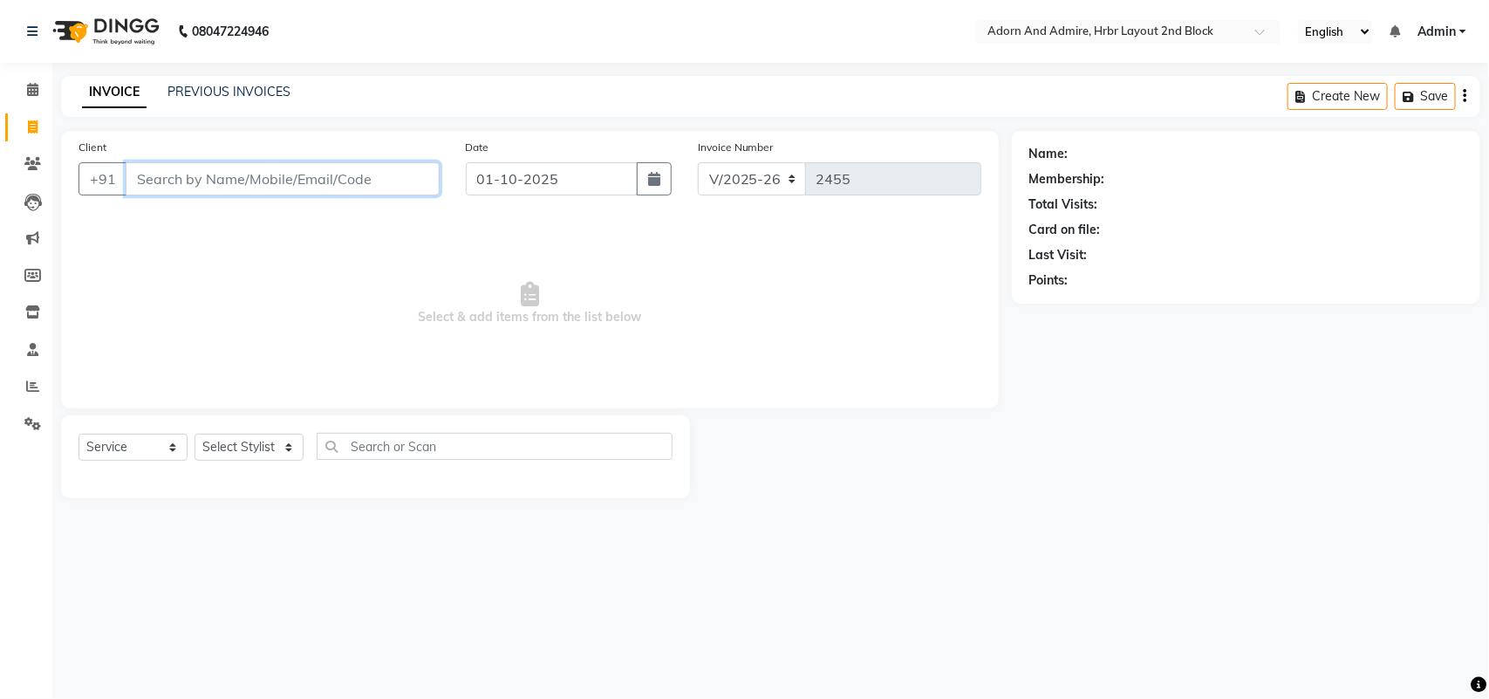
click at [314, 185] on input "Client" at bounding box center [283, 178] width 314 height 33
type input "8580501822"
click at [373, 174] on span "Add Client" at bounding box center [394, 178] width 69 height 17
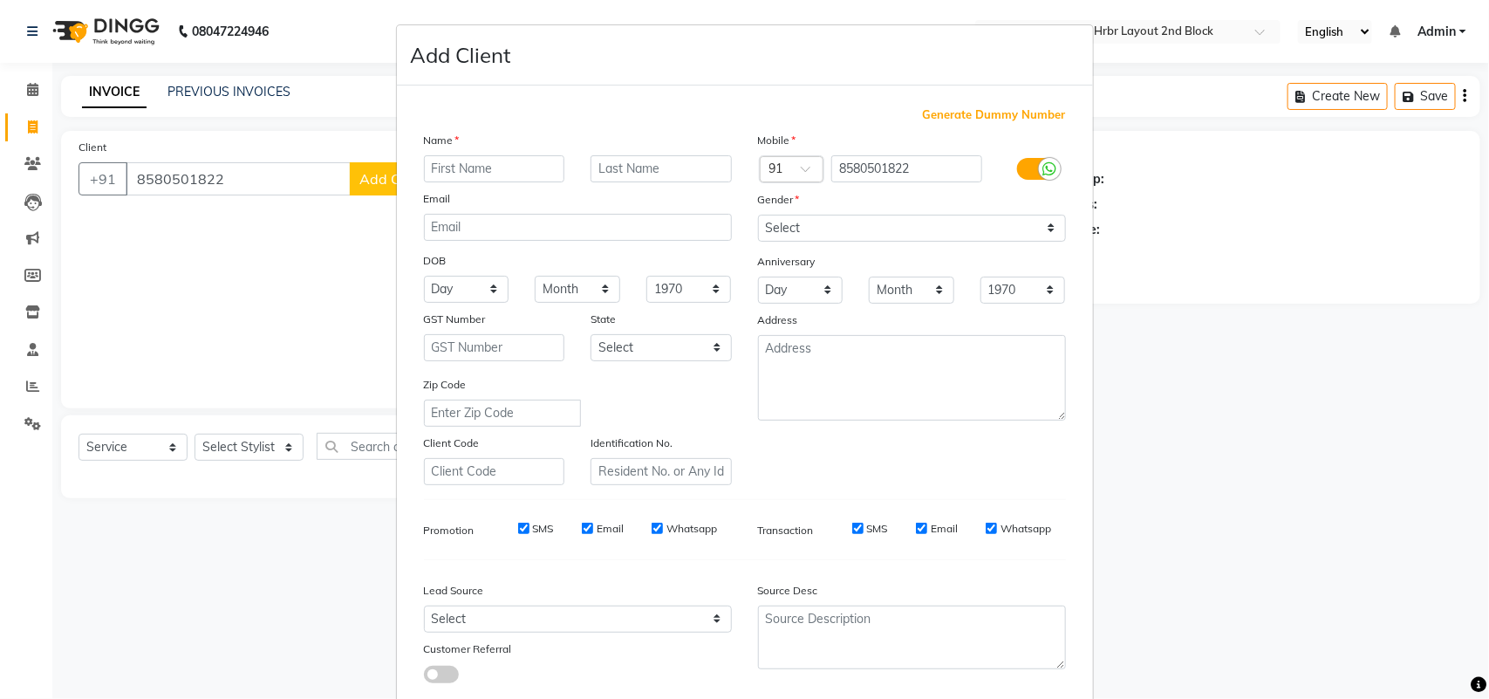
drag, startPoint x: 493, startPoint y: 166, endPoint x: 495, endPoint y: 155, distance: 10.8
click at [494, 164] on input "text" at bounding box center [494, 168] width 141 height 27
type input "nomina"
drag, startPoint x: 921, startPoint y: 253, endPoint x: 912, endPoint y: 235, distance: 19.5
click at [921, 245] on div "Mobile Country Code × 91 8580501822 Gender Select [DEMOGRAPHIC_DATA] [DEMOGRAPH…" at bounding box center [912, 308] width 334 height 354
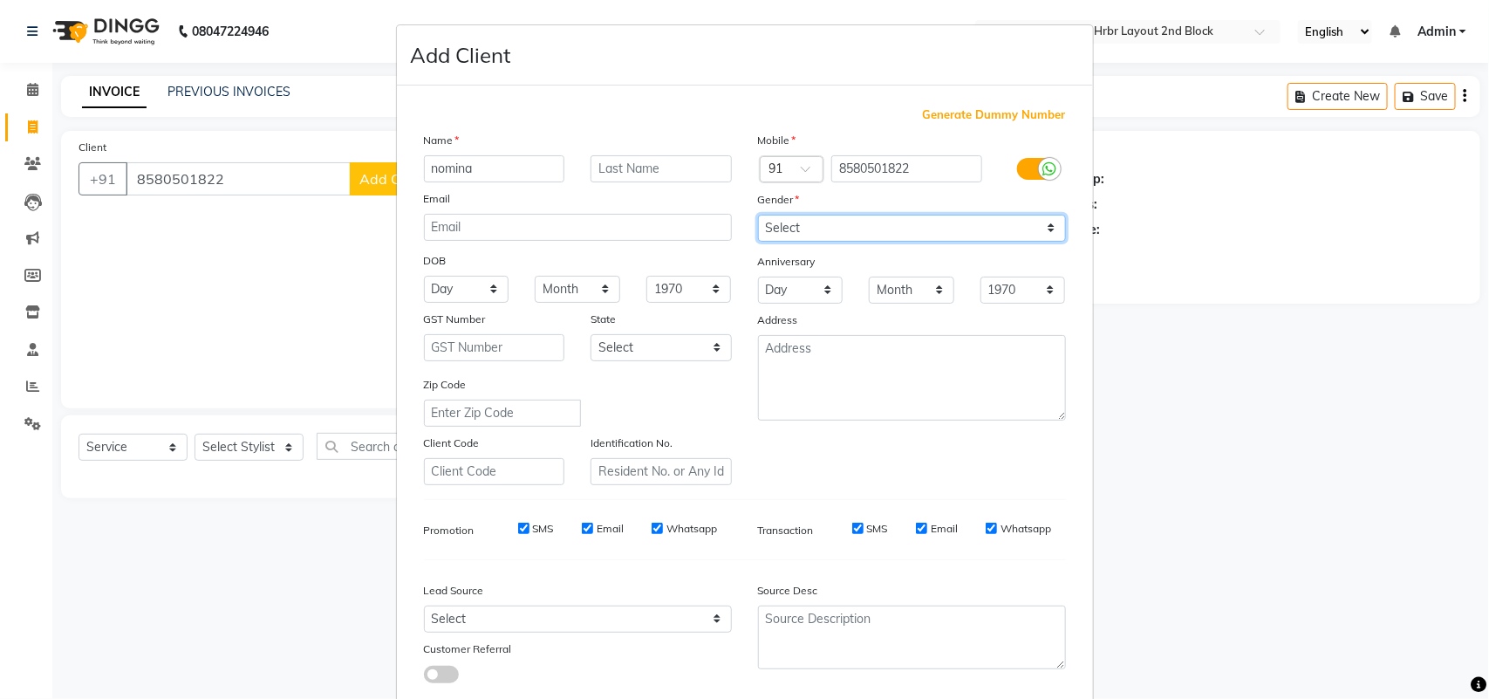
click at [912, 235] on select "Select [DEMOGRAPHIC_DATA] [DEMOGRAPHIC_DATA] Other Prefer Not To Say" at bounding box center [912, 228] width 308 height 27
select select "[DEMOGRAPHIC_DATA]"
click at [758, 215] on select "Select [DEMOGRAPHIC_DATA] [DEMOGRAPHIC_DATA] Other Prefer Not To Say" at bounding box center [912, 228] width 308 height 27
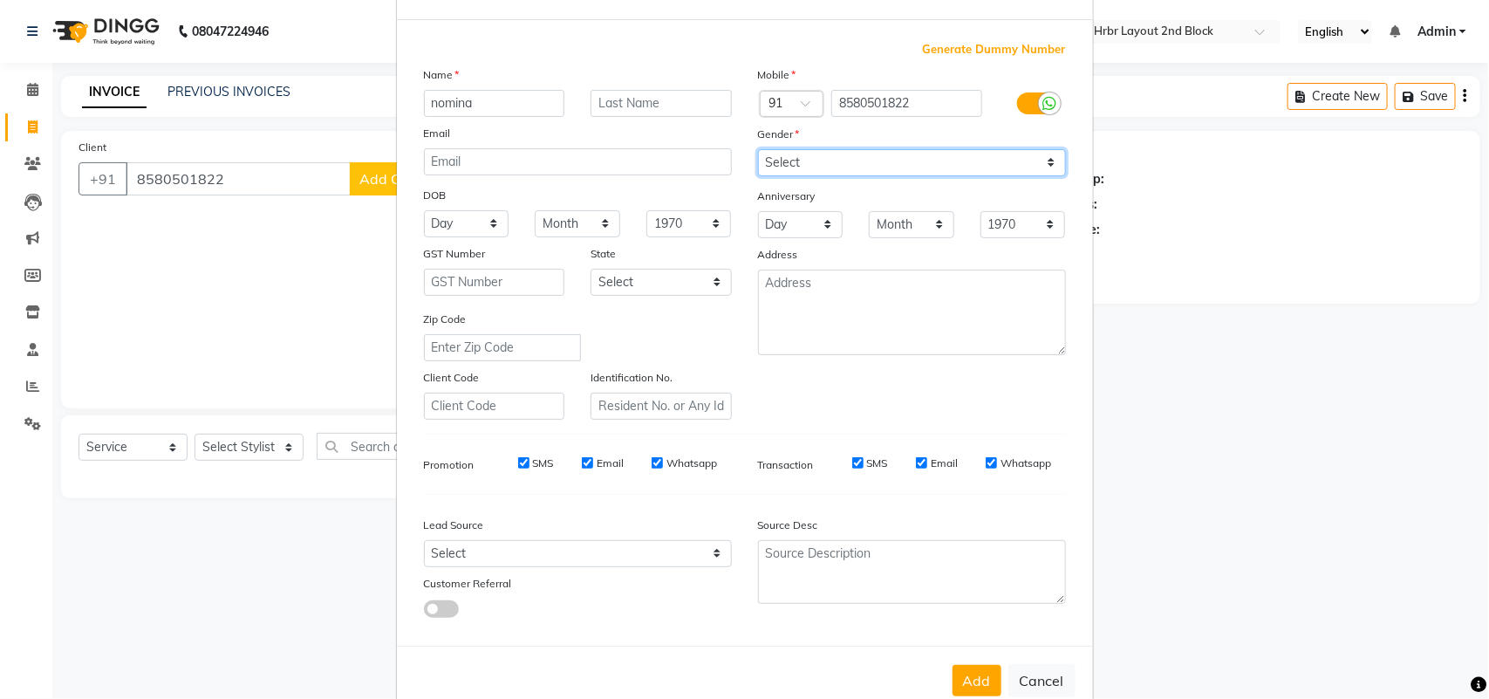
scroll to position [100, 0]
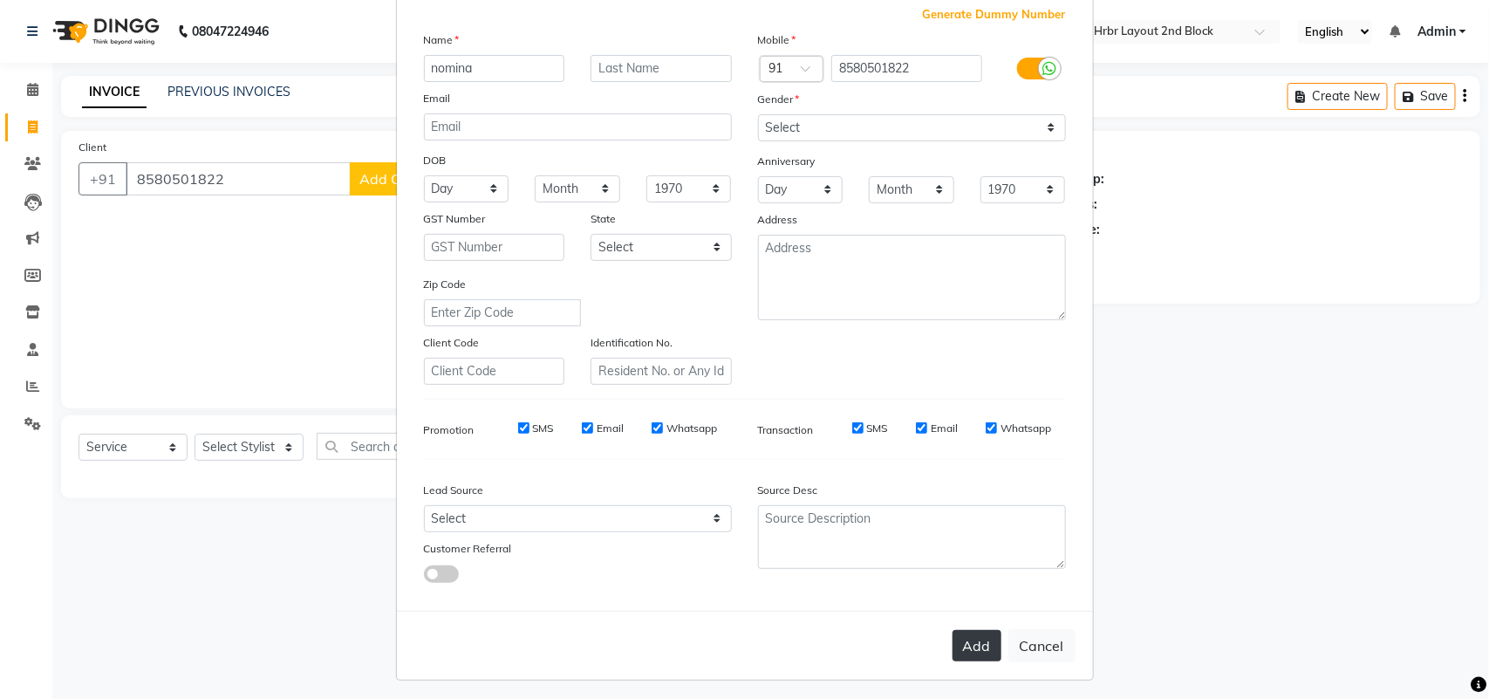
click at [977, 630] on button "Add" at bounding box center [976, 645] width 49 height 31
select select
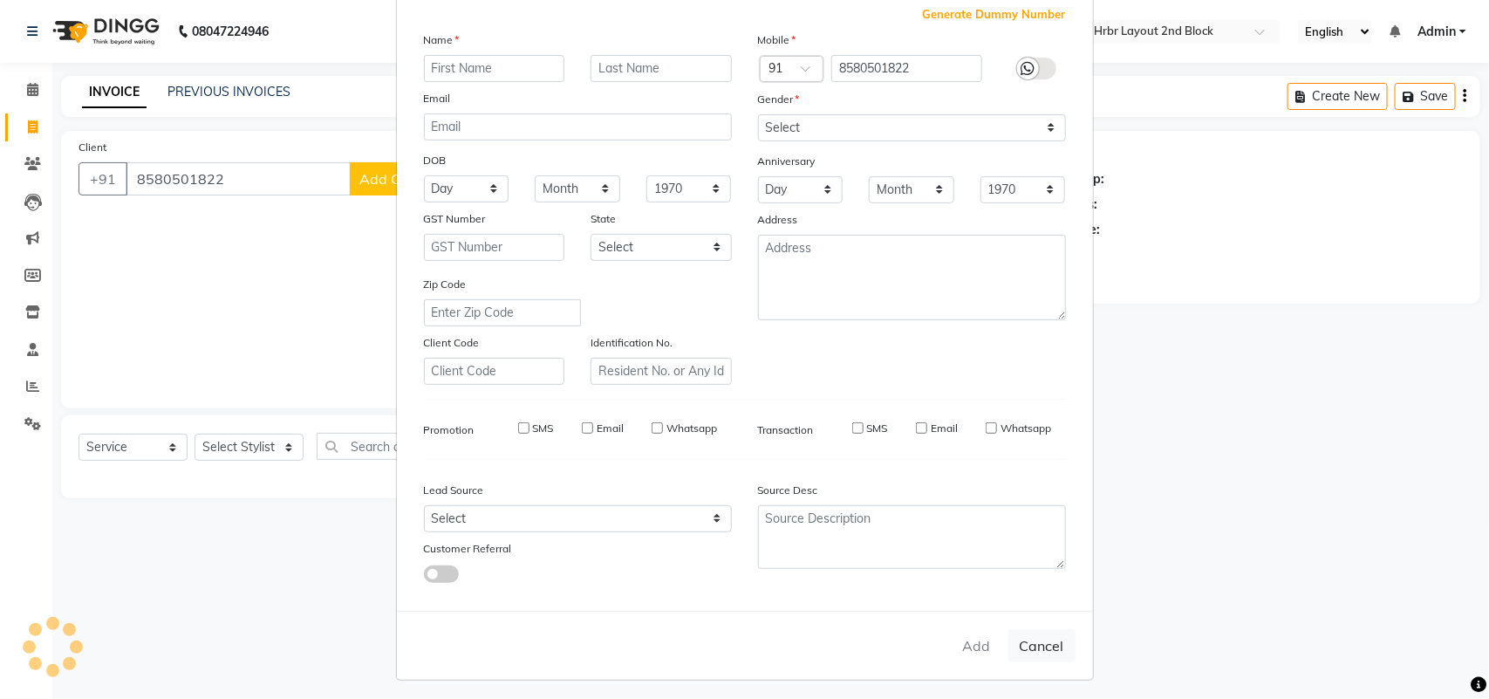
select select
checkbox input "false"
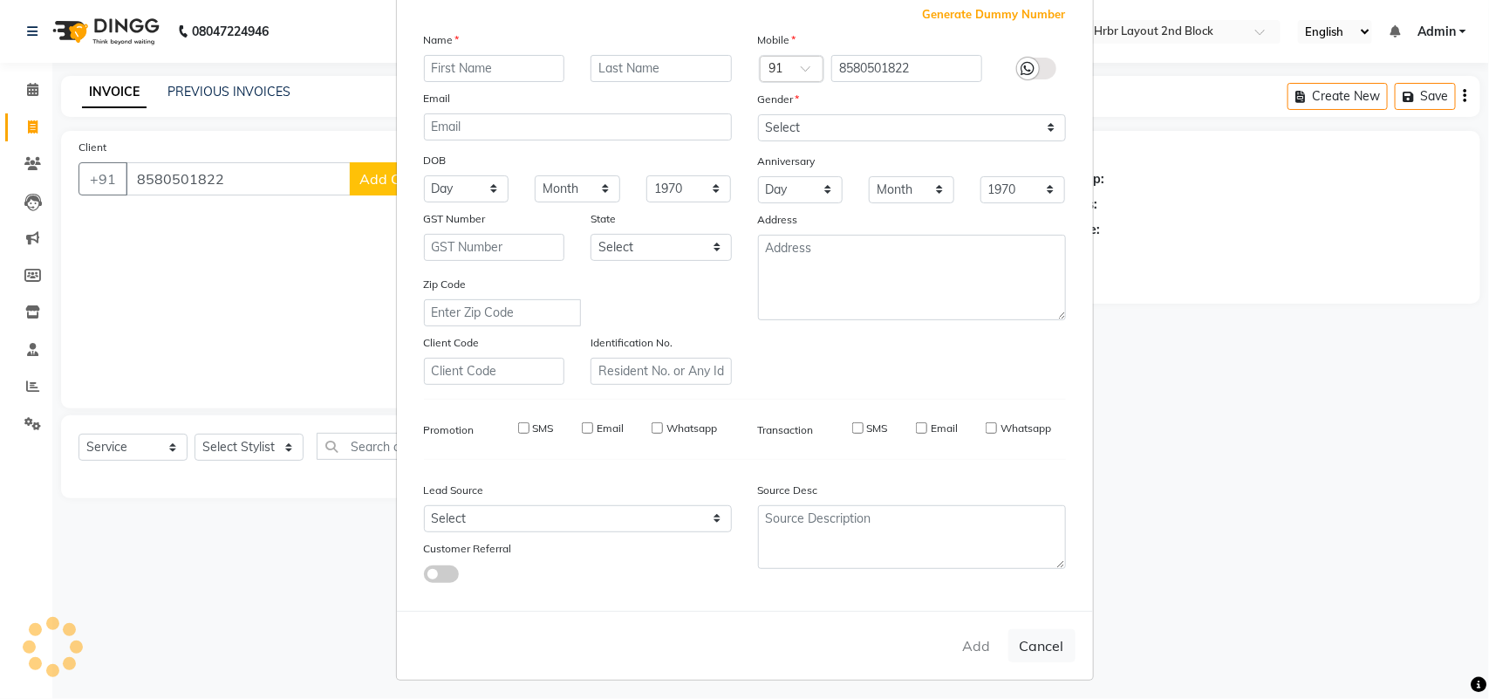
checkbox input "false"
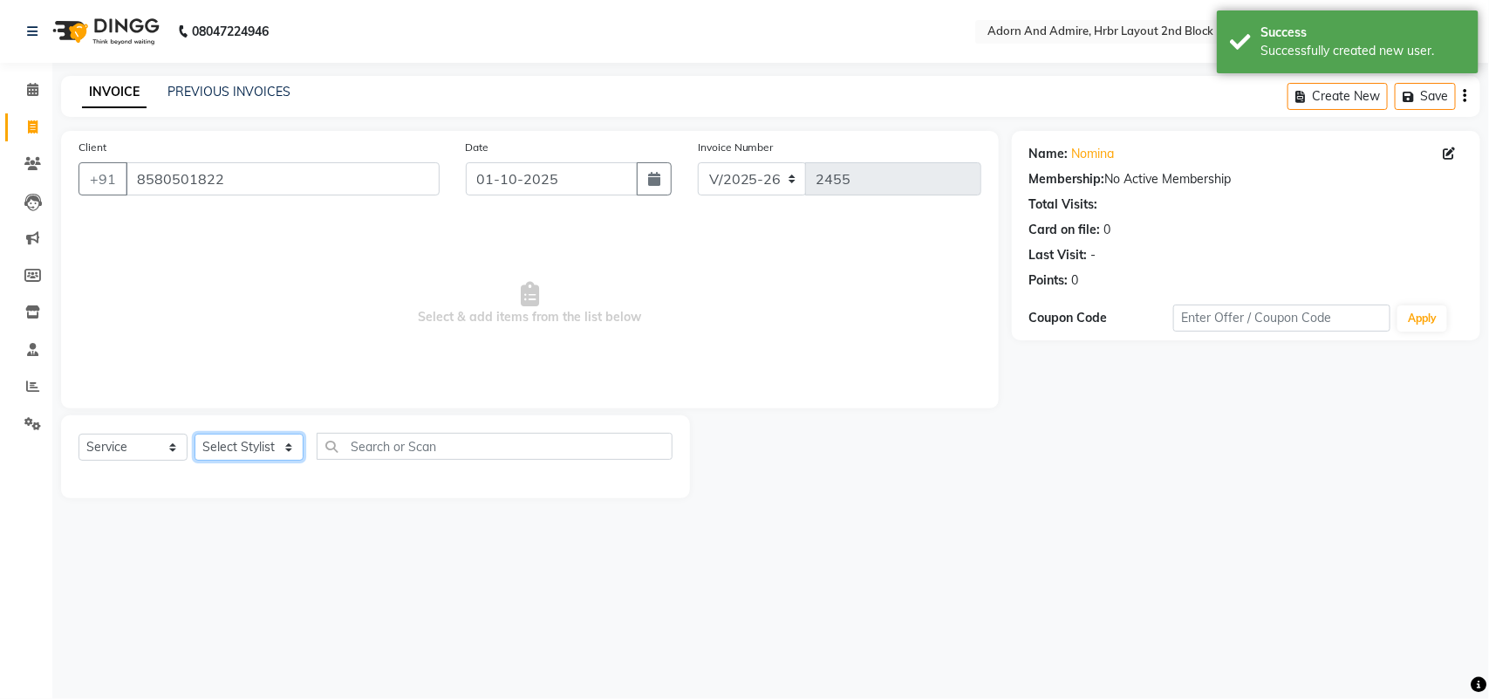
click at [259, 438] on select "Select Stylist [PERSON_NAME] [PERSON_NAME] [PERSON_NAME] [PERSON_NAME] [PERSON_…" at bounding box center [248, 446] width 109 height 27
select select "62797"
click at [194, 433] on select "Select Stylist [PERSON_NAME] [PERSON_NAME] [PERSON_NAME] [PERSON_NAME] [PERSON_…" at bounding box center [248, 446] width 109 height 27
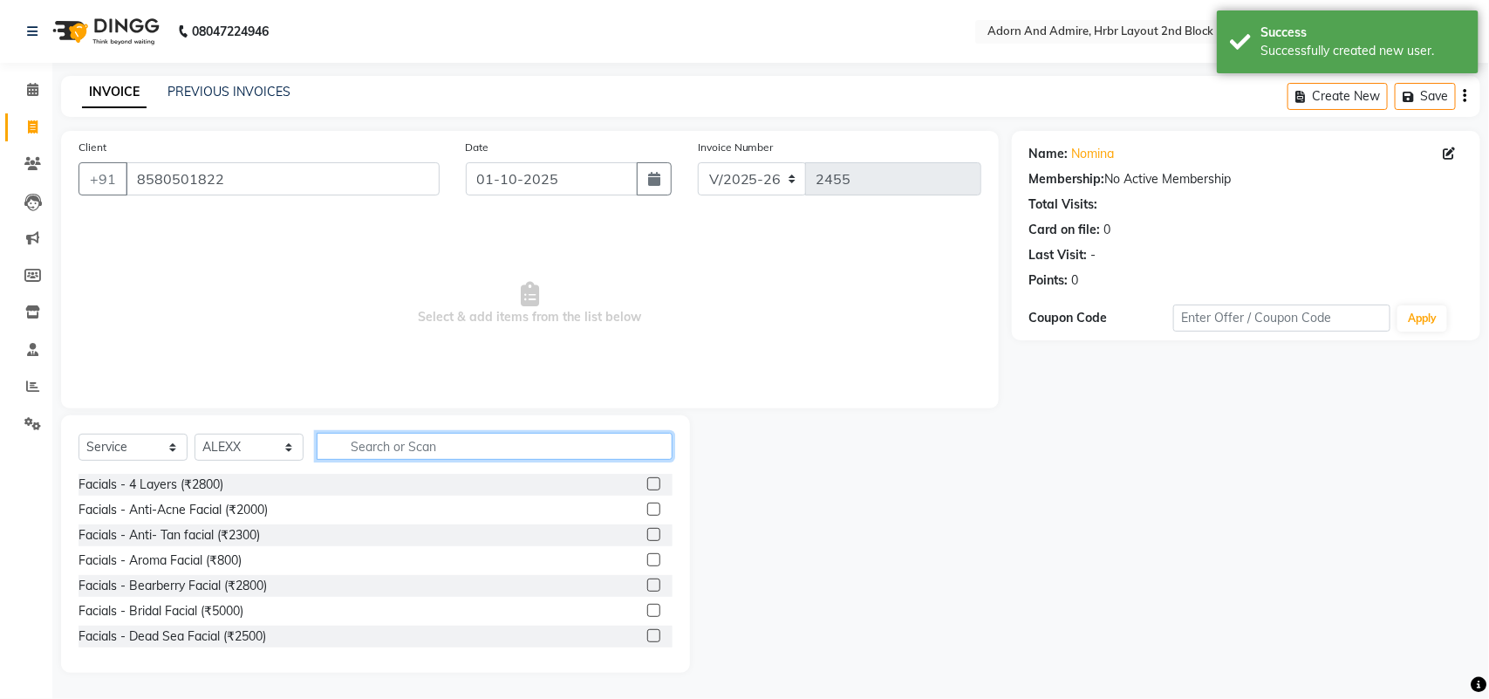
click at [411, 446] on input "text" at bounding box center [495, 446] width 356 height 27
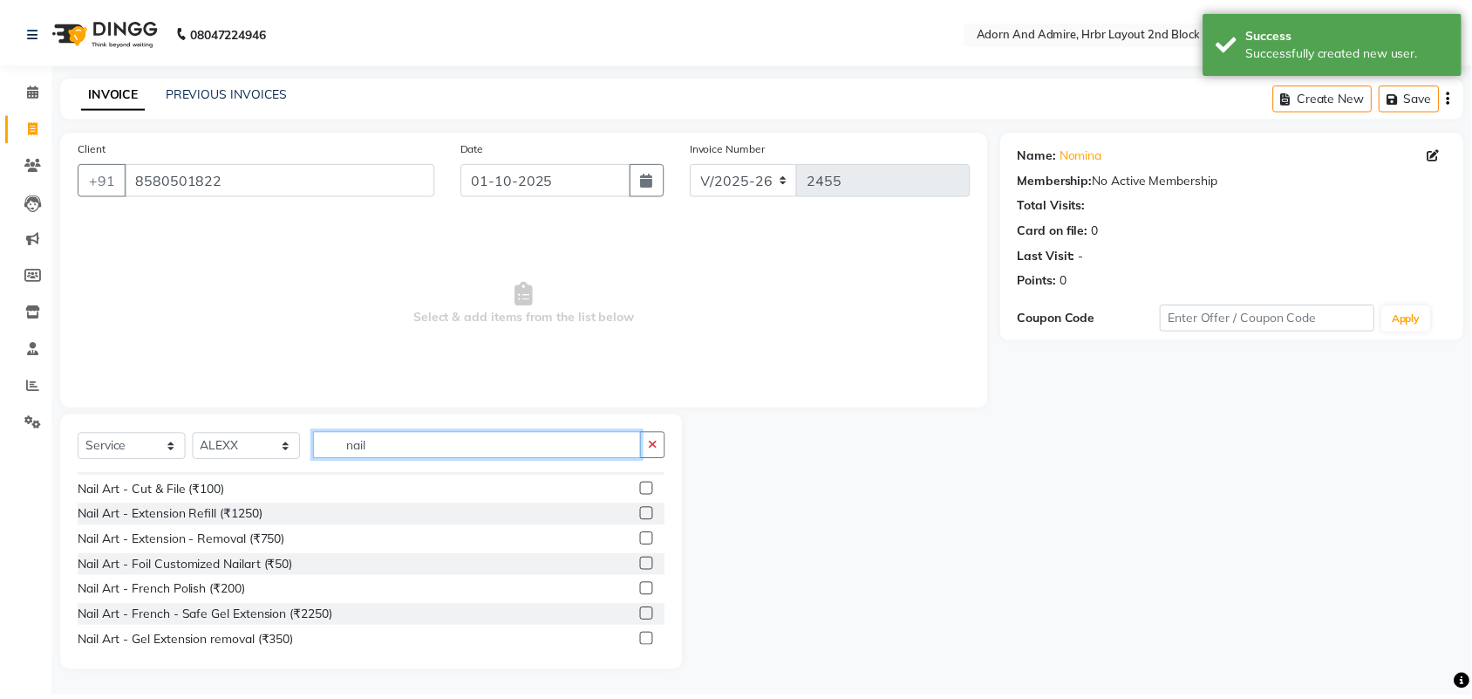
scroll to position [218, 0]
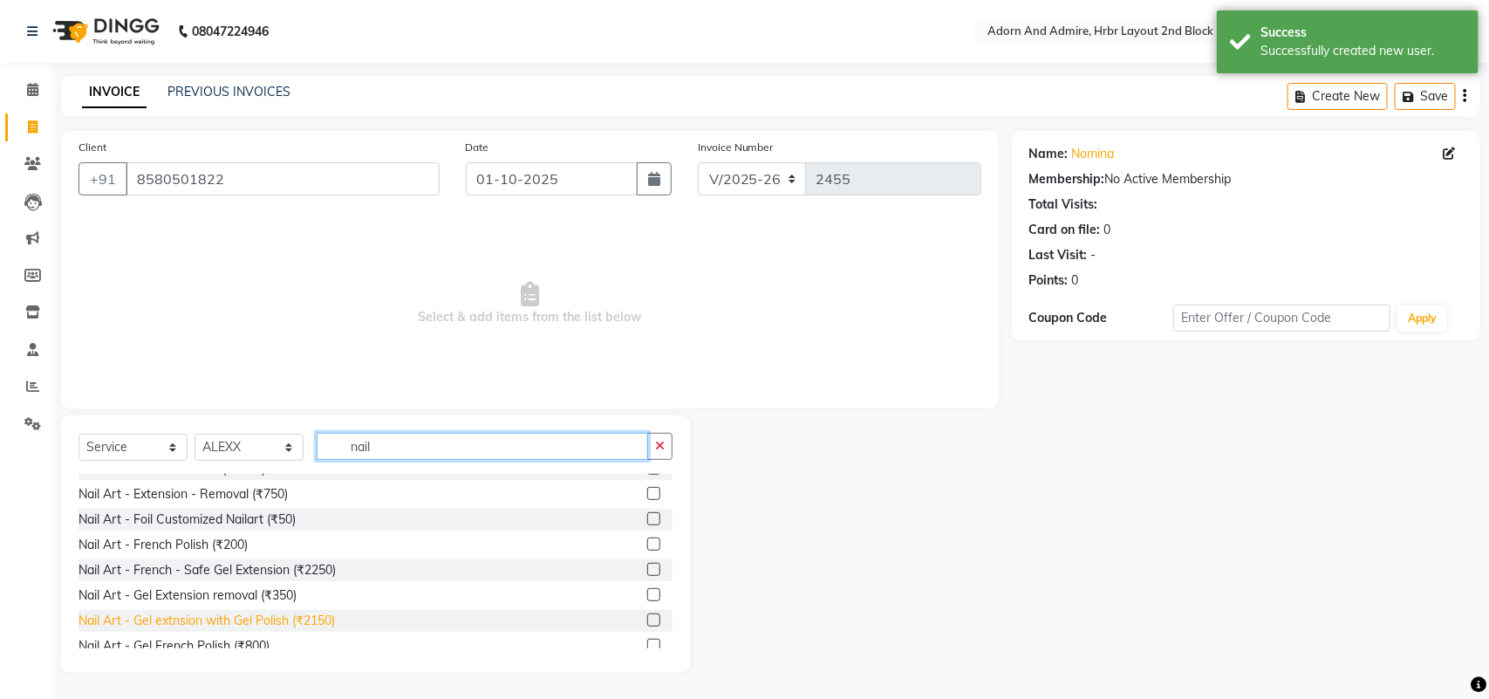
type input "nail"
click at [289, 611] on div "Nail Art - Gel extnsion with Gel Polish (₹2150)" at bounding box center [206, 620] width 256 height 18
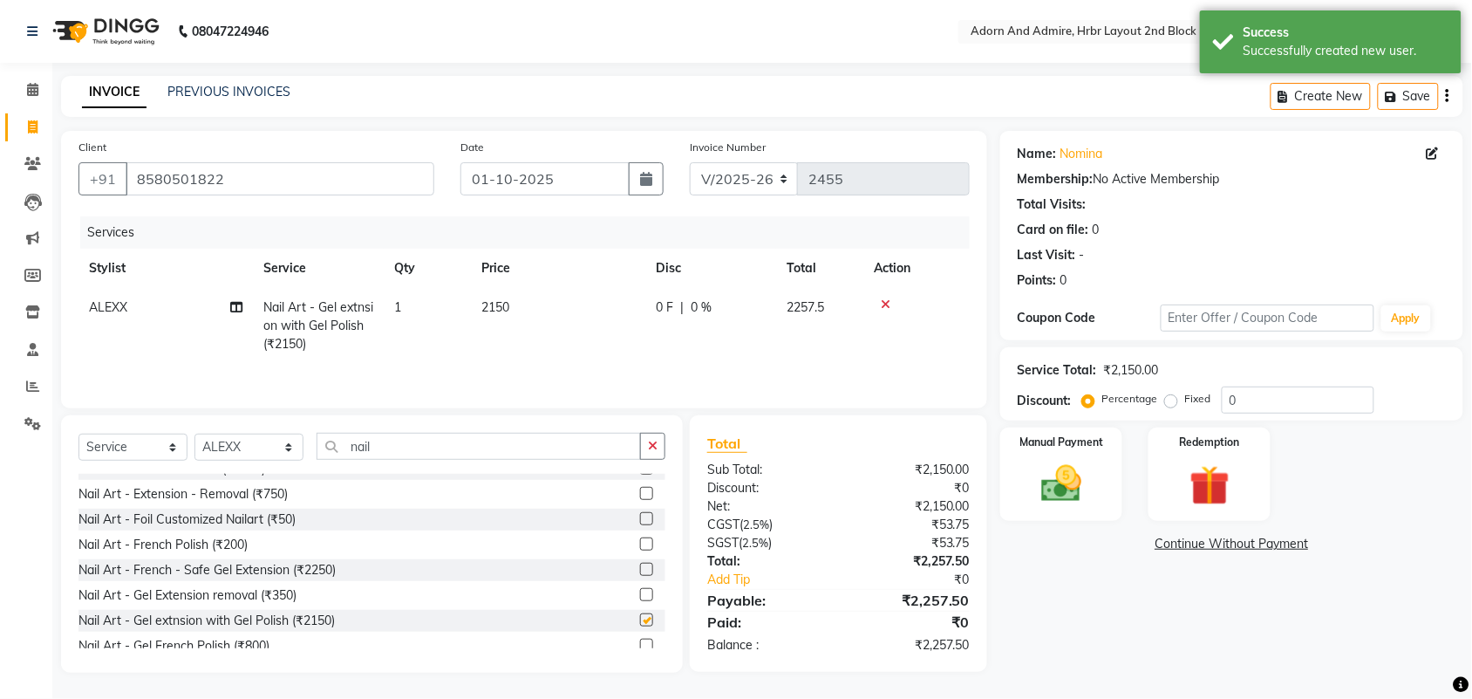
checkbox input "false"
click at [581, 319] on td "2150" at bounding box center [558, 326] width 174 height 76
select select "62797"
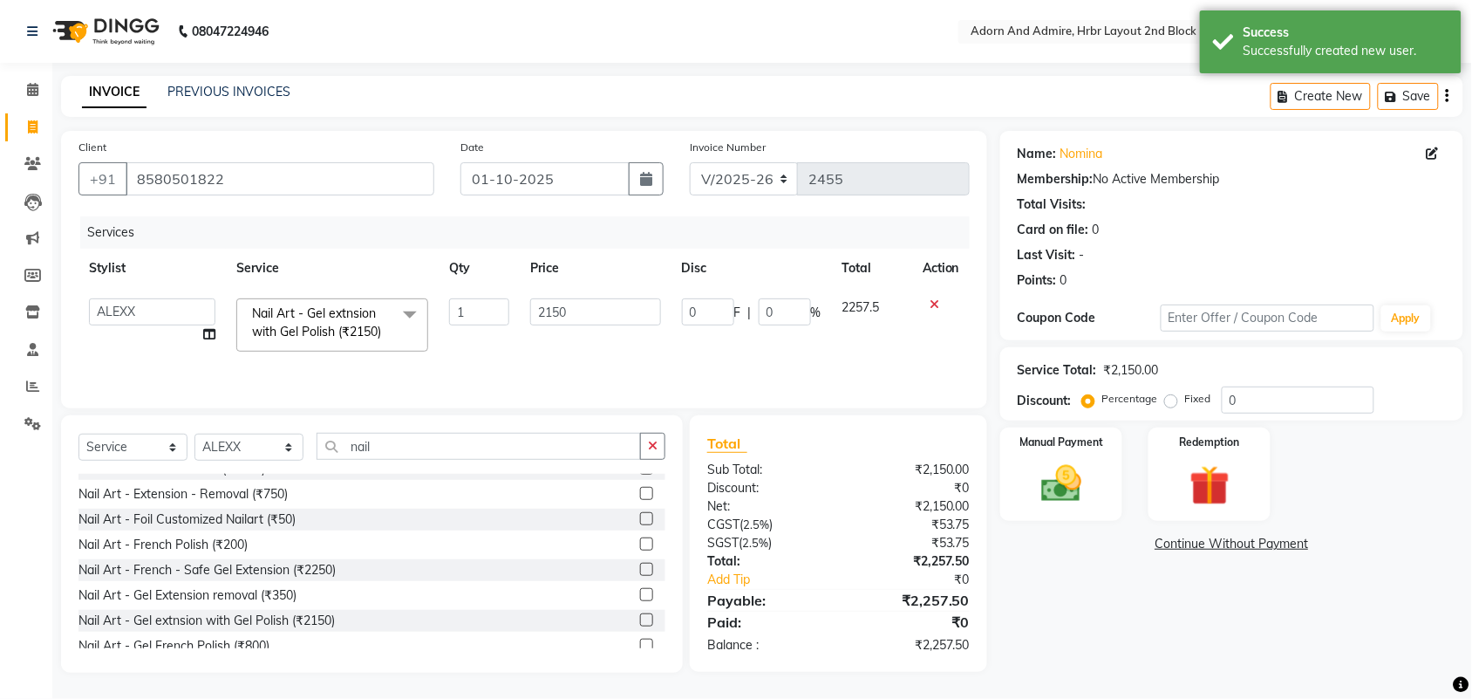
click at [491, 314] on tr "[PERSON_NAME] ALEXX [PERSON_NAME] [PERSON_NAME] [PERSON_NAME] [PERSON_NAME] [PE…" at bounding box center [523, 325] width 891 height 74
type input "2000"
drag, startPoint x: 1097, startPoint y: 602, endPoint x: 1031, endPoint y: 558, distance: 79.3
click at [1092, 599] on div "Name: Nomina Membership: No Active Membership Total Visits: Card on file: 0 Las…" at bounding box center [1238, 402] width 476 height 542
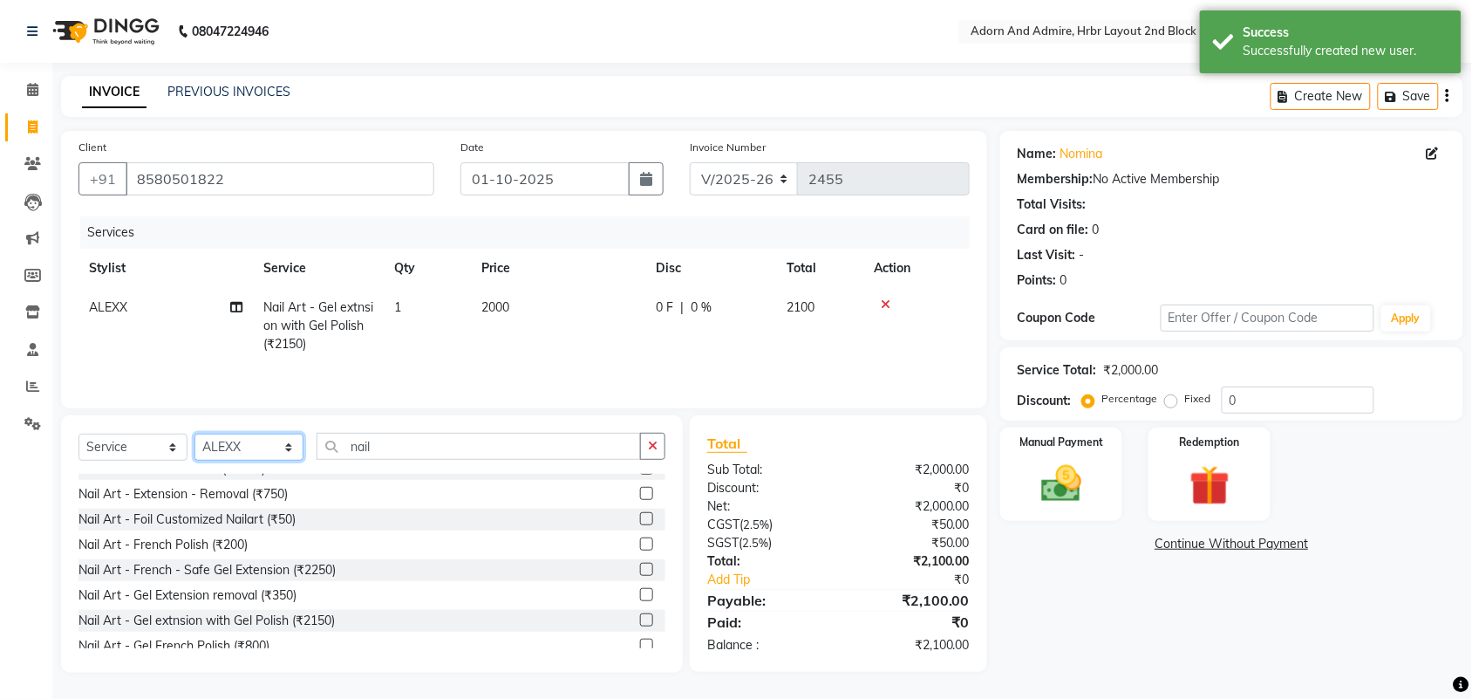
drag, startPoint x: 249, startPoint y: 447, endPoint x: 254, endPoint y: 437, distance: 11.3
click at [249, 447] on select "Select Stylist [PERSON_NAME] [PERSON_NAME] [PERSON_NAME] [PERSON_NAME] [PERSON_…" at bounding box center [248, 446] width 109 height 27
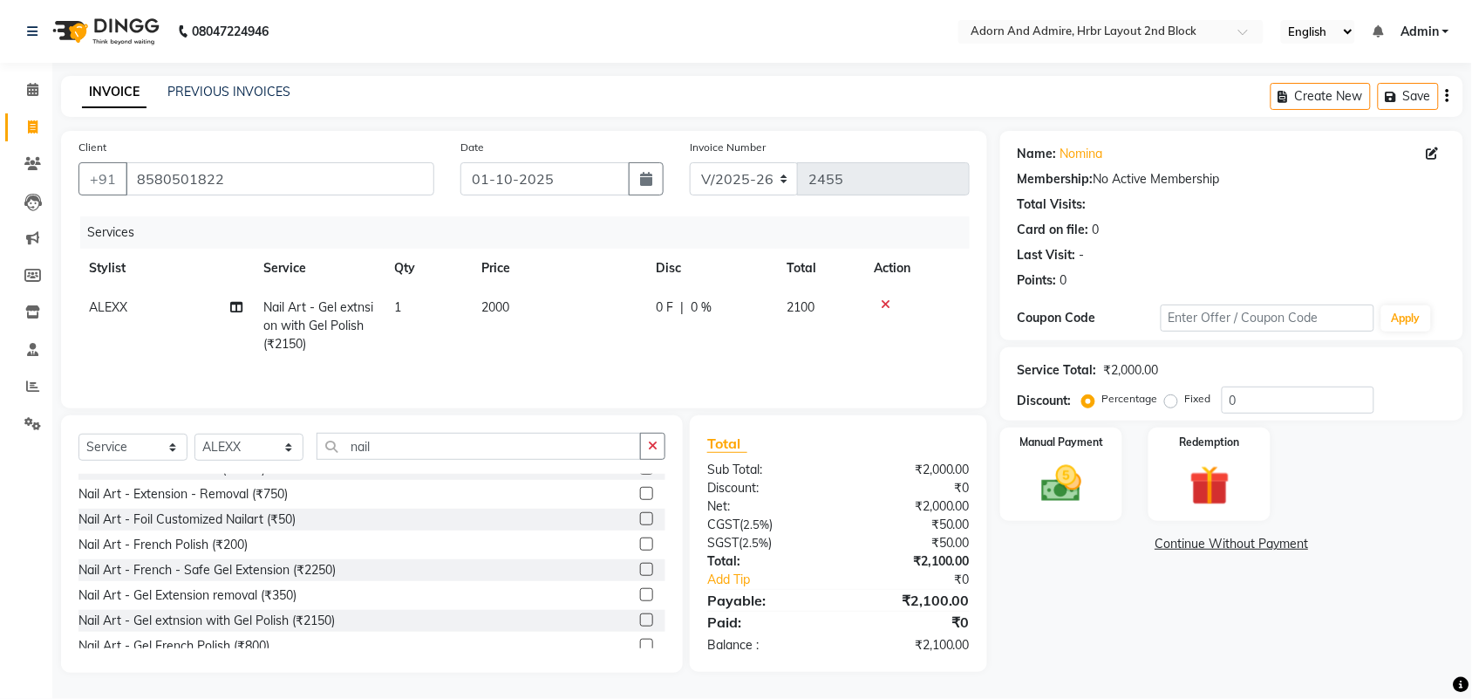
click at [122, 312] on span "ALEXX" at bounding box center [108, 307] width 38 height 16
select select "62797"
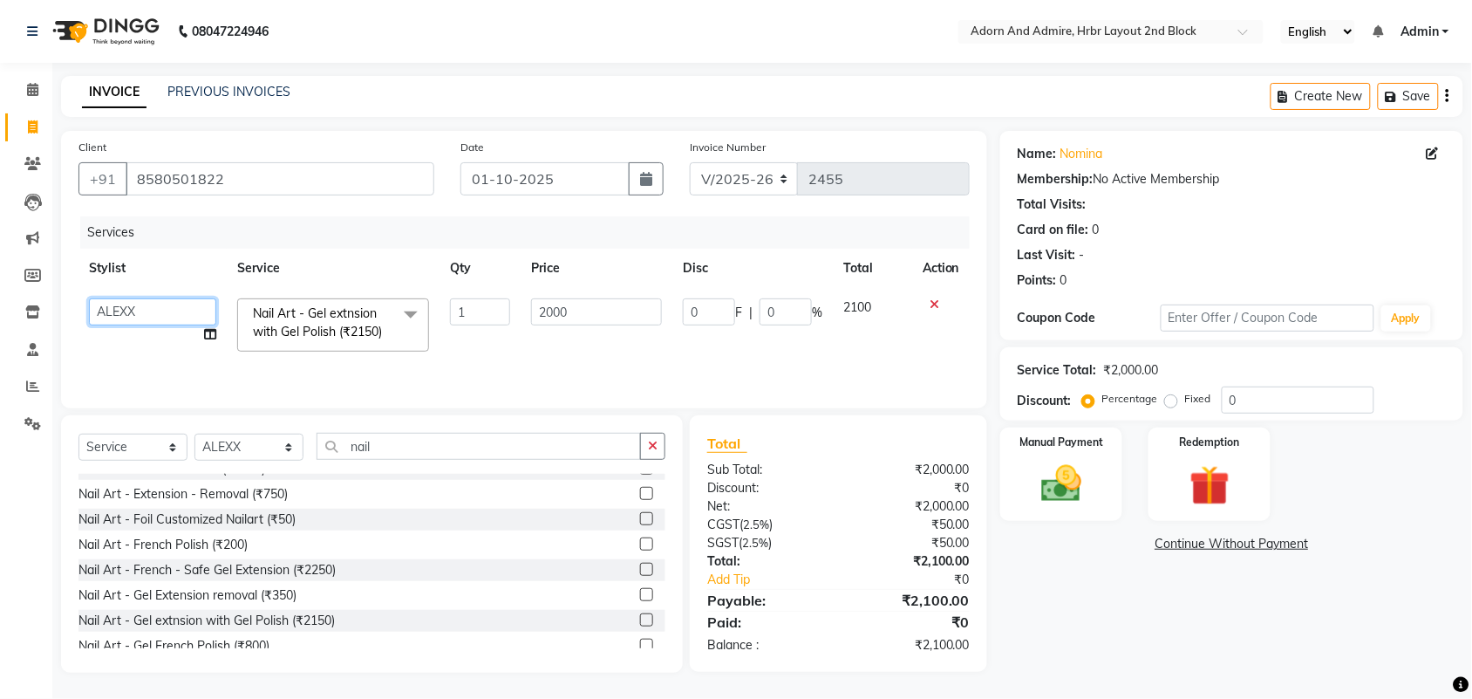
click at [131, 305] on select "[PERSON_NAME] [PERSON_NAME] [PERSON_NAME] [PERSON_NAME] [PERSON_NAME] [PERSON_N…" at bounding box center [152, 311] width 127 height 27
select select "61718"
click at [249, 438] on select "Select Stylist [PERSON_NAME] [PERSON_NAME] [PERSON_NAME] [PERSON_NAME] [PERSON_…" at bounding box center [248, 446] width 109 height 27
select select "61721"
click at [194, 434] on select "Select Stylist [PERSON_NAME] [PERSON_NAME] [PERSON_NAME] [PERSON_NAME] [PERSON_…" at bounding box center [248, 446] width 109 height 27
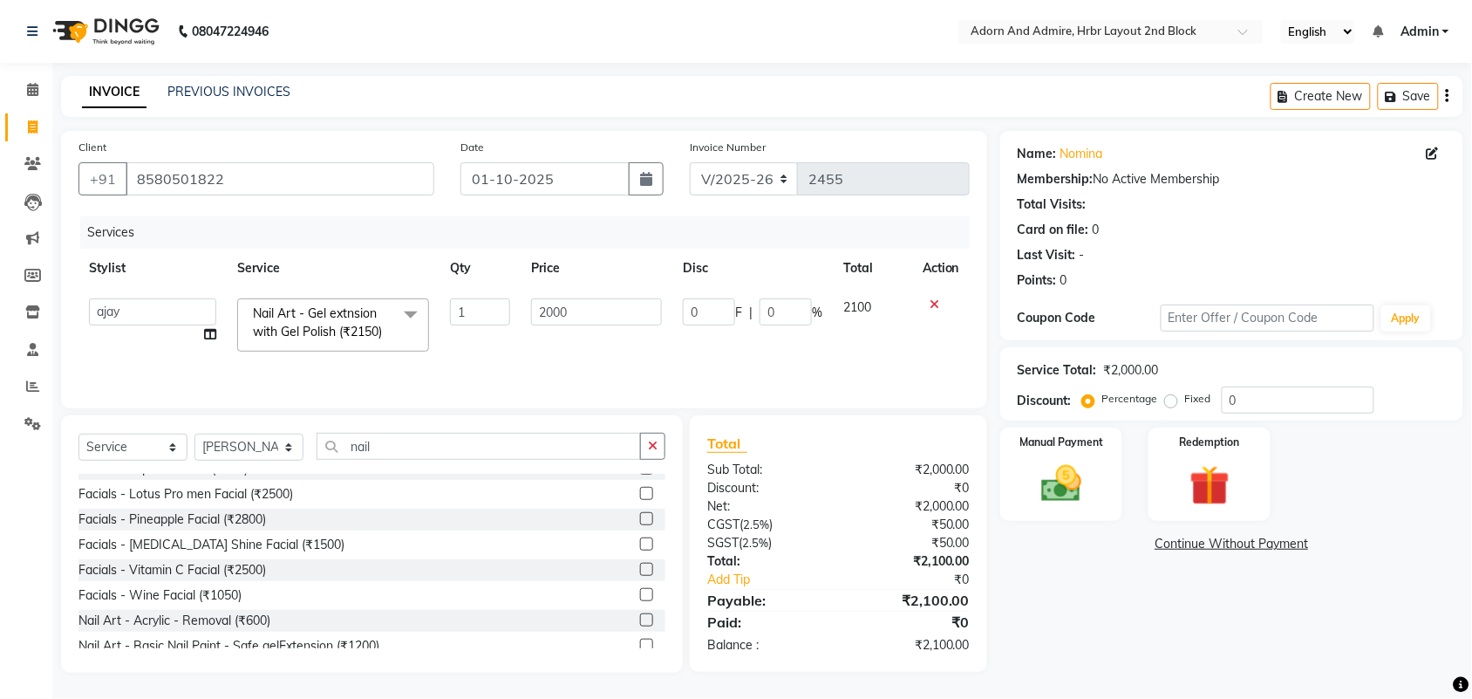
drag, startPoint x: 367, startPoint y: 463, endPoint x: 347, endPoint y: 460, distance: 20.2
click at [347, 460] on div "Select Service Product Membership Package Voucher Prepaid Gift Card Select Styl…" at bounding box center [371, 453] width 587 height 41
drag, startPoint x: 399, startPoint y: 436, endPoint x: 263, endPoint y: 445, distance: 135.5
click at [263, 445] on div "Select Service Product Membership Package Voucher Prepaid Gift Card Select Styl…" at bounding box center [371, 453] width 587 height 41
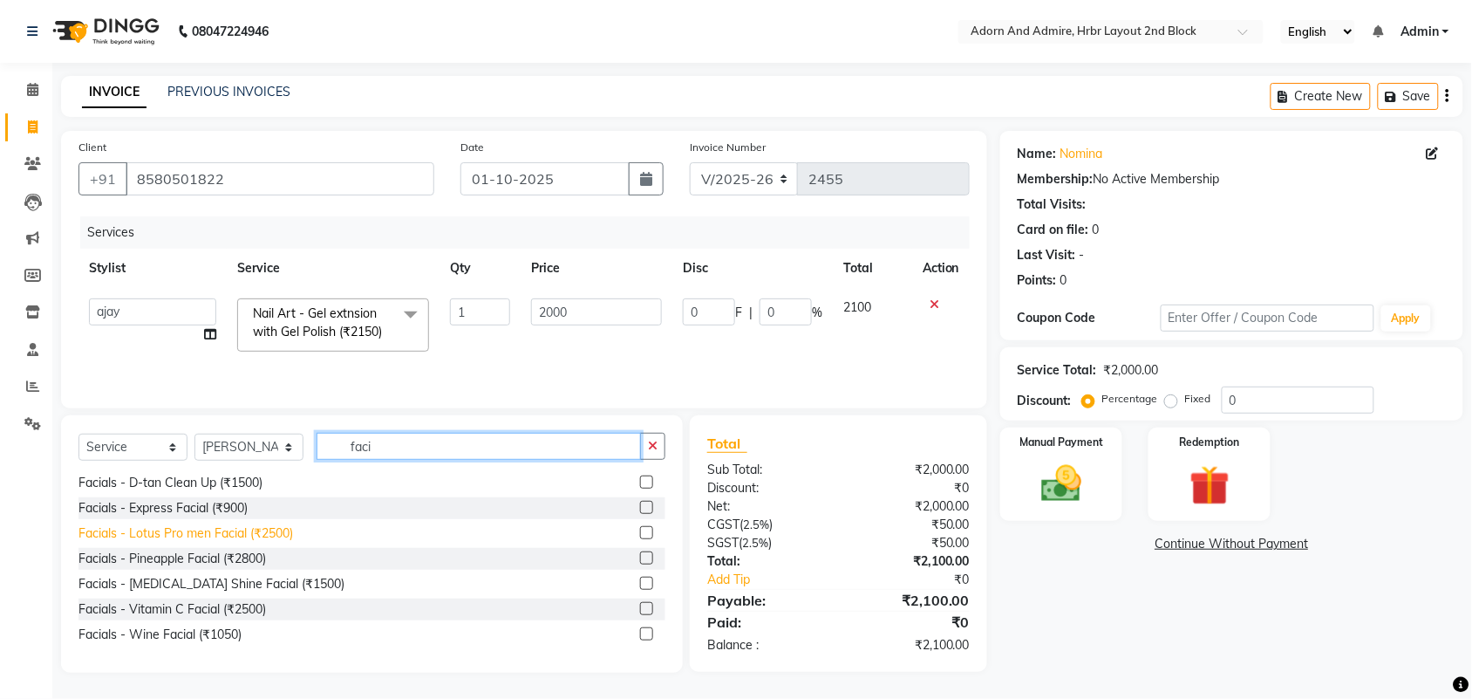
type input "faci"
click at [199, 536] on div "Facials - Lotus Pro men Facial (₹2500)" at bounding box center [185, 533] width 215 height 18
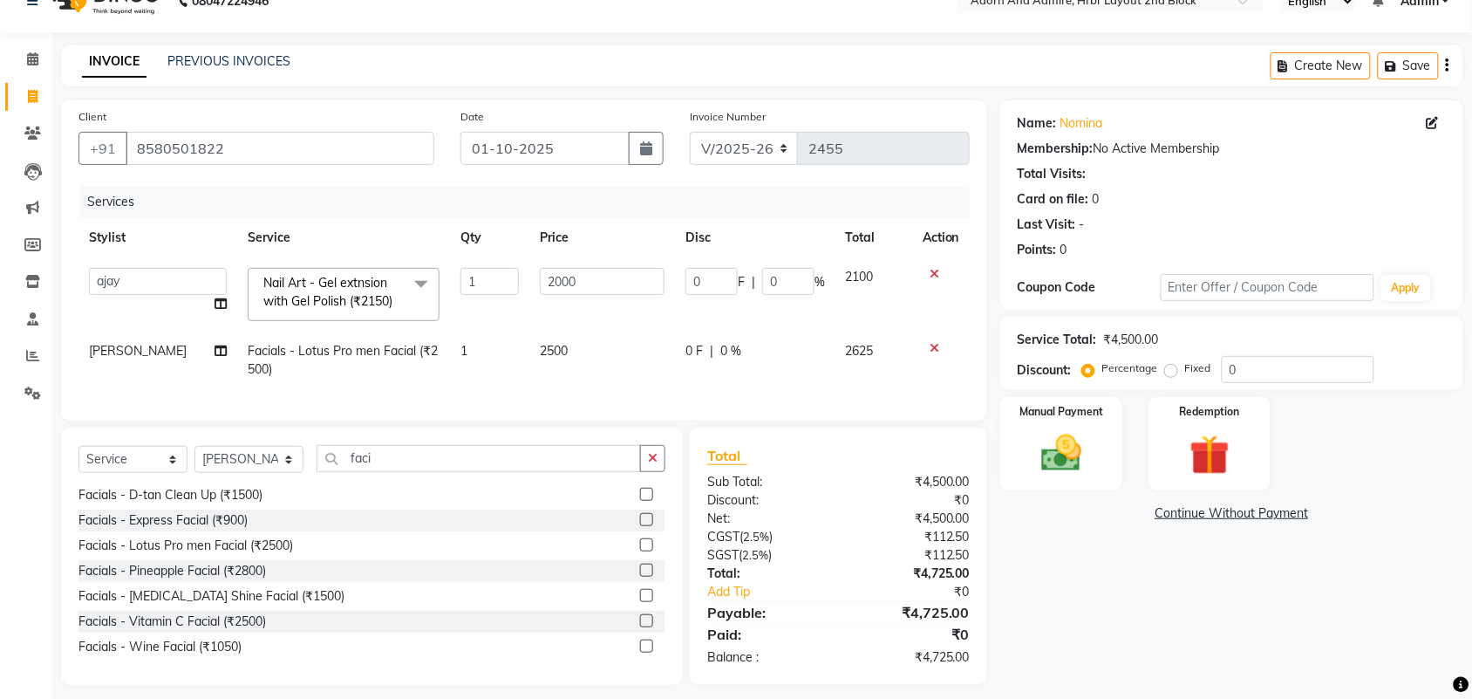
scroll to position [58, 0]
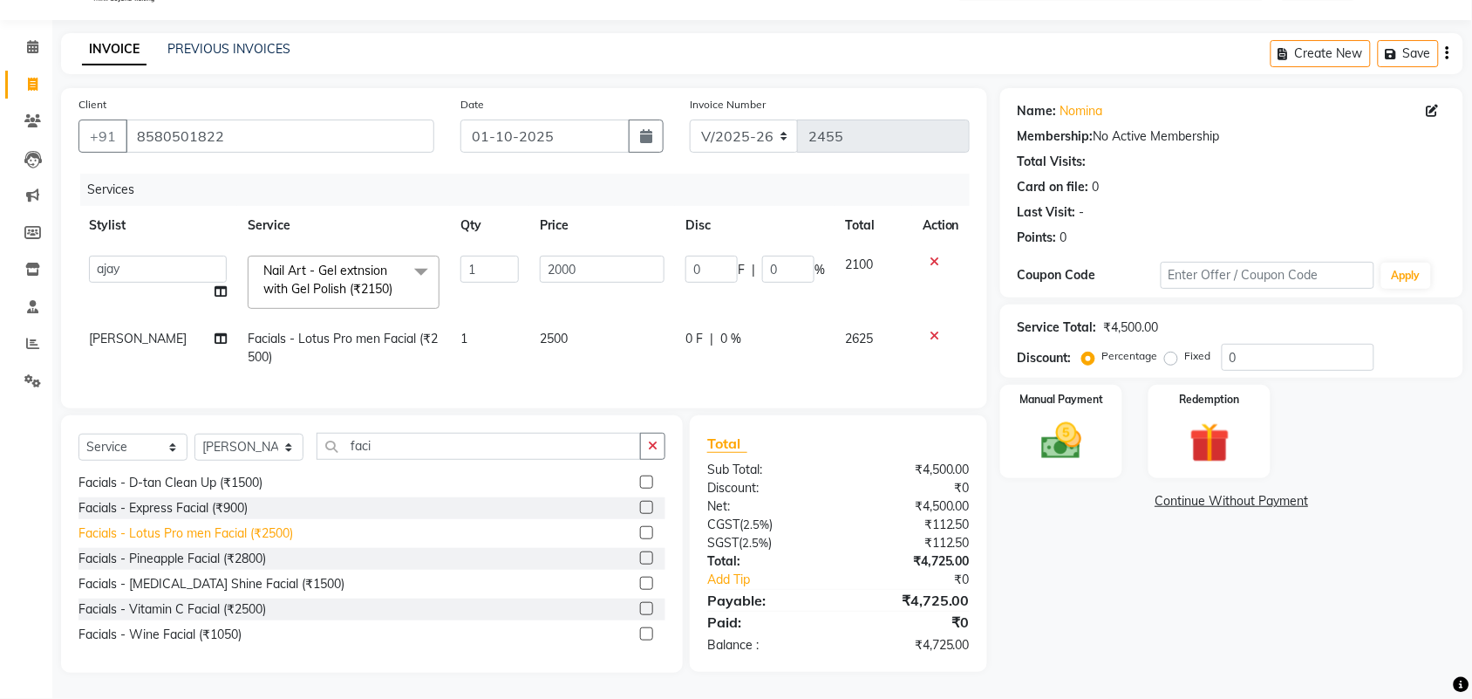
click at [235, 537] on div "Facials - Lotus Pro men Facial (₹2500)" at bounding box center [185, 533] width 215 height 18
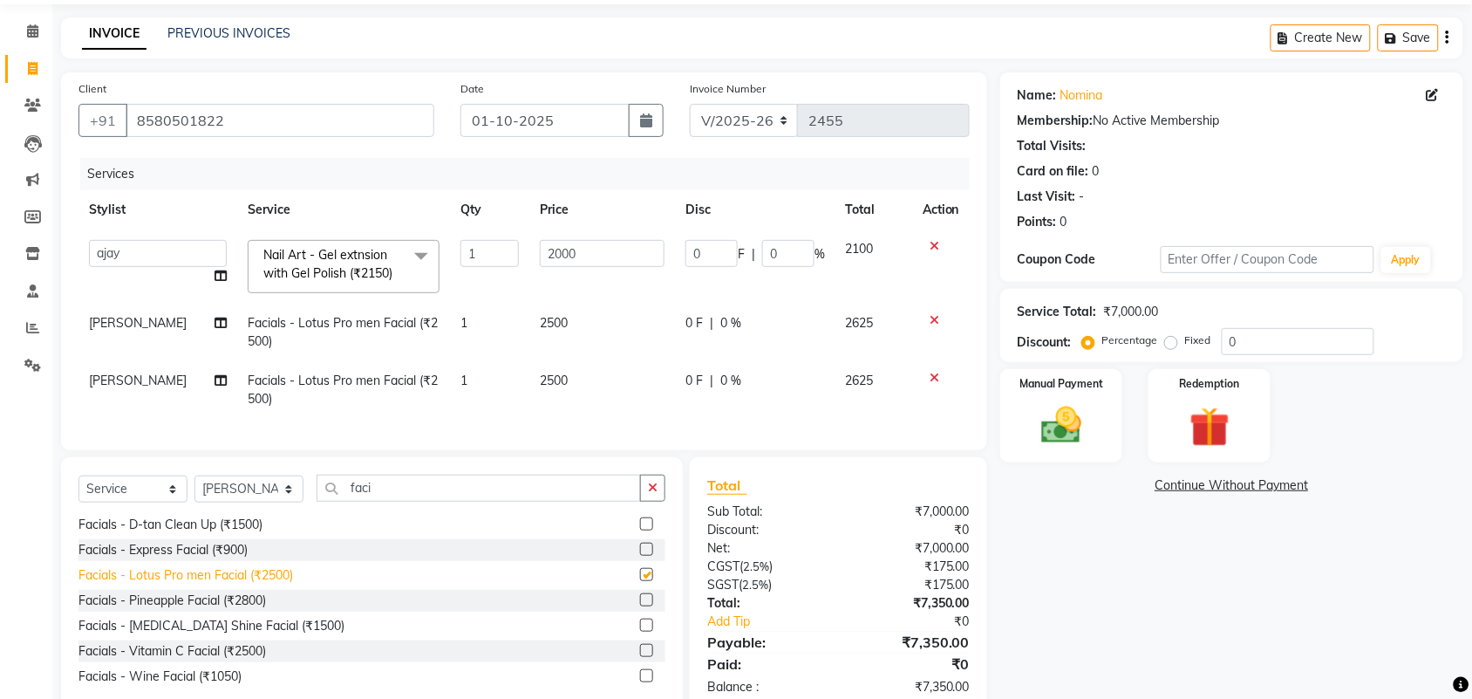
checkbox input "false"
click at [934, 314] on icon at bounding box center [935, 320] width 10 height 12
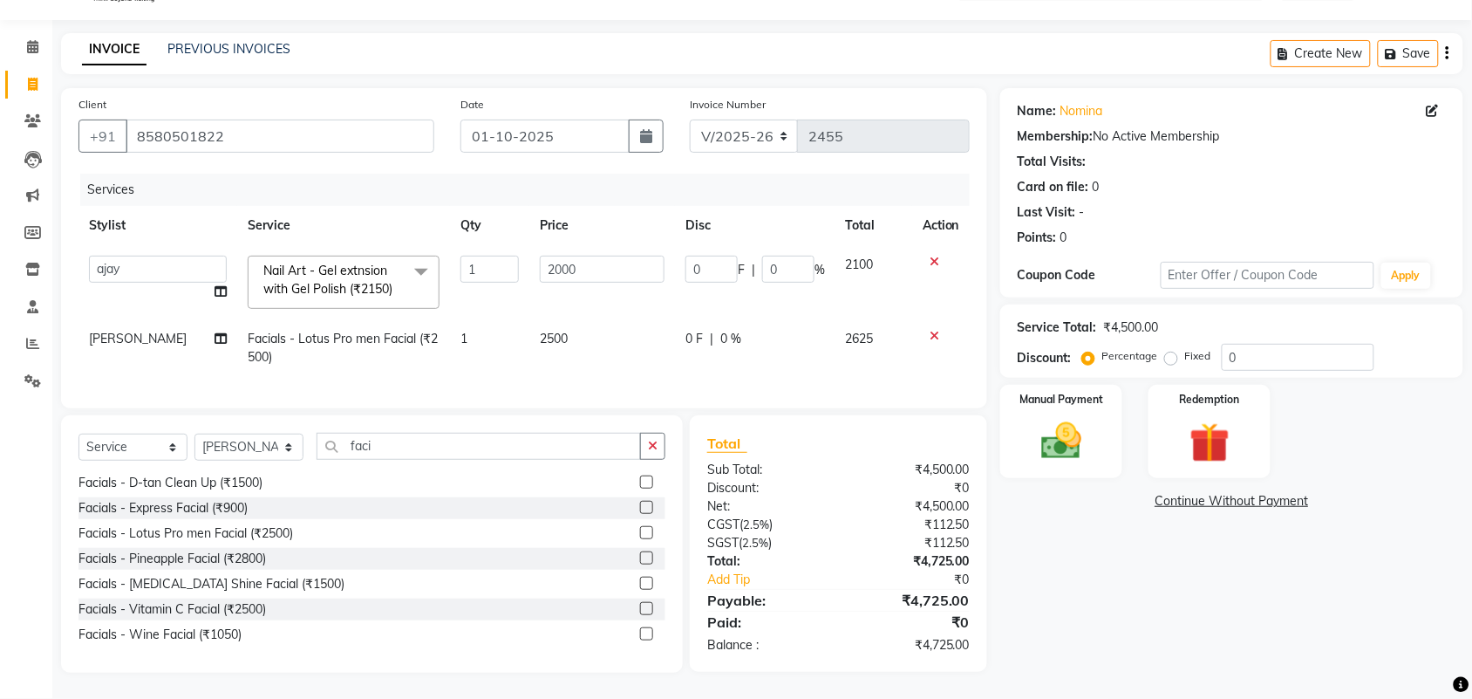
click at [934, 330] on icon at bounding box center [935, 336] width 10 height 12
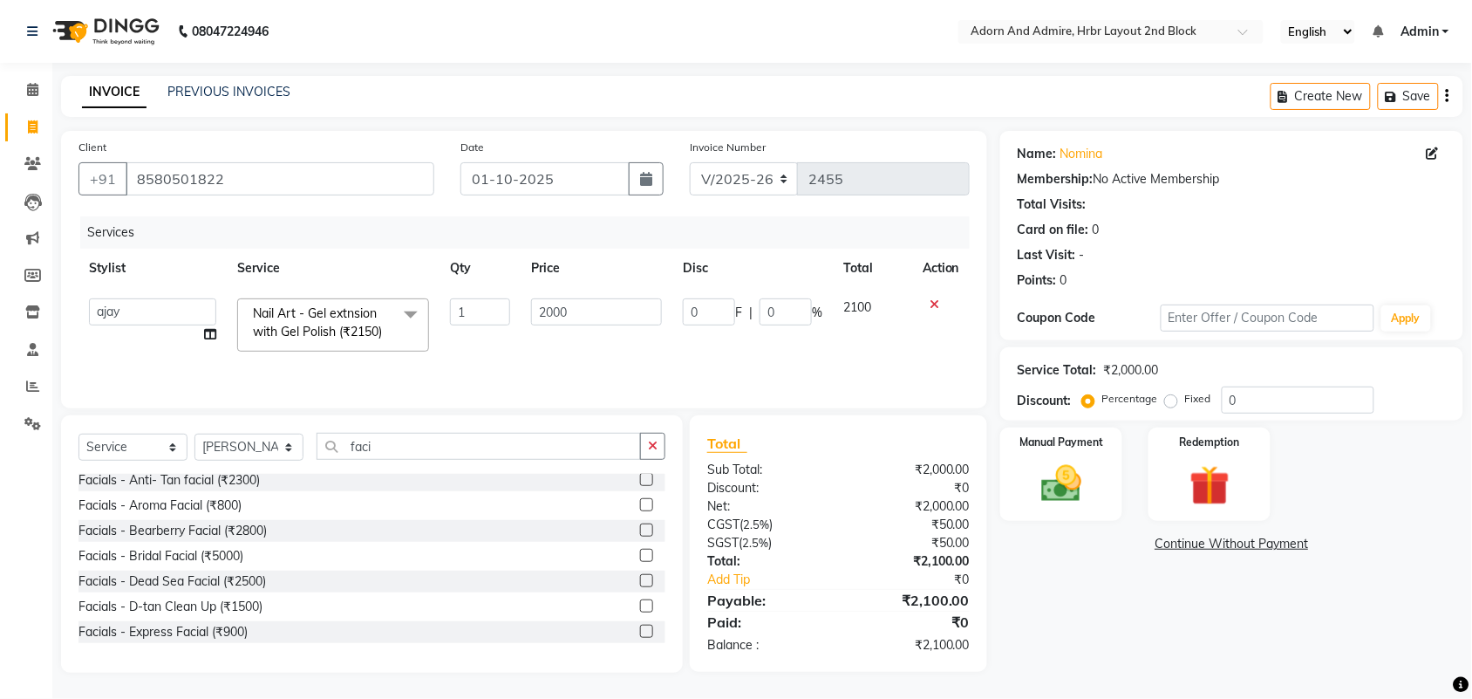
scroll to position [109, 0]
click at [228, 633] on div "Facials - Pineapple Facial (₹2800)" at bounding box center [171, 628] width 187 height 18
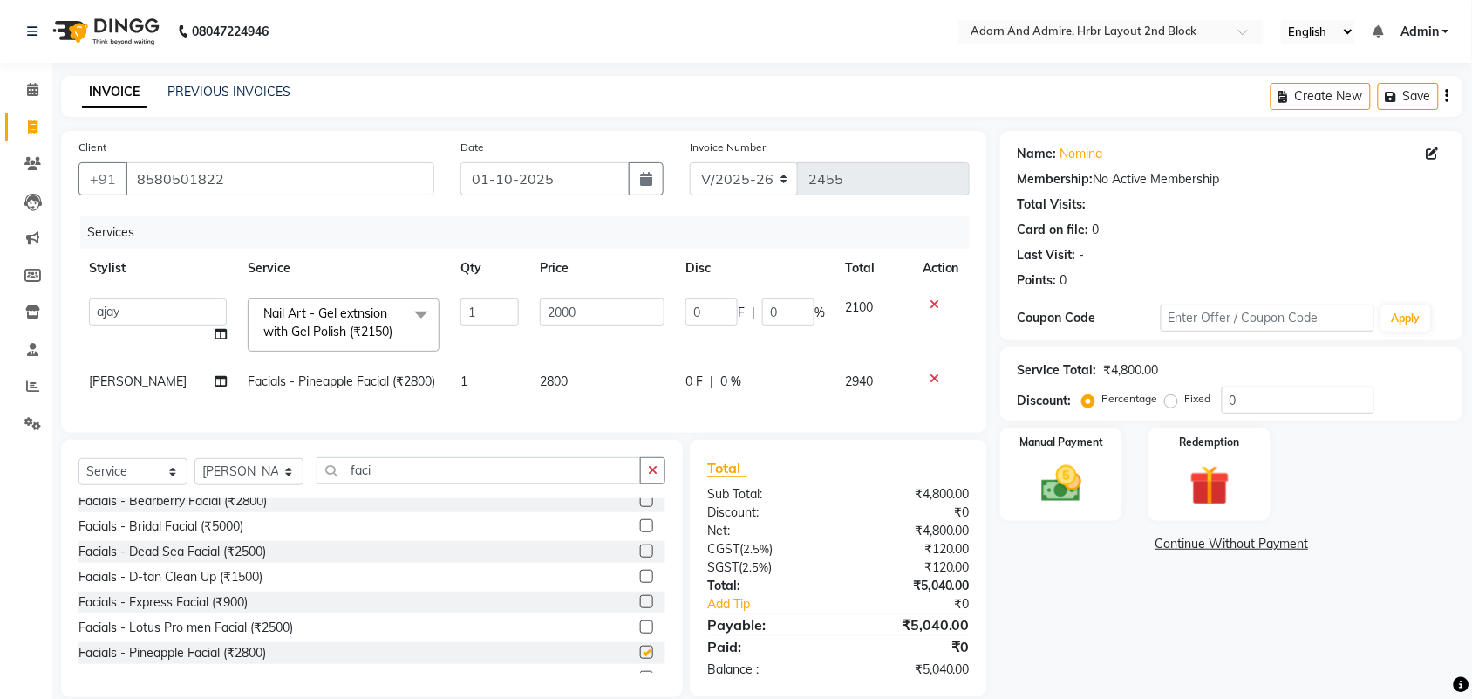
checkbox input "false"
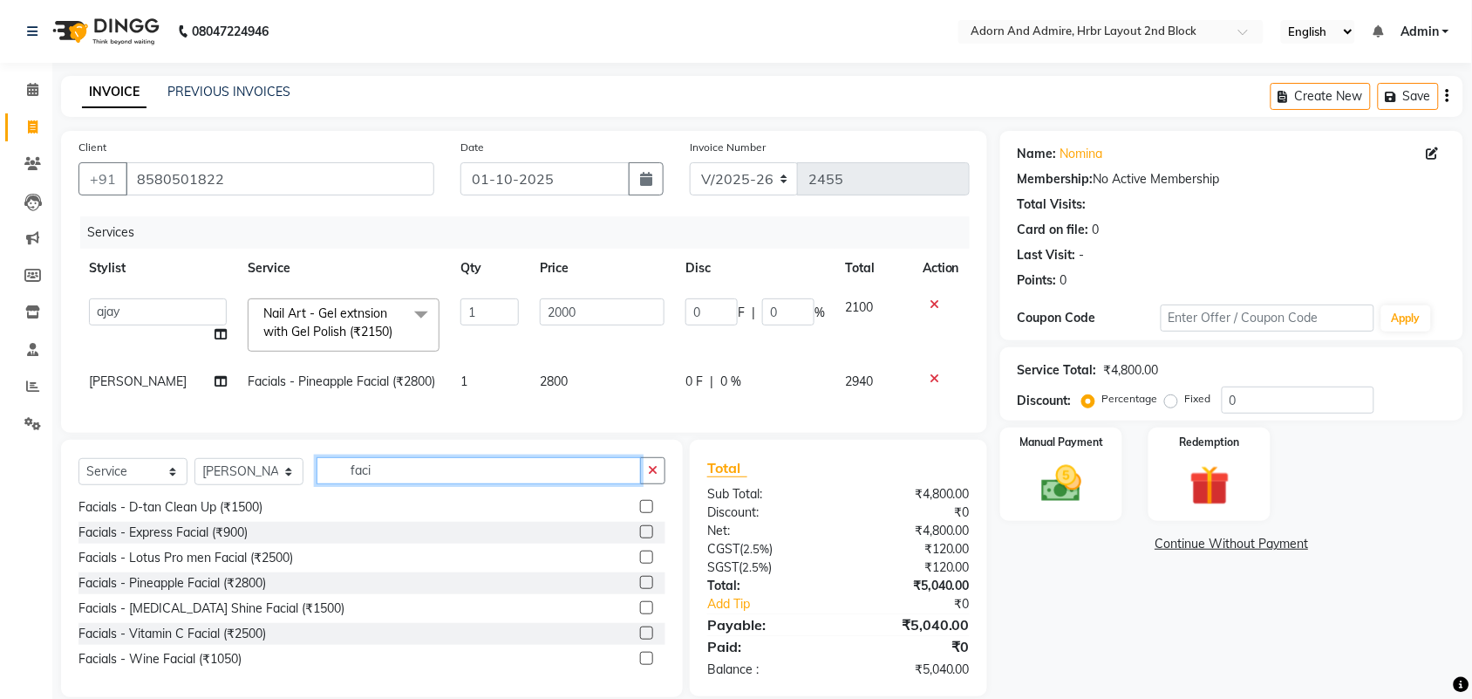
drag, startPoint x: 337, startPoint y: 501, endPoint x: 317, endPoint y: 506, distance: 21.4
click at [317, 498] on div "Select Service Product Membership Package Voucher Prepaid Gift Card Select Styl…" at bounding box center [371, 477] width 587 height 41
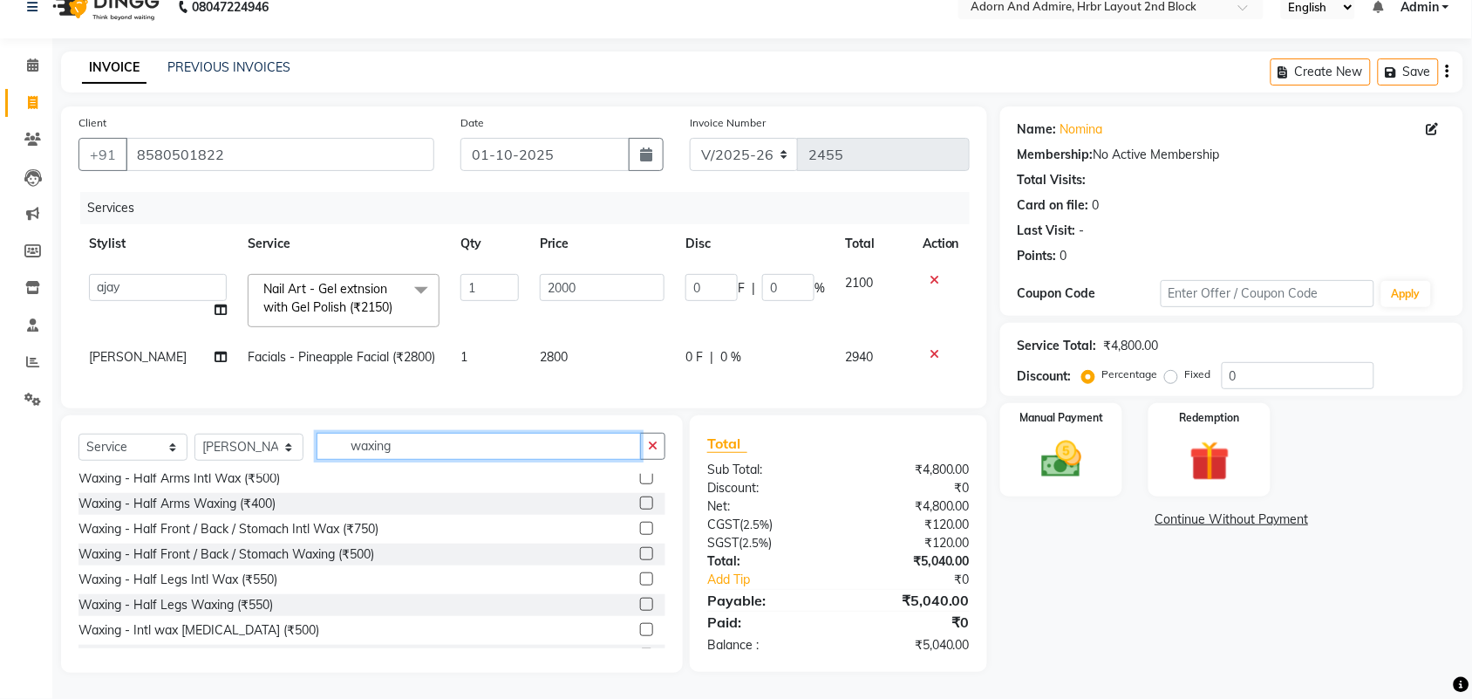
scroll to position [436, 0]
type input "waxing"
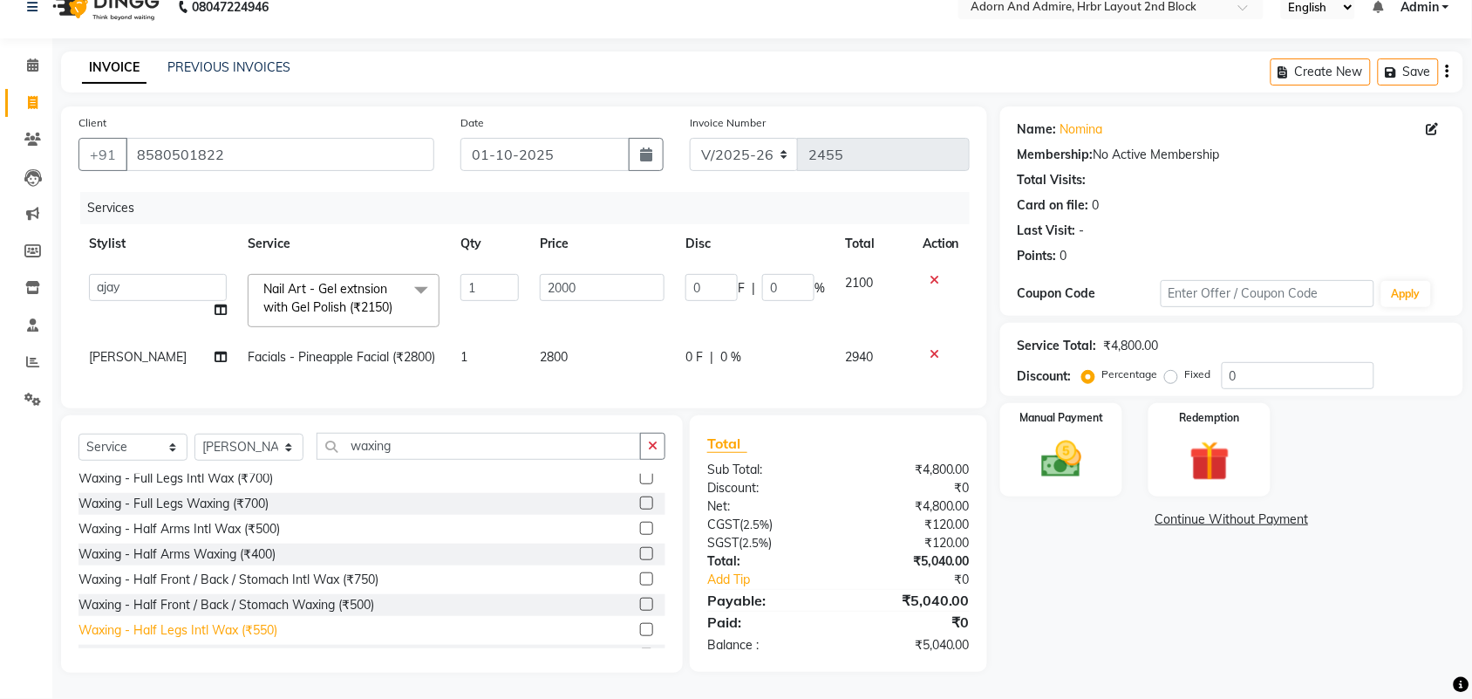
click at [214, 625] on div "Waxing - Half Legs Intl Wax (₹550)" at bounding box center [177, 630] width 199 height 18
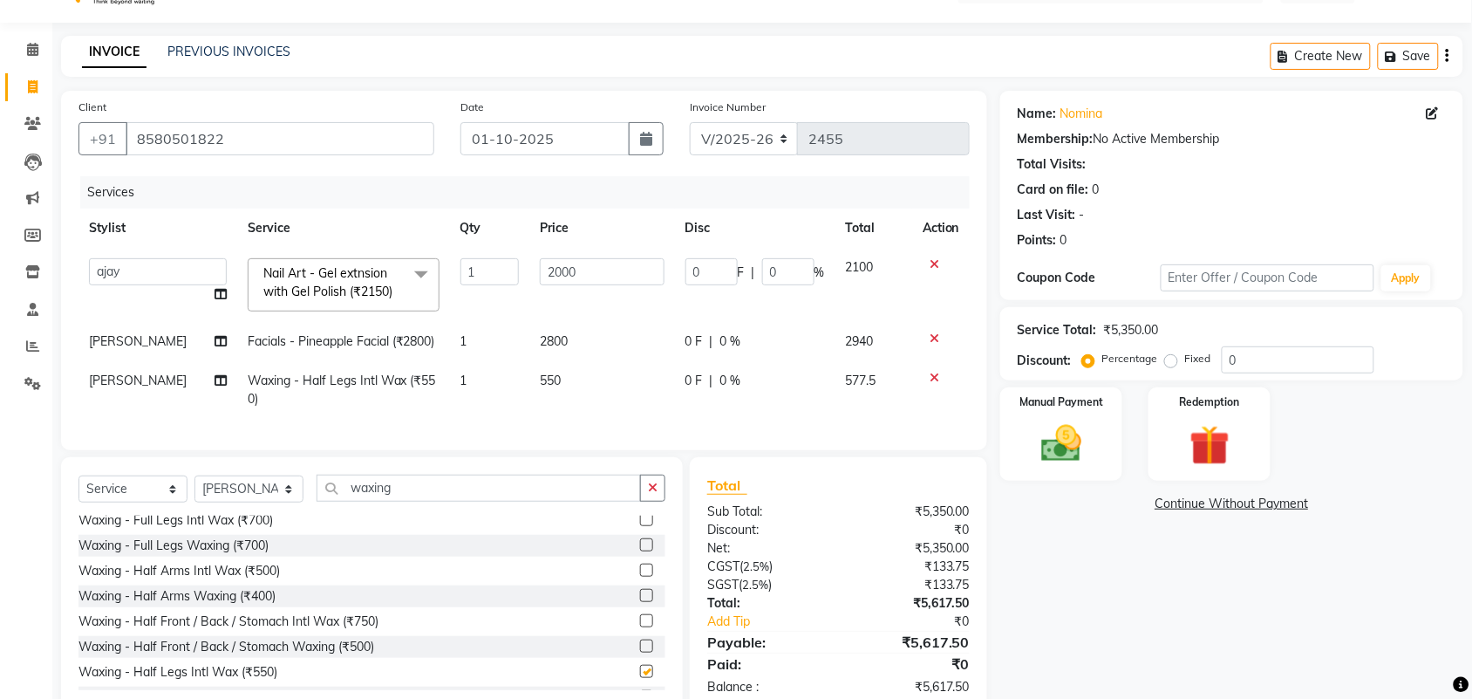
checkbox input "false"
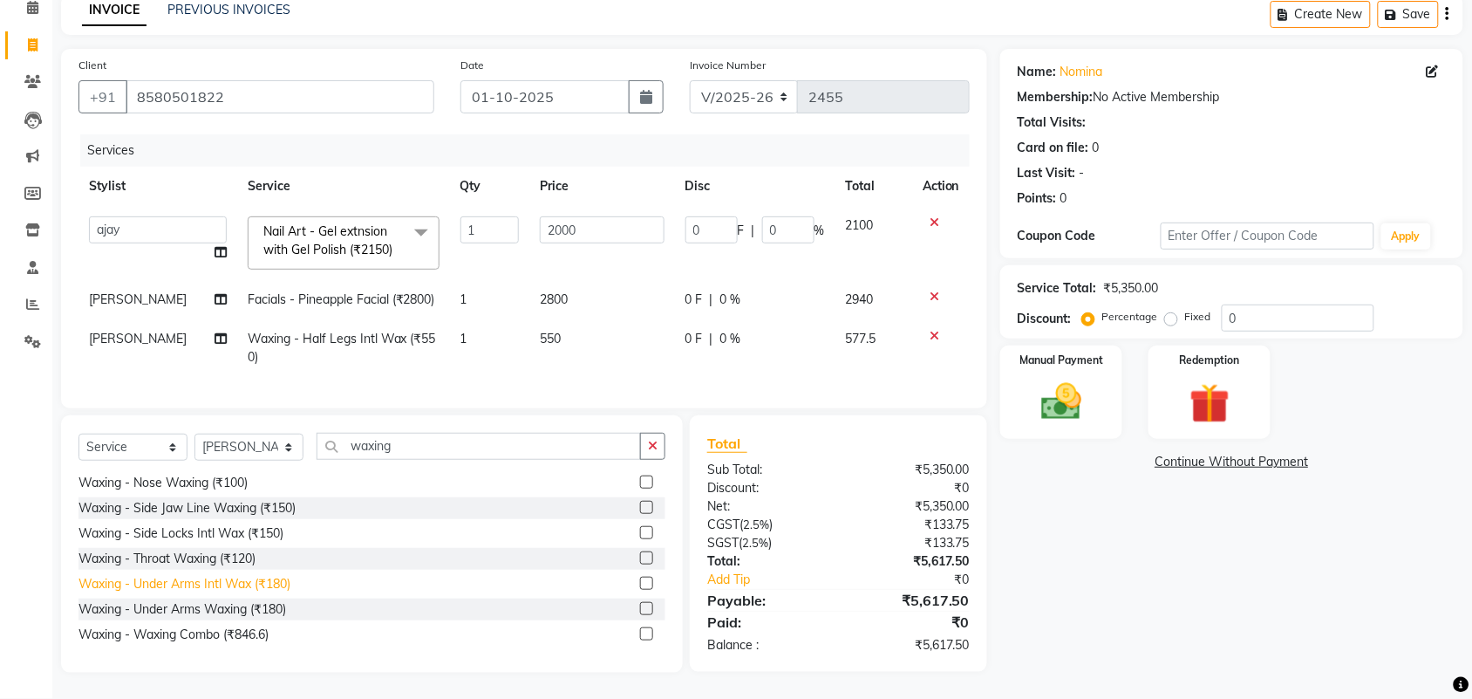
click at [262, 581] on div "Waxing - Under Arms Intl Wax (₹180)" at bounding box center [184, 584] width 212 height 18
checkbox input "false"
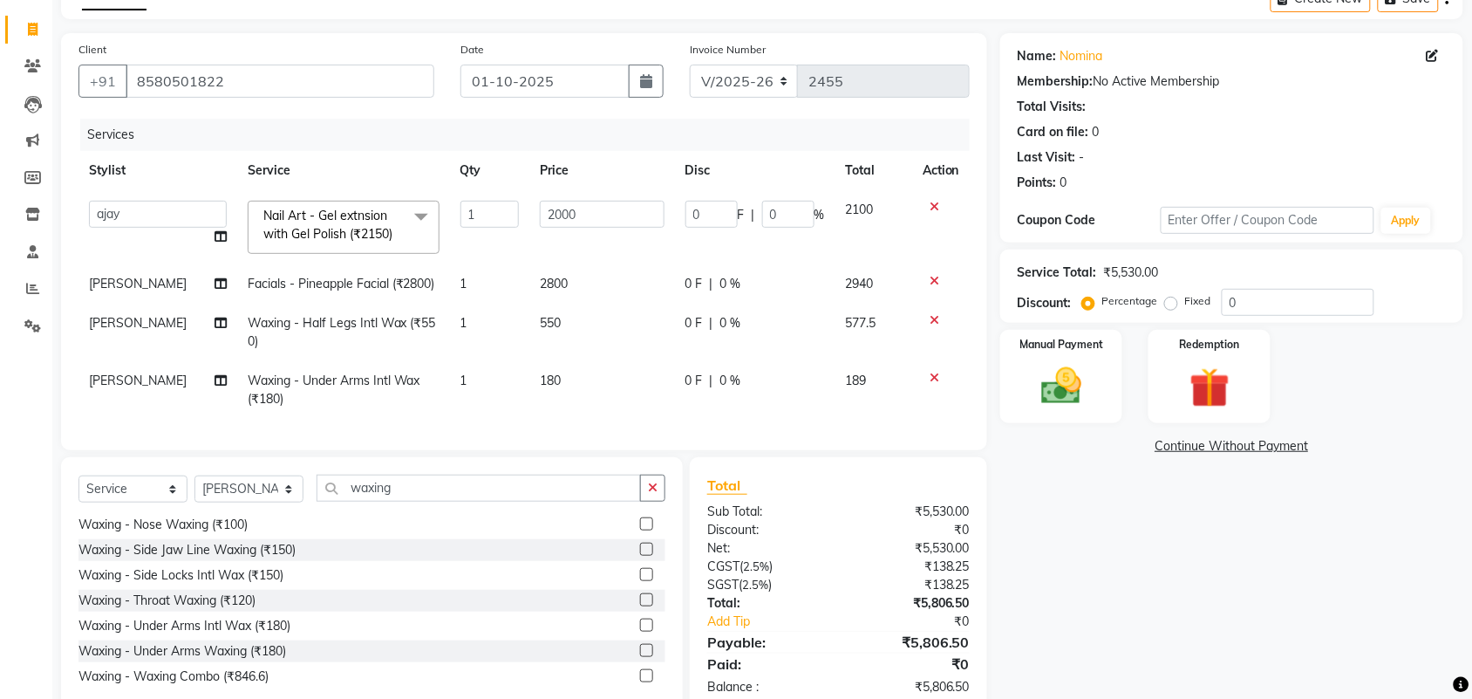
scroll to position [683, 0]
drag, startPoint x: 411, startPoint y: 508, endPoint x: 272, endPoint y: 517, distance: 138.9
click at [272, 515] on div "Select Service Product Membership Package Voucher Prepaid Gift Card Select Styl…" at bounding box center [371, 494] width 587 height 41
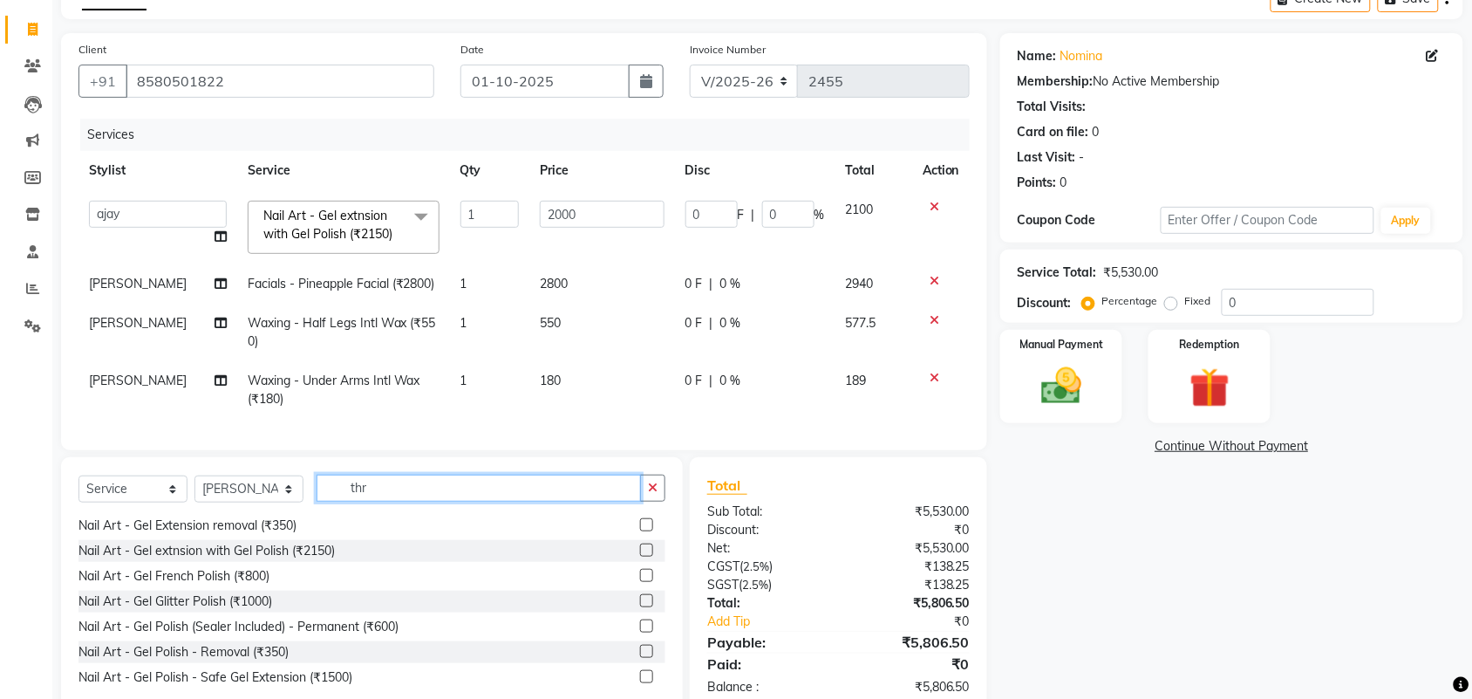
scroll to position [0, 0]
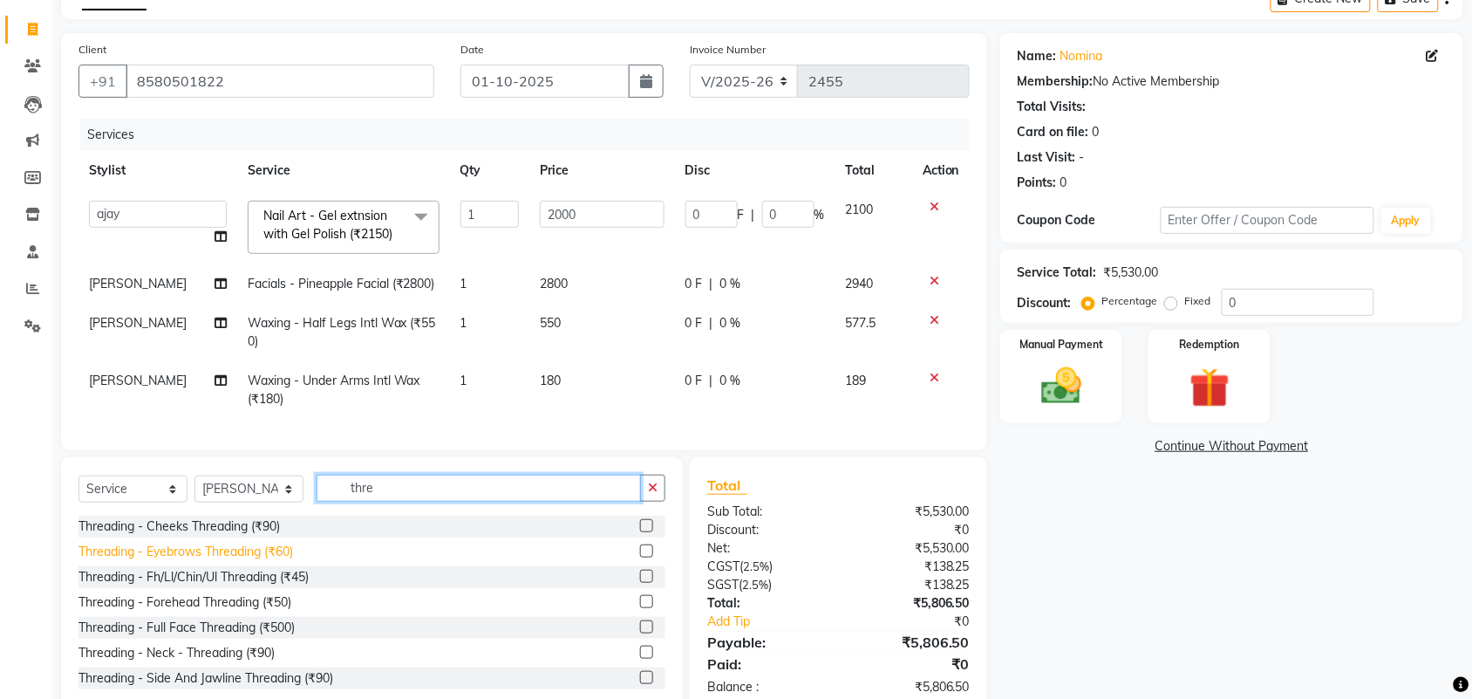
type input "thre"
click at [249, 561] on div "Threading - Eyebrows Threading (₹60)" at bounding box center [185, 551] width 215 height 18
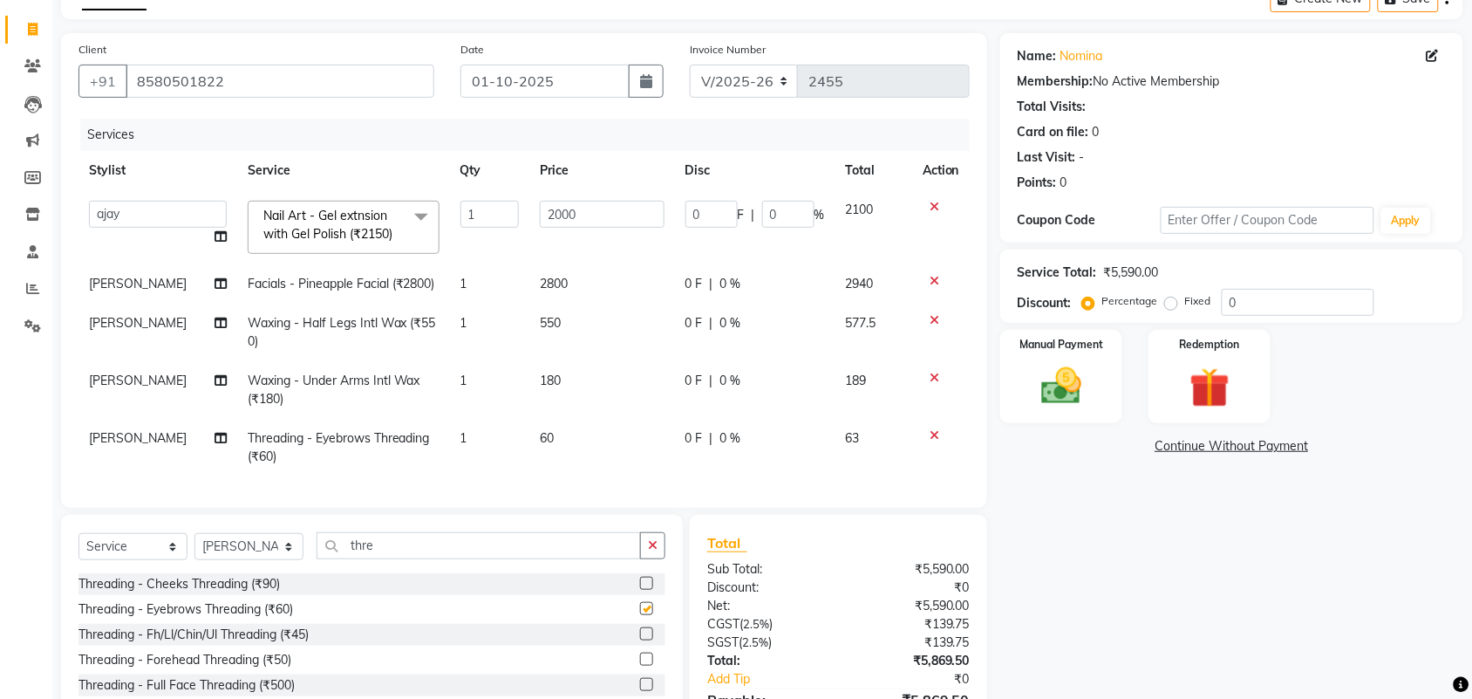
checkbox input "false"
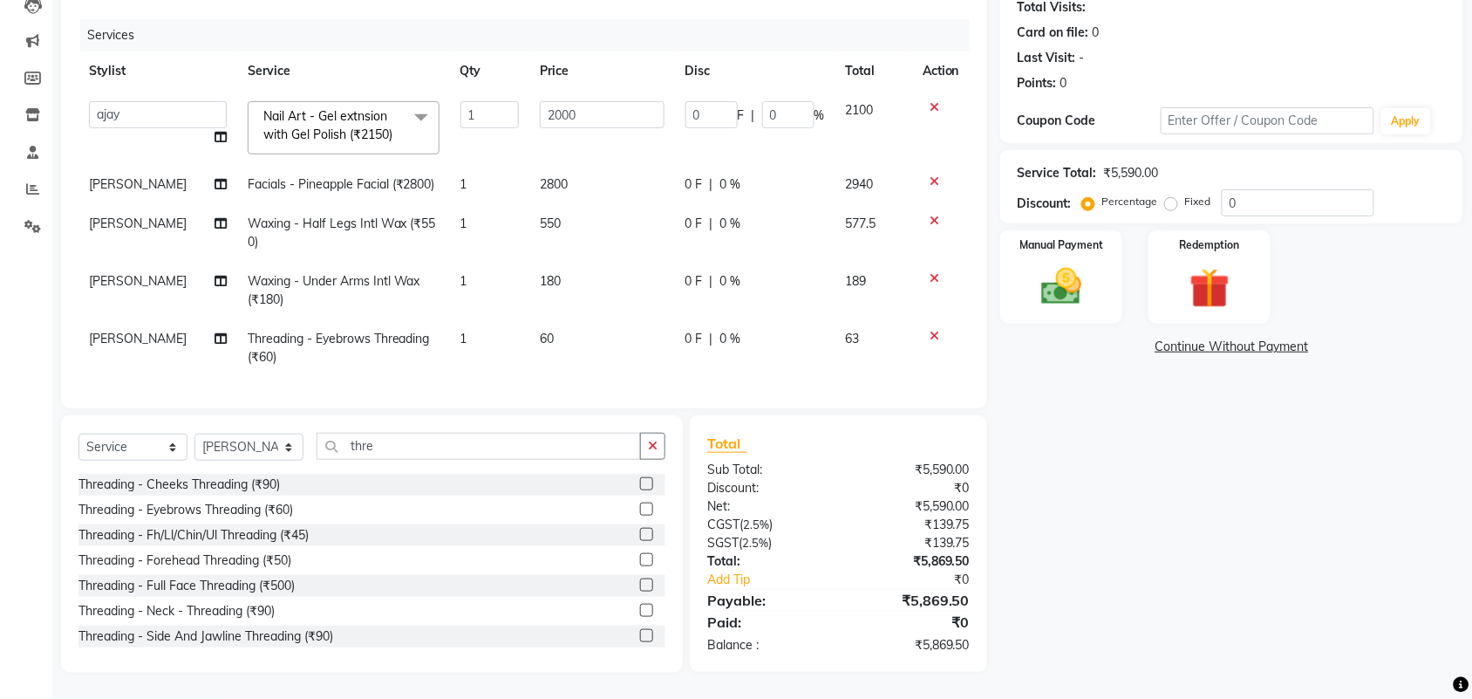
scroll to position [214, 0]
click at [612, 262] on td "180" at bounding box center [602, 291] width 146 height 58
select select "61721"
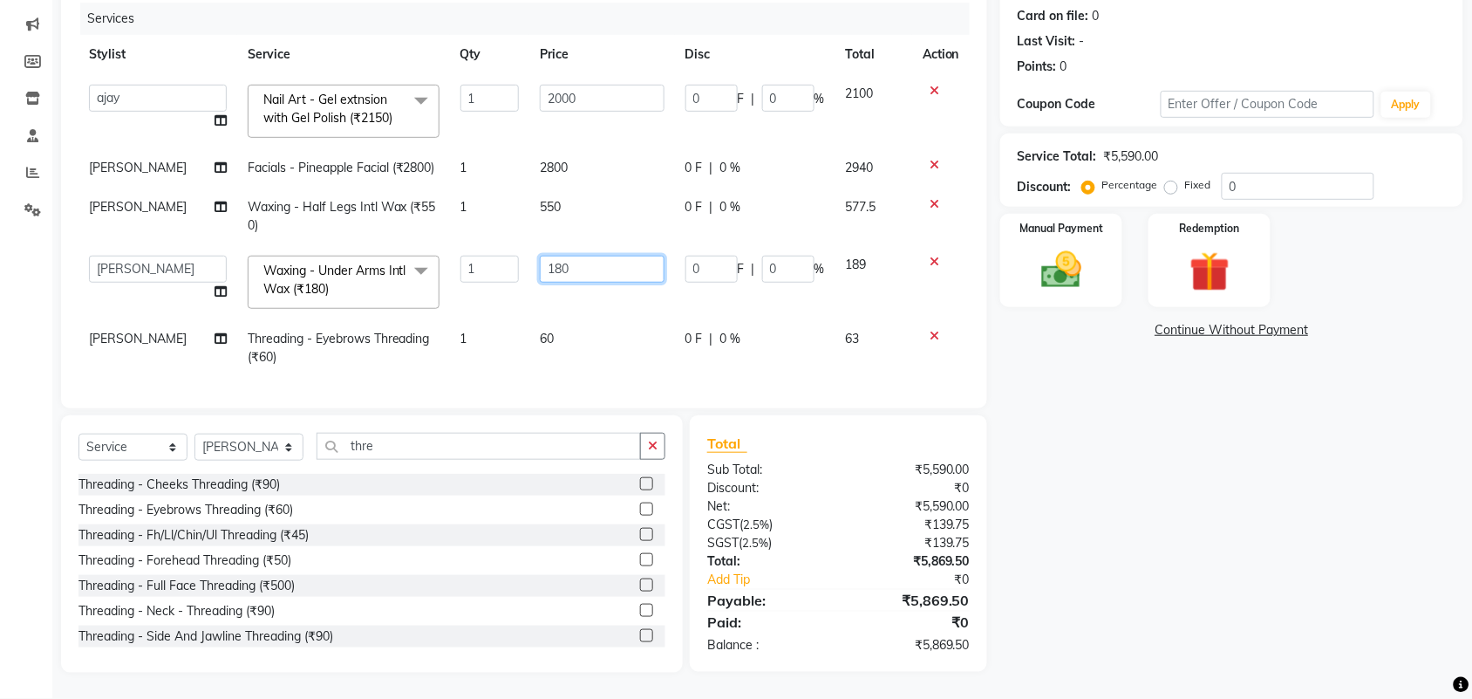
drag, startPoint x: 597, startPoint y: 266, endPoint x: 460, endPoint y: 282, distance: 138.7
click at [477, 276] on tr "[PERSON_NAME] ALEXX [PERSON_NAME] [PERSON_NAME] [PERSON_NAME] [PERSON_NAME] [PE…" at bounding box center [523, 282] width 891 height 74
type input "200"
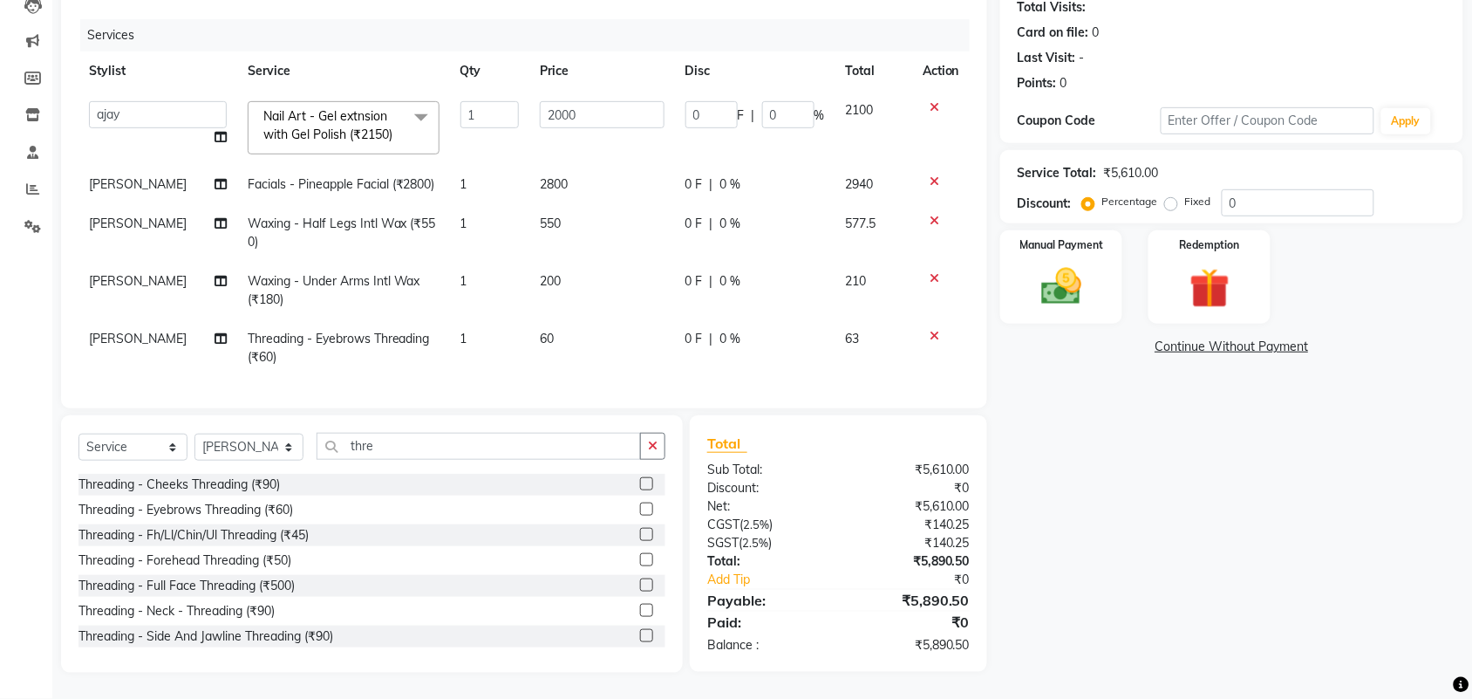
click at [1061, 401] on div "Name: Nomina Membership: No Active Membership Total Visits: Card on file: 0 Las…" at bounding box center [1238, 303] width 476 height 739
click at [1083, 262] on img at bounding box center [1061, 286] width 68 height 48
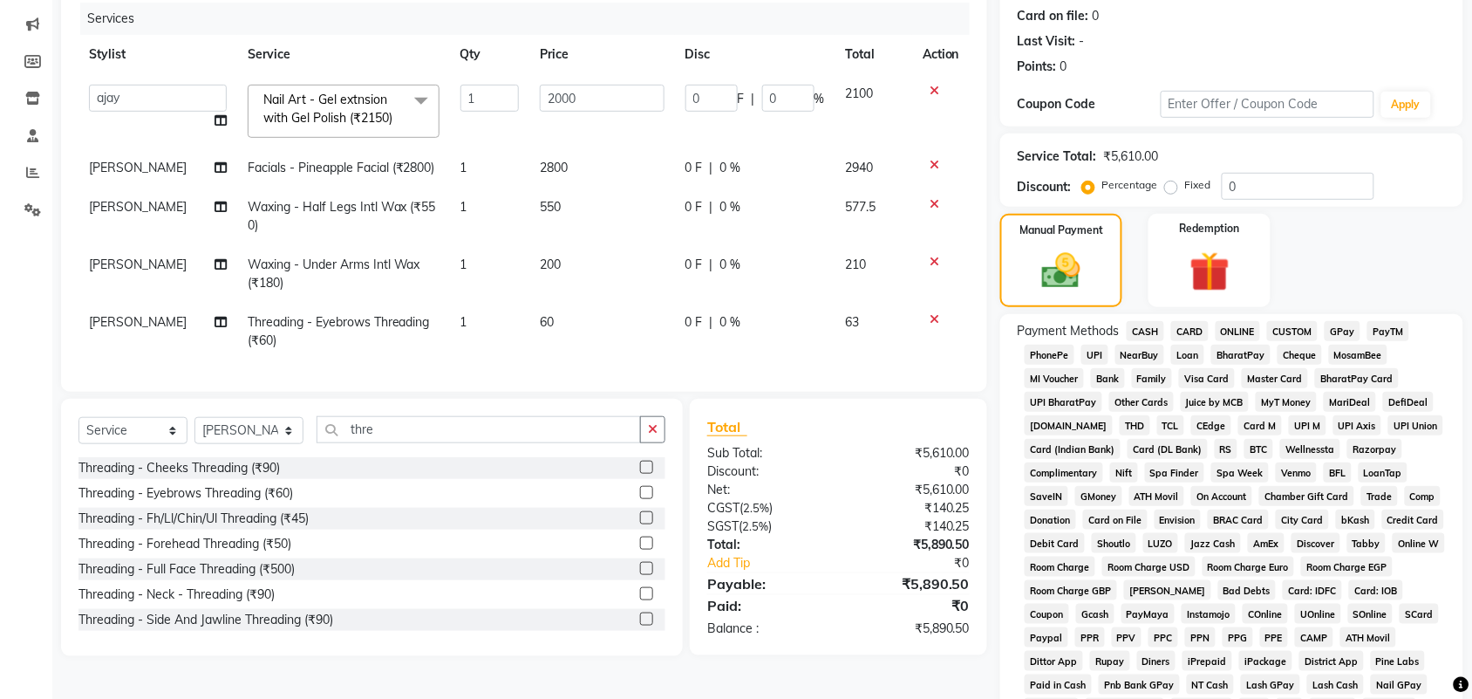
click at [1333, 341] on span "GPay" at bounding box center [1343, 331] width 36 height 20
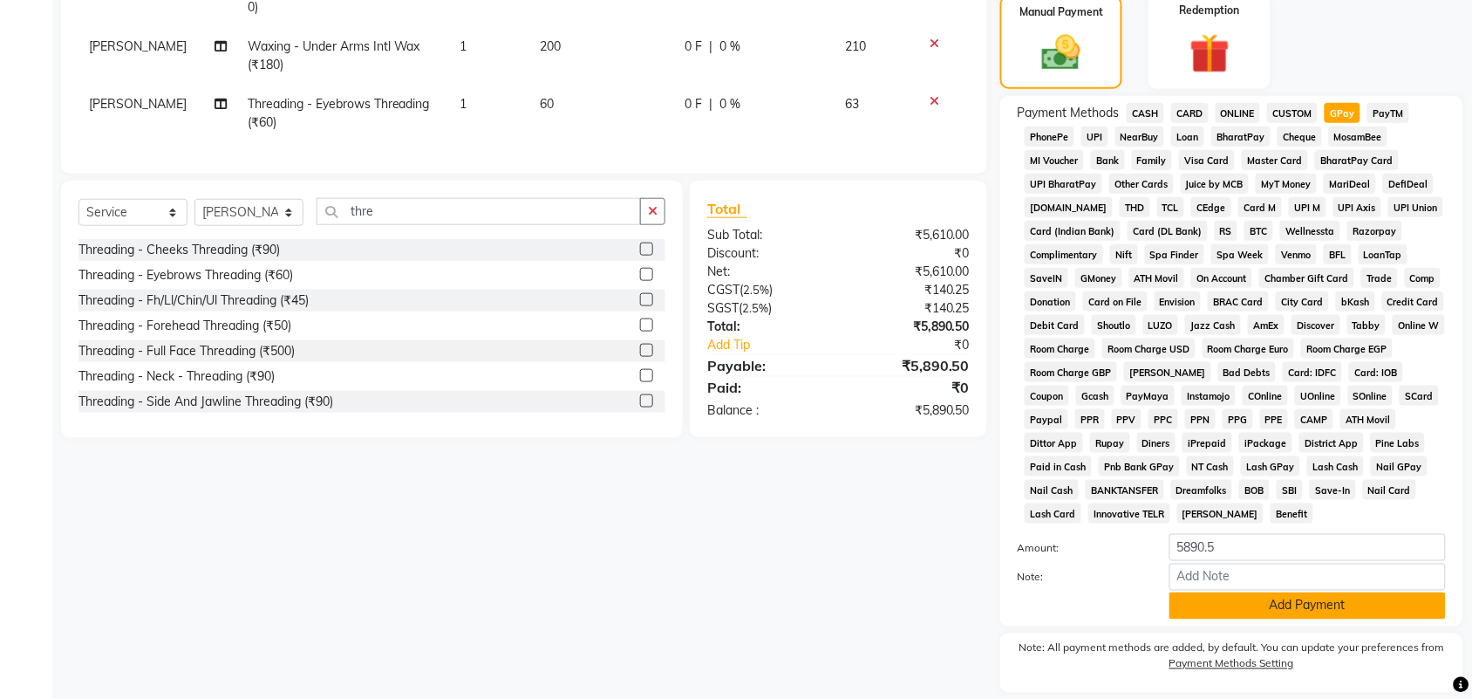
click at [1297, 598] on button "Add Payment" at bounding box center [1307, 605] width 276 height 27
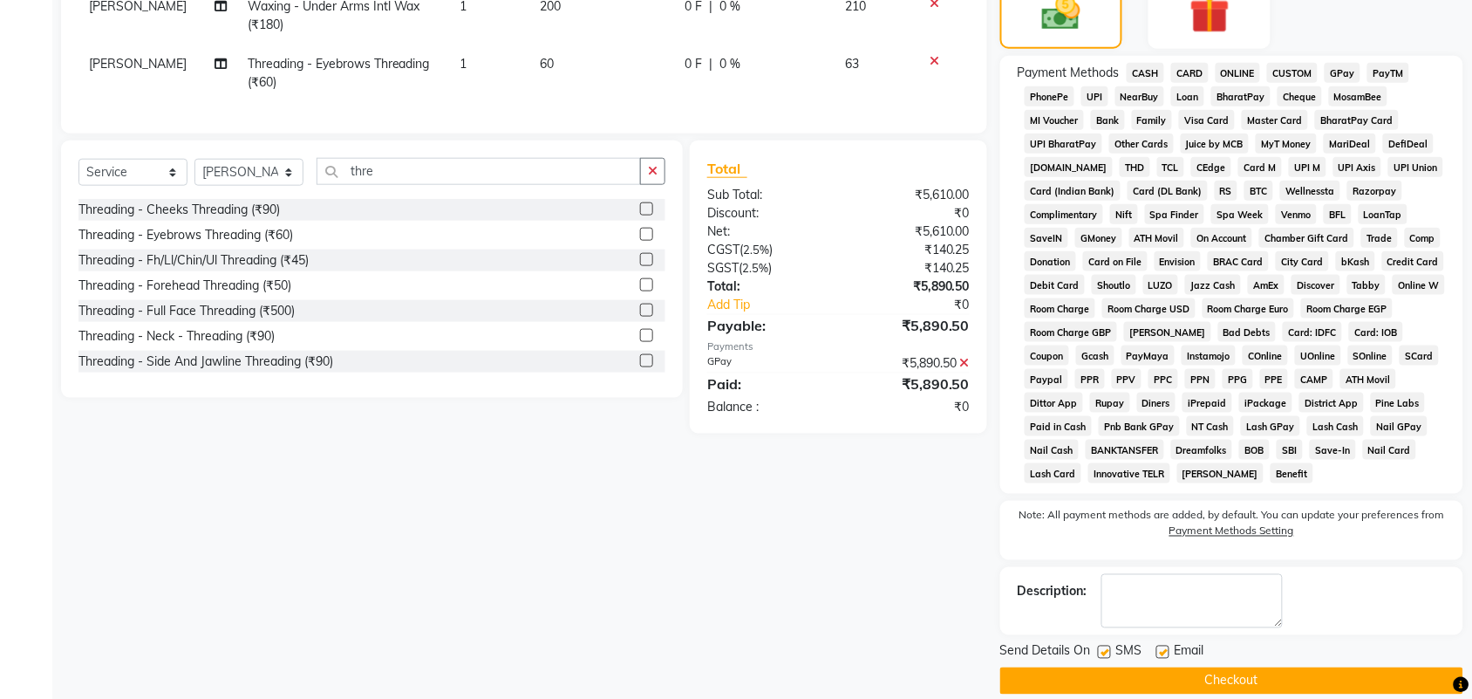
scroll to position [494, 0]
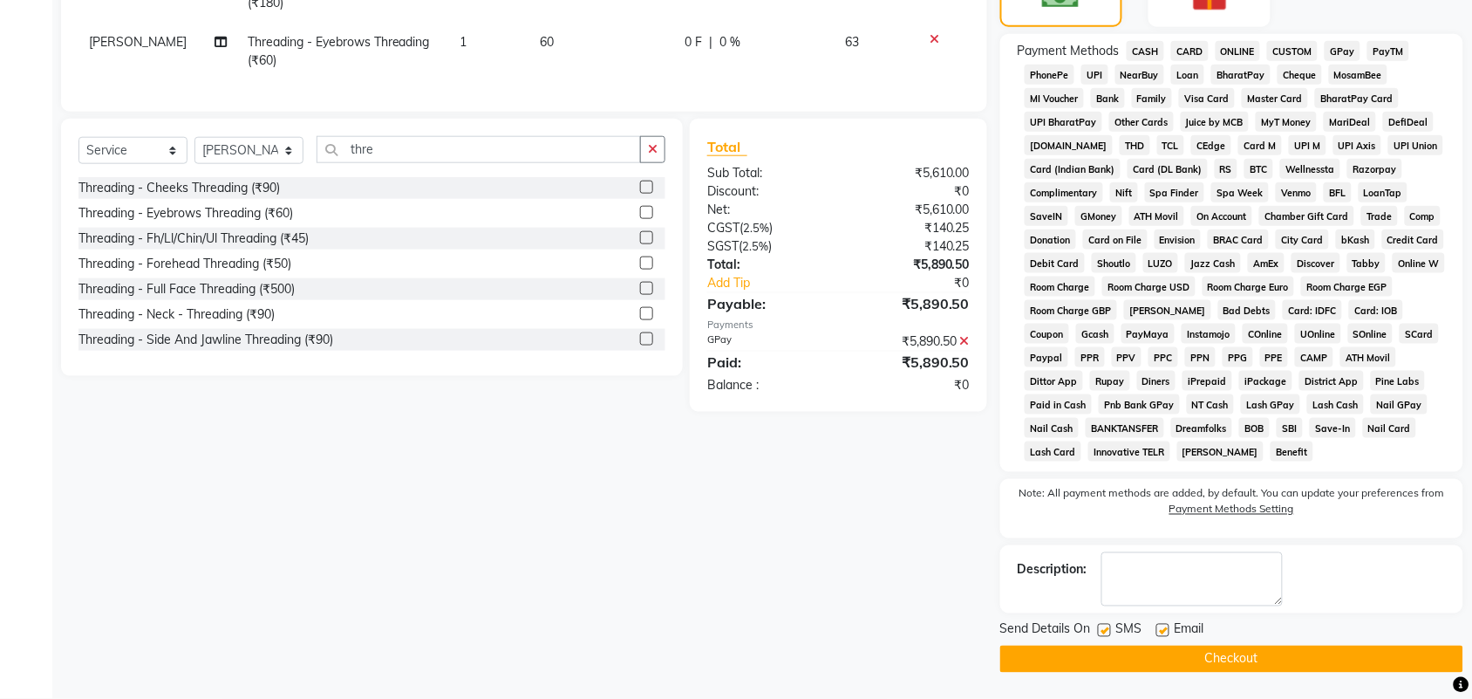
click at [1265, 674] on main "INVOICE PREVIOUS INVOICES Create New Save Client [PHONE_NUMBER] Date [DATE] Inv…" at bounding box center [762, 140] width 1420 height 1116
click at [1265, 667] on button "Checkout" at bounding box center [1231, 658] width 463 height 27
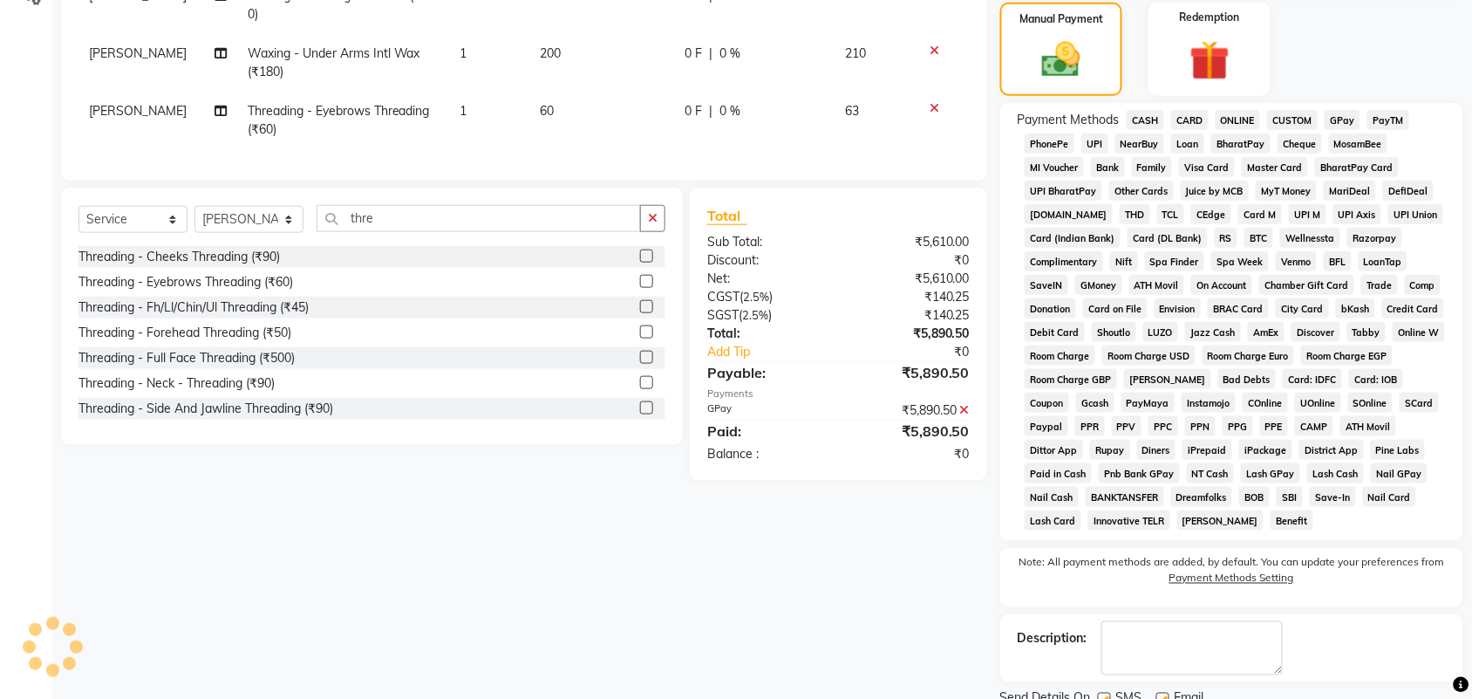
scroll to position [167, 0]
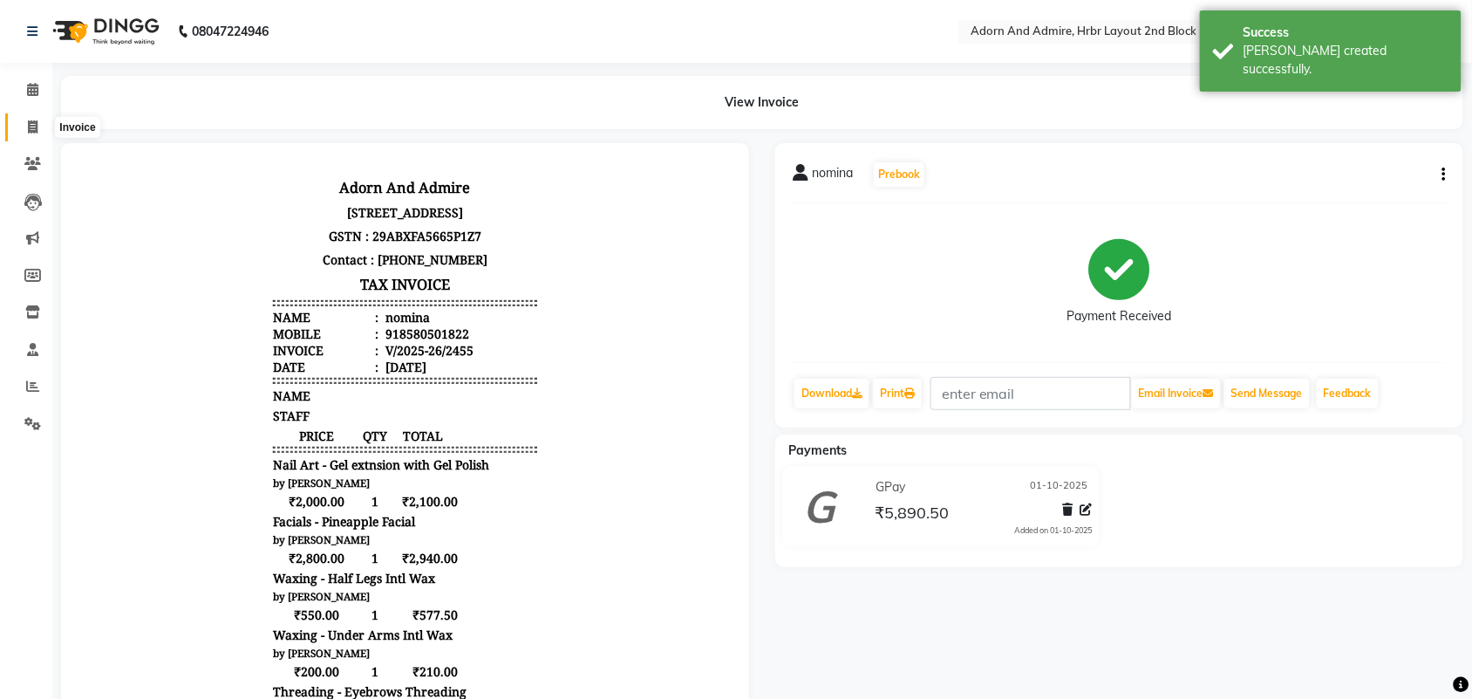
click at [32, 125] on icon at bounding box center [33, 126] width 10 height 13
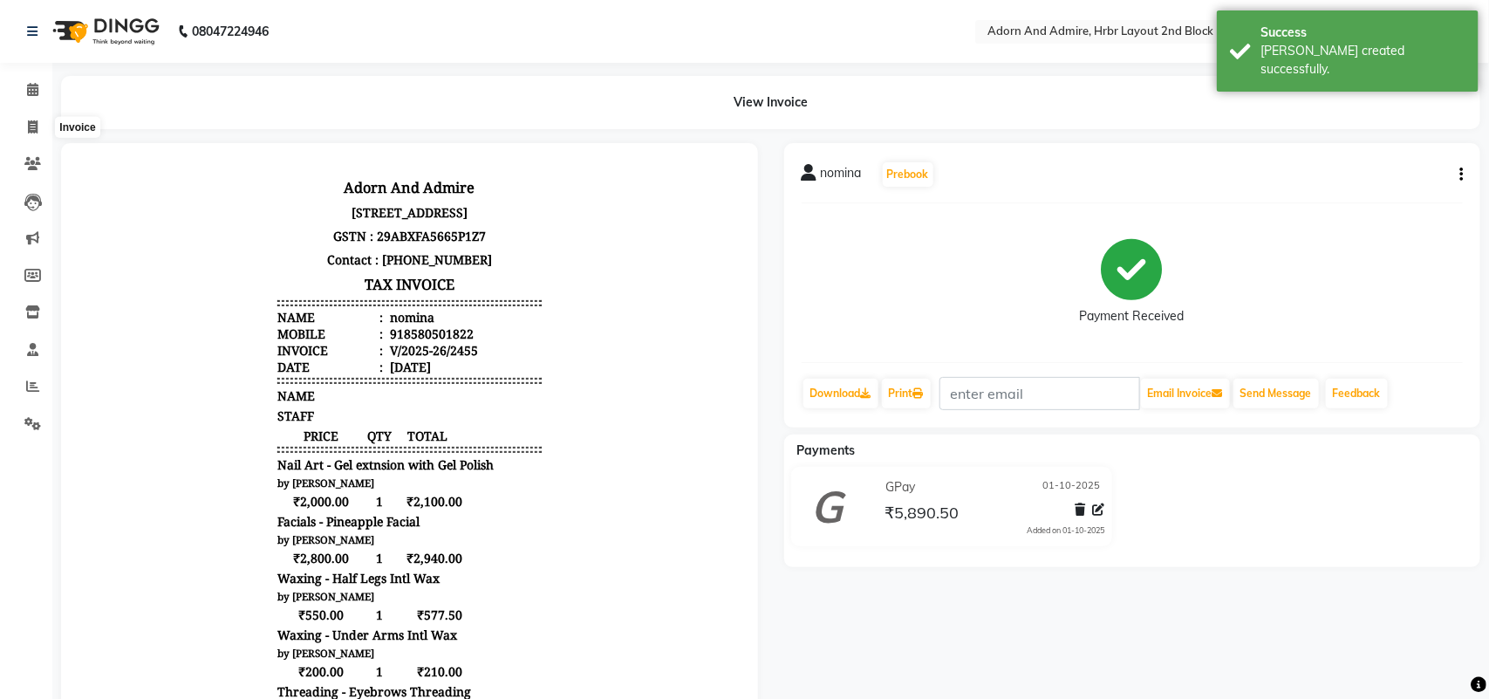
select select "7203"
select select "service"
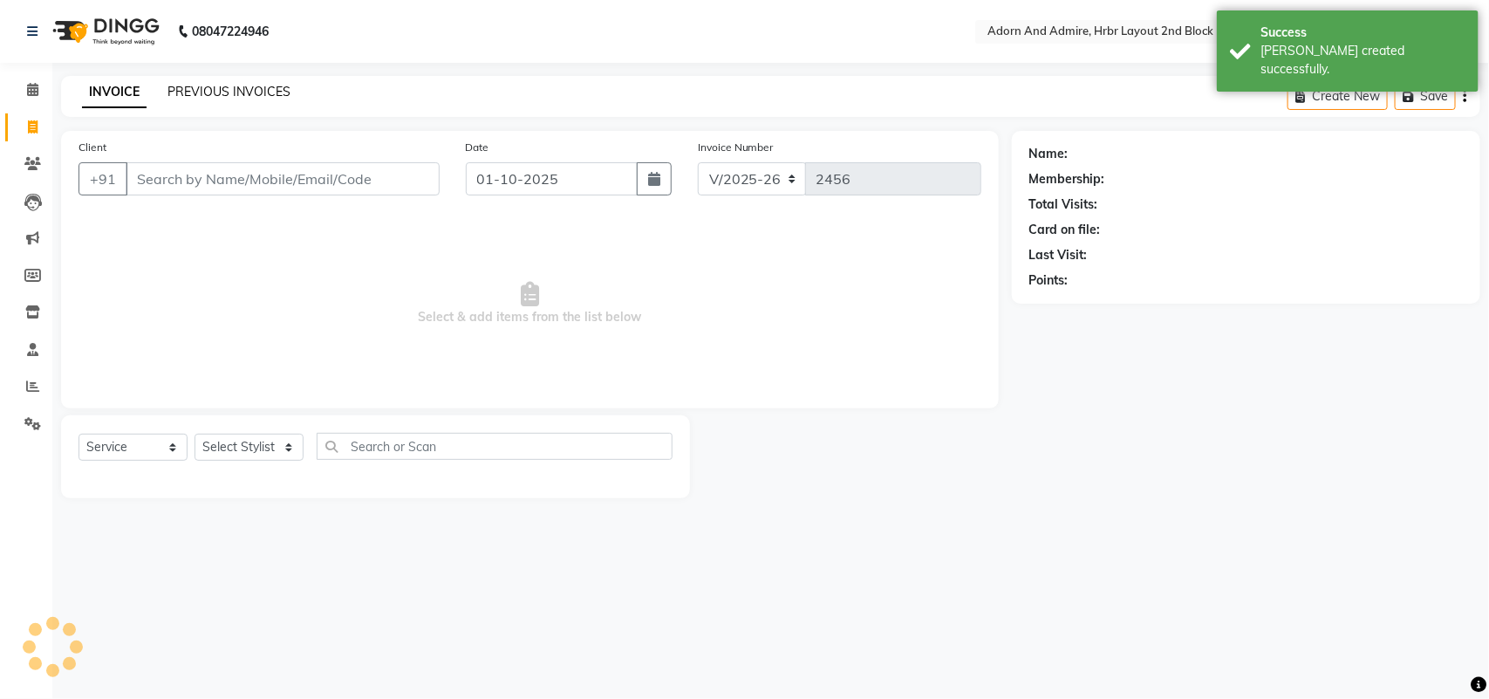
click at [242, 89] on link "PREVIOUS INVOICES" at bounding box center [228, 92] width 123 height 16
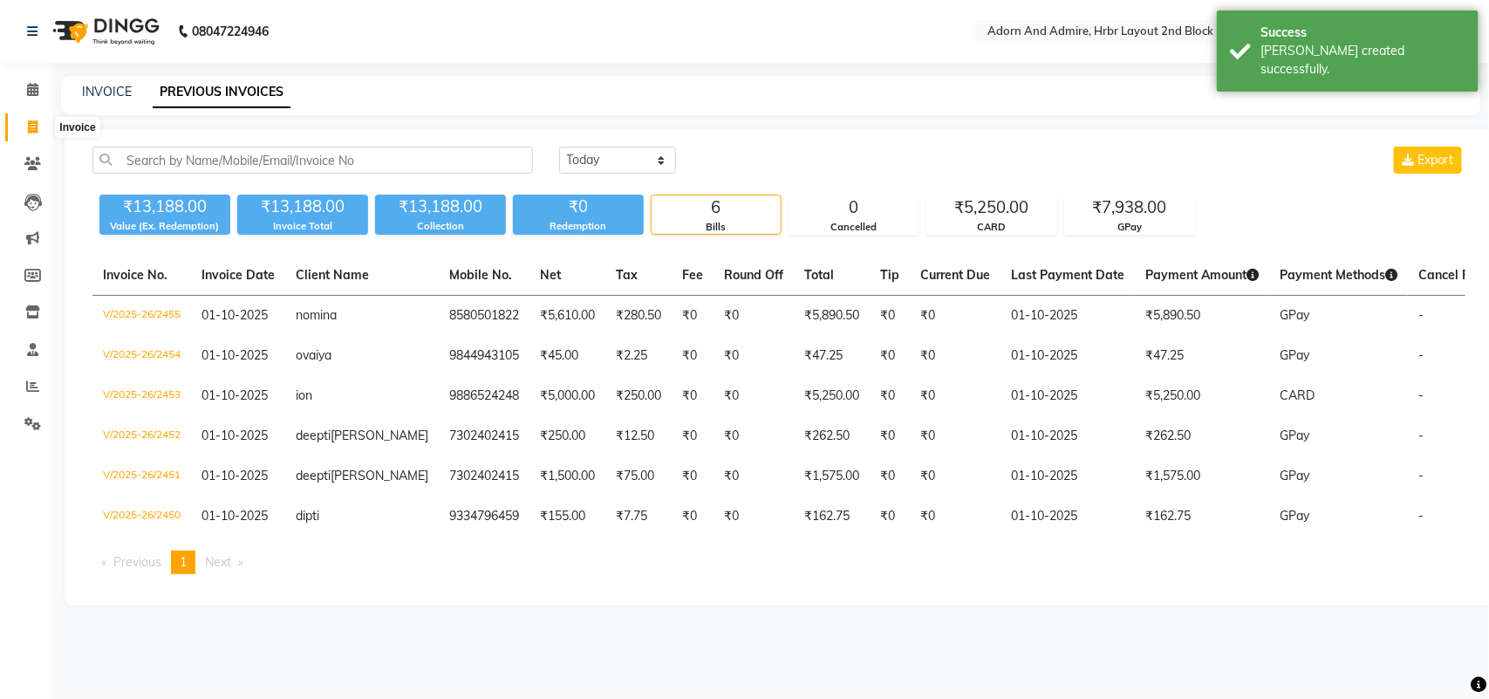
click at [26, 119] on span at bounding box center [32, 128] width 31 height 20
select select "service"
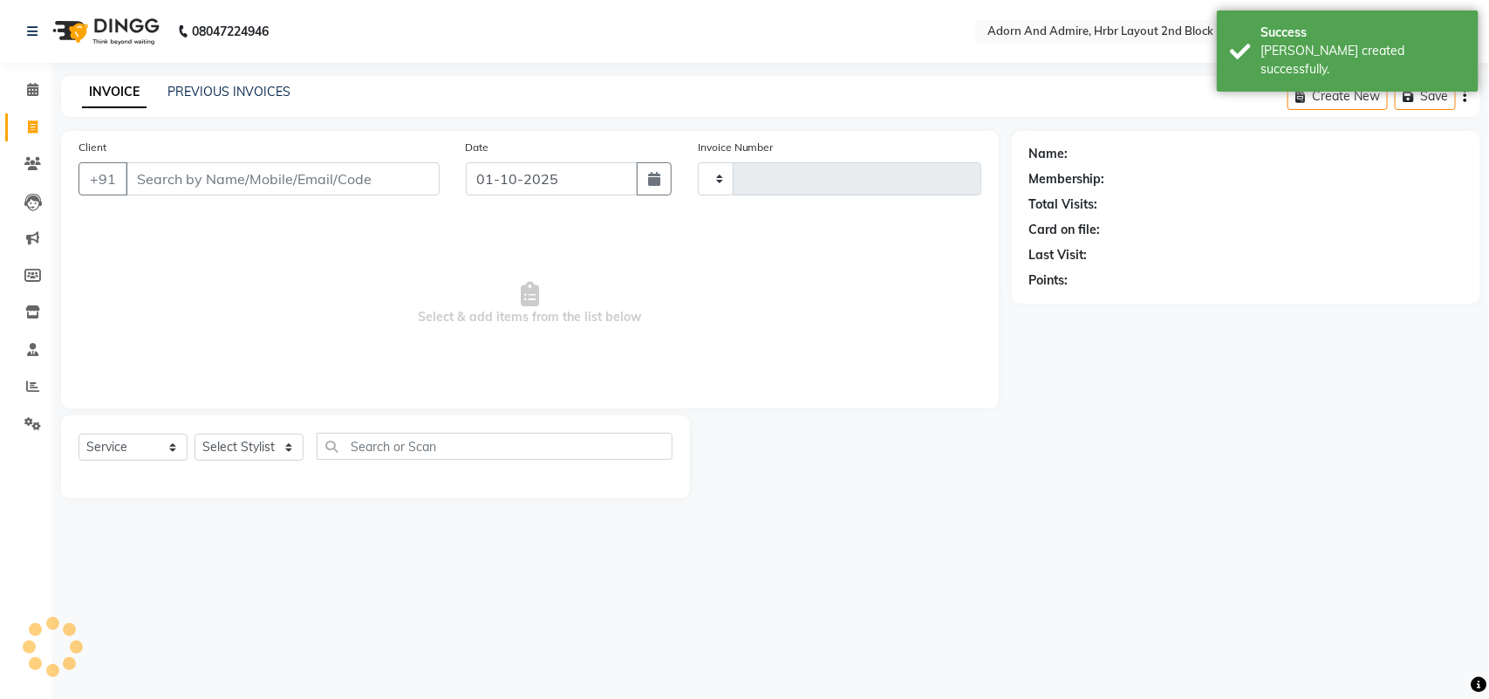
type input "2456"
select select "7203"
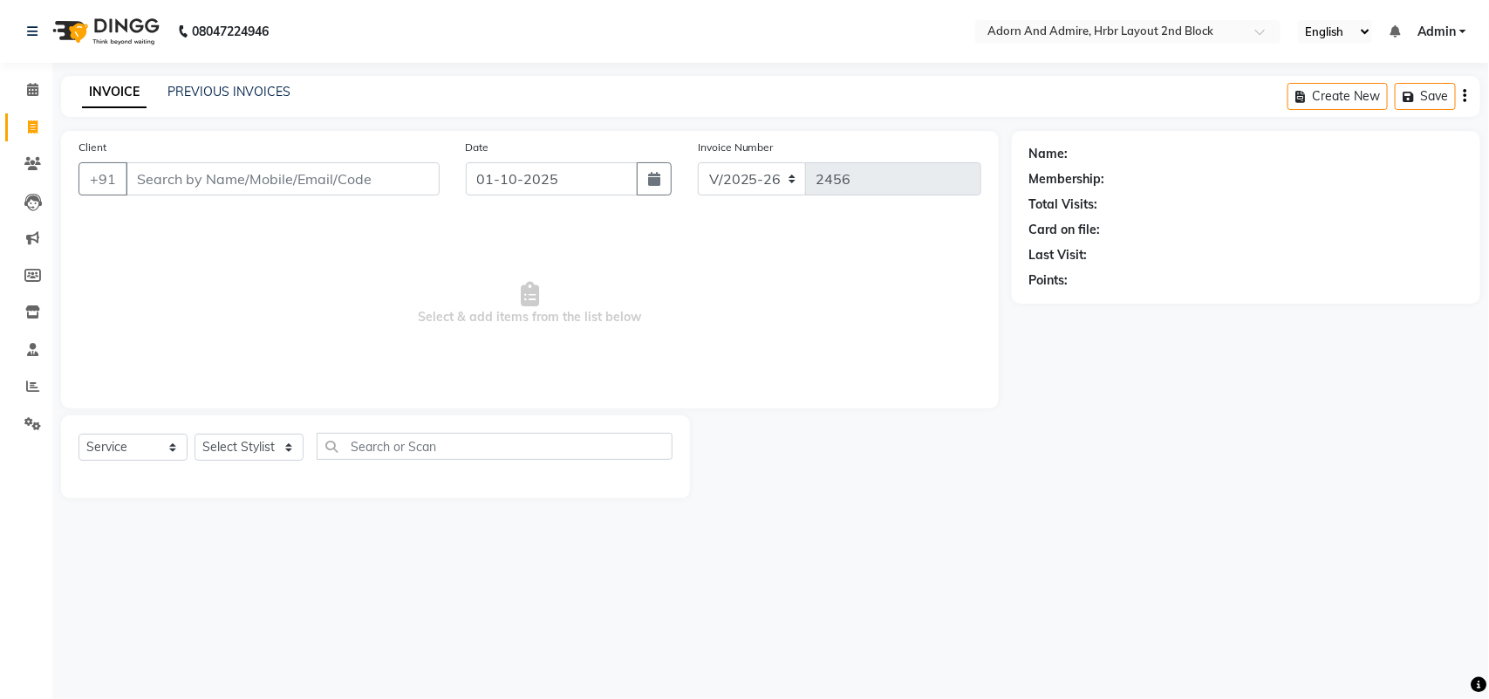
click at [233, 162] on input "Client" at bounding box center [283, 178] width 314 height 33
click at [201, 187] on input "Client" at bounding box center [283, 178] width 314 height 33
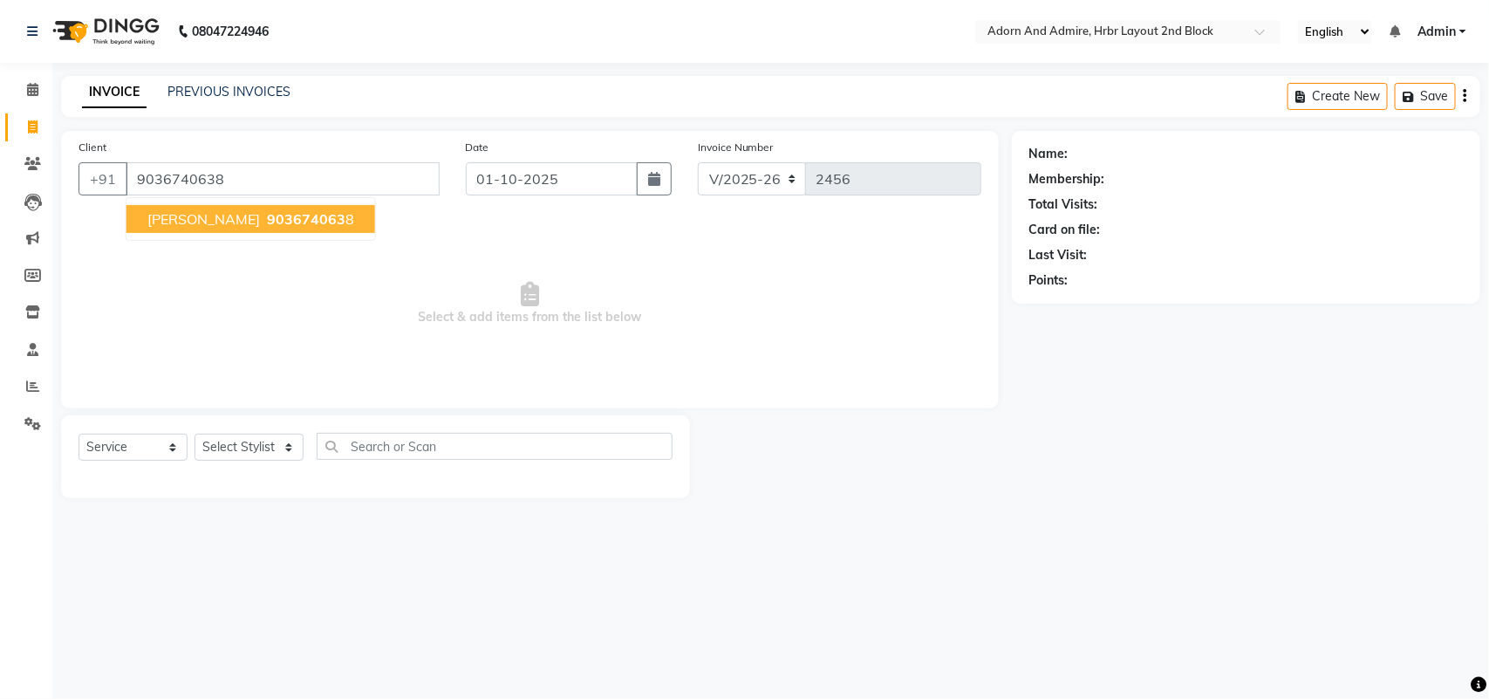
type input "9036740638"
click at [267, 224] on span "903674063" at bounding box center [306, 218] width 78 height 17
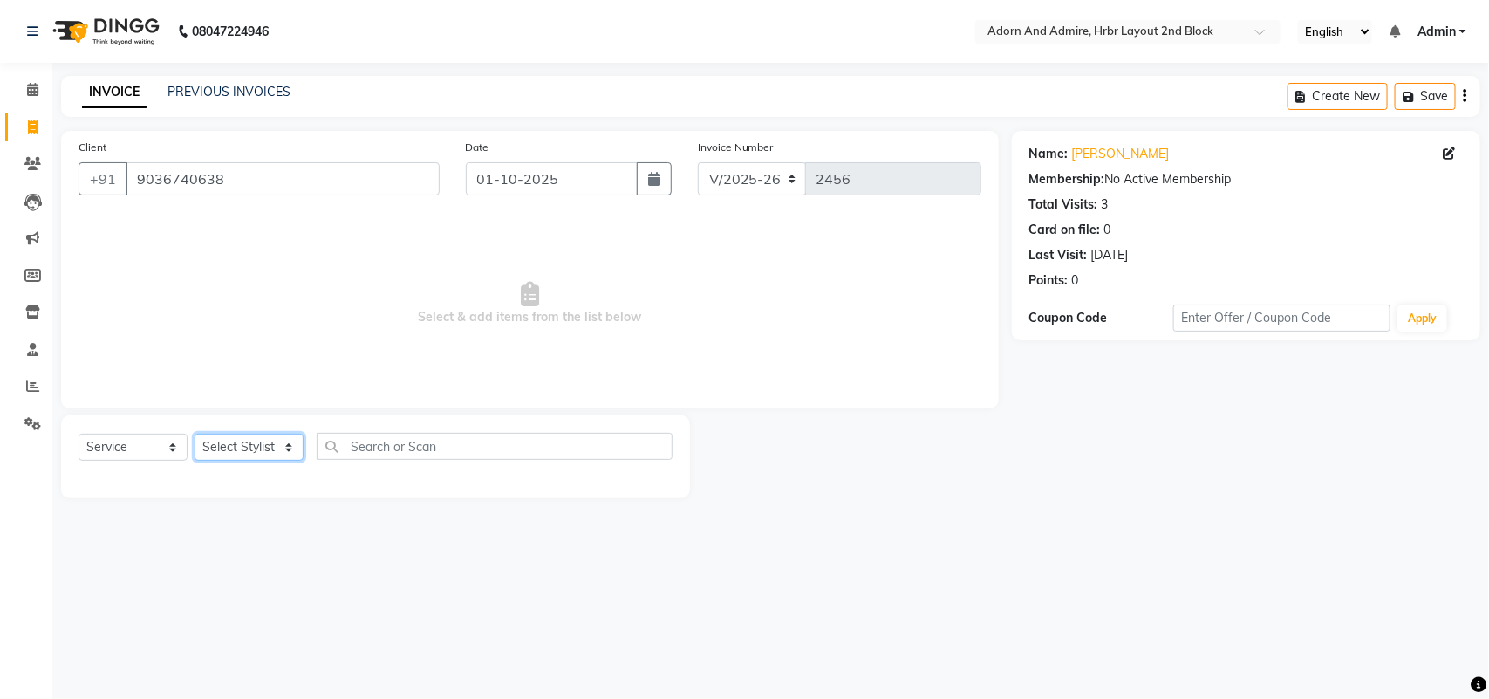
click at [271, 452] on select "Select Stylist [PERSON_NAME] [PERSON_NAME] [PERSON_NAME] [PERSON_NAME] [PERSON_…" at bounding box center [248, 446] width 109 height 27
select select "61720"
click at [194, 433] on select "Select Stylist [PERSON_NAME] [PERSON_NAME] [PERSON_NAME] [PERSON_NAME] [PERSON_…" at bounding box center [248, 446] width 109 height 27
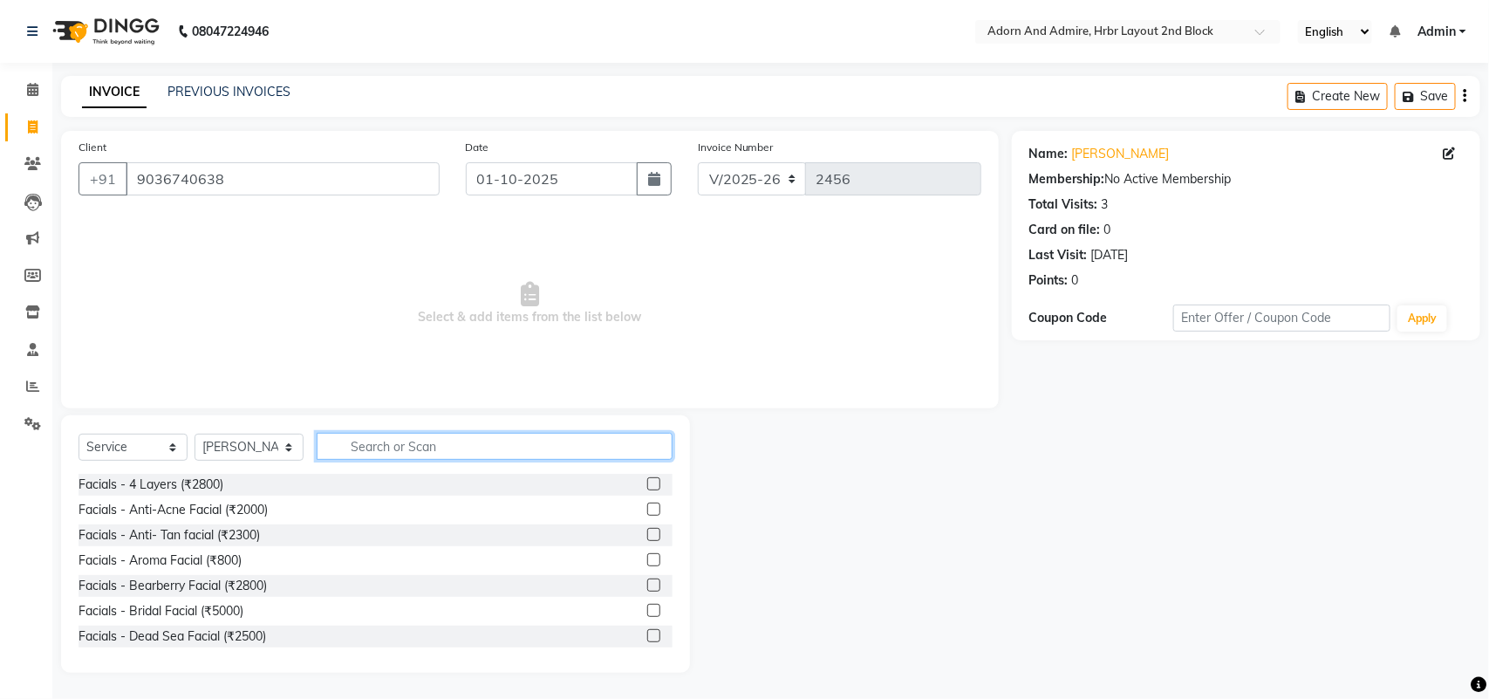
click at [488, 434] on input "text" at bounding box center [495, 446] width 356 height 27
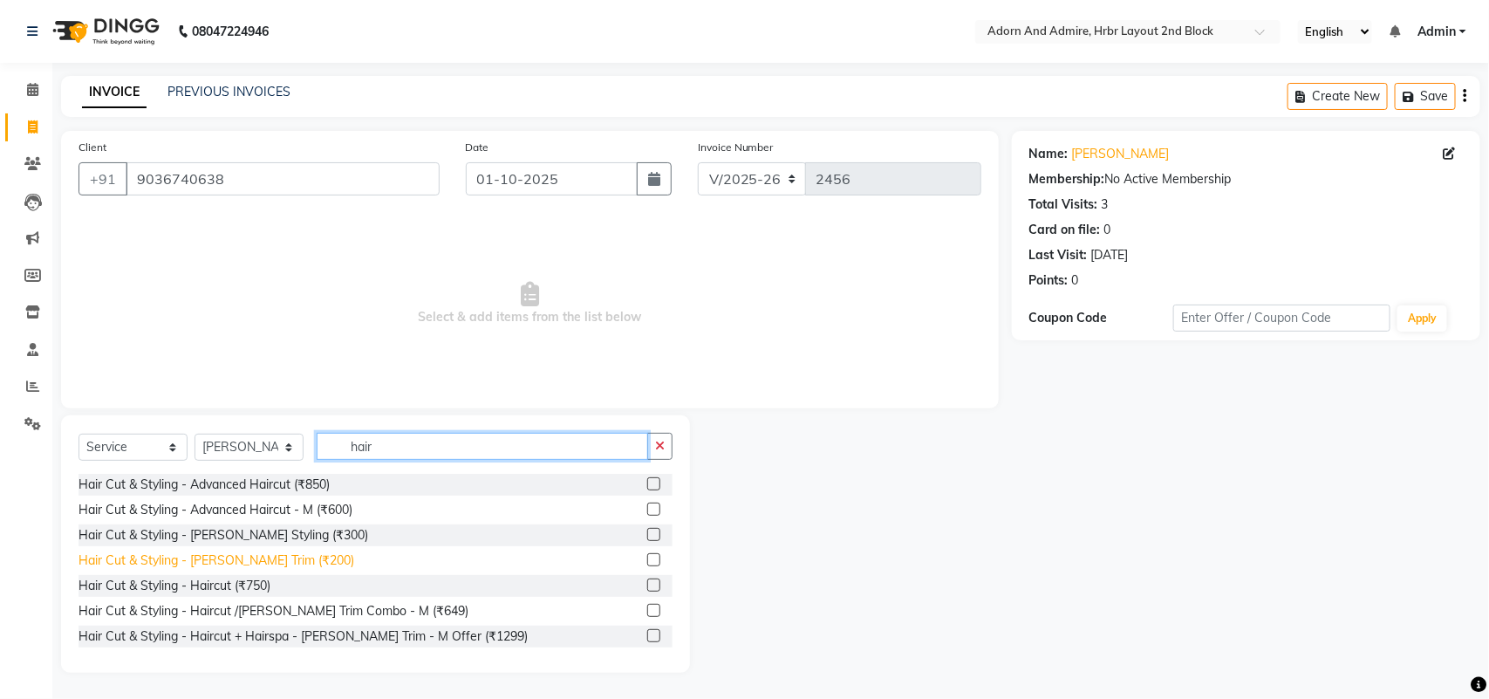
type input "hair"
click at [262, 558] on div "Hair Cut & Styling - [PERSON_NAME] Trim (₹200)" at bounding box center [216, 560] width 276 height 18
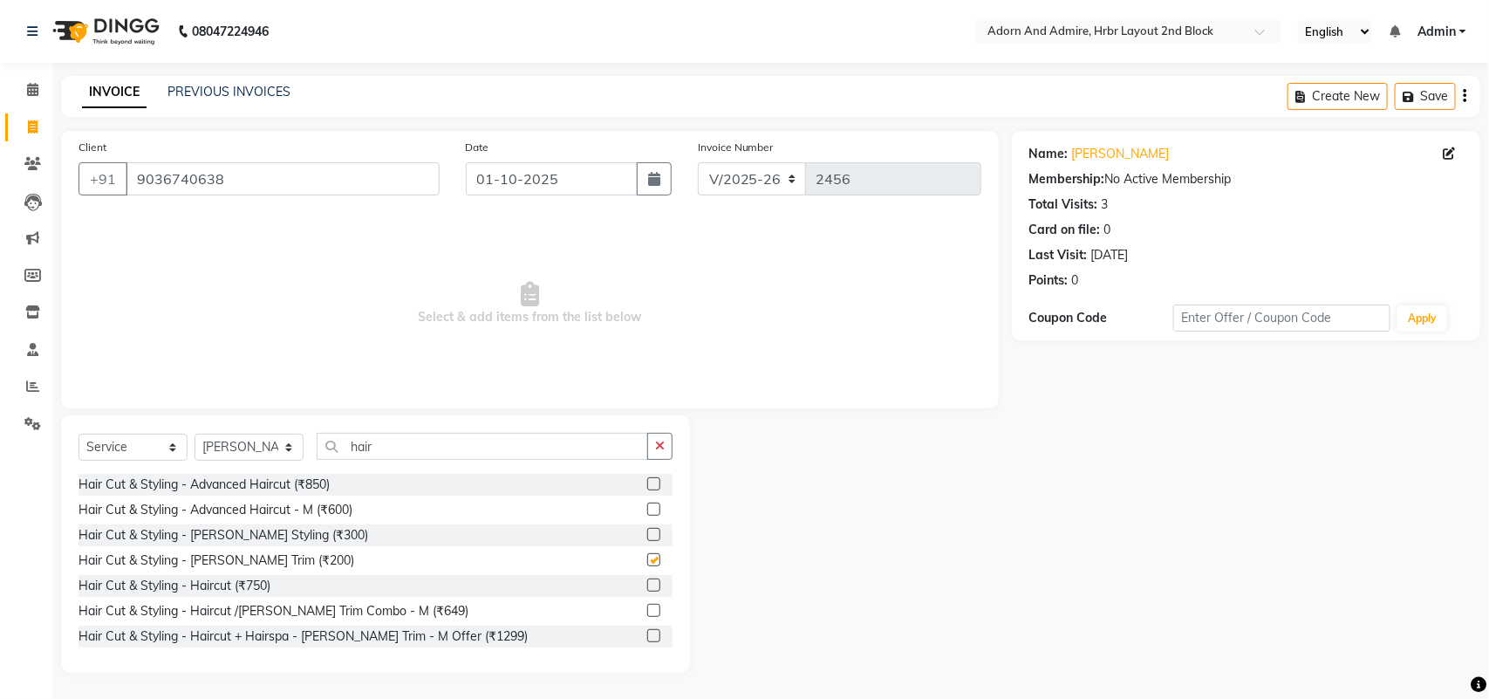
checkbox input "false"
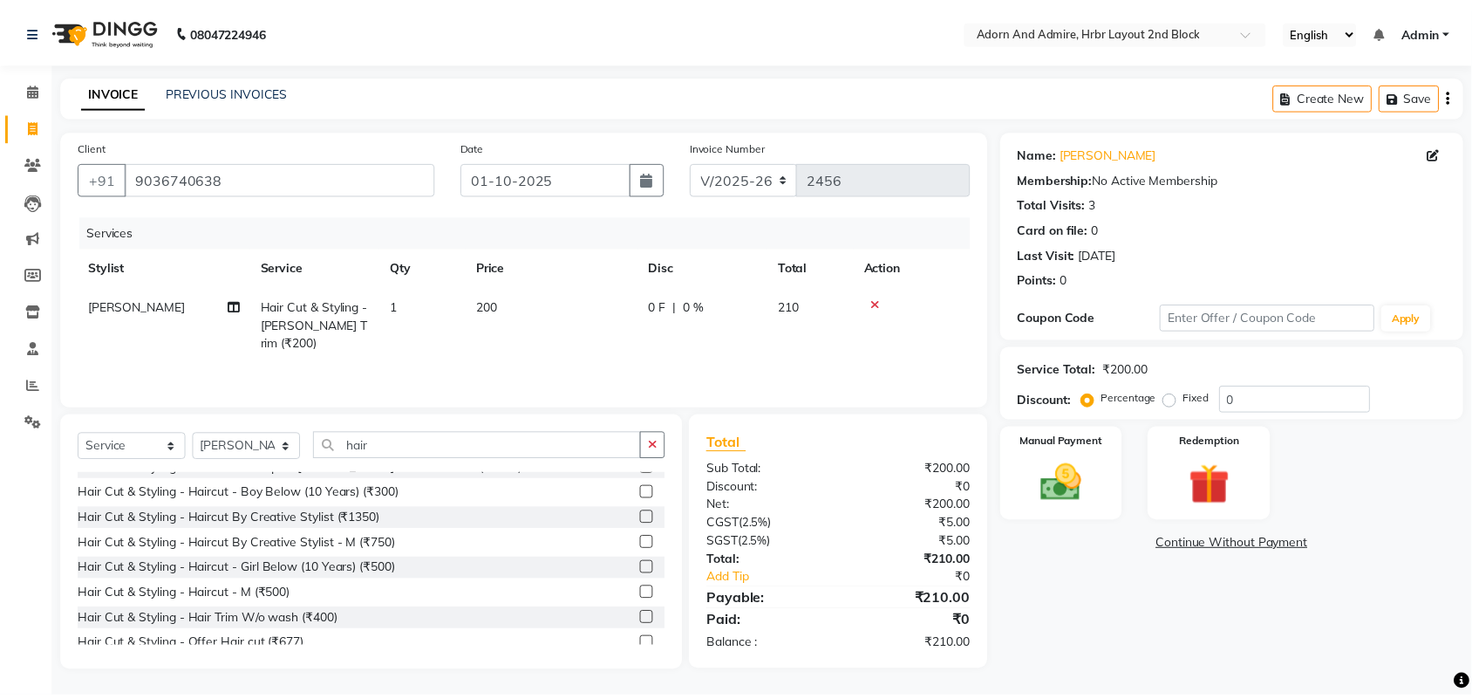
scroll to position [218, 0]
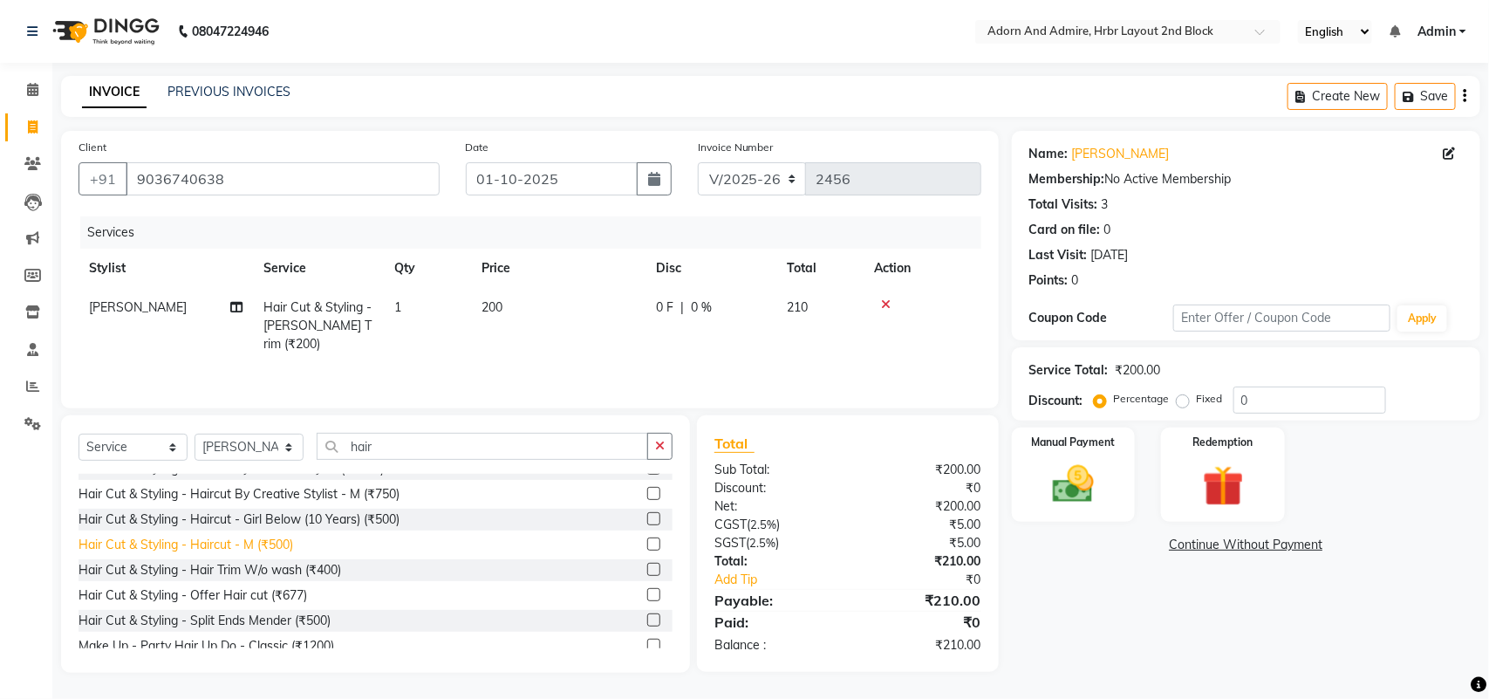
click at [280, 548] on div "Hair Cut & Styling - Haircut - M (₹500)" at bounding box center [185, 544] width 215 height 18
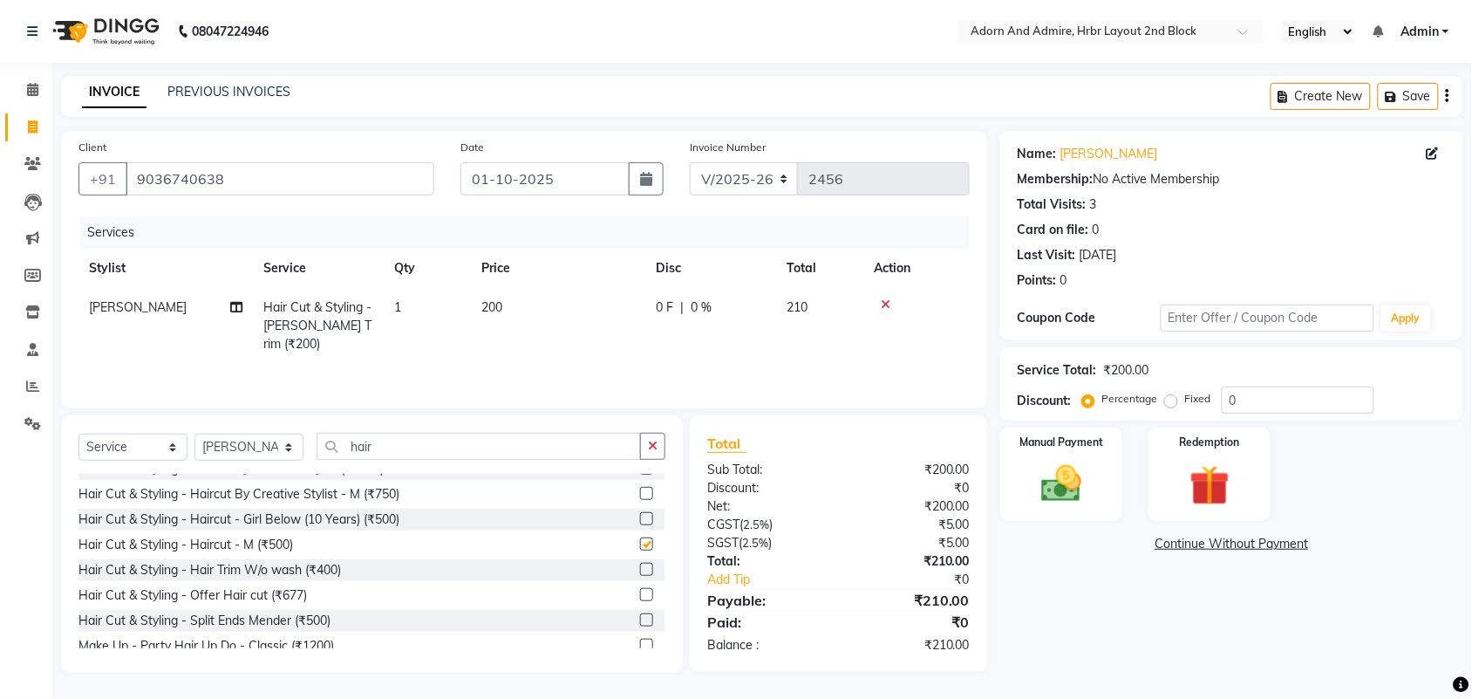
checkbox input "false"
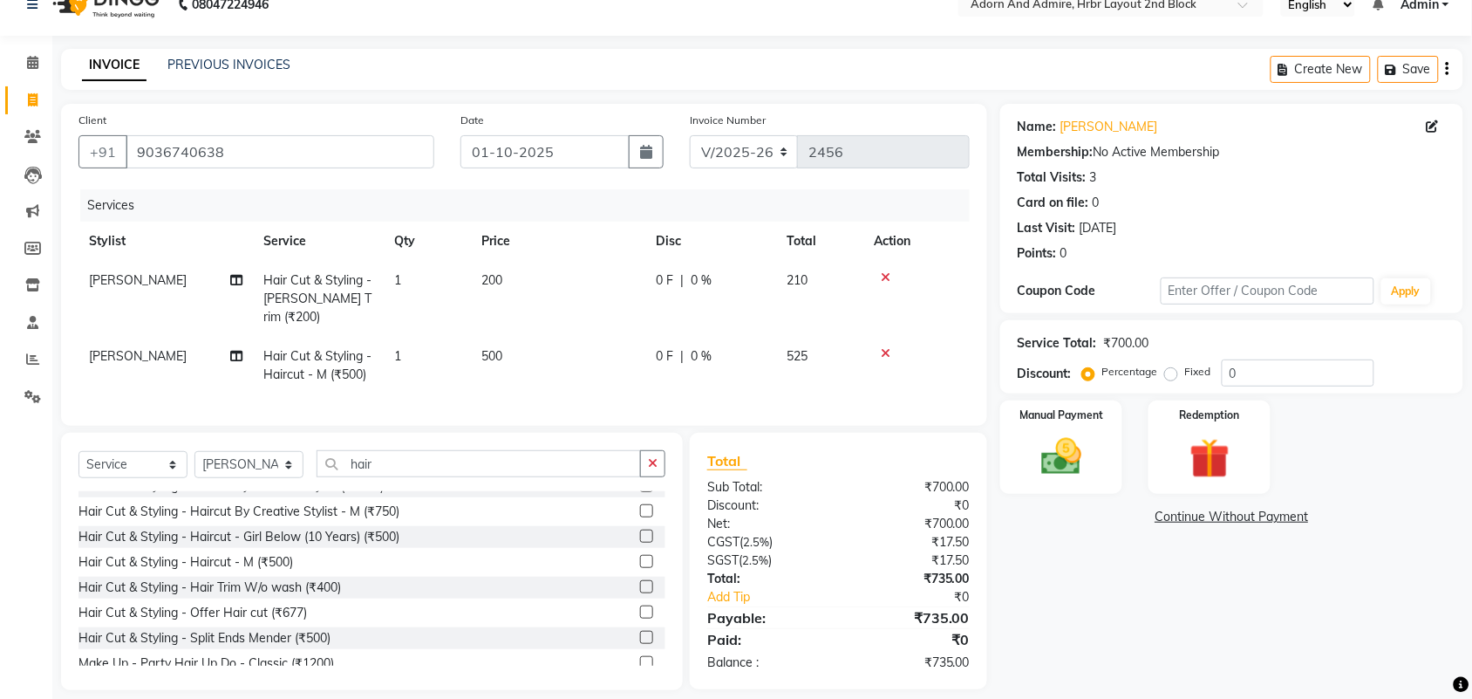
scroll to position [42, 0]
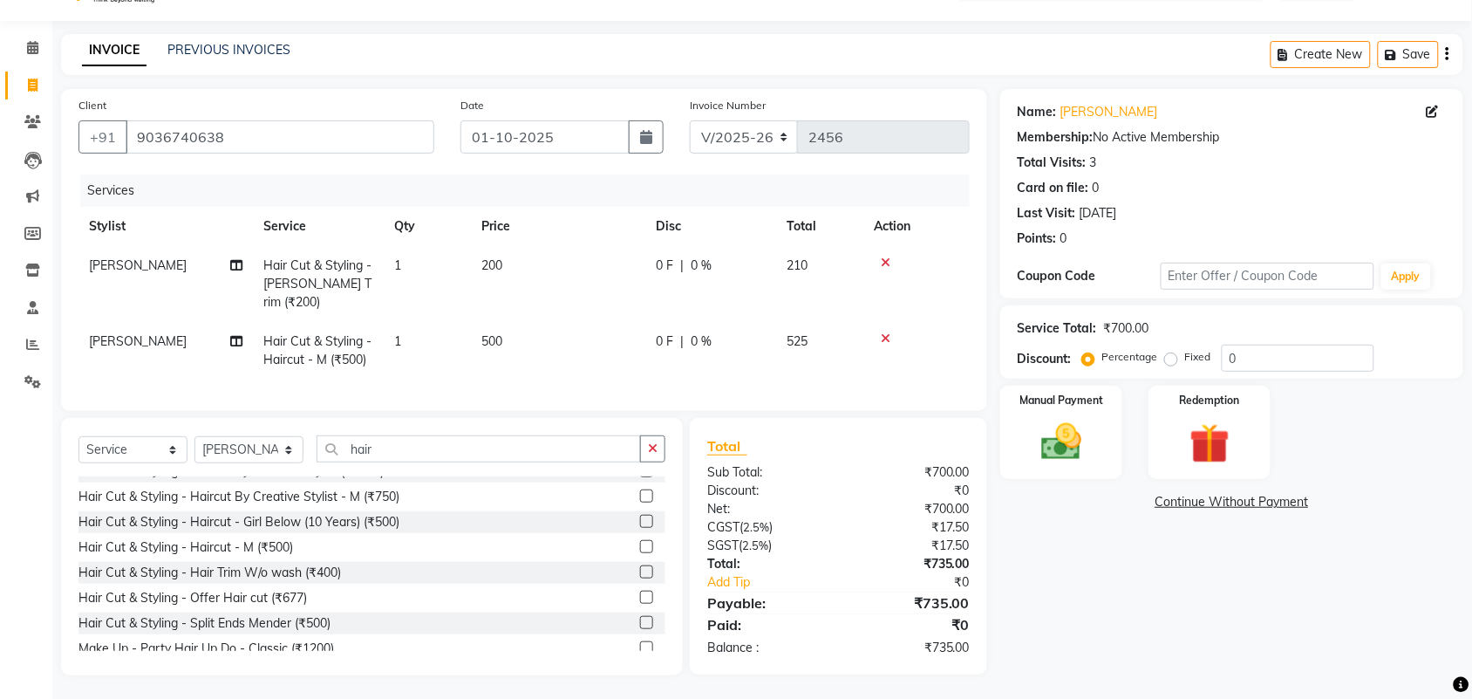
click at [529, 272] on td "200" at bounding box center [558, 284] width 174 height 76
select select "61720"
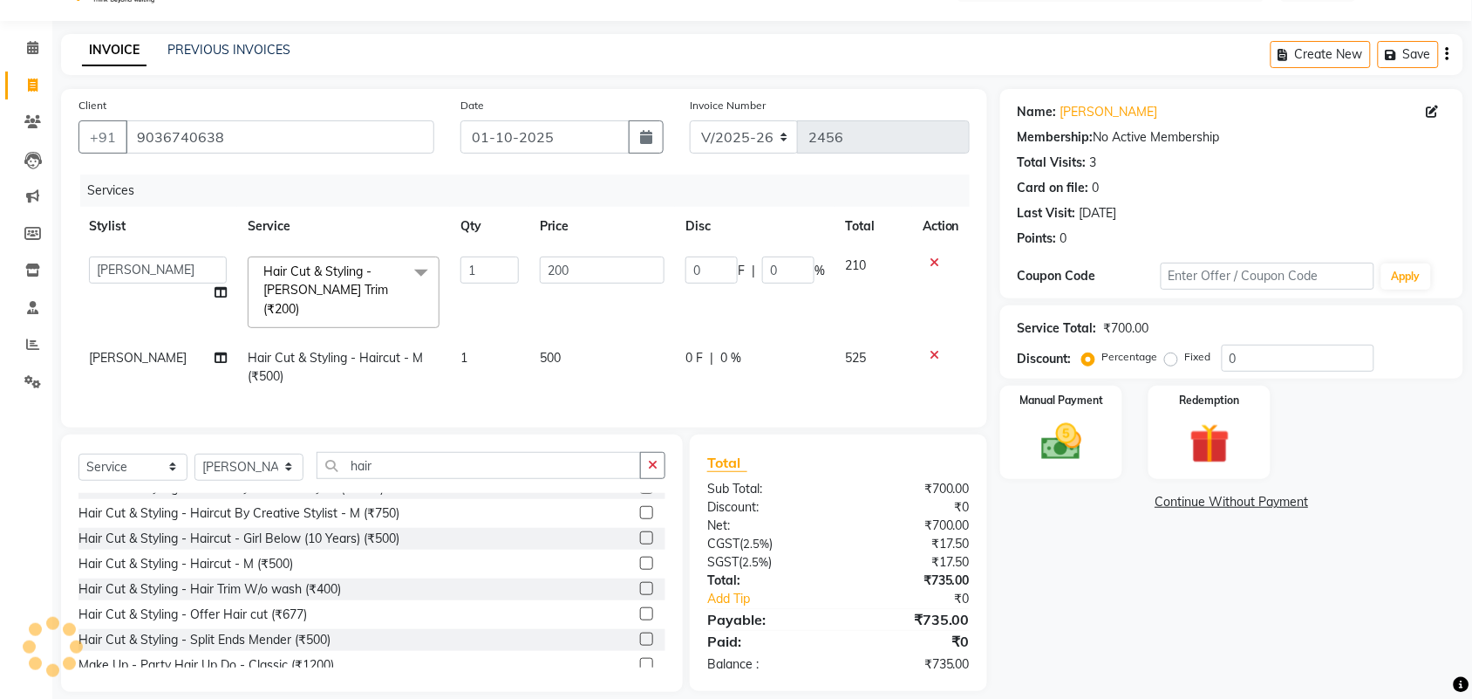
click at [930, 259] on icon at bounding box center [935, 262] width 10 height 12
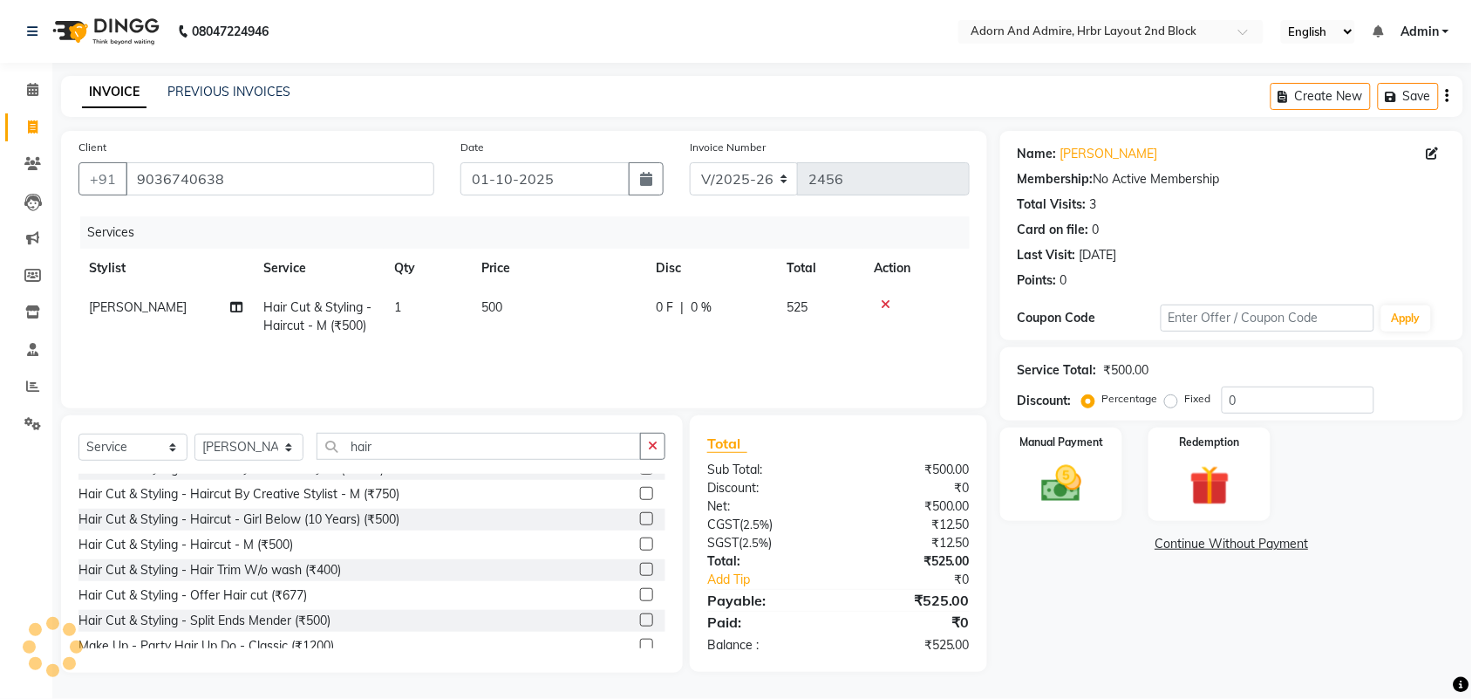
scroll to position [0, 0]
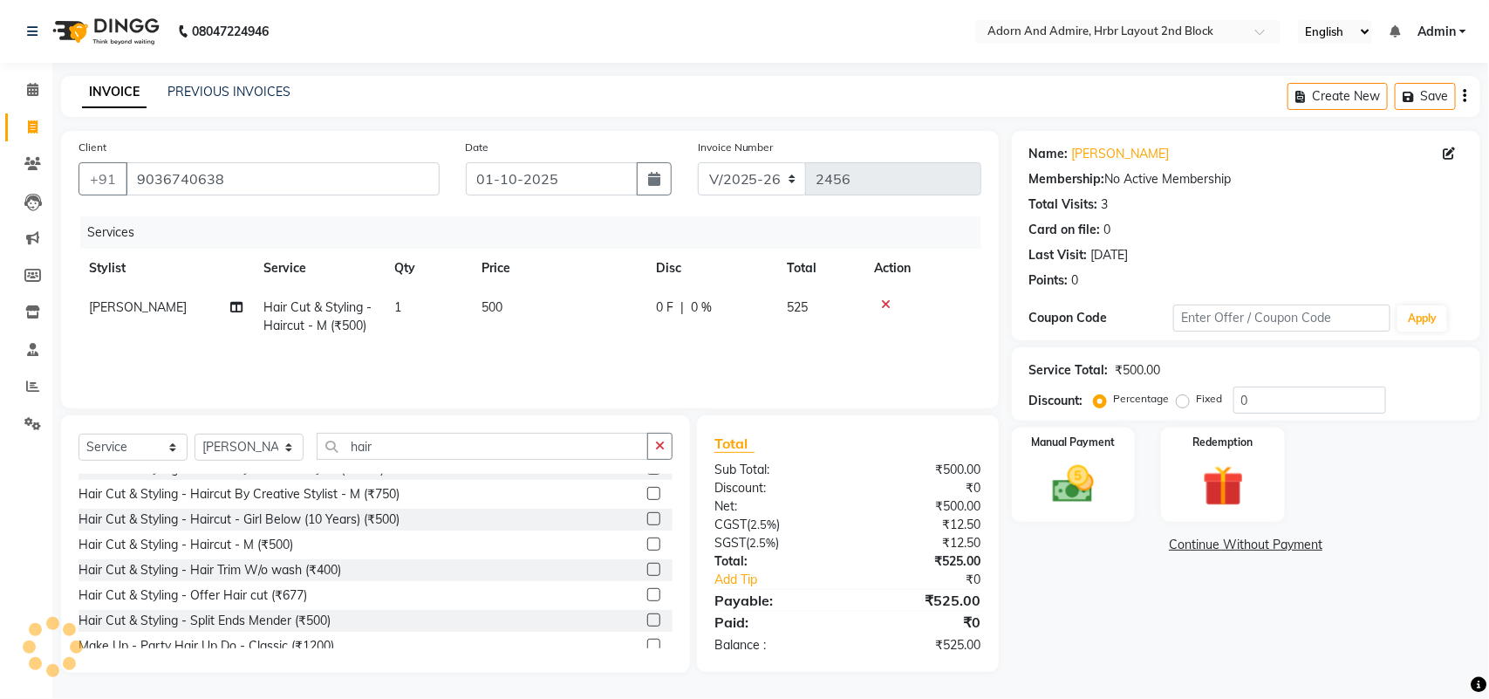
click at [569, 303] on td "500" at bounding box center [558, 317] width 174 height 58
select select "61720"
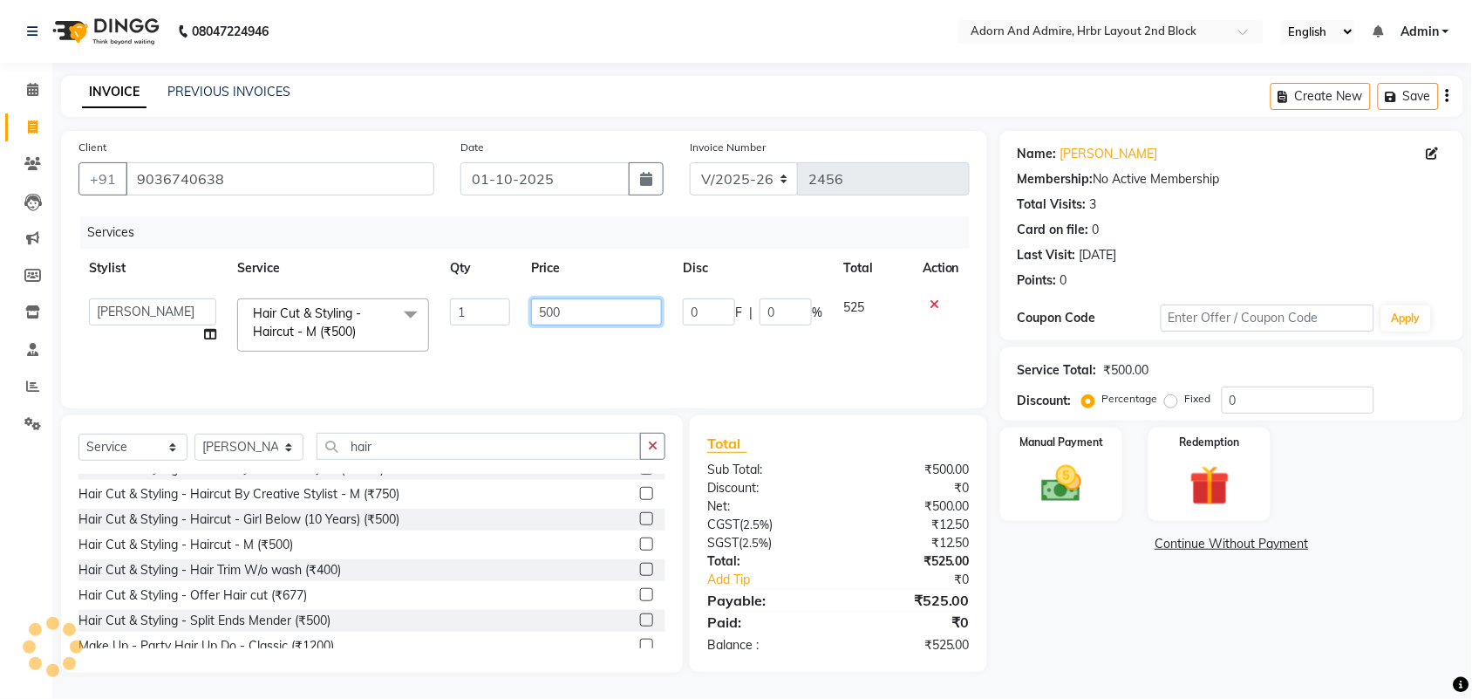
drag, startPoint x: 569, startPoint y: 303, endPoint x: 491, endPoint y: 318, distance: 79.0
click at [491, 318] on tr "[PERSON_NAME] ALEXX [PERSON_NAME] [PERSON_NAME] [PERSON_NAME] [PERSON_NAME] [PE…" at bounding box center [523, 325] width 891 height 74
click at [569, 306] on input "500" at bounding box center [596, 311] width 131 height 27
drag, startPoint x: 569, startPoint y: 306, endPoint x: 508, endPoint y: 325, distance: 64.0
click at [504, 325] on tr "[PERSON_NAME] ALEXX [PERSON_NAME] [PERSON_NAME] [PERSON_NAME] [PERSON_NAME] [PE…" at bounding box center [523, 325] width 891 height 74
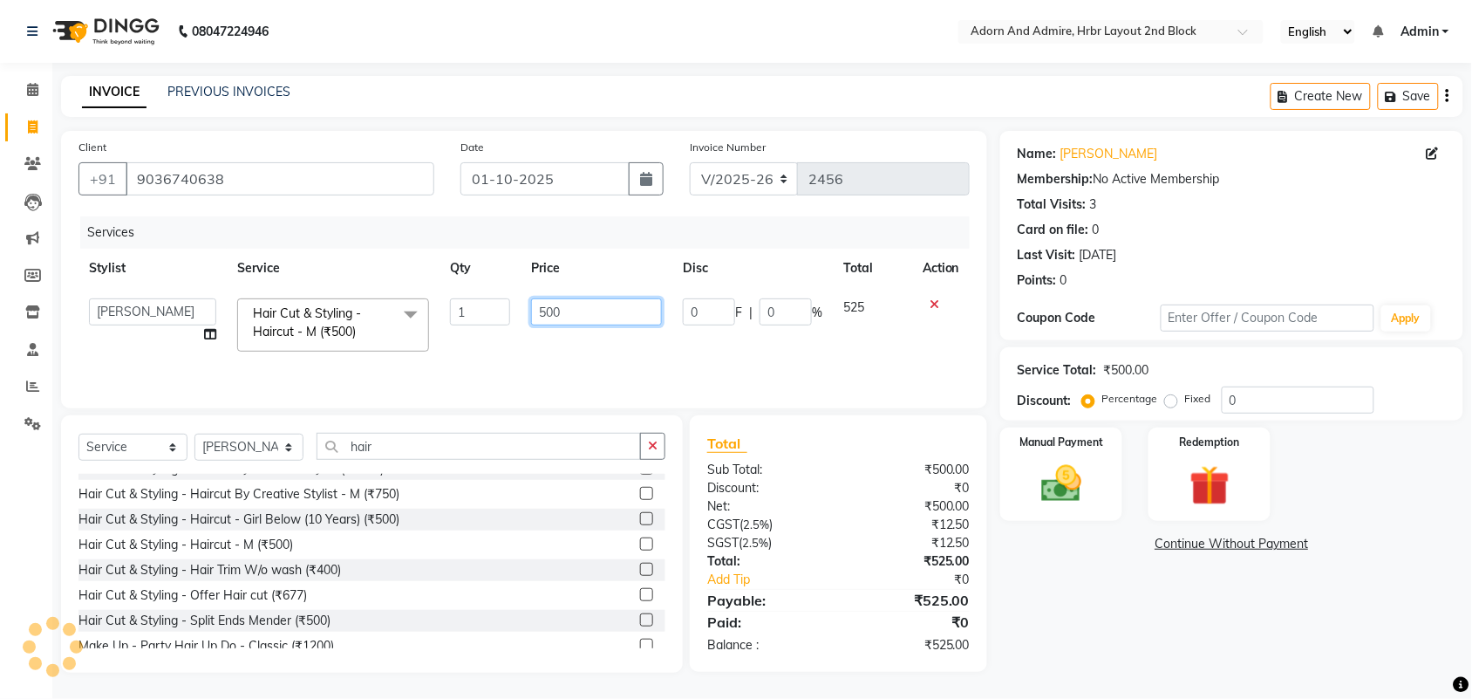
drag, startPoint x: 549, startPoint y: 319, endPoint x: 562, endPoint y: 315, distance: 13.8
click at [554, 318] on input "500" at bounding box center [596, 311] width 131 height 27
click at [580, 308] on input "500" at bounding box center [596, 311] width 131 height 27
drag, startPoint x: 580, startPoint y: 307, endPoint x: 524, endPoint y: 329, distance: 59.9
click at [524, 329] on td "500" at bounding box center [597, 325] width 152 height 74
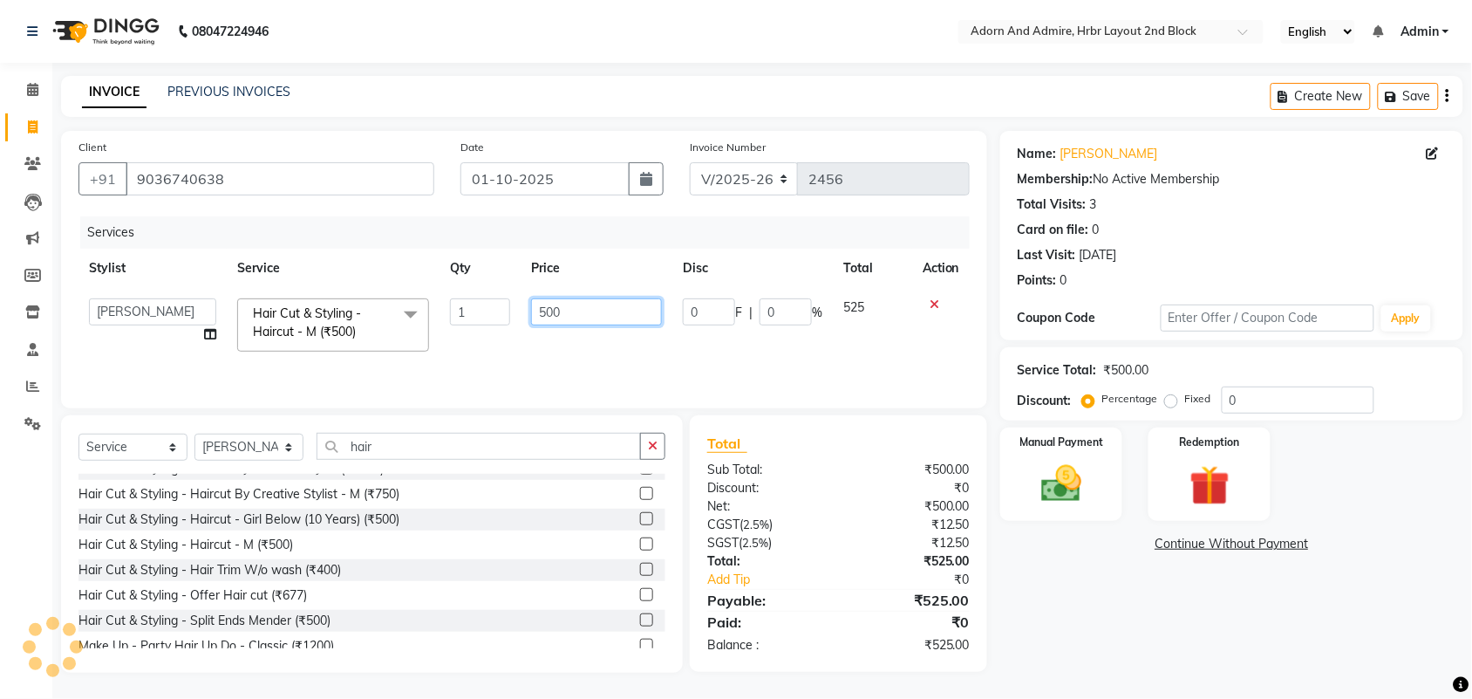
paste input "786.67"
type input "786.67"
click at [1055, 587] on div "Name: [PERSON_NAME] Membership: No Active Membership Total Visits: 3 Card on fi…" at bounding box center [1238, 402] width 476 height 542
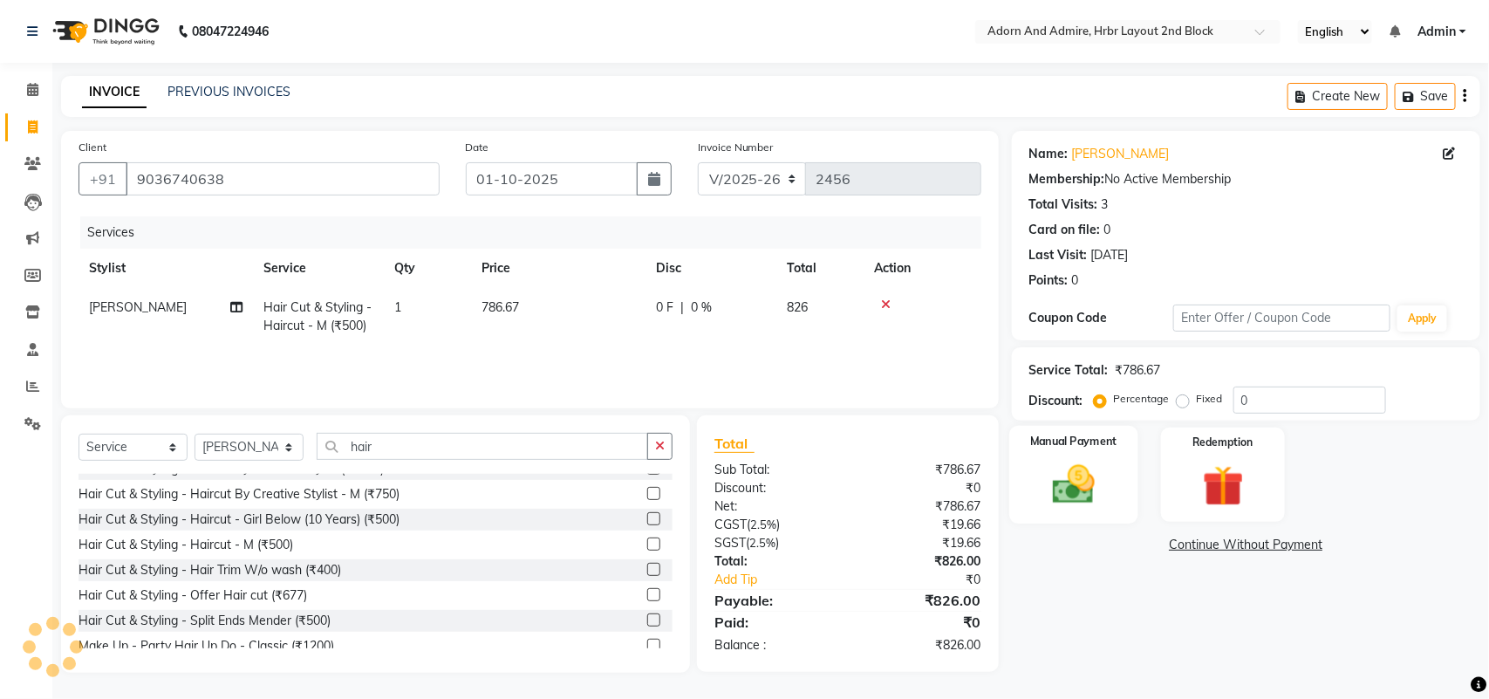
click at [1091, 490] on img at bounding box center [1073, 484] width 69 height 49
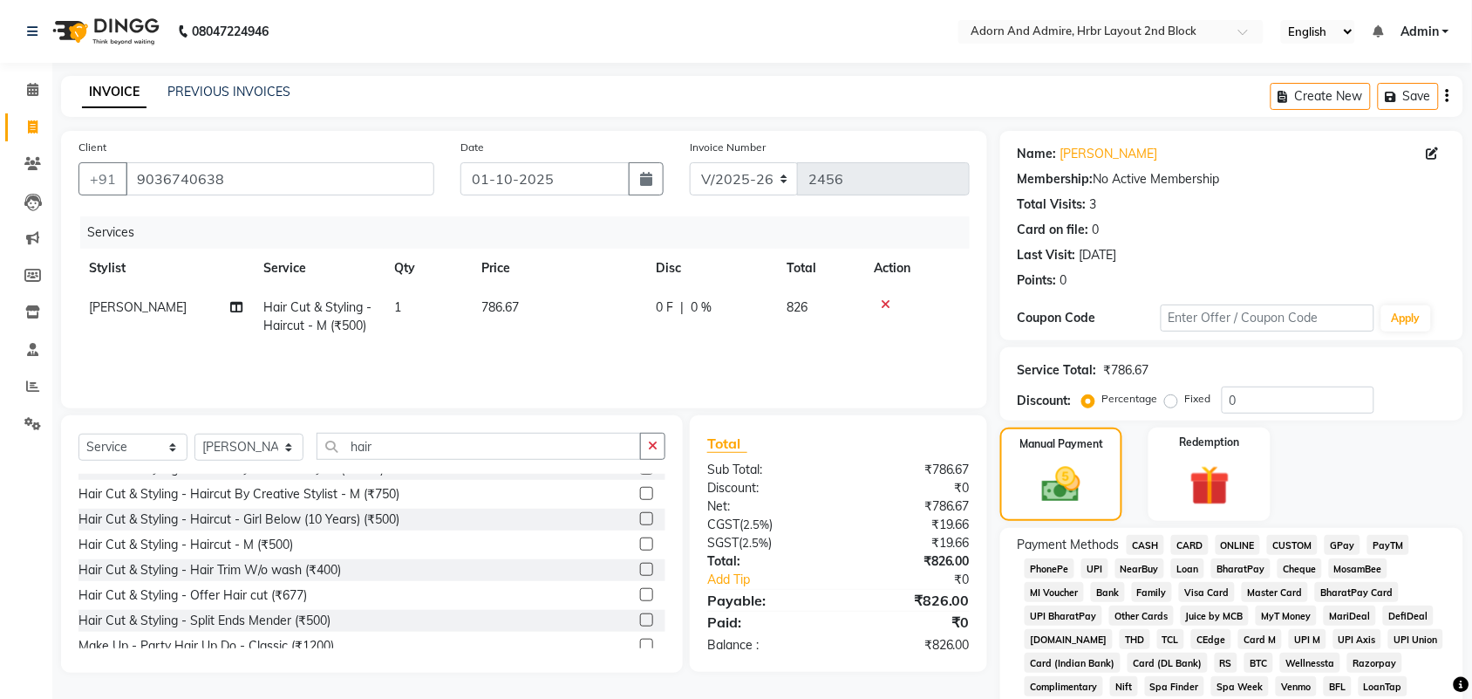
drag, startPoint x: 1349, startPoint y: 542, endPoint x: 1297, endPoint y: 555, distance: 53.7
click at [1346, 543] on span "GPay" at bounding box center [1343, 545] width 36 height 20
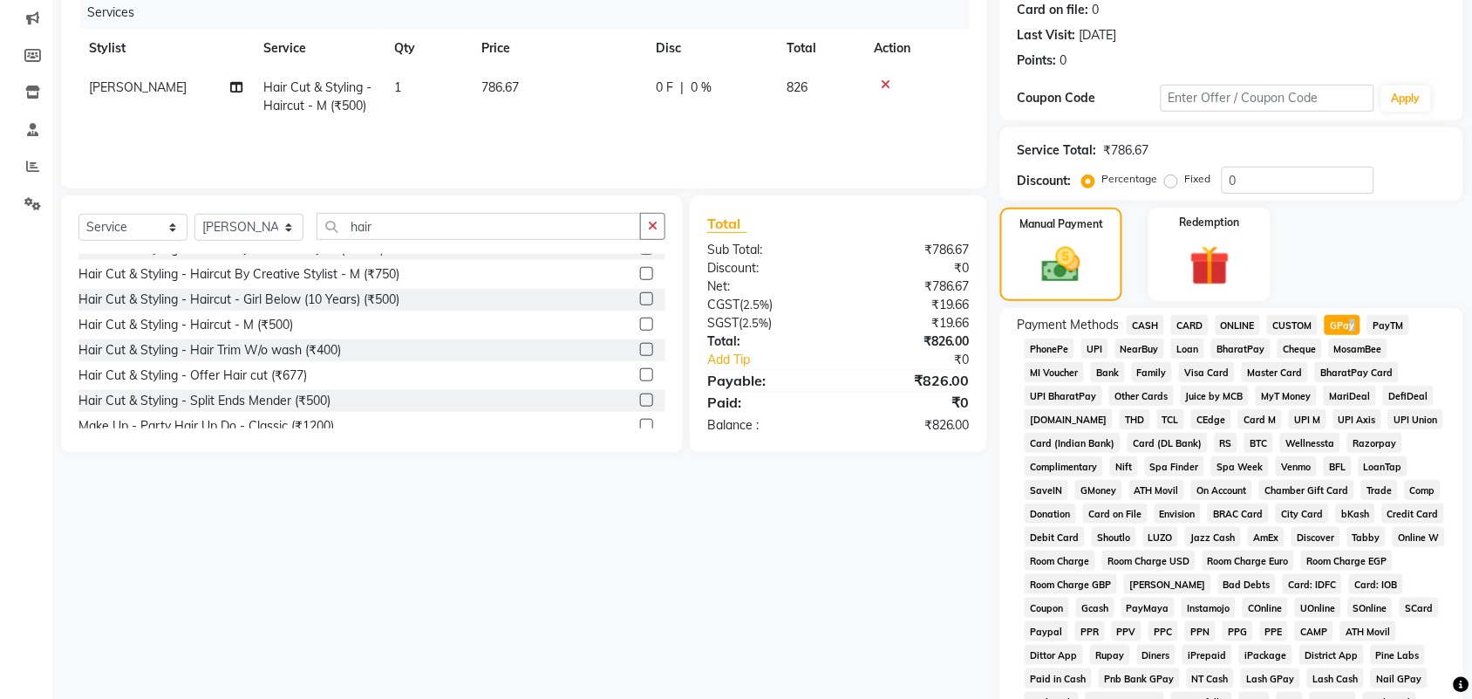
scroll to position [486, 0]
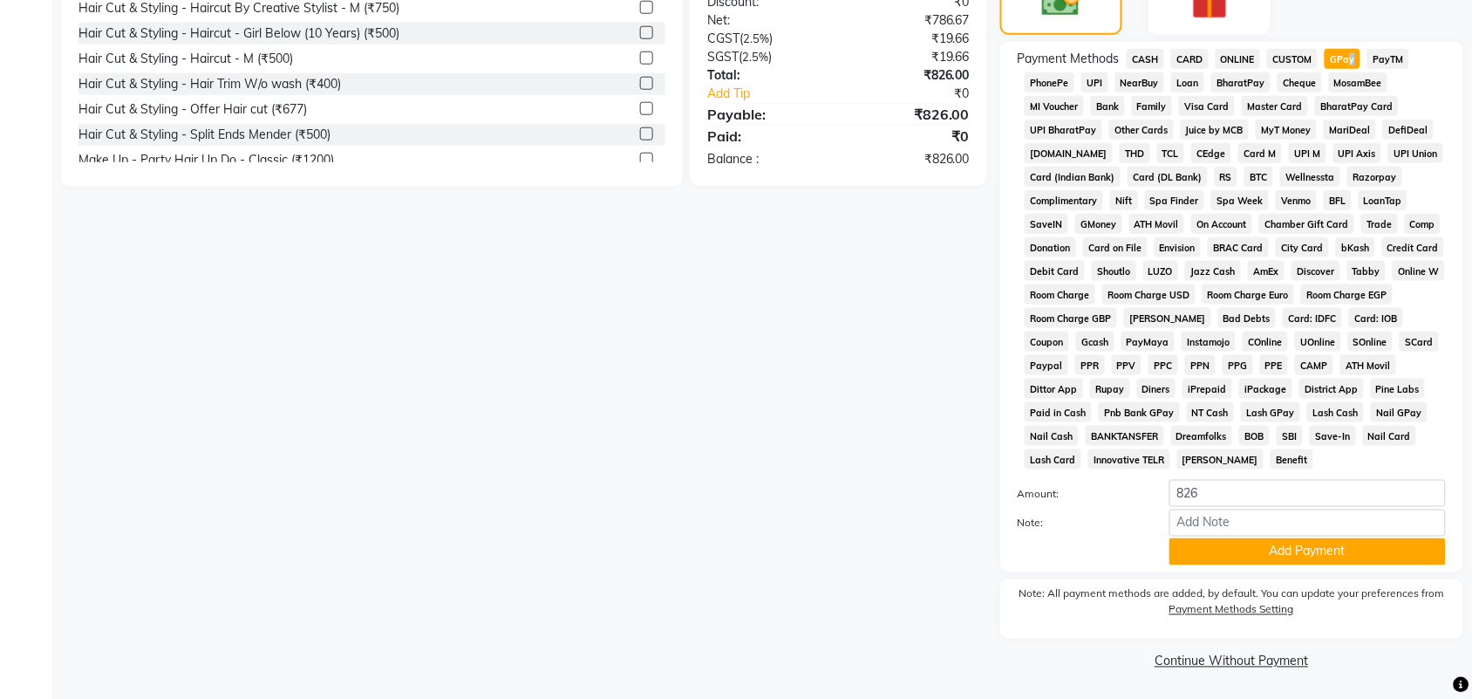
click at [1302, 548] on button "Add Payment" at bounding box center [1307, 551] width 276 height 27
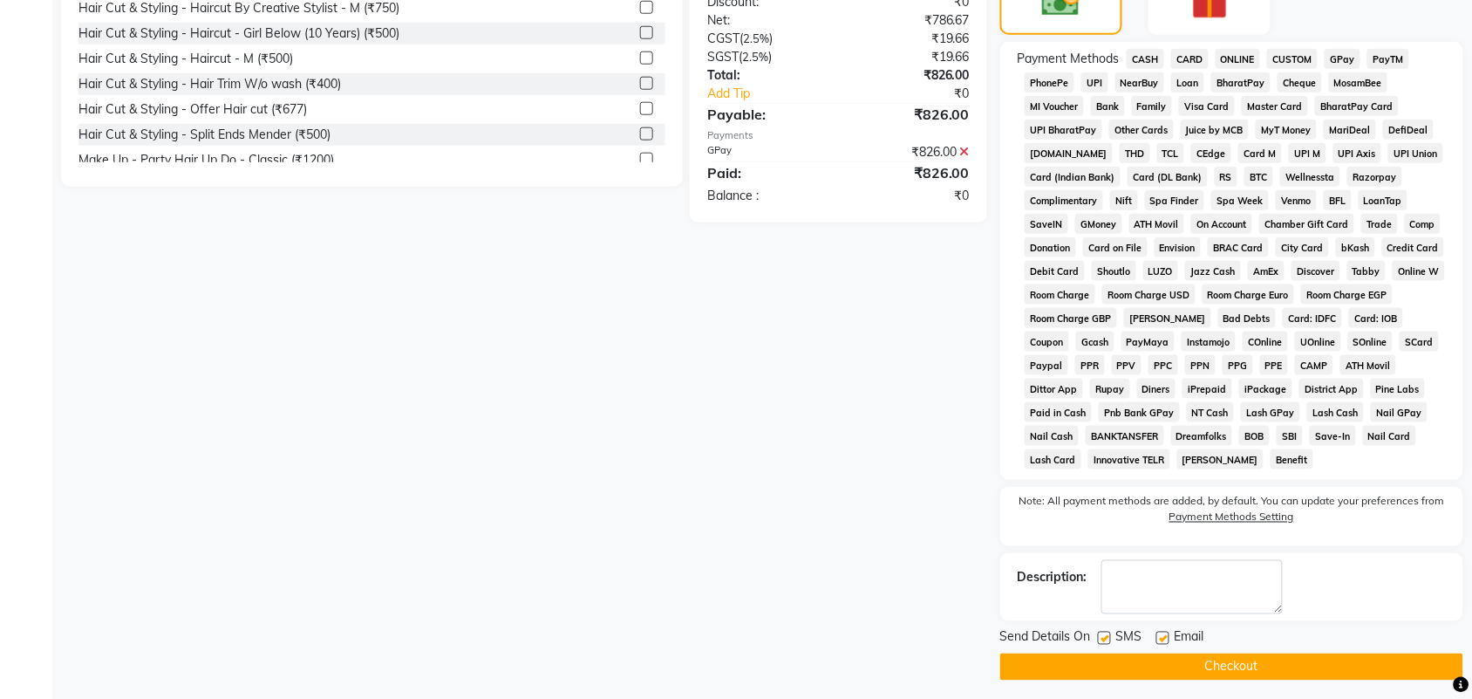
click at [1110, 633] on label at bounding box center [1104, 637] width 13 height 13
click at [1109, 633] on input "checkbox" at bounding box center [1103, 638] width 11 height 11
checkbox input "false"
click at [1169, 633] on div "Email" at bounding box center [1187, 639] width 62 height 22
click at [1161, 633] on label at bounding box center [1162, 637] width 13 height 13
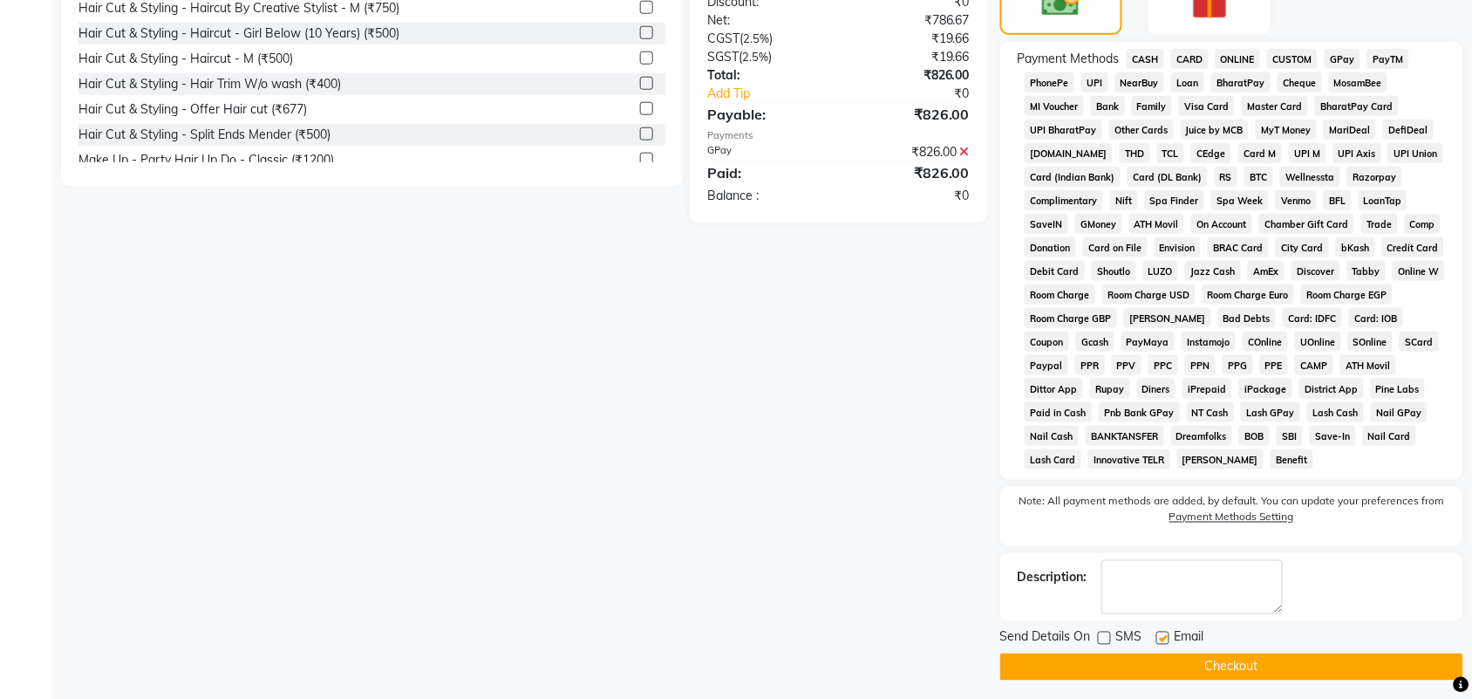
click at [1161, 633] on input "checkbox" at bounding box center [1161, 638] width 11 height 11
checkbox input "false"
click at [1234, 665] on button "Checkout" at bounding box center [1231, 666] width 463 height 27
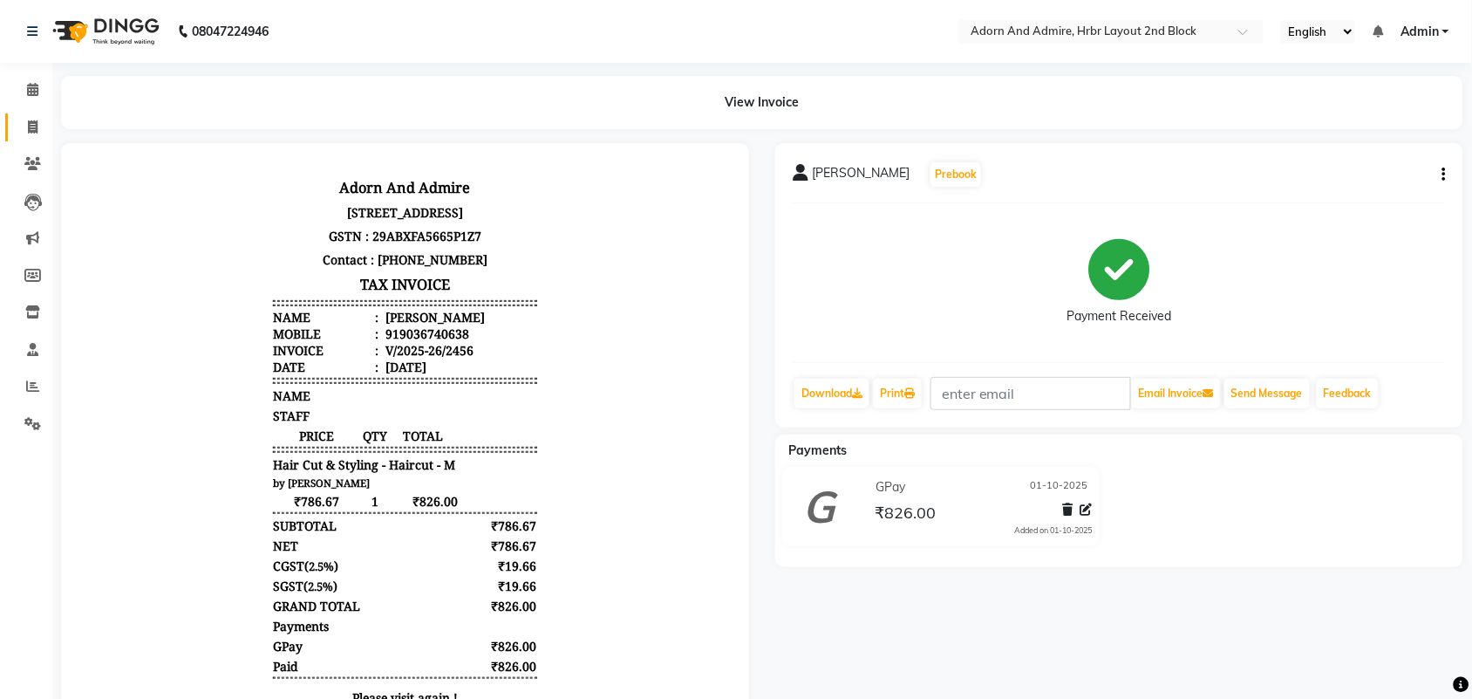
click at [28, 113] on link "Invoice" at bounding box center [26, 127] width 42 height 29
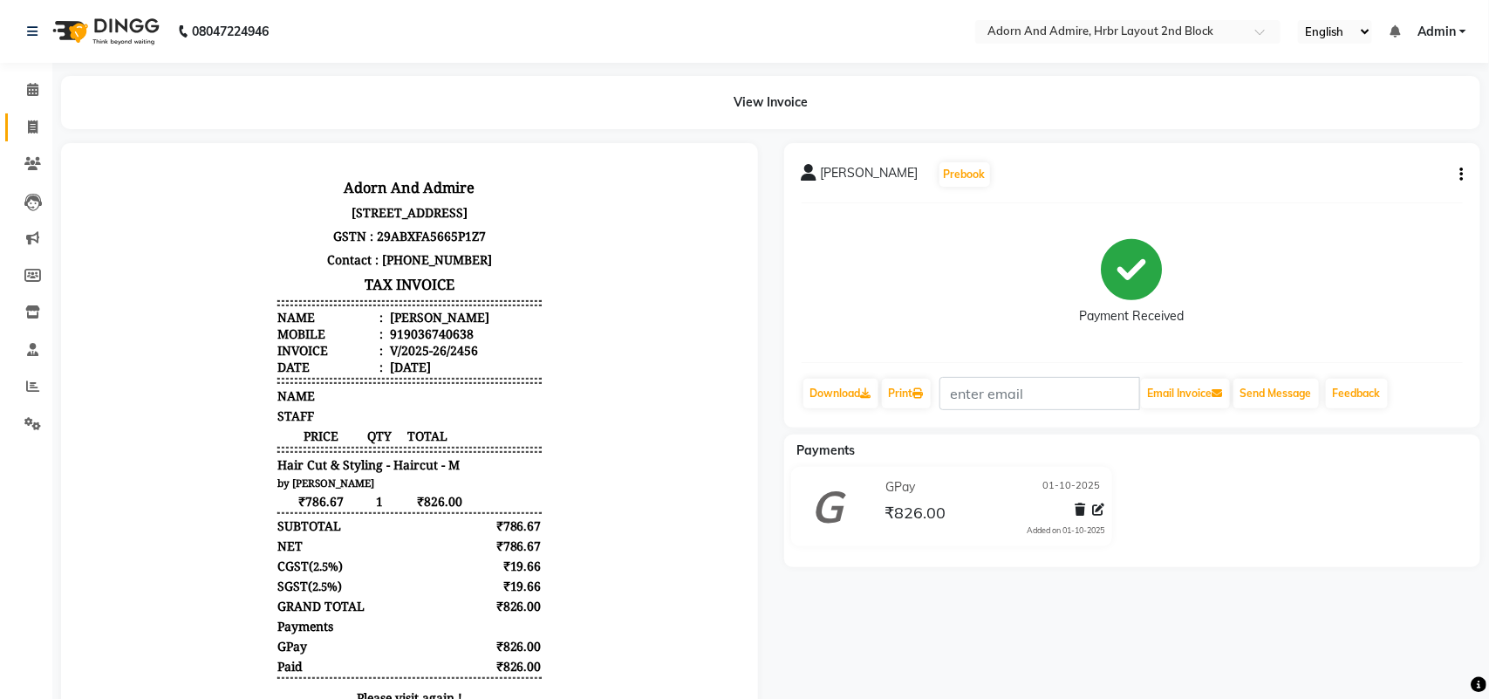
select select "service"
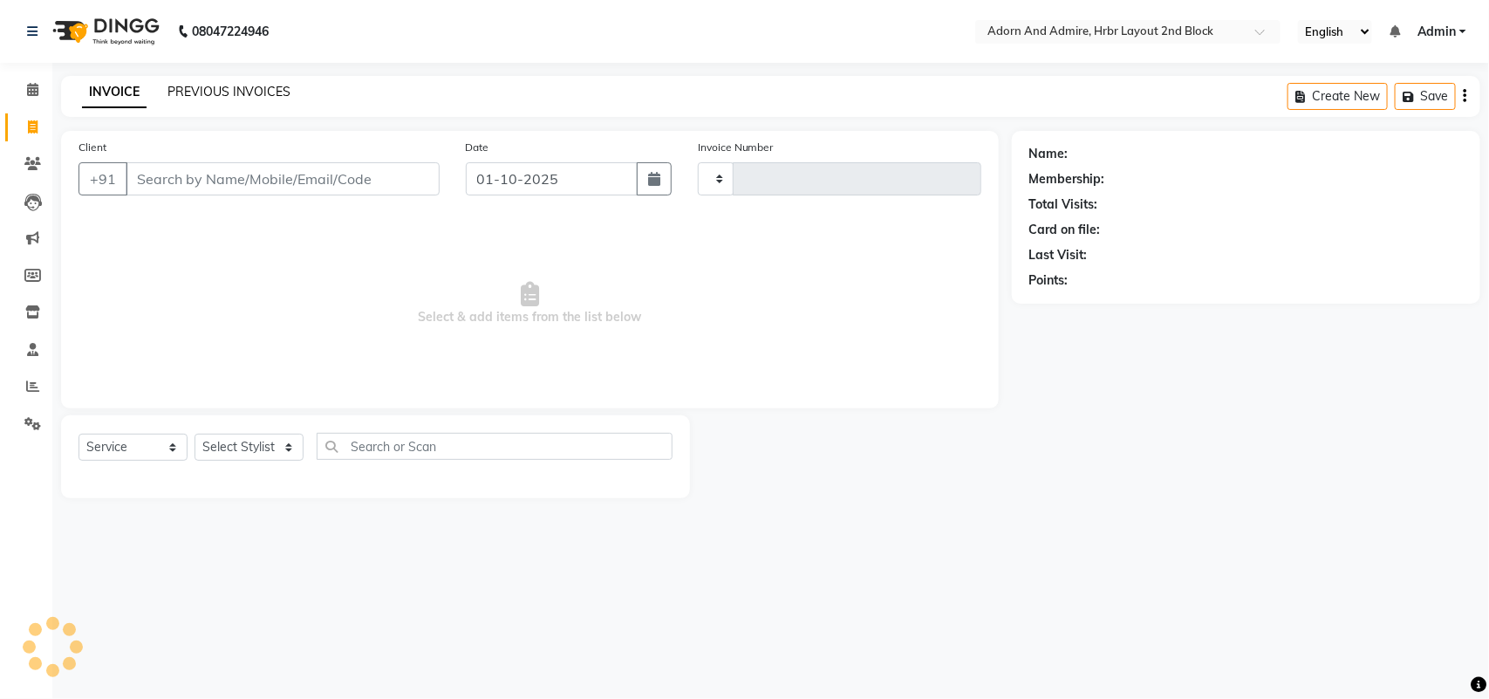
type input "2457"
select select "7203"
click at [231, 76] on div "INVOICE PREVIOUS INVOICES Create New Save" at bounding box center [770, 96] width 1419 height 41
drag, startPoint x: 249, startPoint y: 467, endPoint x: 263, endPoint y: 432, distance: 38.4
click at [253, 460] on div "Select Service Product Membership Package Voucher Prepaid Gift Card Select Styl…" at bounding box center [375, 453] width 594 height 41
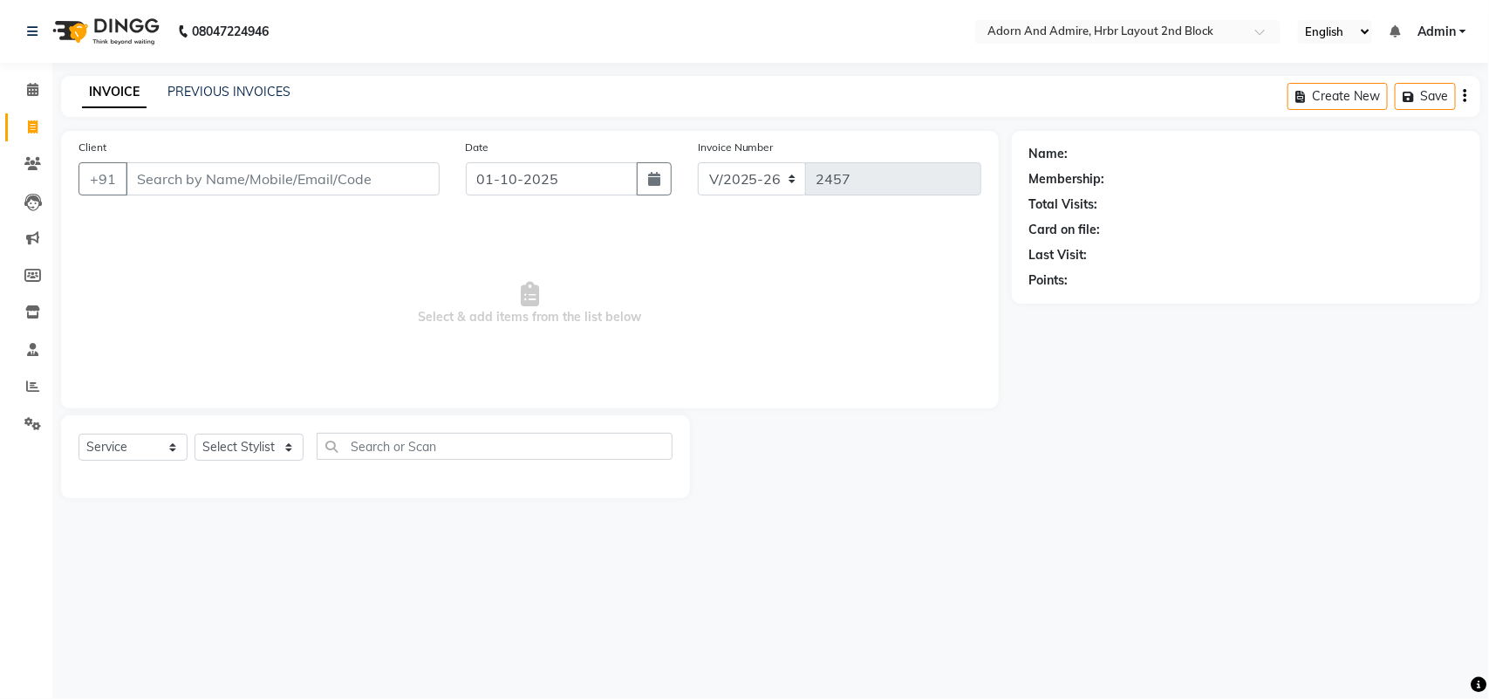
click at [264, 430] on div "Select Service Product Membership Package Voucher Prepaid Gift Card Select Styl…" at bounding box center [375, 456] width 629 height 83
click at [285, 445] on select "Select Stylist [PERSON_NAME] [PERSON_NAME] [PERSON_NAME] [PERSON_NAME] [PERSON_…" at bounding box center [248, 446] width 109 height 27
select select "61580"
click at [194, 433] on select "Select Stylist [PERSON_NAME] [PERSON_NAME] [PERSON_NAME] [PERSON_NAME] [PERSON_…" at bounding box center [248, 446] width 109 height 27
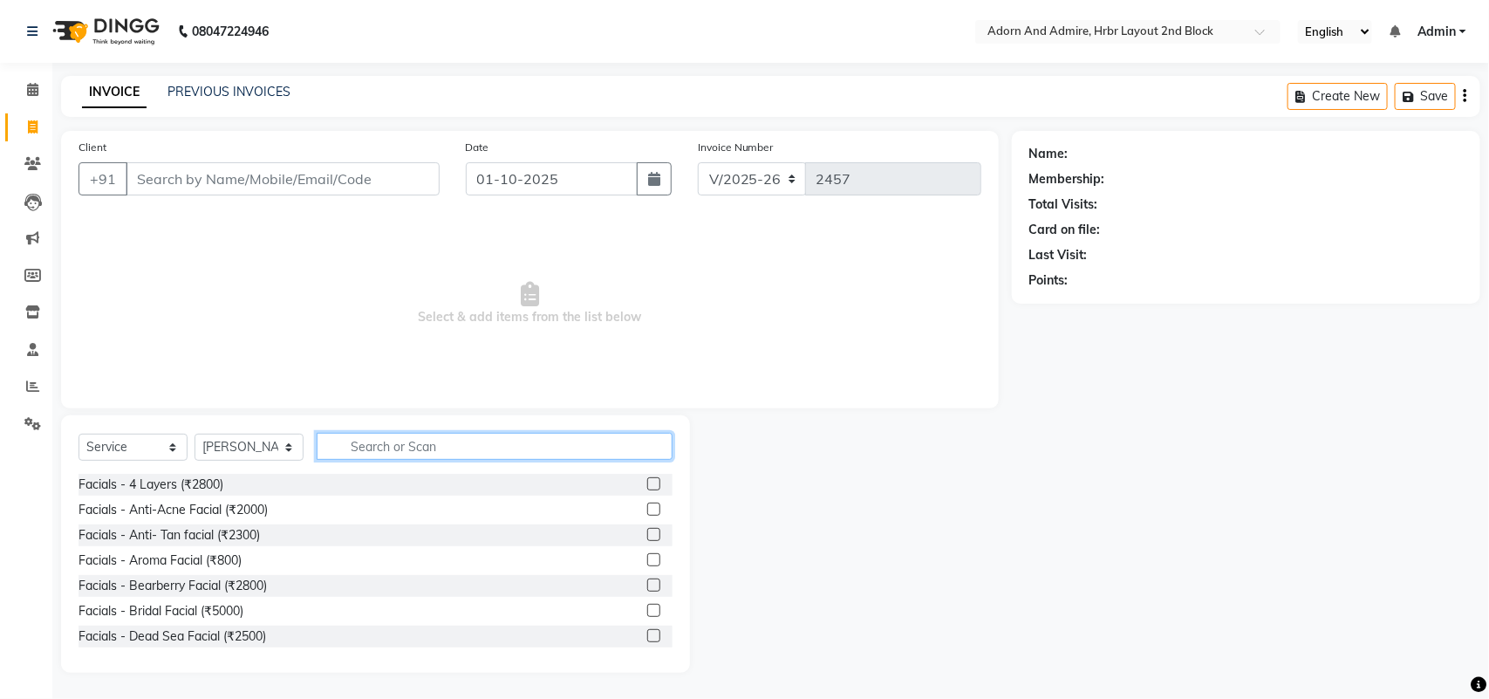
click at [443, 450] on input "text" at bounding box center [495, 446] width 356 height 27
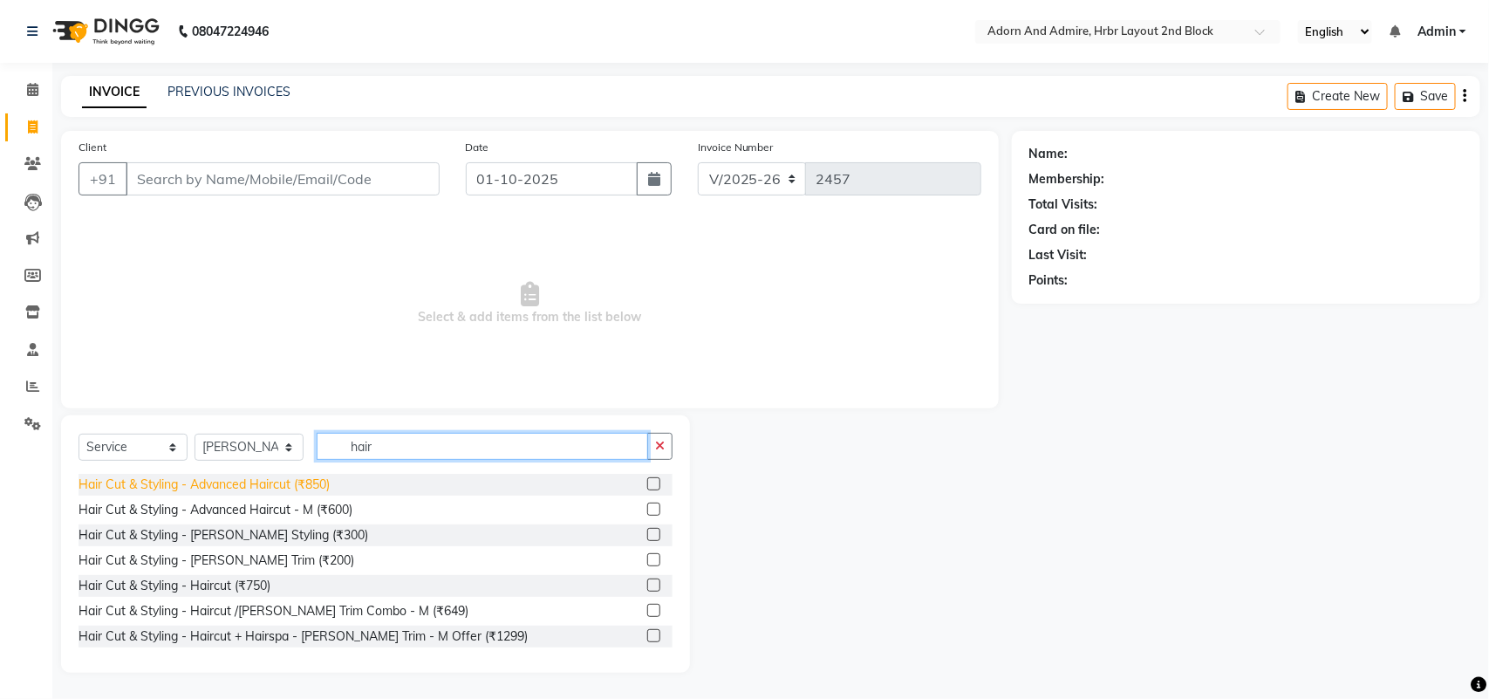
type input "hair"
click at [303, 478] on div "Hair Cut & Styling - Advanced Haircut (₹850)" at bounding box center [203, 484] width 251 height 18
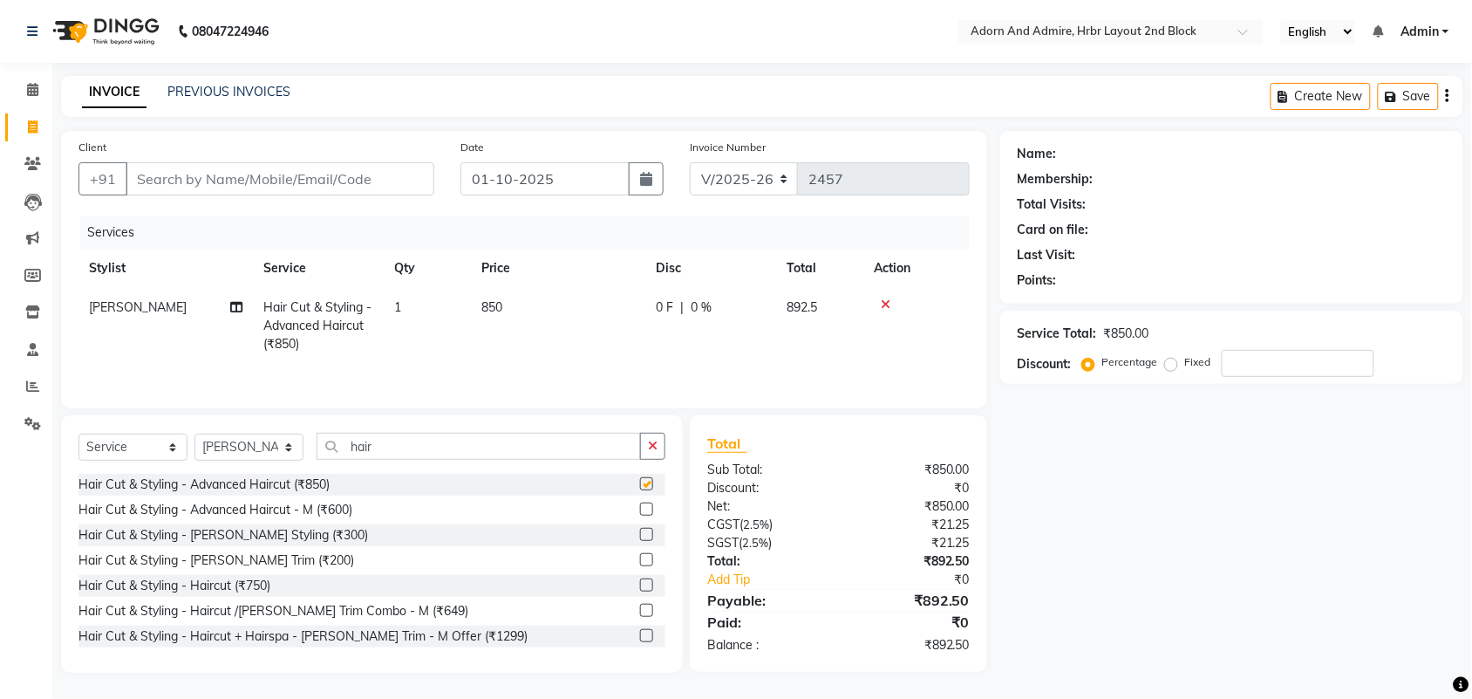
checkbox input "false"
click at [311, 167] on input "Client" at bounding box center [280, 178] width 309 height 33
type input "9"
type input "0"
type input "9004031992"
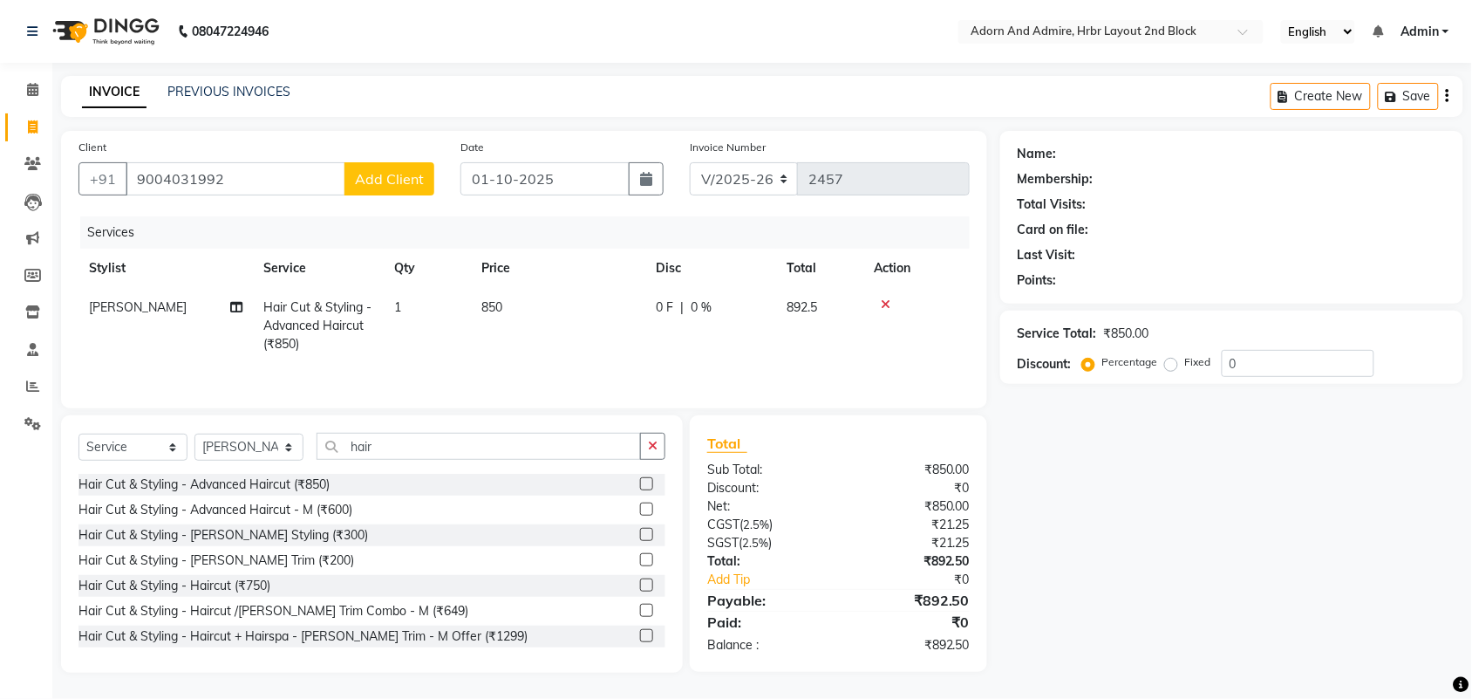
click at [388, 196] on div "Client [PHONE_NUMBER] Add Client" at bounding box center [256, 174] width 382 height 72
click at [397, 167] on button "Add Client" at bounding box center [389, 178] width 90 height 33
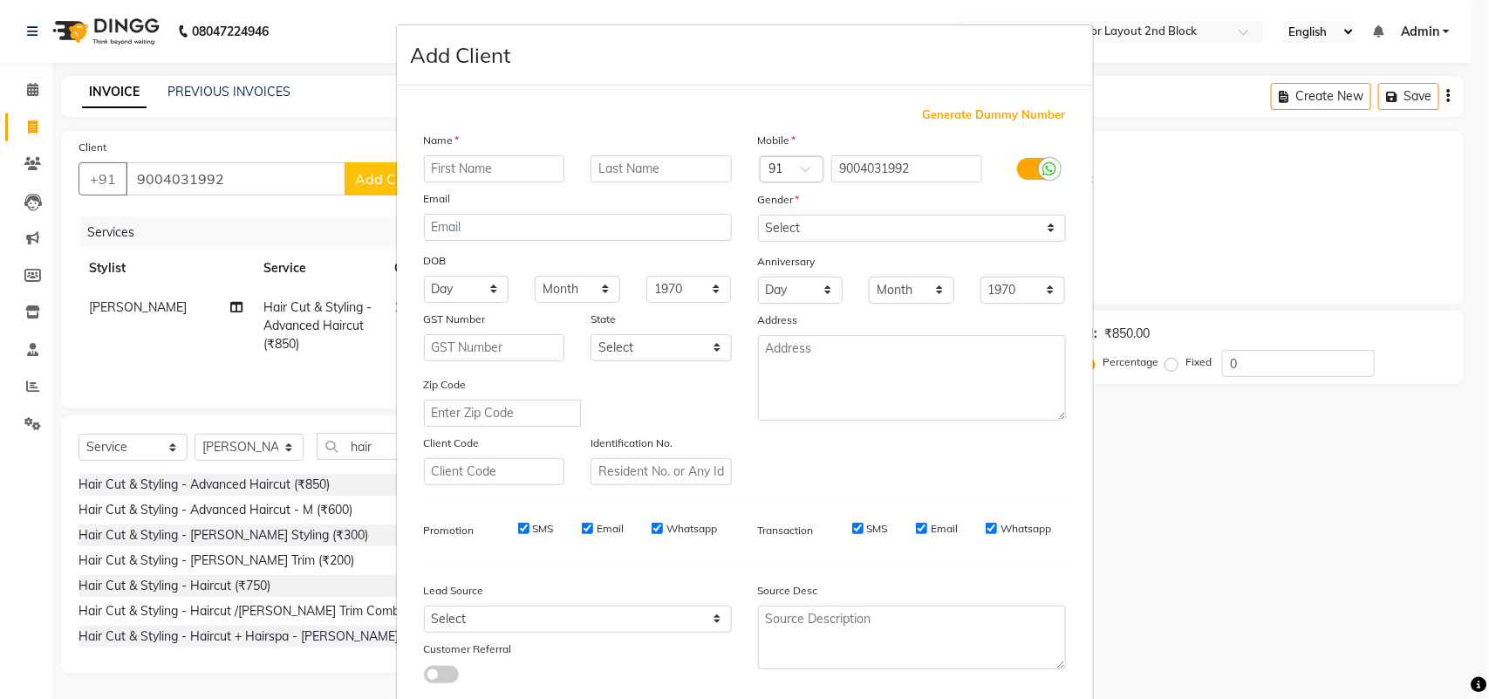
click at [453, 166] on input "text" at bounding box center [494, 168] width 141 height 27
type input "ravi"
drag, startPoint x: 840, startPoint y: 251, endPoint x: 840, endPoint y: 232, distance: 19.2
click at [842, 251] on div "Anniversary" at bounding box center [912, 263] width 334 height 28
click at [839, 231] on select "Select [DEMOGRAPHIC_DATA] [DEMOGRAPHIC_DATA] Other Prefer Not To Say" at bounding box center [912, 228] width 308 height 27
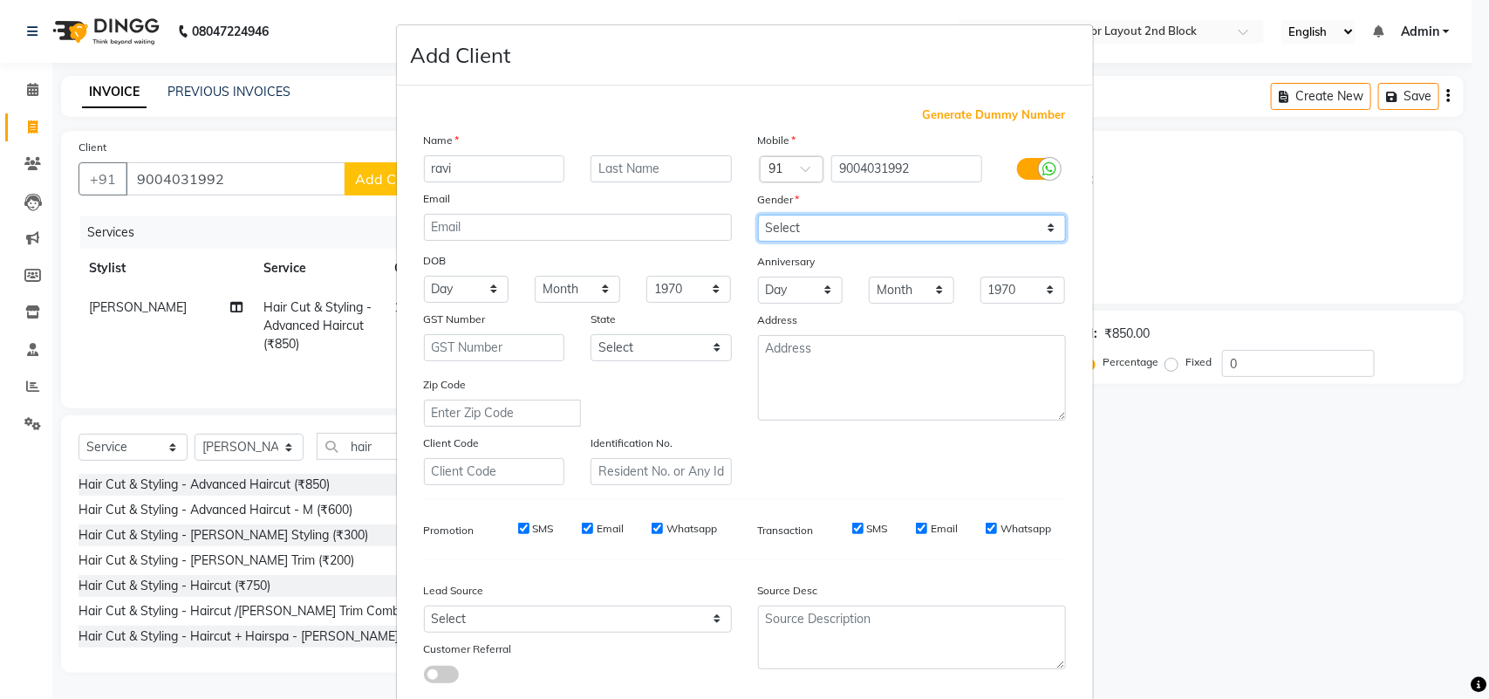
select select "[DEMOGRAPHIC_DATA]"
click at [758, 215] on select "Select [DEMOGRAPHIC_DATA] [DEMOGRAPHIC_DATA] Other Prefer Not To Say" at bounding box center [912, 228] width 308 height 27
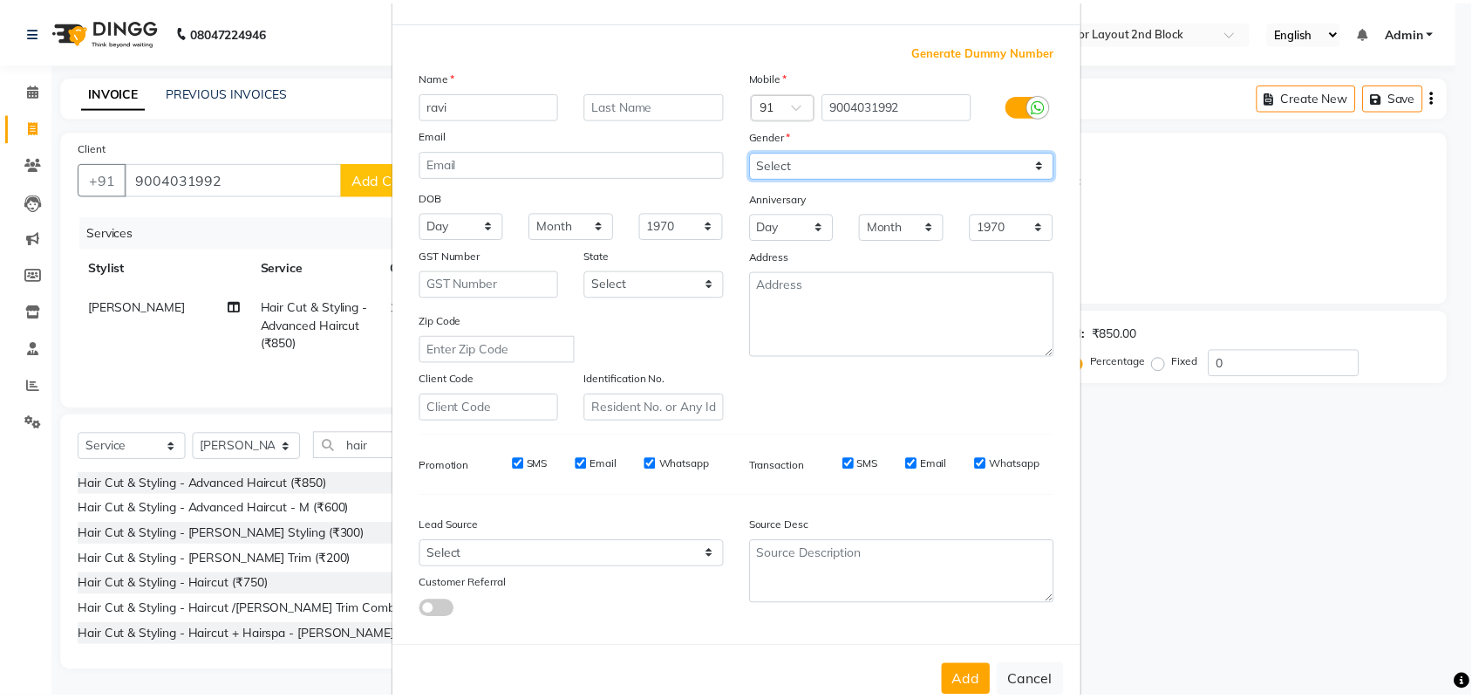
scroll to position [100, 0]
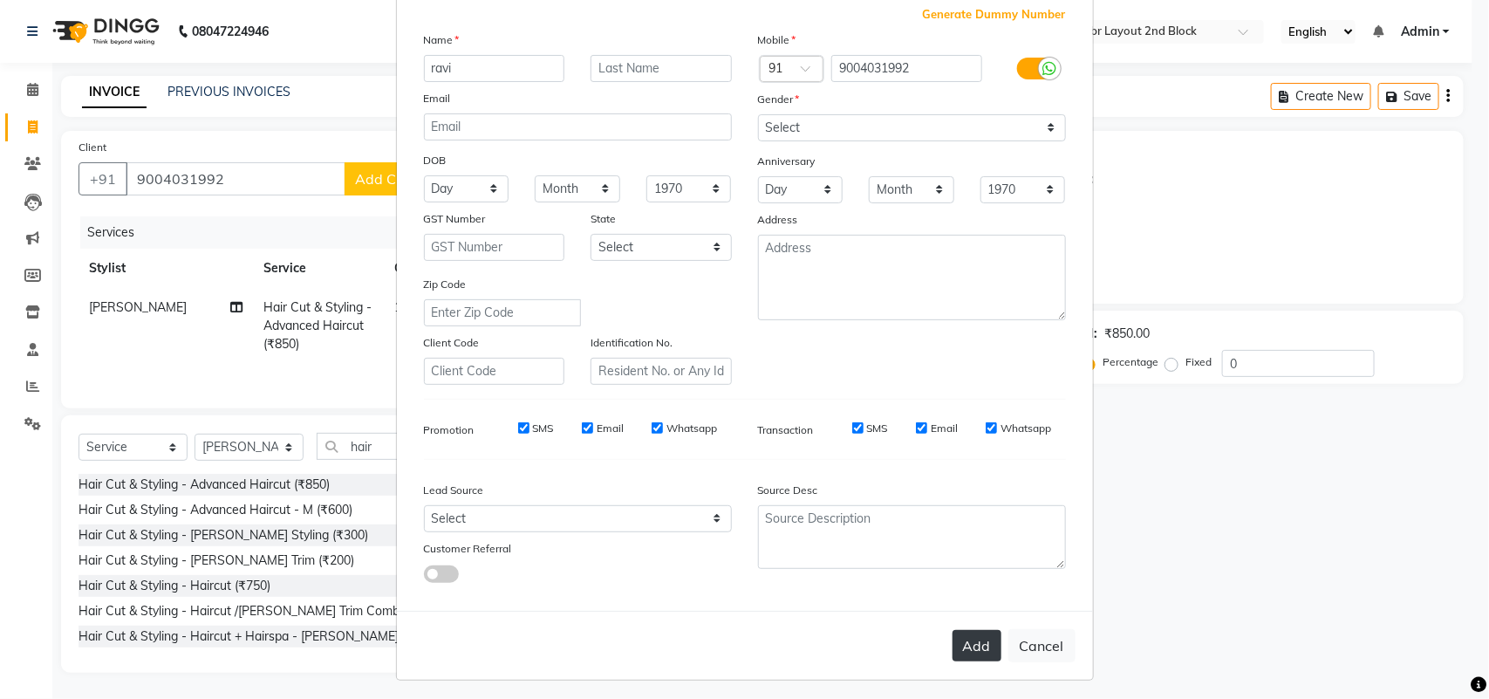
drag, startPoint x: 958, startPoint y: 643, endPoint x: 972, endPoint y: 629, distance: 20.4
click at [959, 643] on button "Add" at bounding box center [976, 645] width 49 height 31
select select
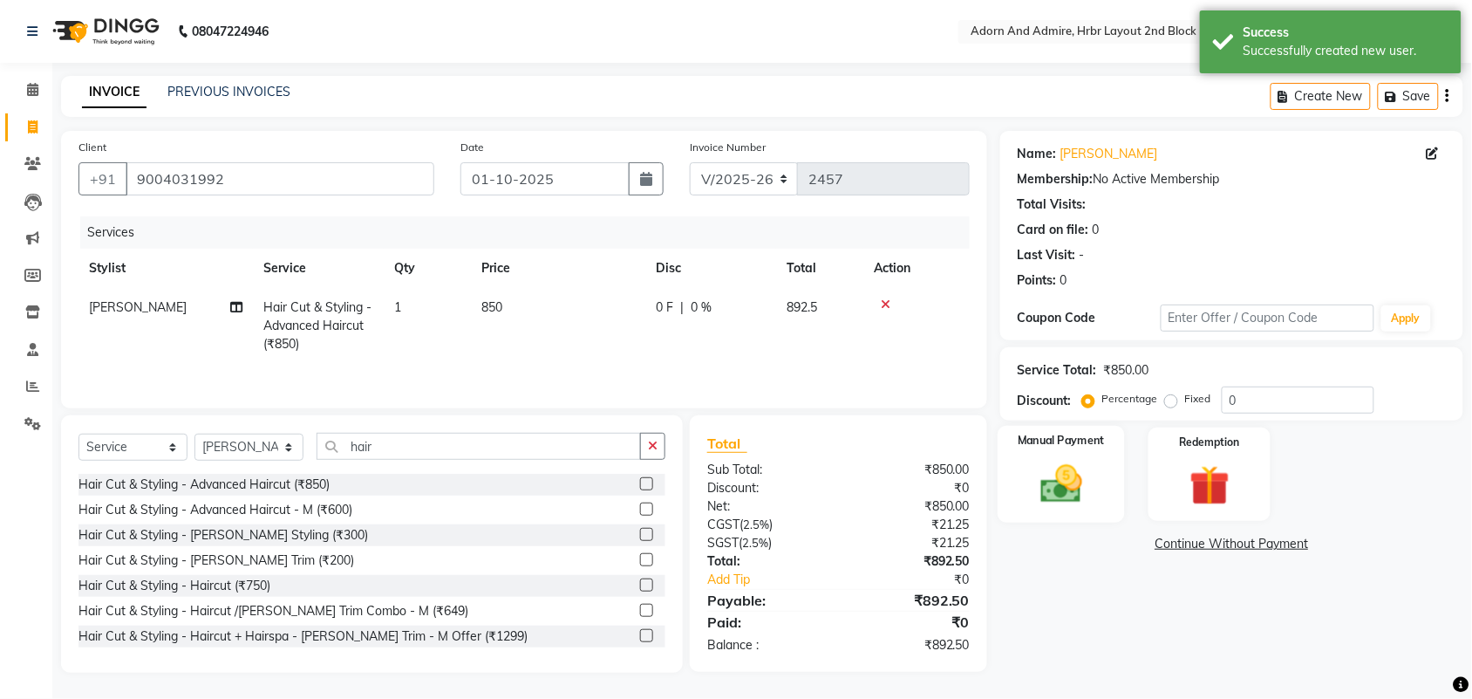
click at [1087, 467] on img at bounding box center [1061, 484] width 68 height 48
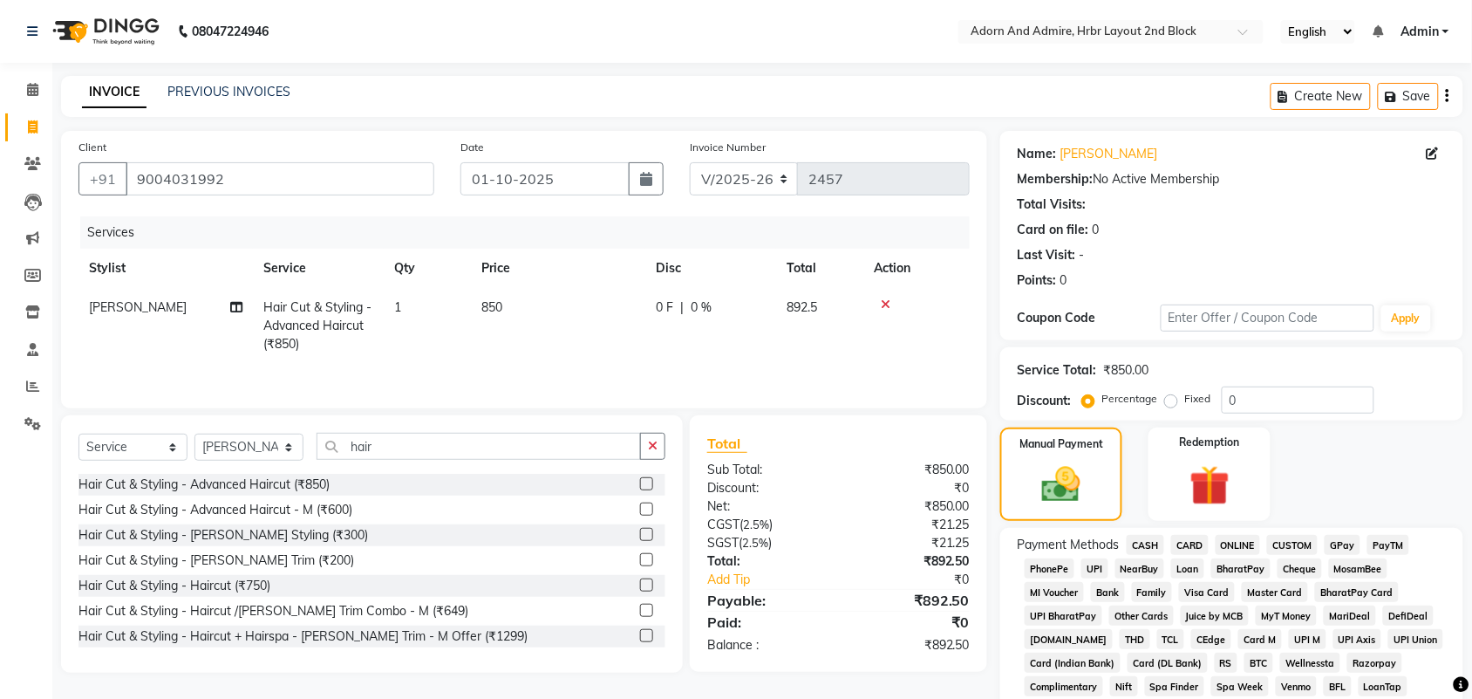
click at [1190, 535] on span "CARD" at bounding box center [1189, 545] width 37 height 20
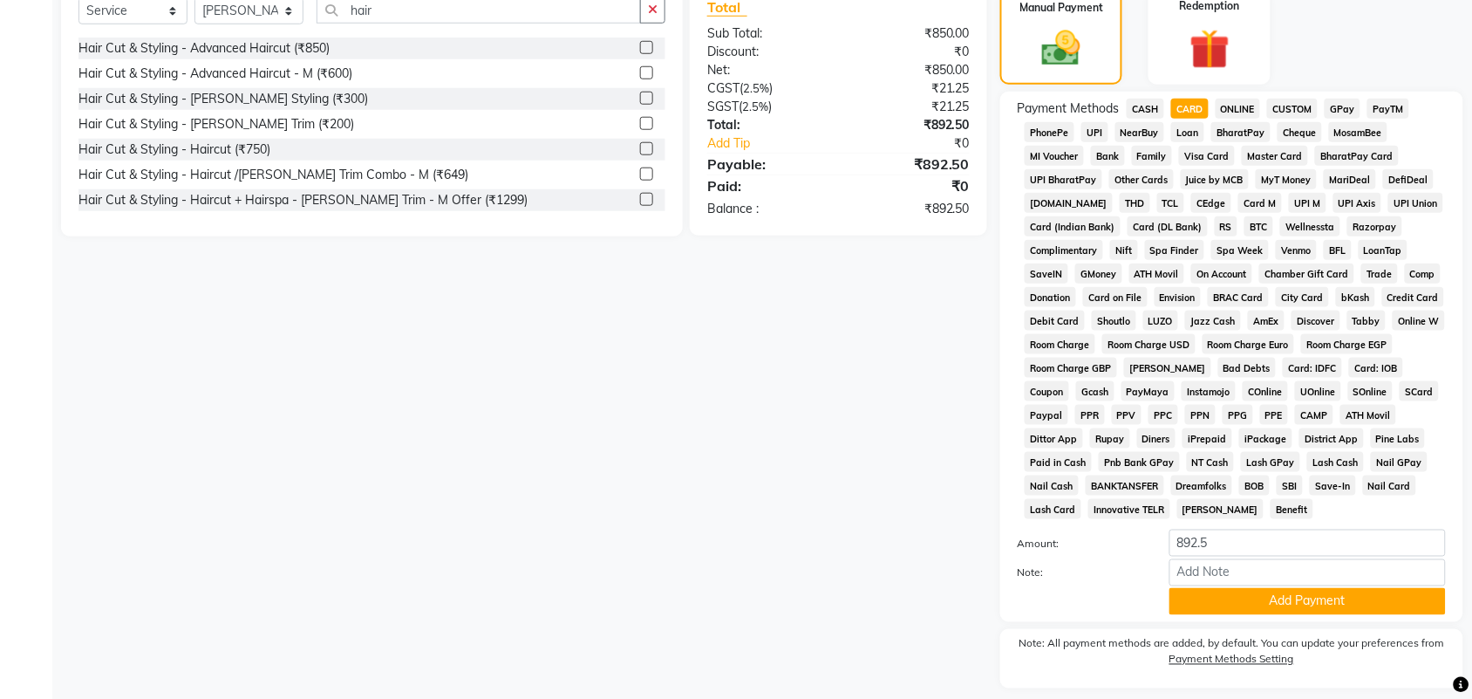
click at [1251, 585] on div "Amount: 892.5 Note: Add Payment" at bounding box center [1232, 571] width 428 height 85
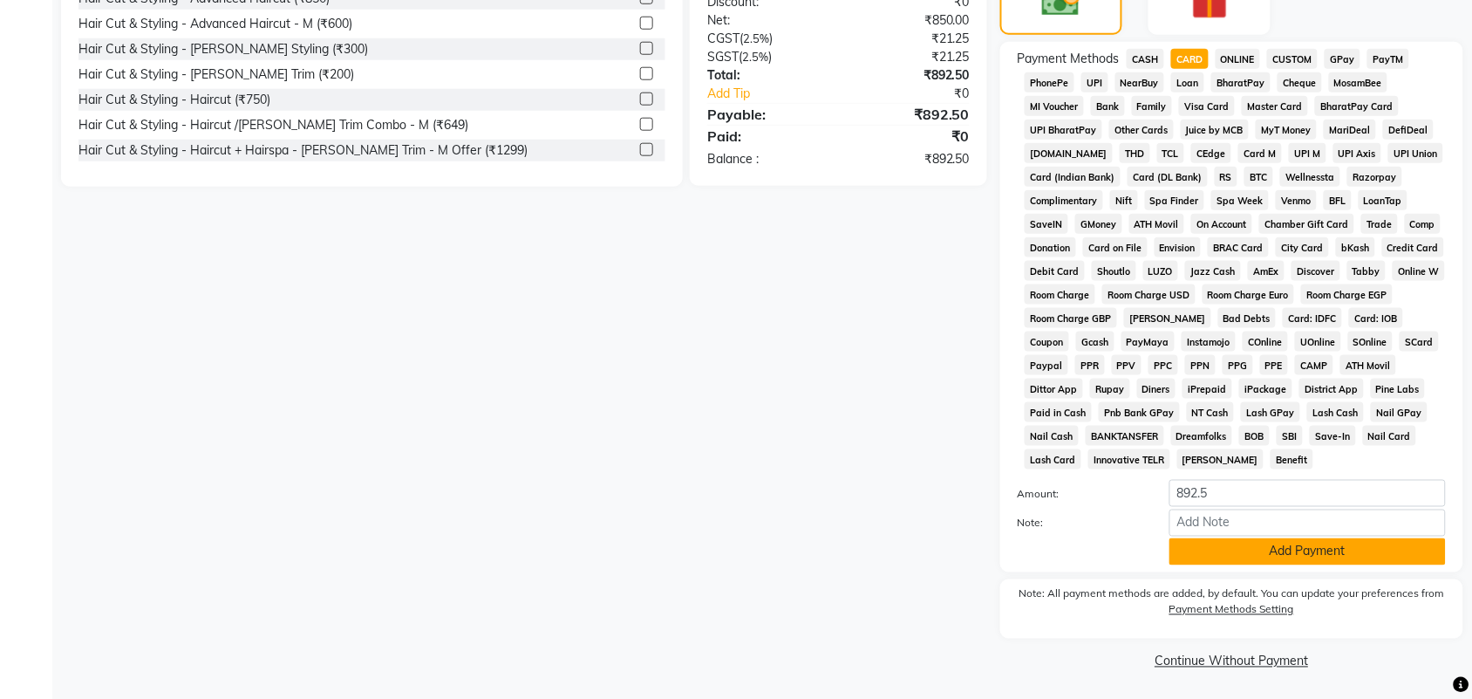
click at [1305, 545] on button "Add Payment" at bounding box center [1307, 551] width 276 height 27
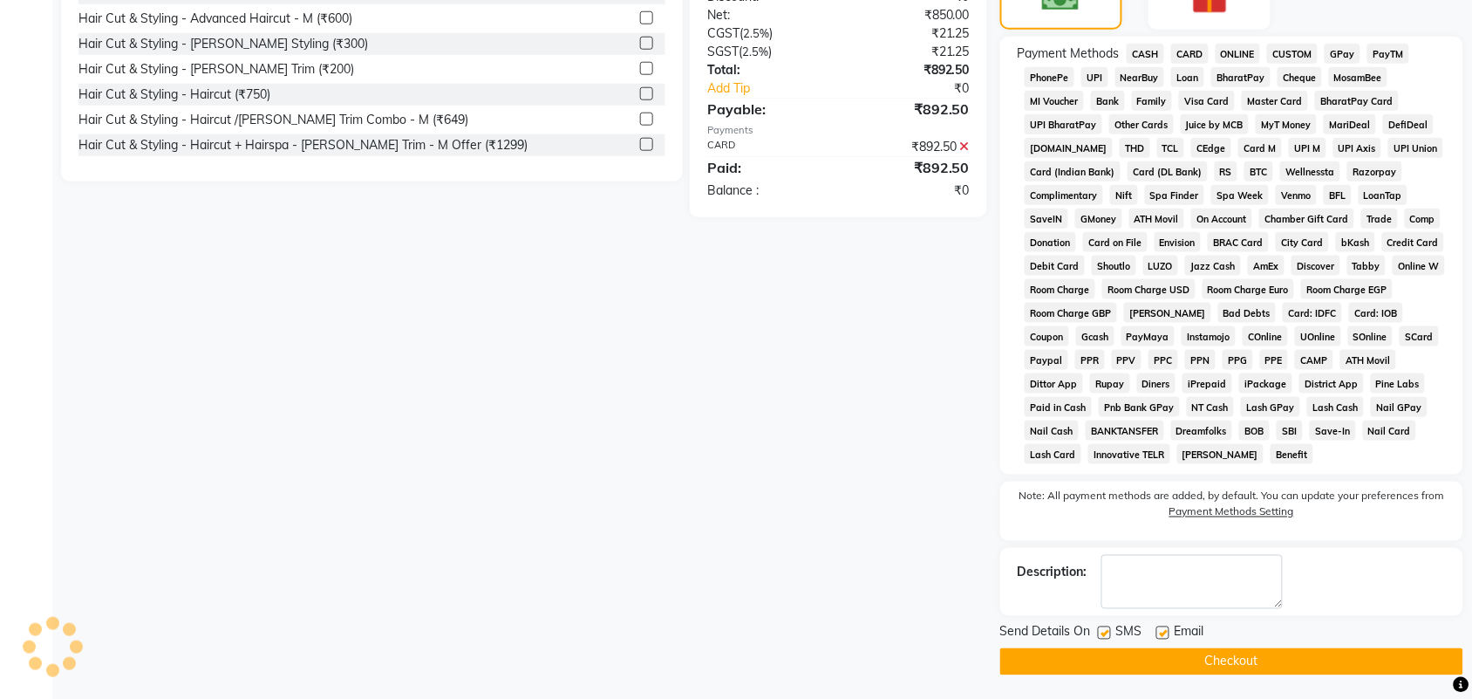
scroll to position [494, 0]
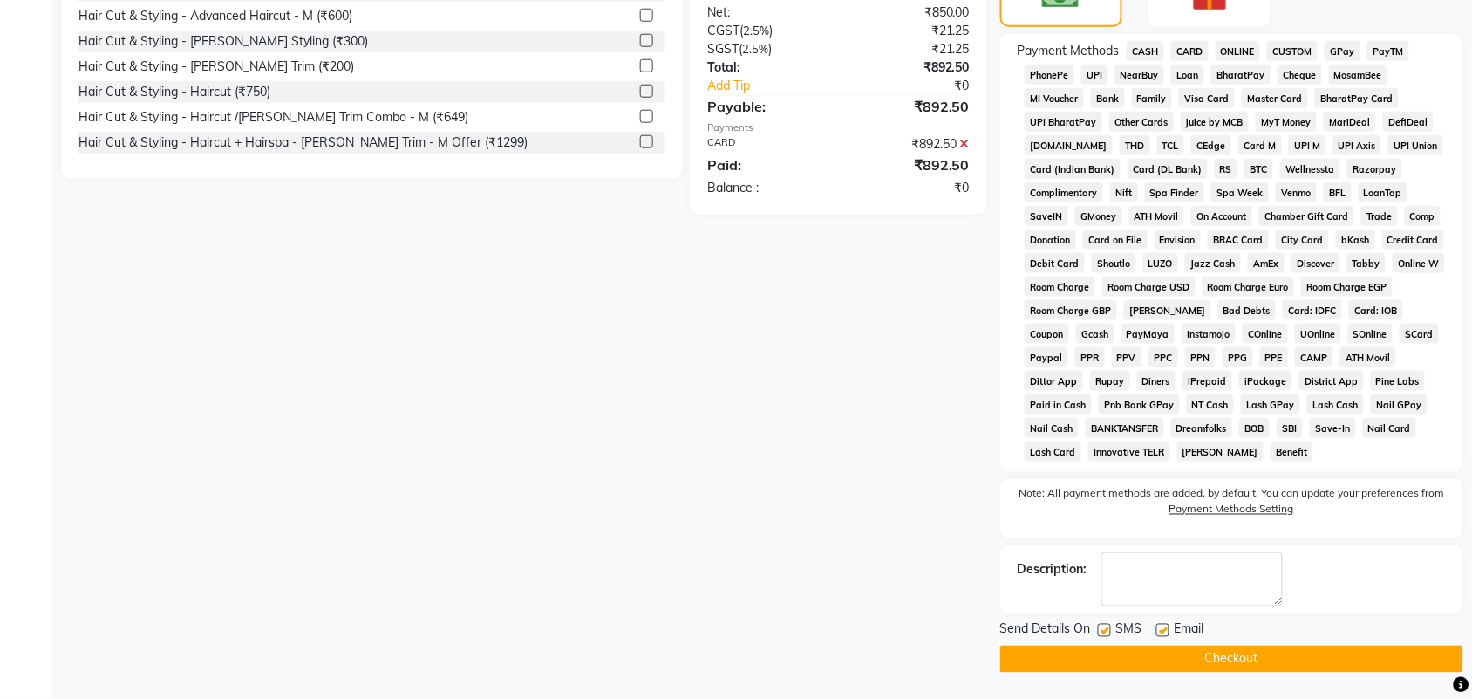
click at [1275, 668] on button "Checkout" at bounding box center [1231, 658] width 463 height 27
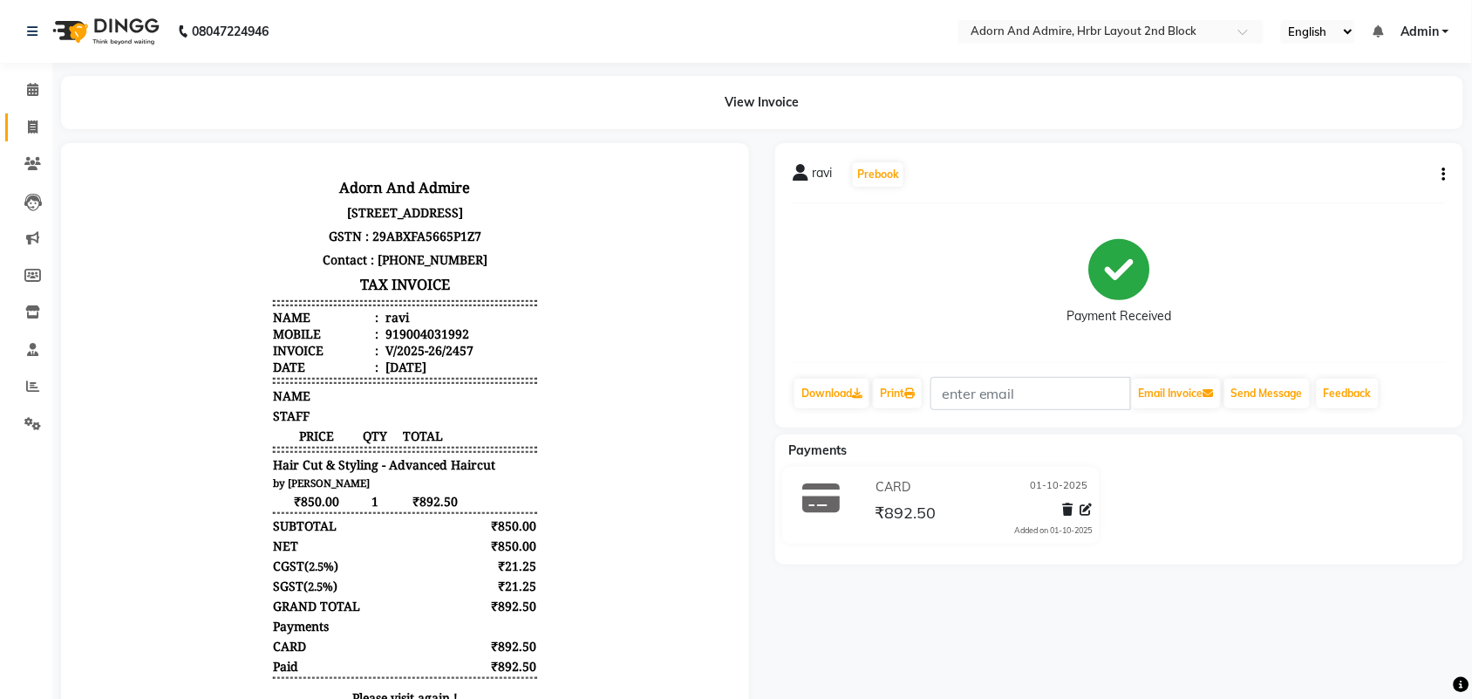
click at [26, 120] on span at bounding box center [32, 128] width 31 height 20
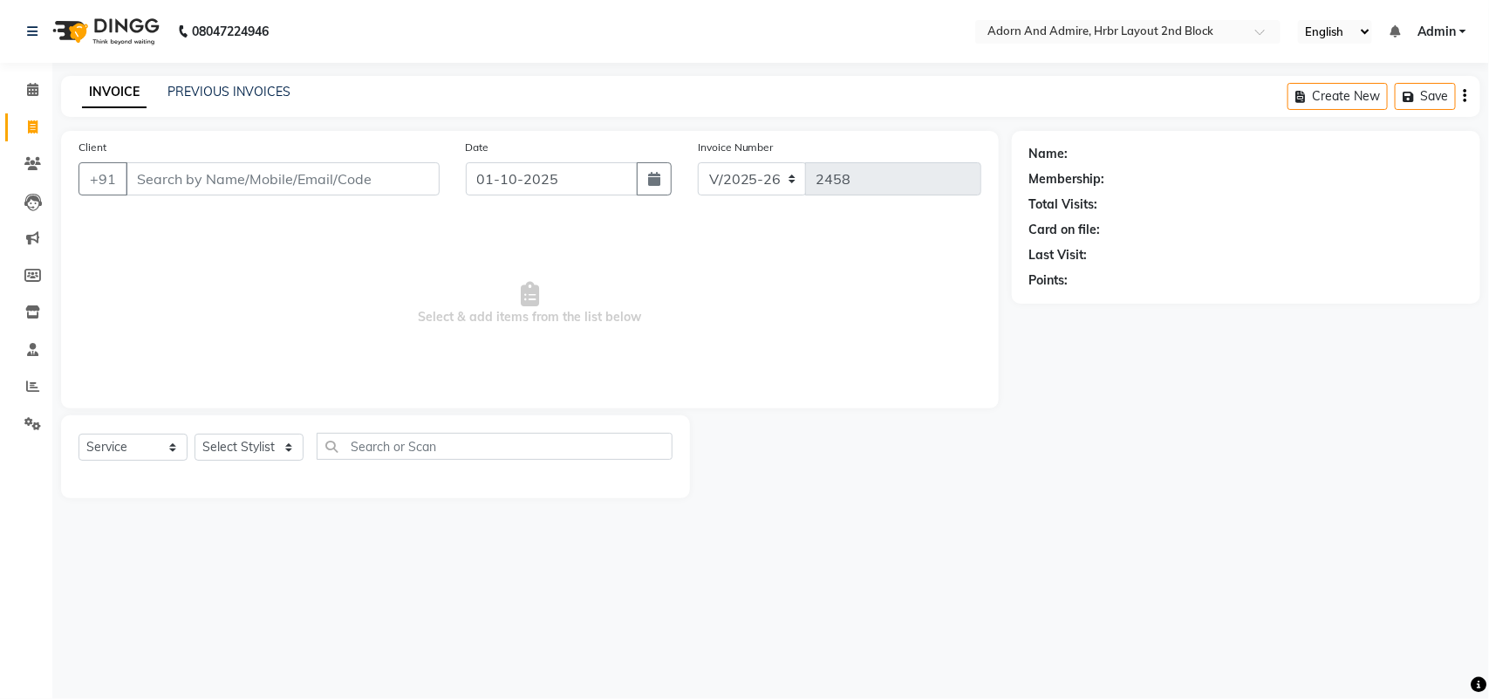
click at [240, 469] on div "Select Service Product Membership Package Voucher Prepaid Gift Card Select Styl…" at bounding box center [375, 453] width 594 height 41
click at [245, 456] on div "Select Service Product Membership Package Voucher Prepaid Gift Card Select Styl…" at bounding box center [375, 453] width 594 height 41
click at [246, 454] on select "Select Stylist [PERSON_NAME] [PERSON_NAME] [PERSON_NAME] [PERSON_NAME] [PERSON_…" at bounding box center [248, 446] width 109 height 27
click at [194, 433] on select "Select Stylist [PERSON_NAME] [PERSON_NAME] [PERSON_NAME] [PERSON_NAME] [PERSON_…" at bounding box center [248, 446] width 109 height 27
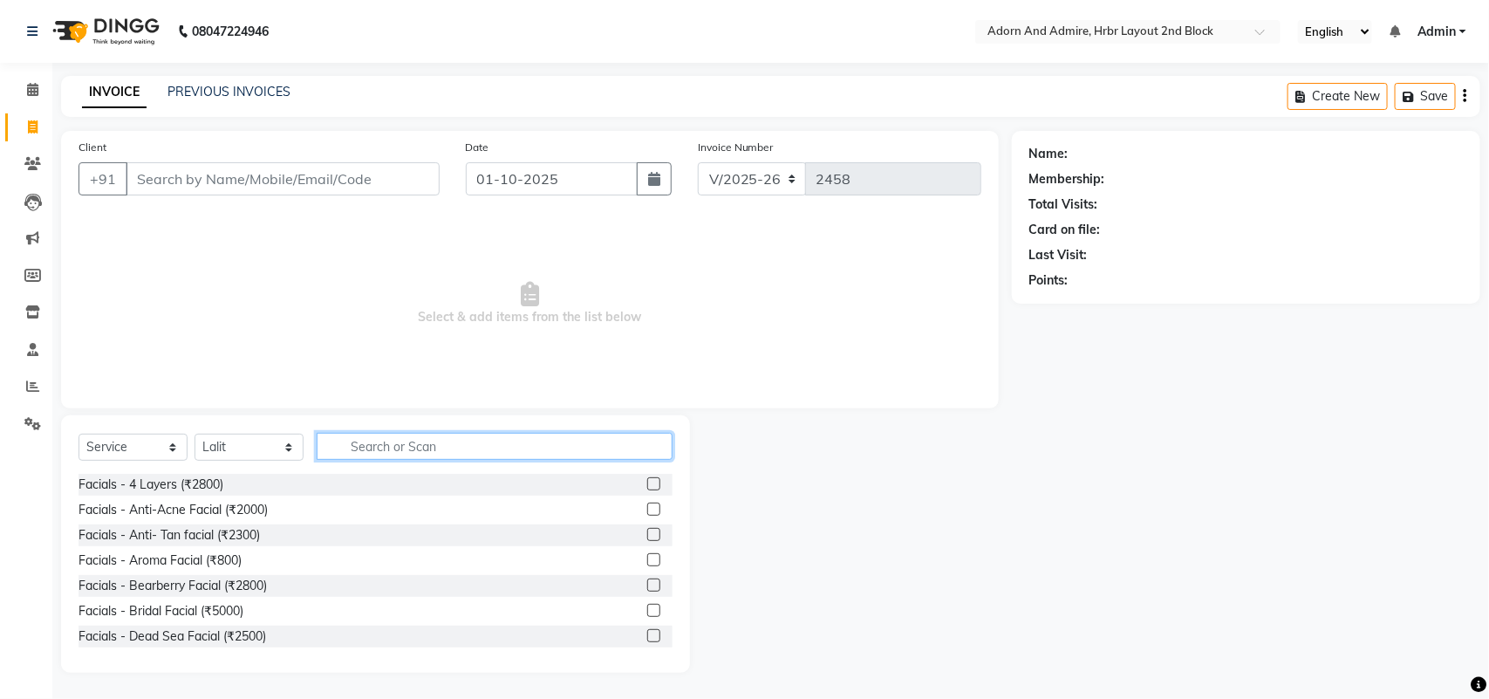
click at [372, 443] on input "text" at bounding box center [495, 446] width 356 height 27
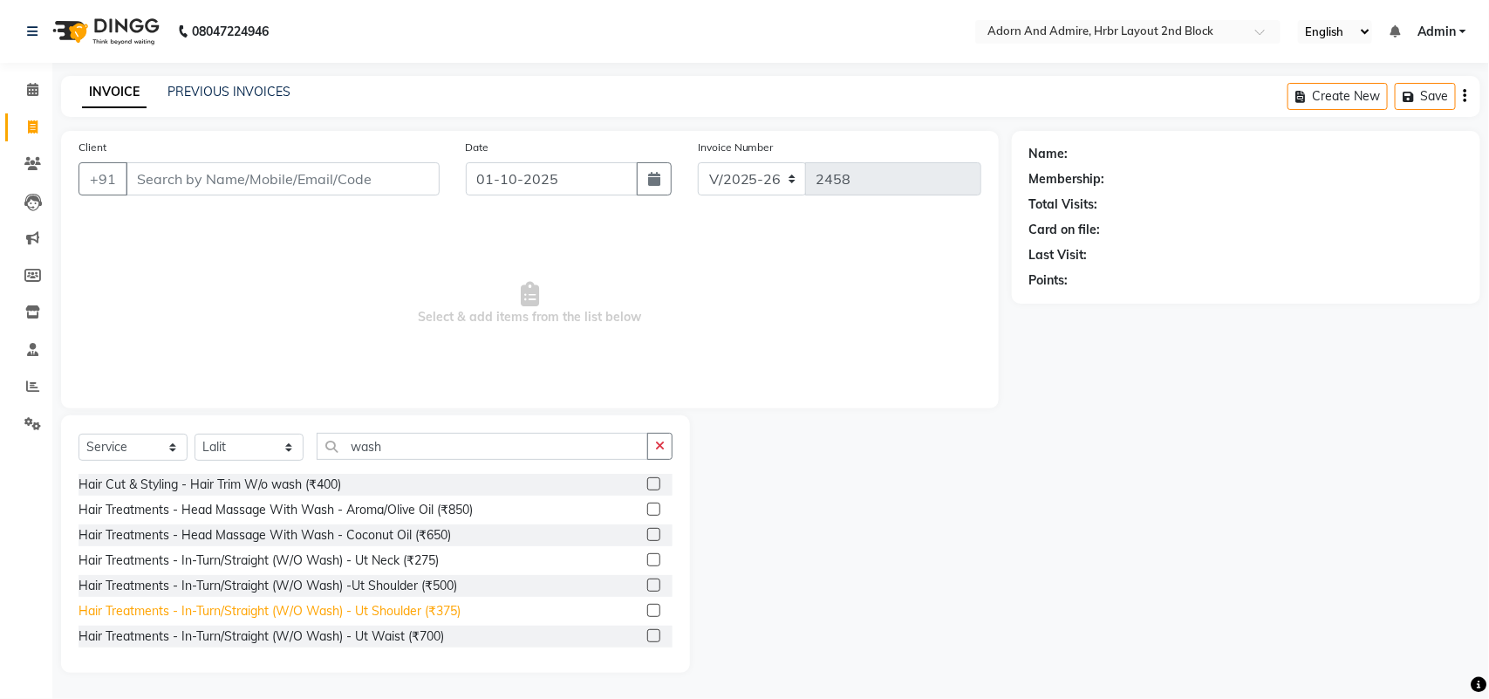
click at [394, 611] on div "Hair Treatments - In-Turn/Straight (W/O Wash) - Ut Shoulder (₹375)" at bounding box center [269, 611] width 382 height 18
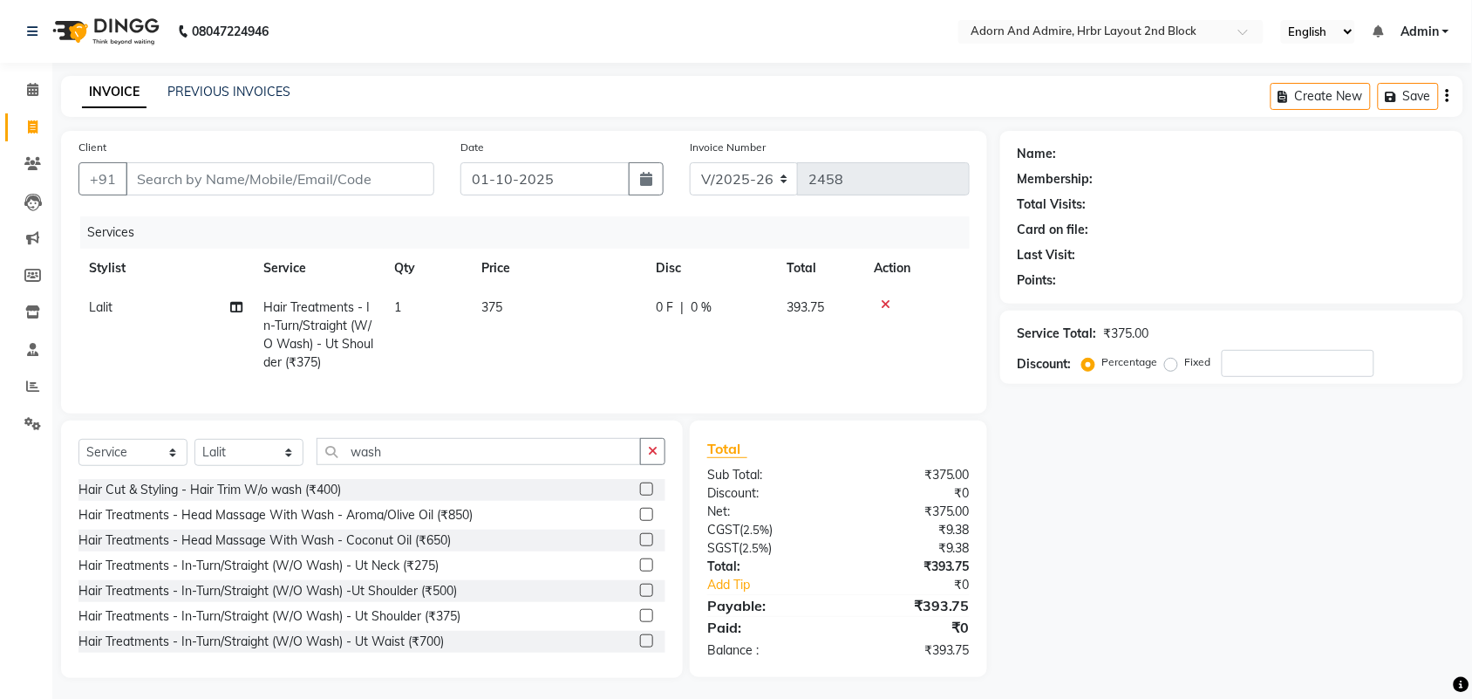
click at [564, 289] on td "375" at bounding box center [558, 335] width 174 height 94
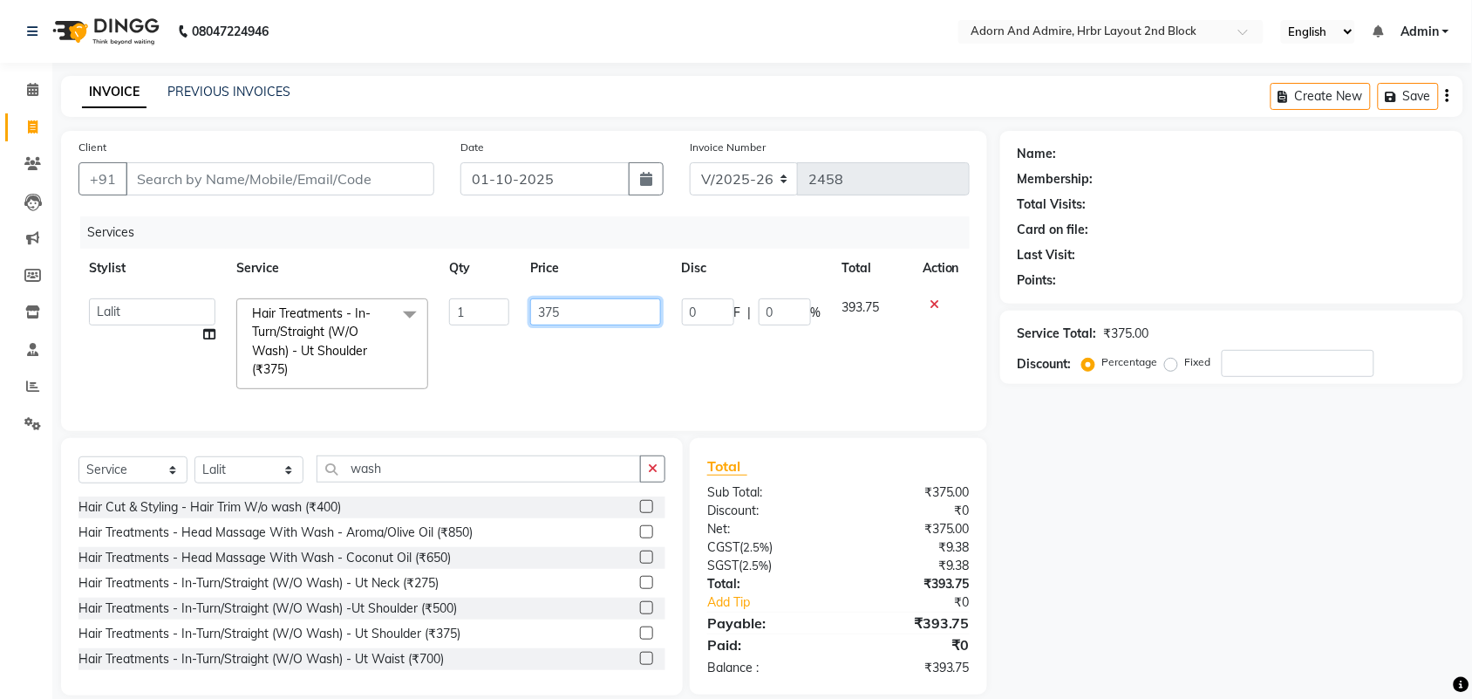
drag, startPoint x: 646, startPoint y: 320, endPoint x: 433, endPoint y: 320, distance: 212.8
click at [433, 320] on tr "[PERSON_NAME] ALEXX [PERSON_NAME] [PERSON_NAME] [PERSON_NAME] [PERSON_NAME] [PE…" at bounding box center [523, 344] width 891 height 112
drag, startPoint x: 1195, startPoint y: 571, endPoint x: 1156, endPoint y: 573, distance: 38.4
click at [1199, 569] on div "Name: Membership: Total Visits: Card on file: Last Visit: Points: Service Total…" at bounding box center [1238, 413] width 476 height 564
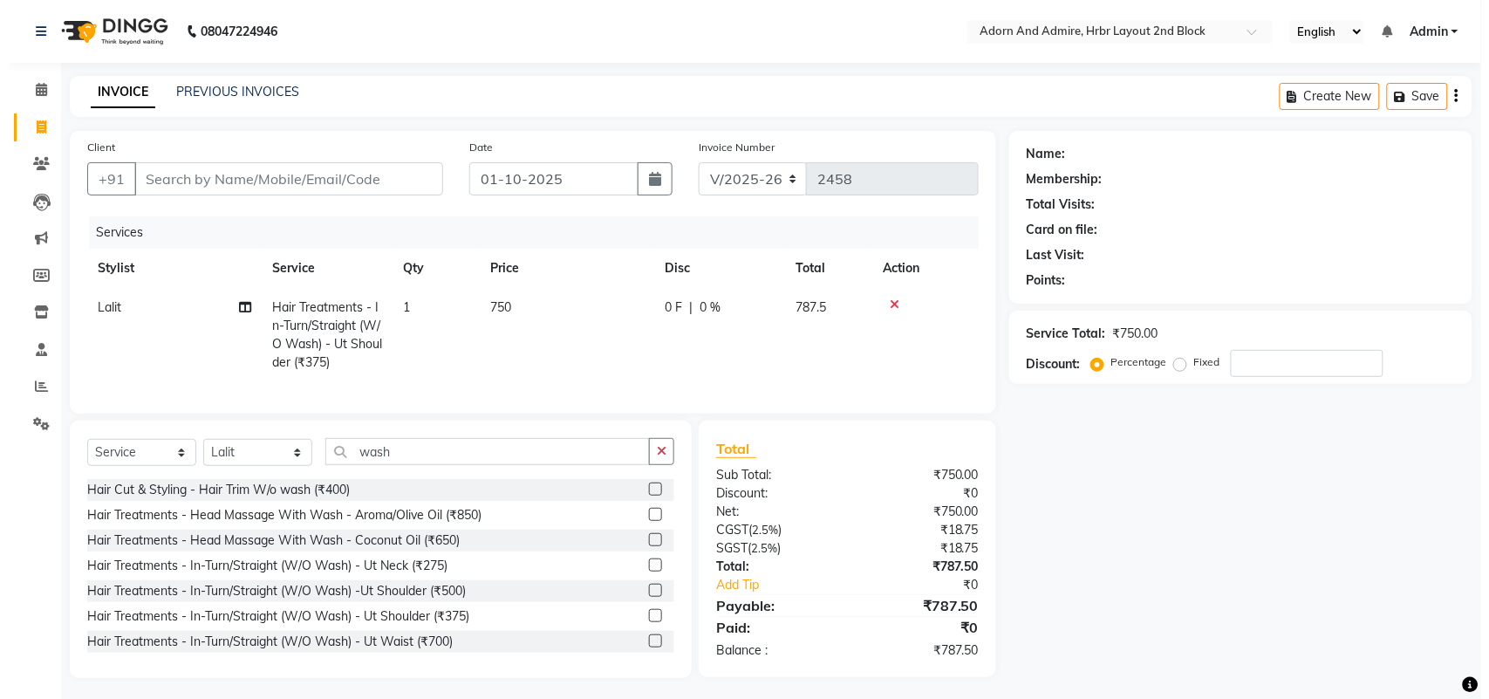
scroll to position [22, 0]
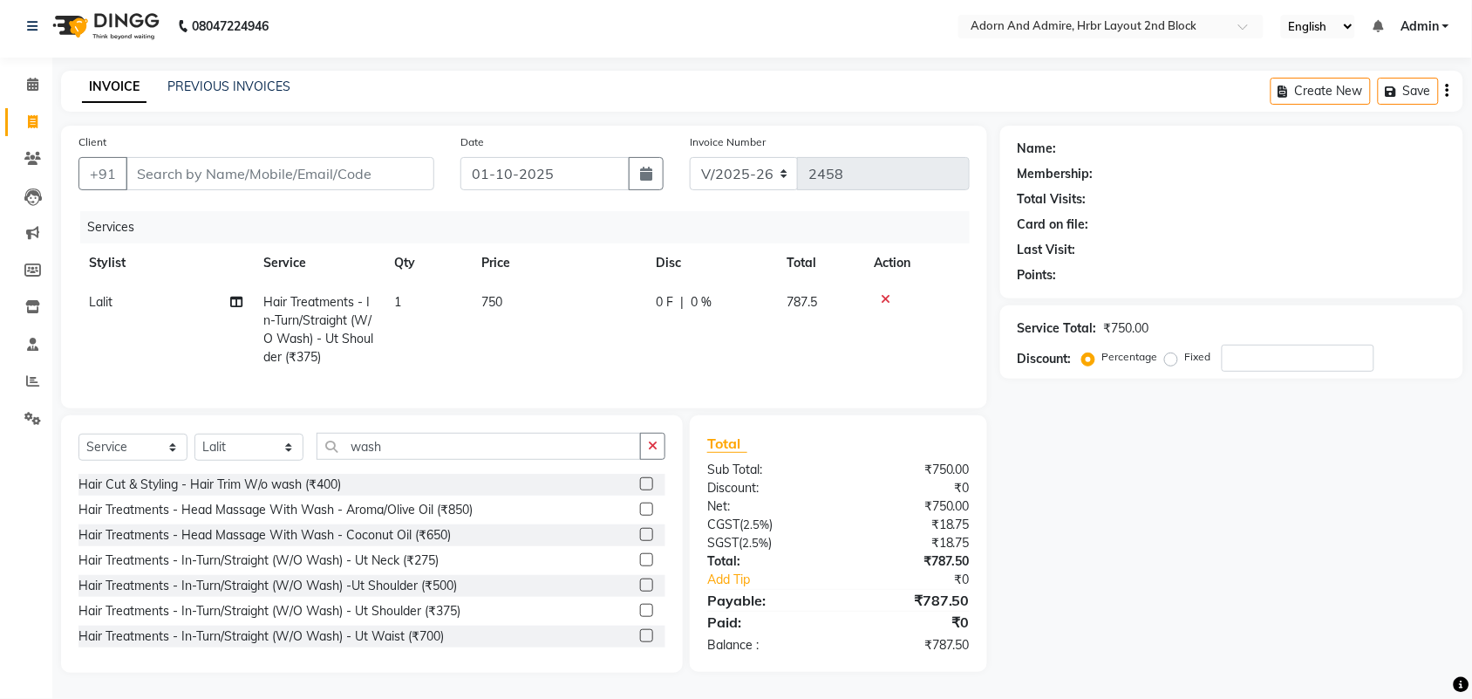
click at [543, 290] on td "750" at bounding box center [558, 330] width 174 height 94
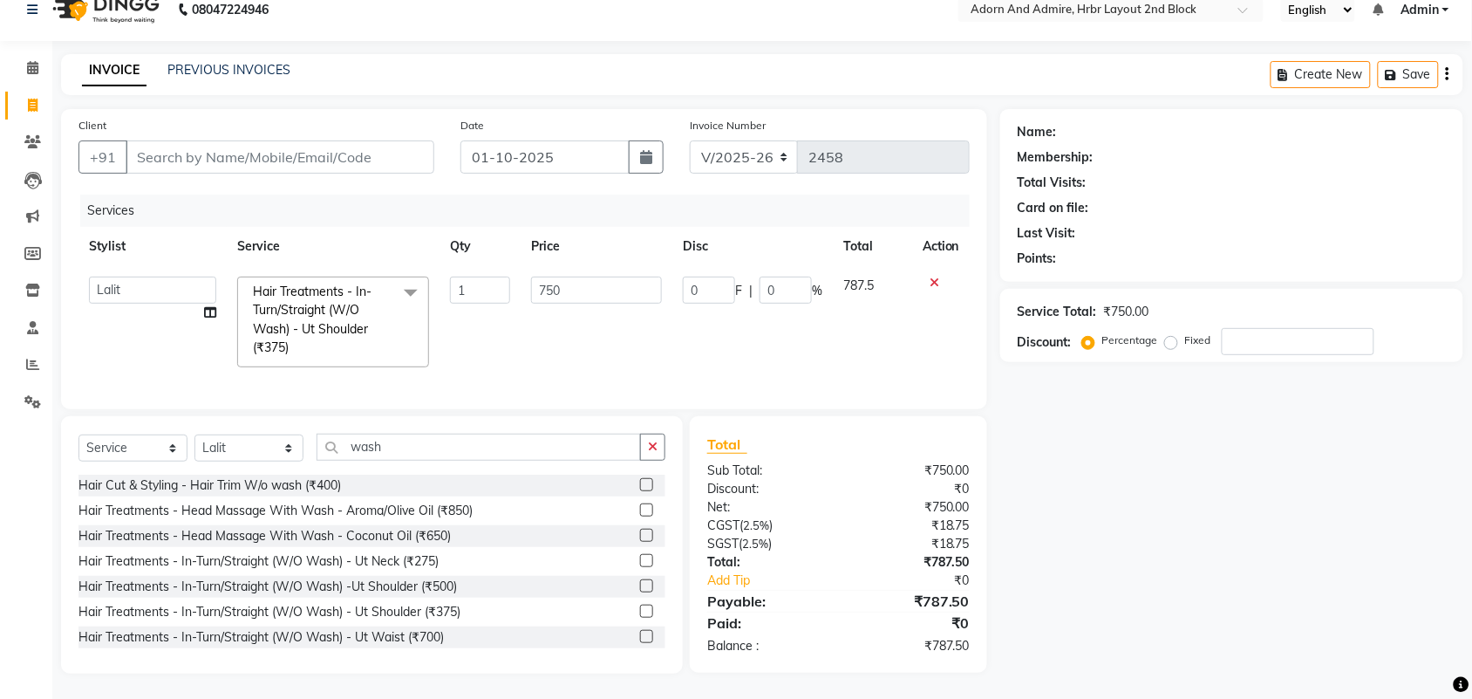
click at [556, 285] on input "750" at bounding box center [596, 289] width 131 height 27
click at [621, 271] on td "750" at bounding box center [597, 322] width 152 height 112
click at [625, 271] on td "750" at bounding box center [597, 322] width 152 height 112
click at [624, 281] on input "750" at bounding box center [596, 289] width 131 height 27
drag, startPoint x: 1222, startPoint y: 528, endPoint x: 1205, endPoint y: 528, distance: 16.6
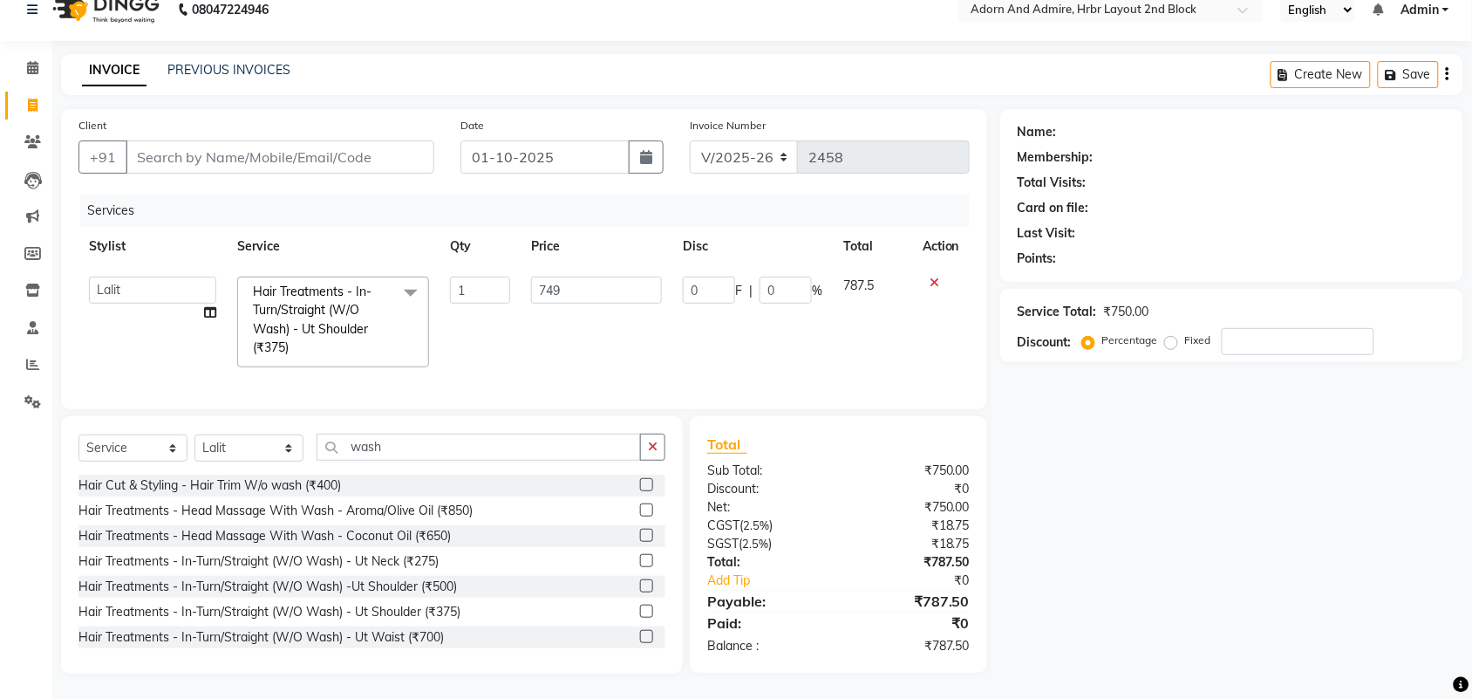
click at [1218, 528] on div "Name: Membership: Total Visits: Card on file: Last Visit: Points: Service Total…" at bounding box center [1238, 391] width 476 height 564
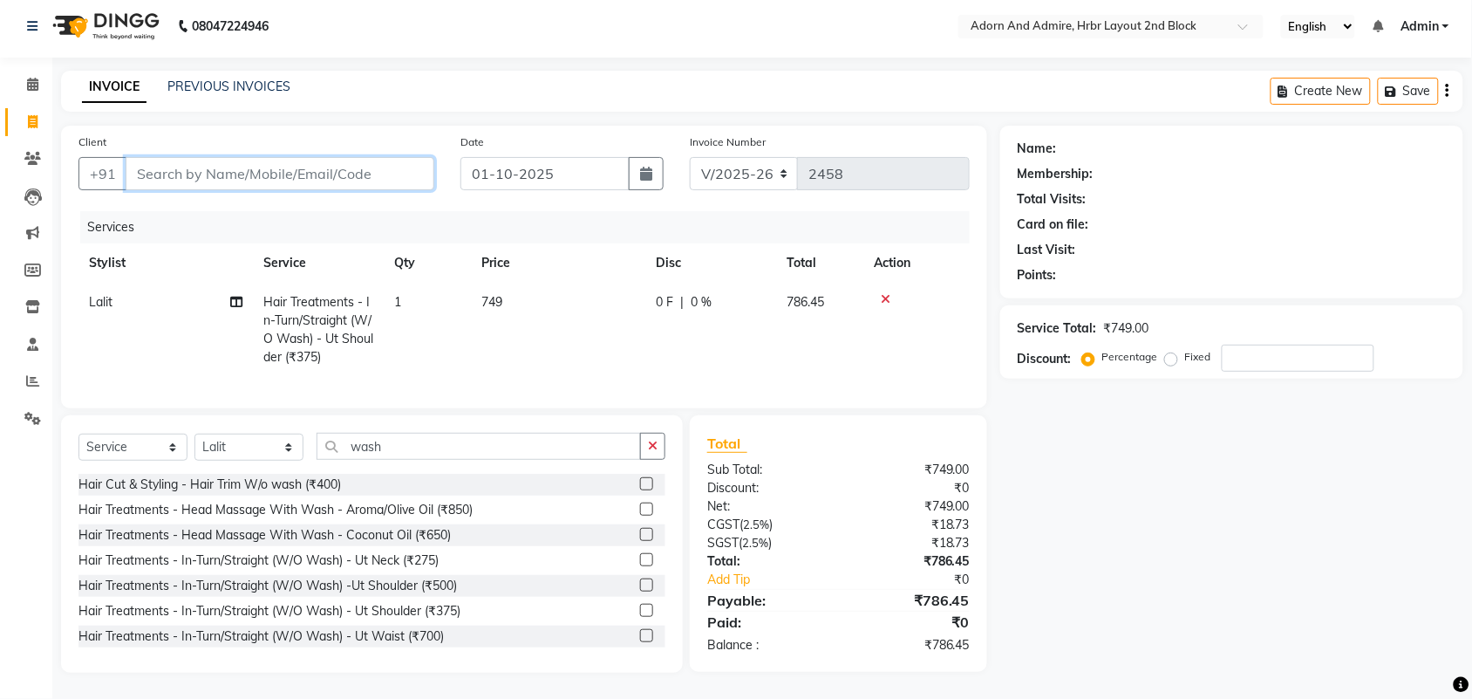
click at [202, 164] on input "Client" at bounding box center [280, 173] width 309 height 33
click at [404, 157] on button "Add Client" at bounding box center [389, 173] width 90 height 33
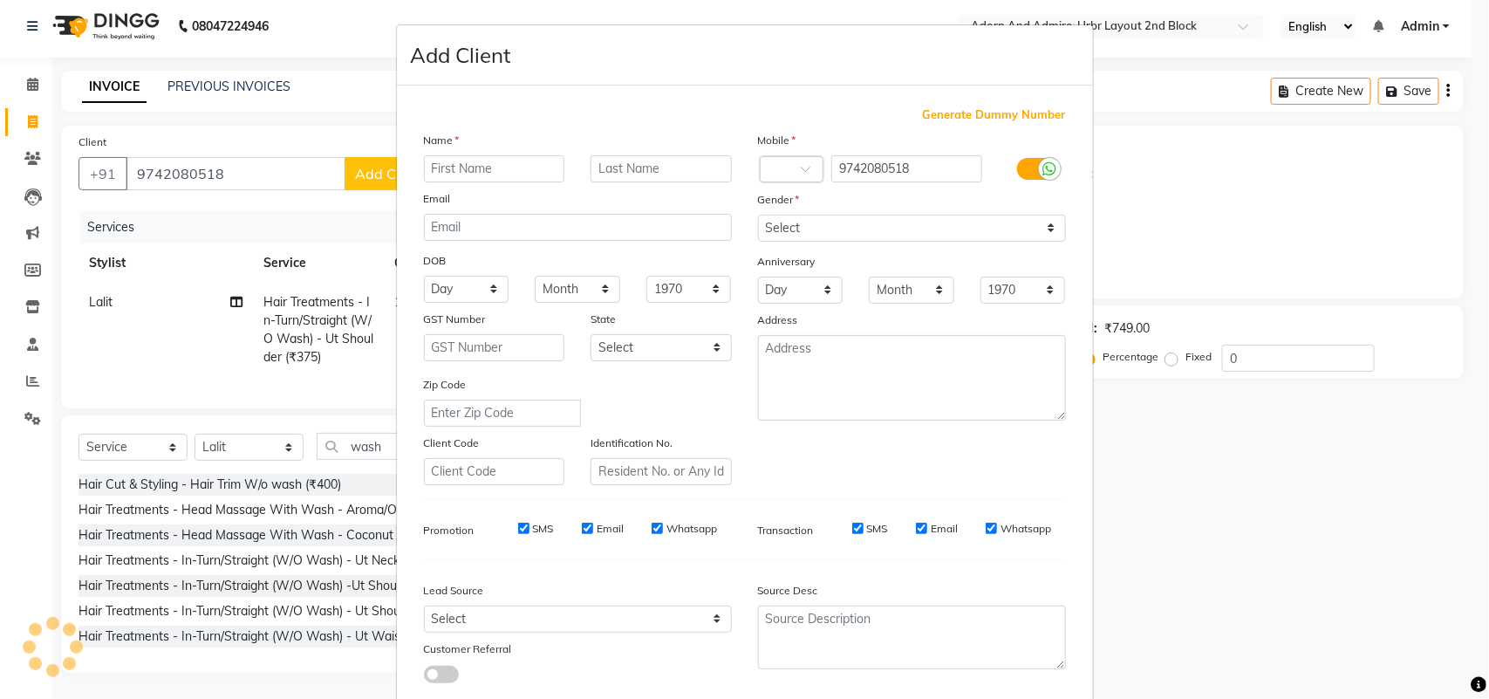
drag, startPoint x: 473, startPoint y: 203, endPoint x: 495, endPoint y: 170, distance: 40.2
click at [474, 203] on div "Email" at bounding box center [578, 201] width 334 height 24
click at [497, 170] on input "text" at bounding box center [494, 168] width 141 height 27
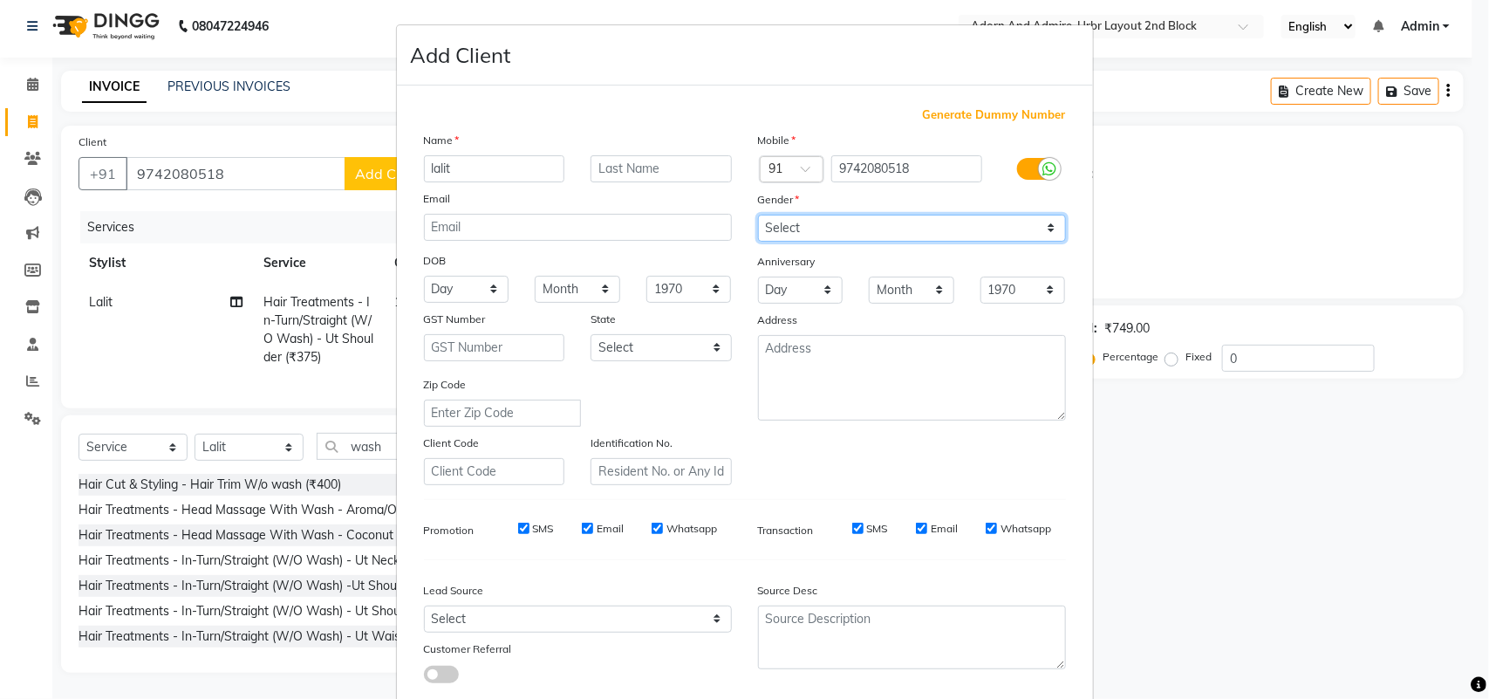
drag, startPoint x: 904, startPoint y: 235, endPoint x: 905, endPoint y: 244, distance: 8.8
click at [905, 244] on div "Mobile Country Code × 91 9742080518 Gender Select [DEMOGRAPHIC_DATA] [DEMOGRAPH…" at bounding box center [912, 308] width 334 height 354
click at [758, 215] on select "Select [DEMOGRAPHIC_DATA] [DEMOGRAPHIC_DATA] Other Prefer Not To Say" at bounding box center [912, 228] width 308 height 27
click at [876, 233] on select "Select [DEMOGRAPHIC_DATA] [DEMOGRAPHIC_DATA] Other Prefer Not To Say" at bounding box center [912, 228] width 308 height 27
click at [758, 215] on select "Select [DEMOGRAPHIC_DATA] [DEMOGRAPHIC_DATA] Other Prefer Not To Say" at bounding box center [912, 228] width 308 height 27
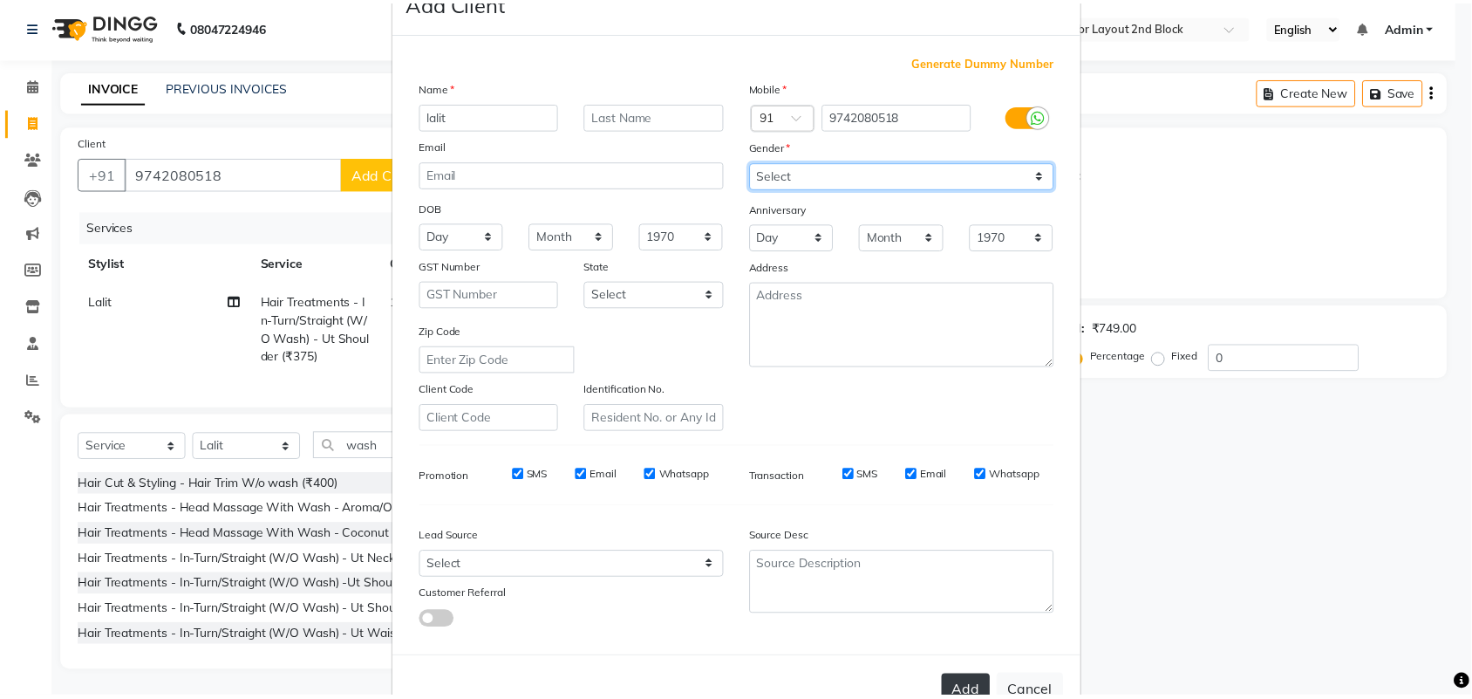
scroll to position [100, 0]
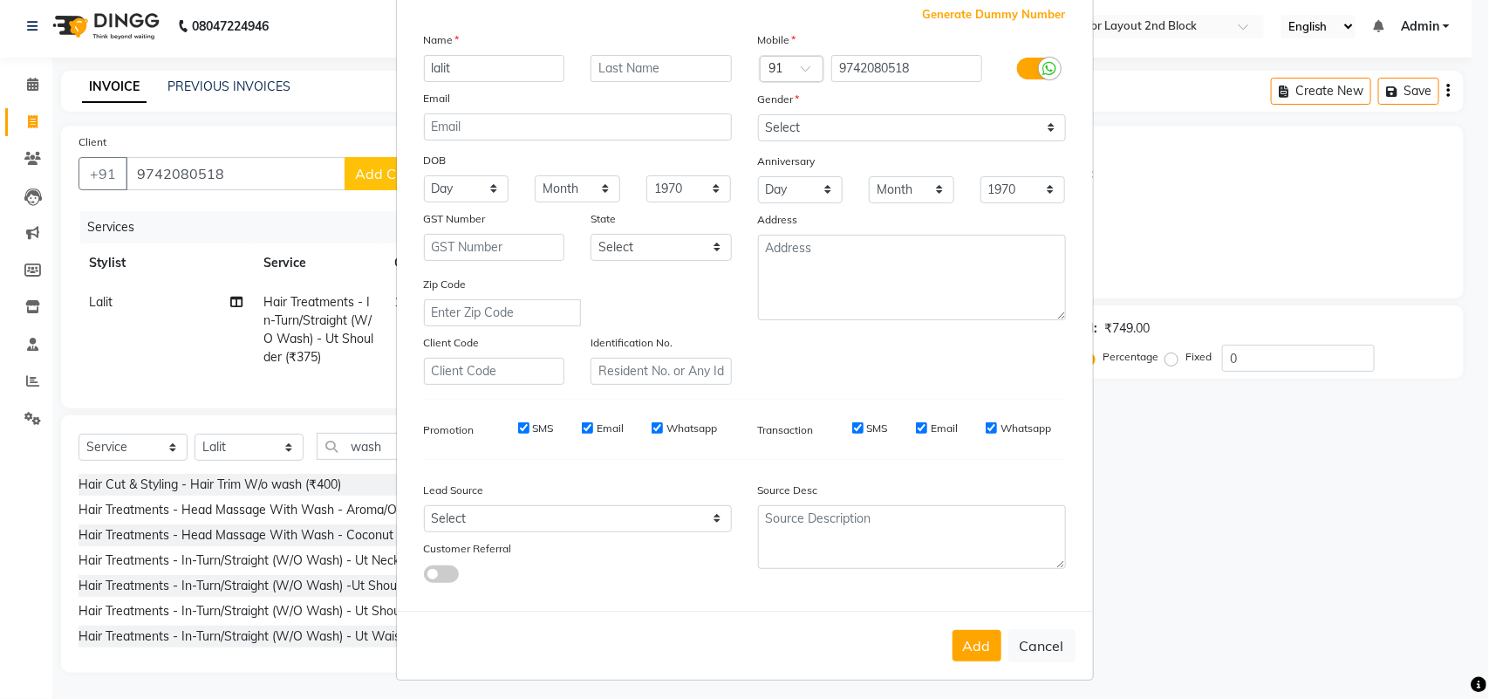
click at [971, 637] on button "Add" at bounding box center [976, 645] width 49 height 31
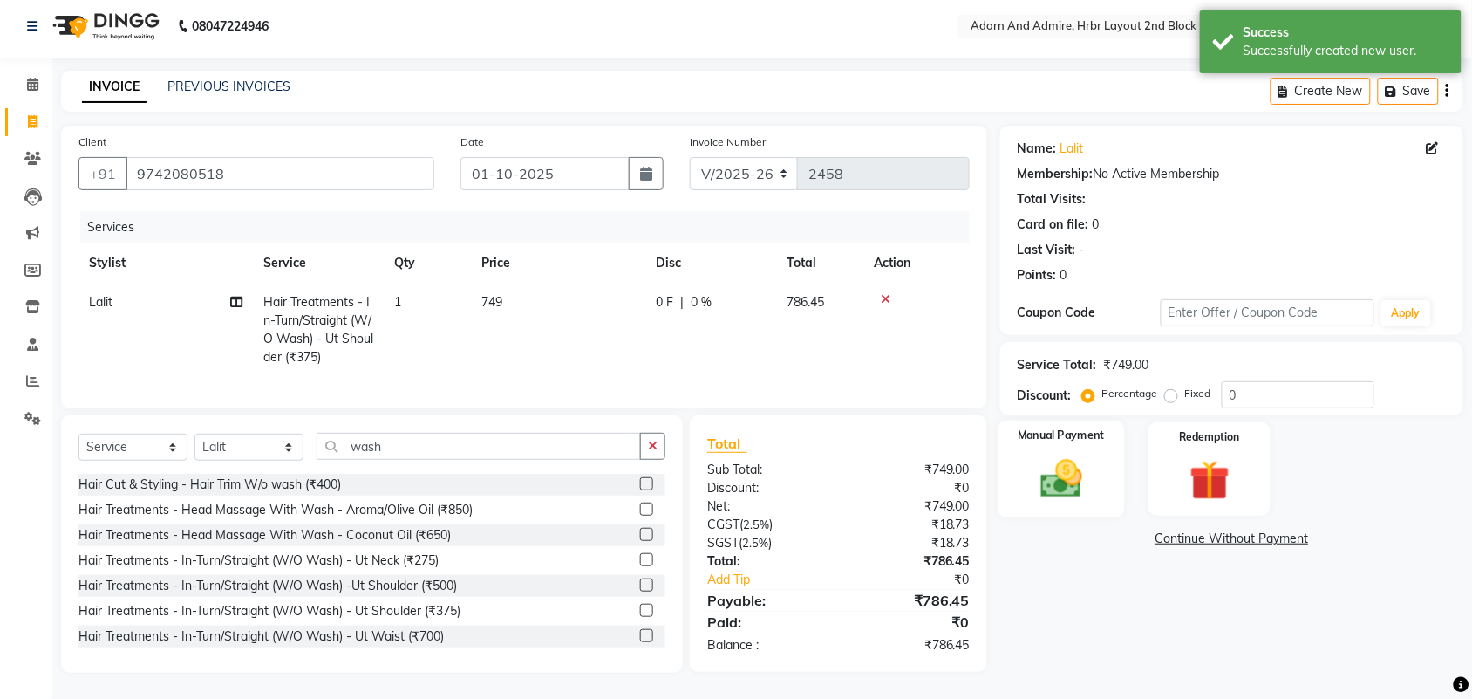
drag, startPoint x: 995, startPoint y: 446, endPoint x: 1052, endPoint y: 455, distance: 57.5
click at [996, 446] on div "Manual Payment Redemption" at bounding box center [1231, 468] width 489 height 93
drag, startPoint x: 1082, startPoint y: 465, endPoint x: 1139, endPoint y: 478, distance: 58.2
click at [1083, 465] on img at bounding box center [1061, 478] width 65 height 46
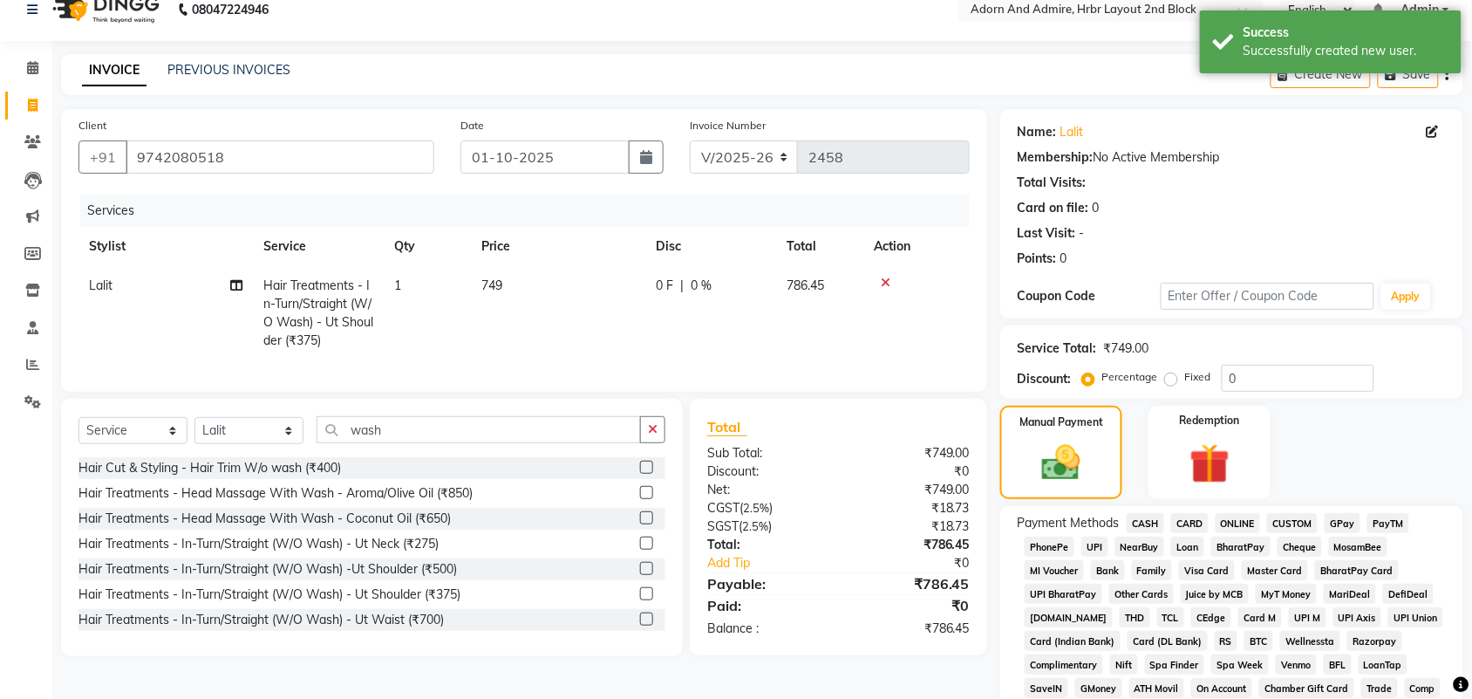
click at [1350, 528] on span "GPay" at bounding box center [1343, 523] width 36 height 20
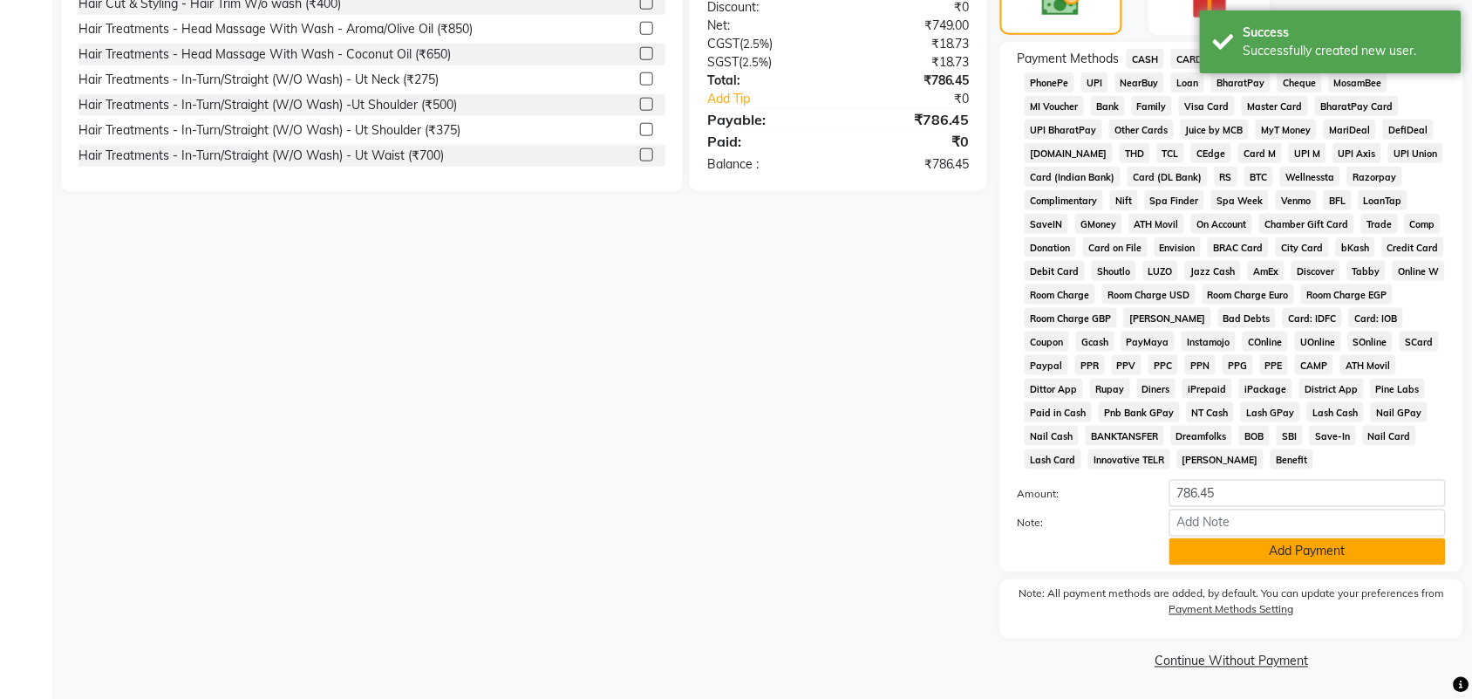
click at [1301, 548] on button "Add Payment" at bounding box center [1307, 551] width 276 height 27
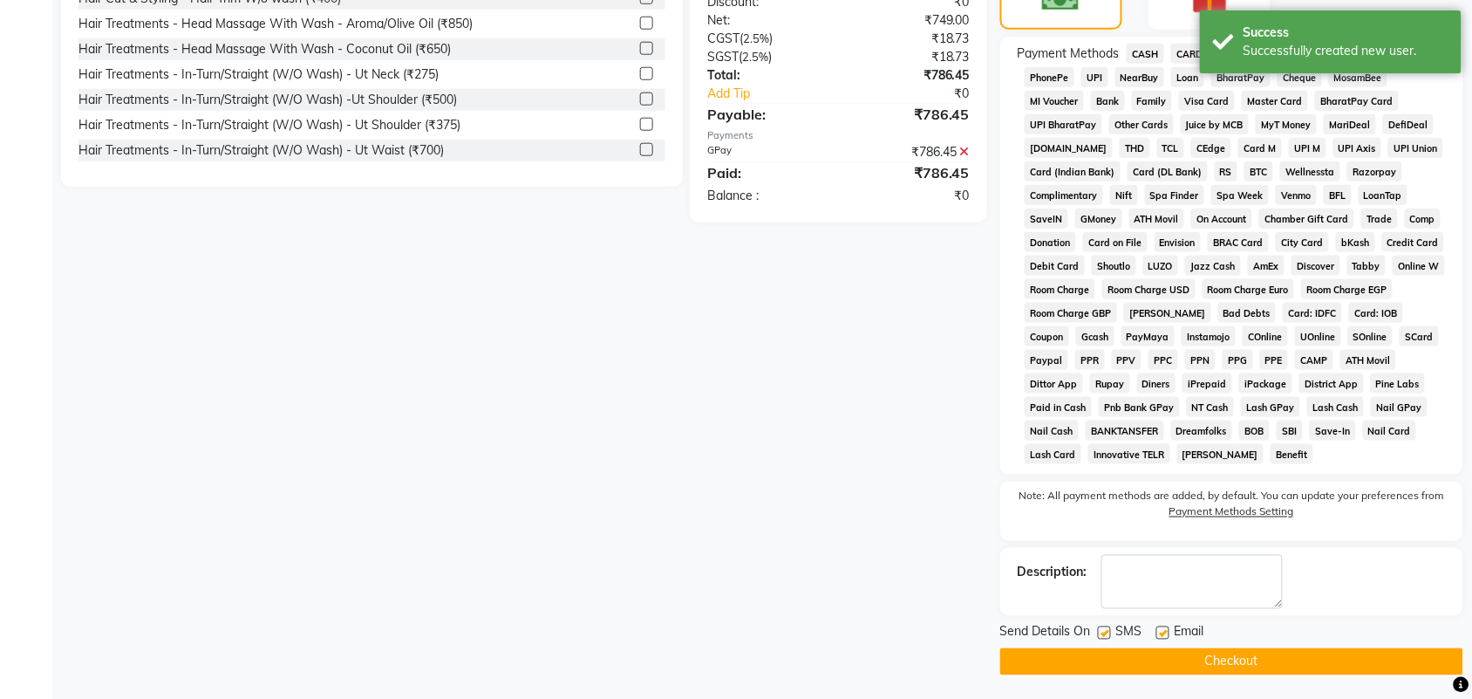
scroll to position [494, 0]
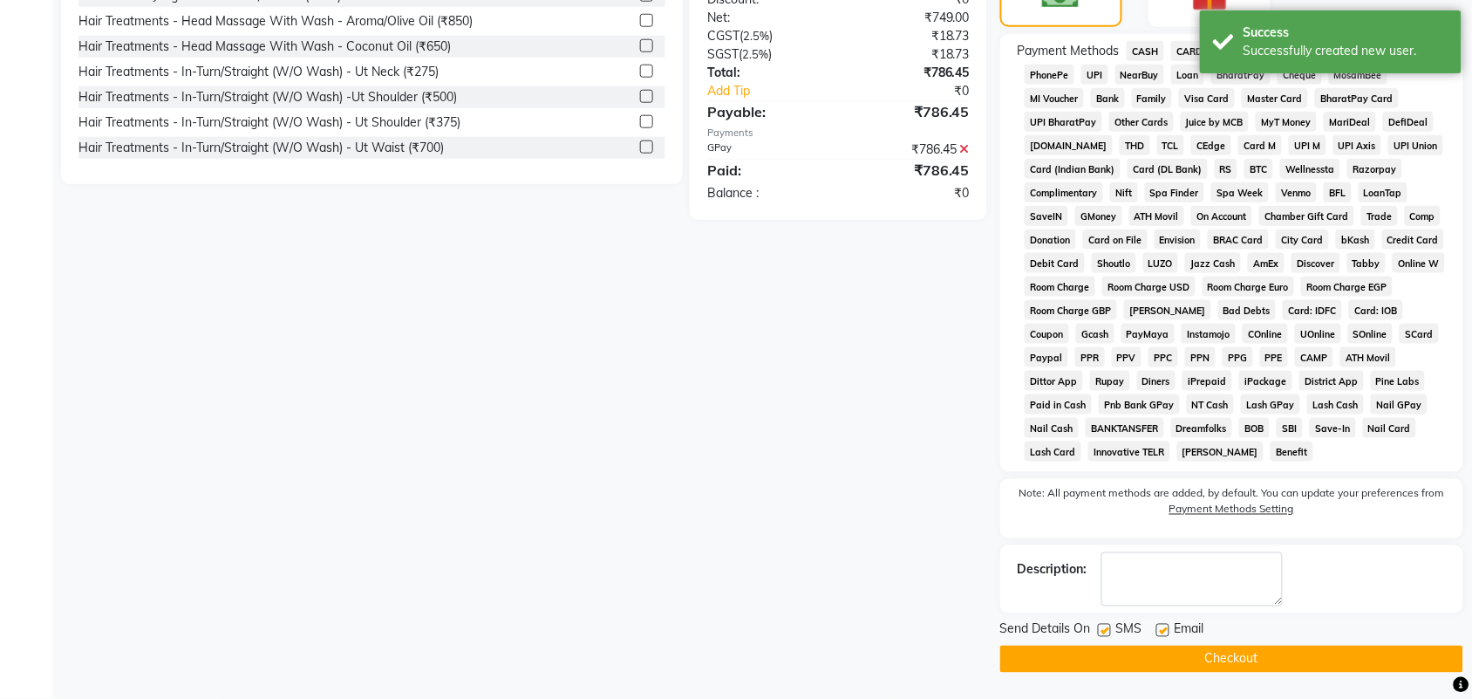
click at [1289, 665] on button "Checkout" at bounding box center [1231, 658] width 463 height 27
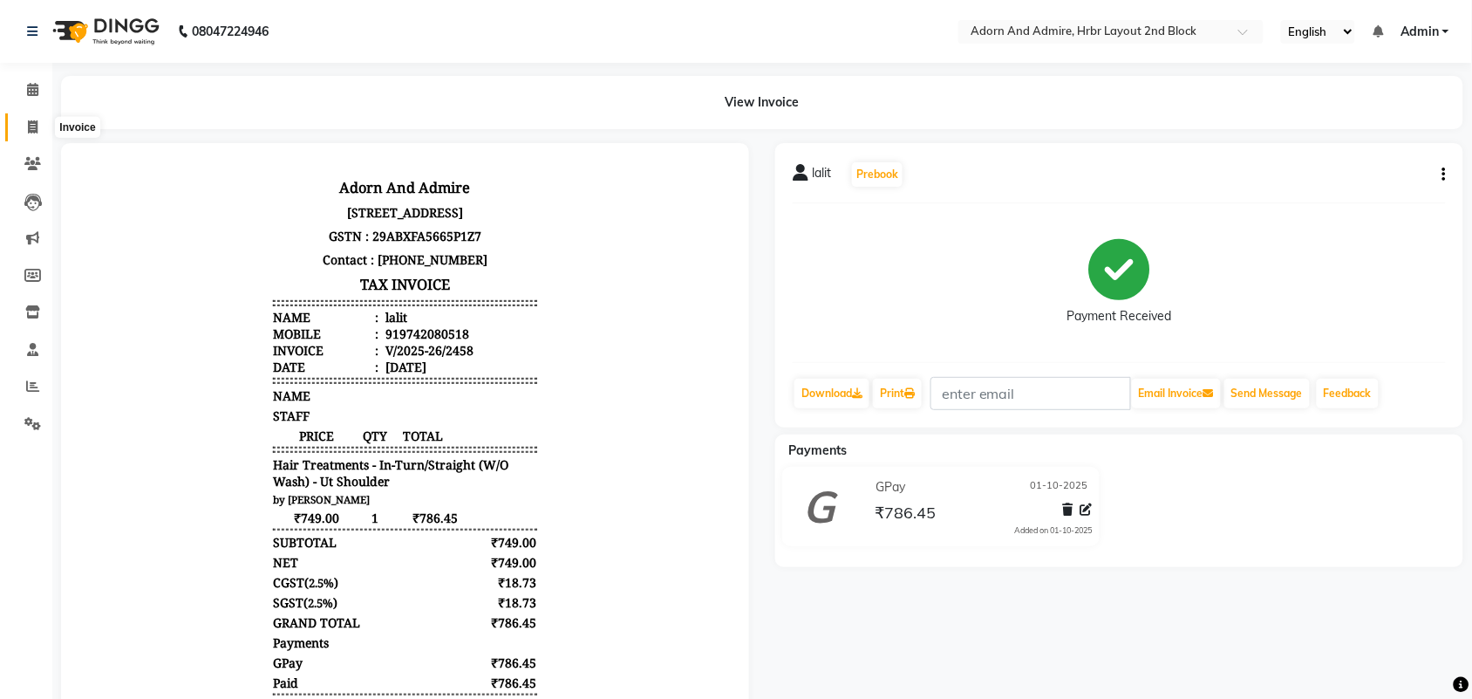
click at [26, 129] on span at bounding box center [32, 128] width 31 height 20
